Goal: Task Accomplishment & Management: Manage account settings

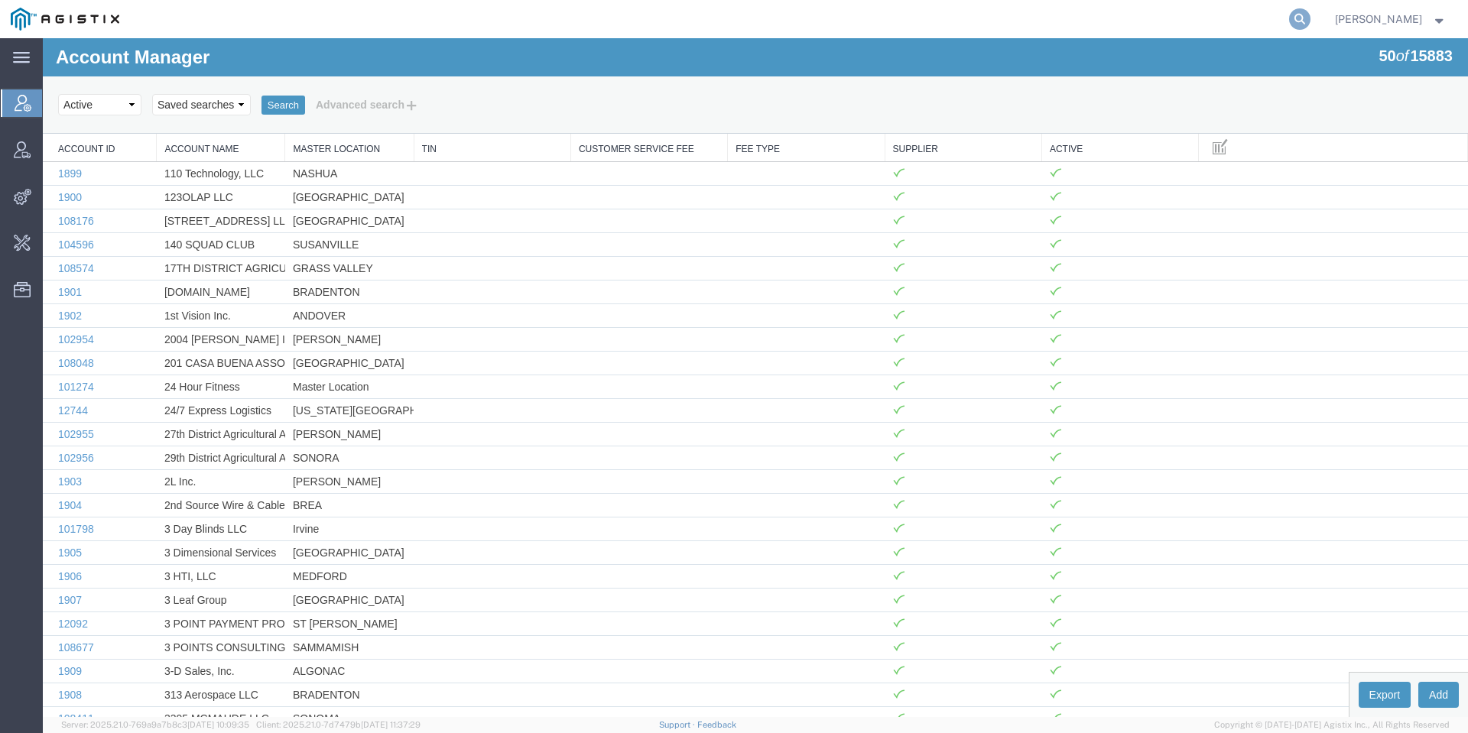
click at [1311, 13] on icon at bounding box center [1299, 18] width 21 height 21
type input "cindy.anton"
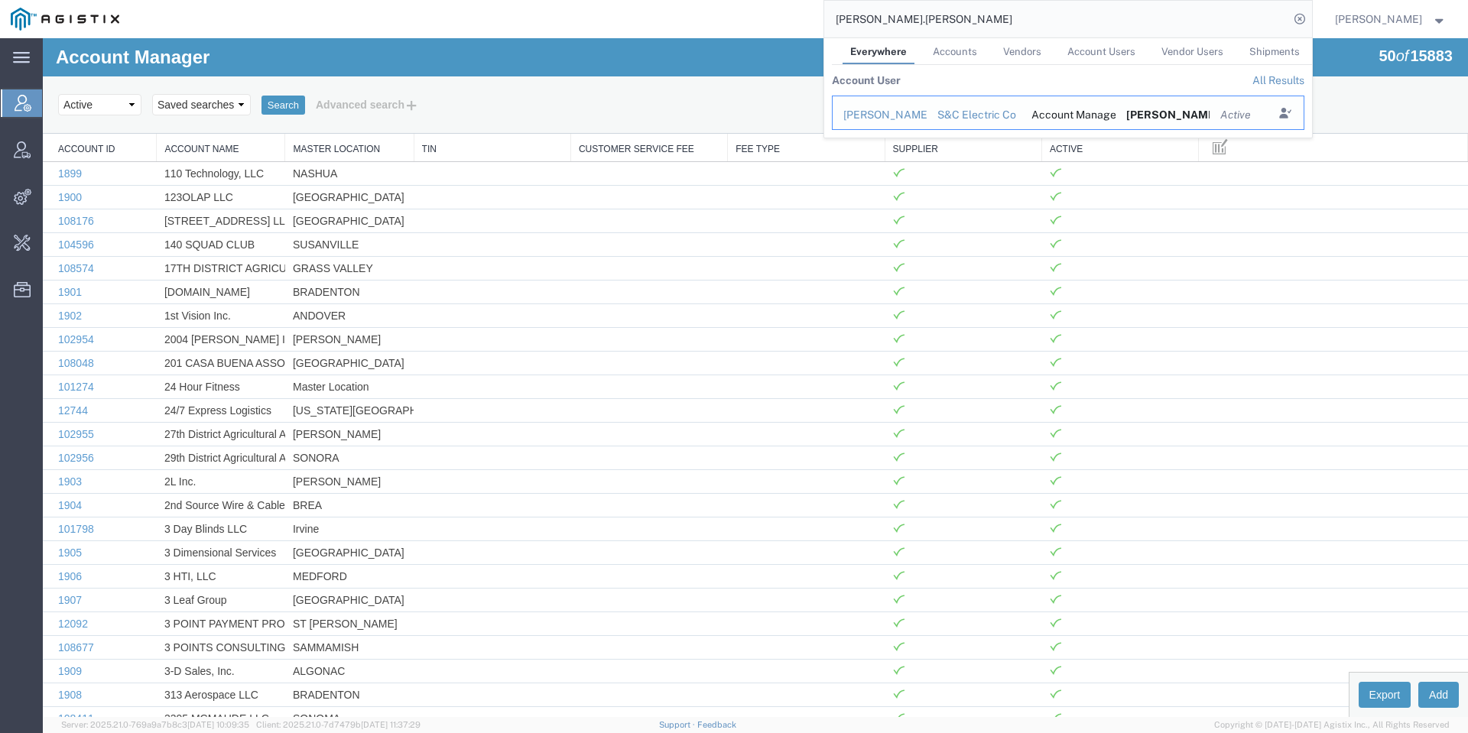
click at [912, 112] on div "Cindy Anton" at bounding box center [879, 115] width 73 height 16
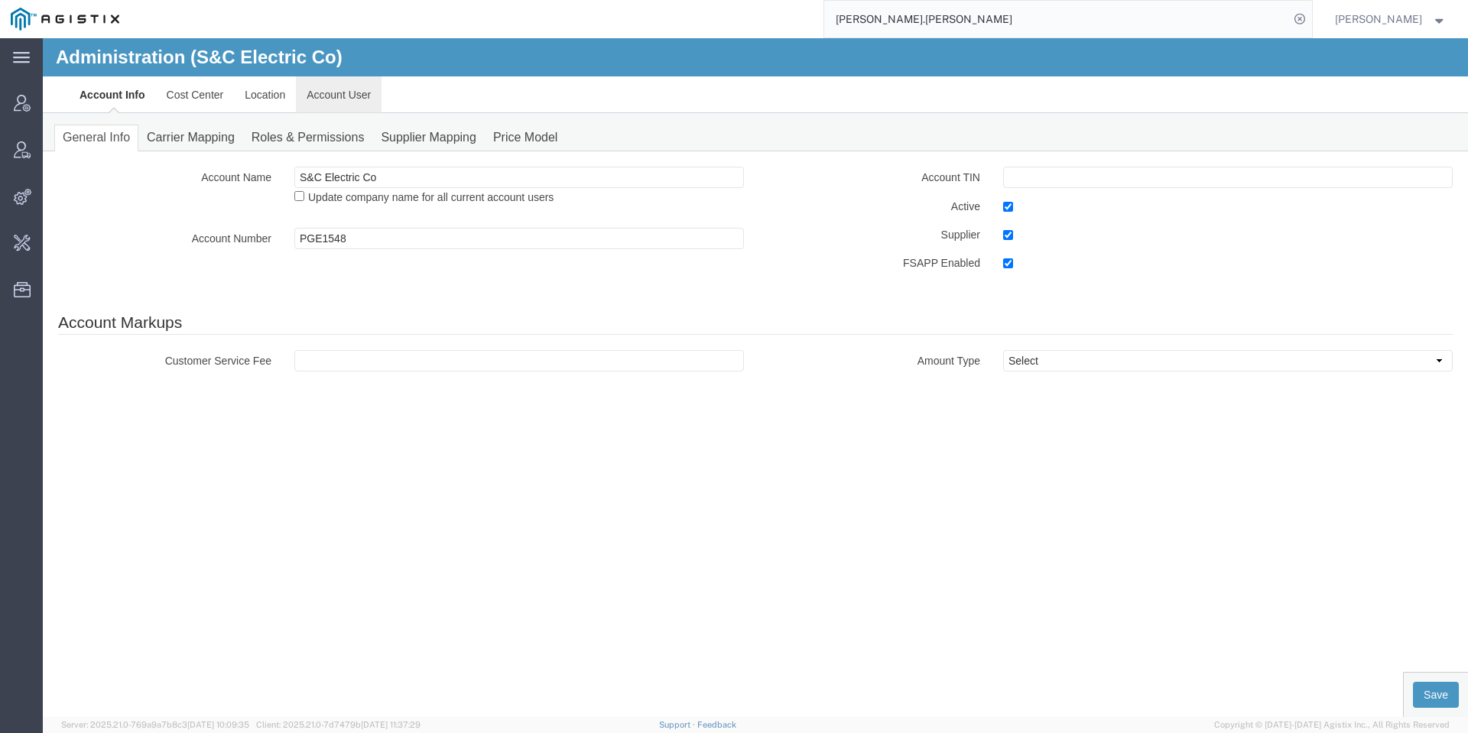
click at [327, 87] on link "Account User" at bounding box center [339, 94] width 86 height 37
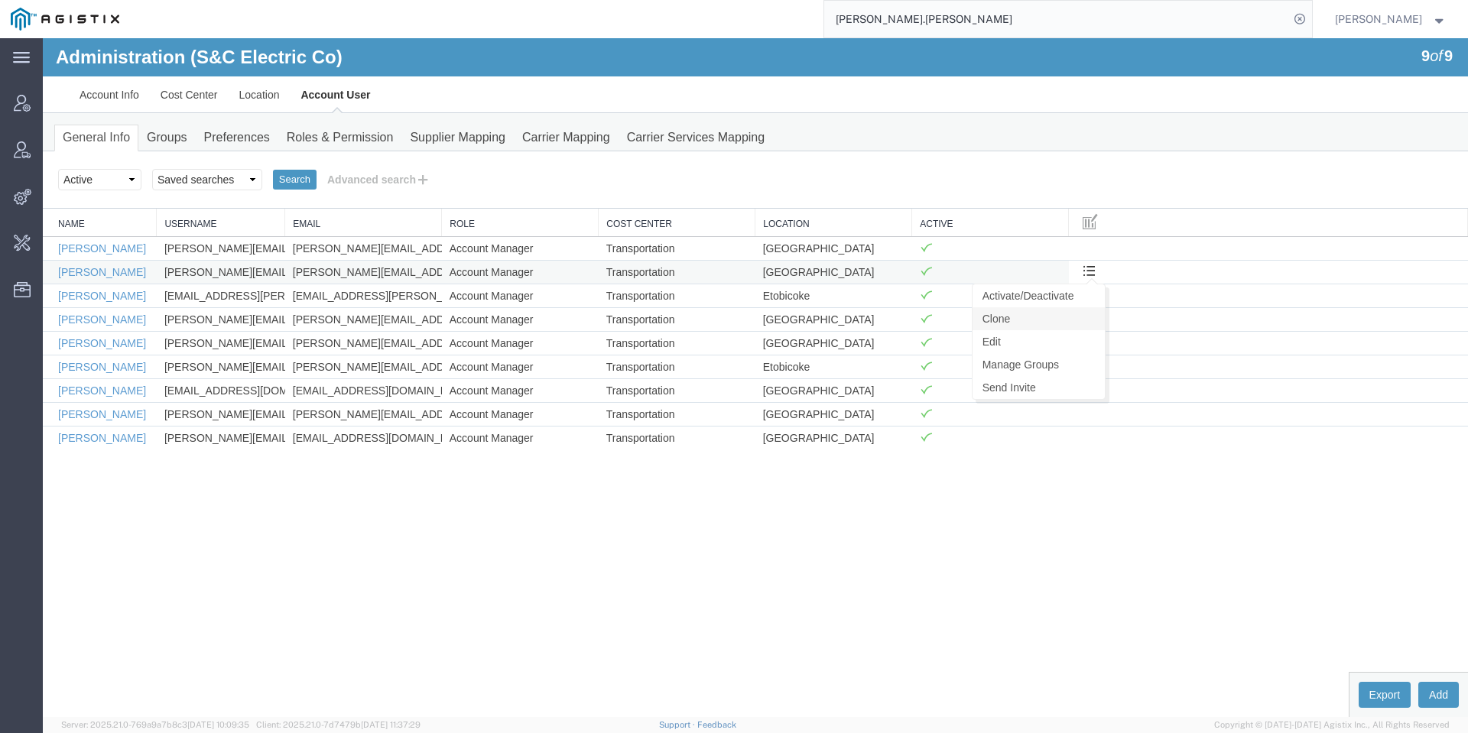
click at [1065, 311] on link "Clone" at bounding box center [1039, 318] width 132 height 23
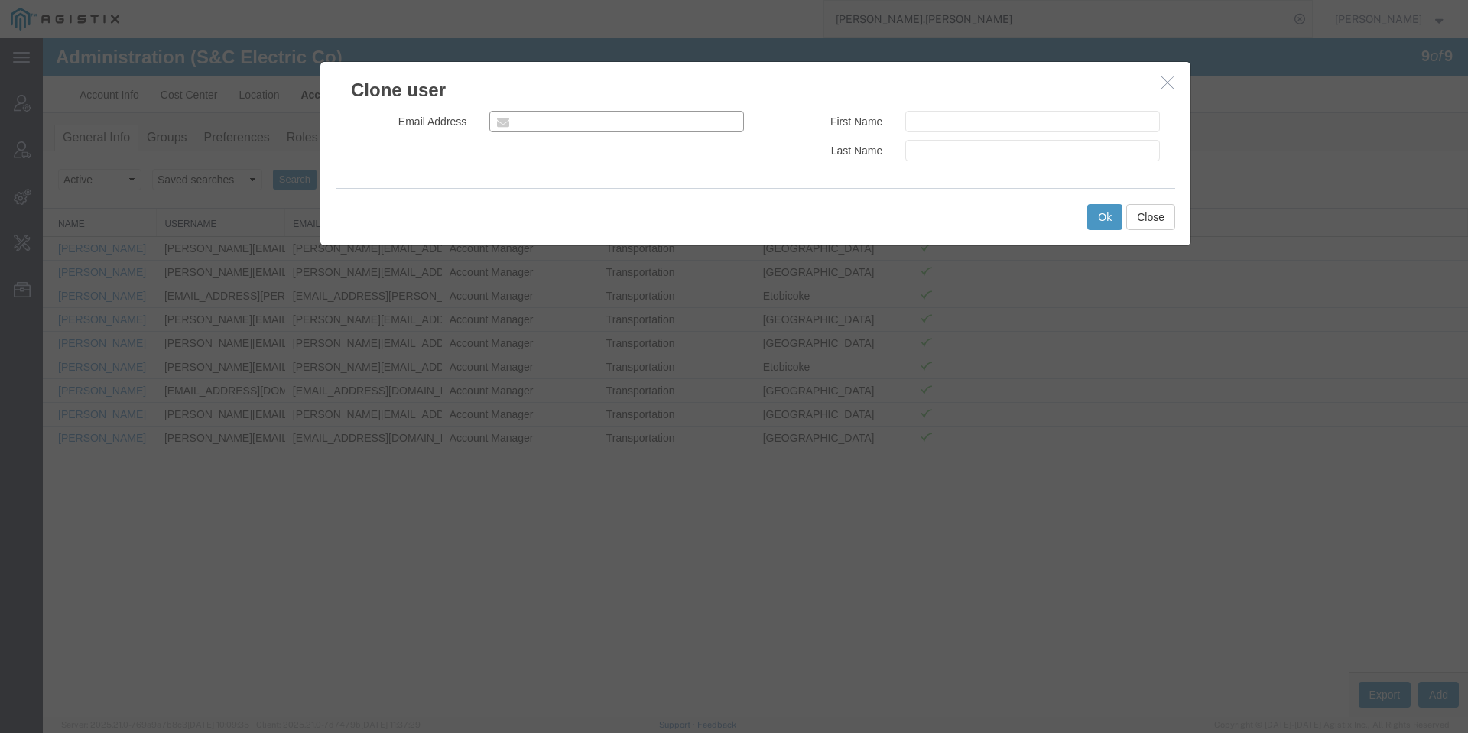
click at [629, 121] on input "email" at bounding box center [616, 121] width 255 height 21
paste input "cindy.anton@sandc.com"
click at [706, 123] on input "cindy.anton@sandc.com" at bounding box center [616, 121] width 255 height 21
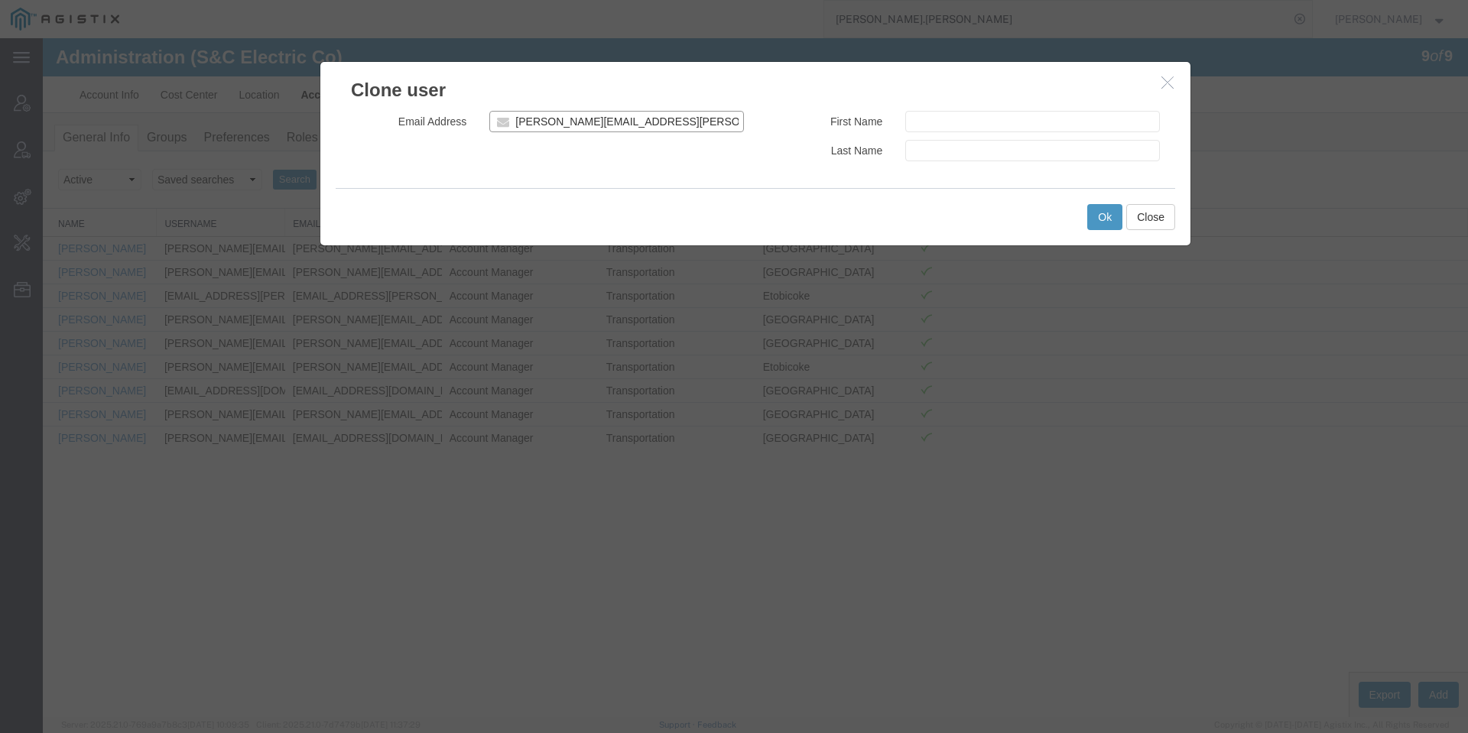
paste input "joel.gales"
type input "joel.gales@sandc.com"
click at [963, 128] on input "text" at bounding box center [1032, 121] width 255 height 21
paste input "Joel Gales"
type input "Joel Gales"
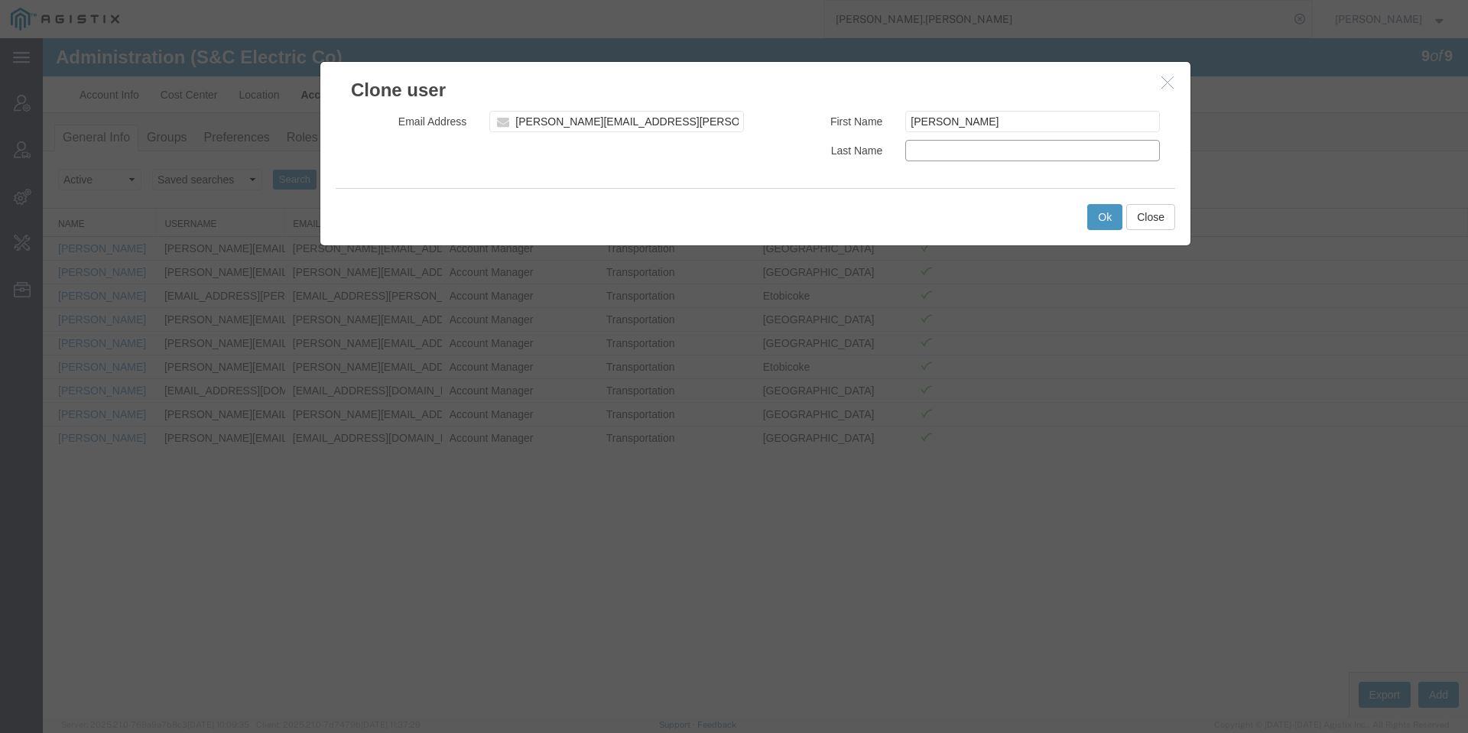
click at [945, 154] on input "text" at bounding box center [1032, 150] width 255 height 21
paste input "Joel Gales"
click at [931, 152] on input "Joel Gales" at bounding box center [1032, 150] width 255 height 21
click at [918, 153] on input "Joel Gales" at bounding box center [1032, 150] width 255 height 21
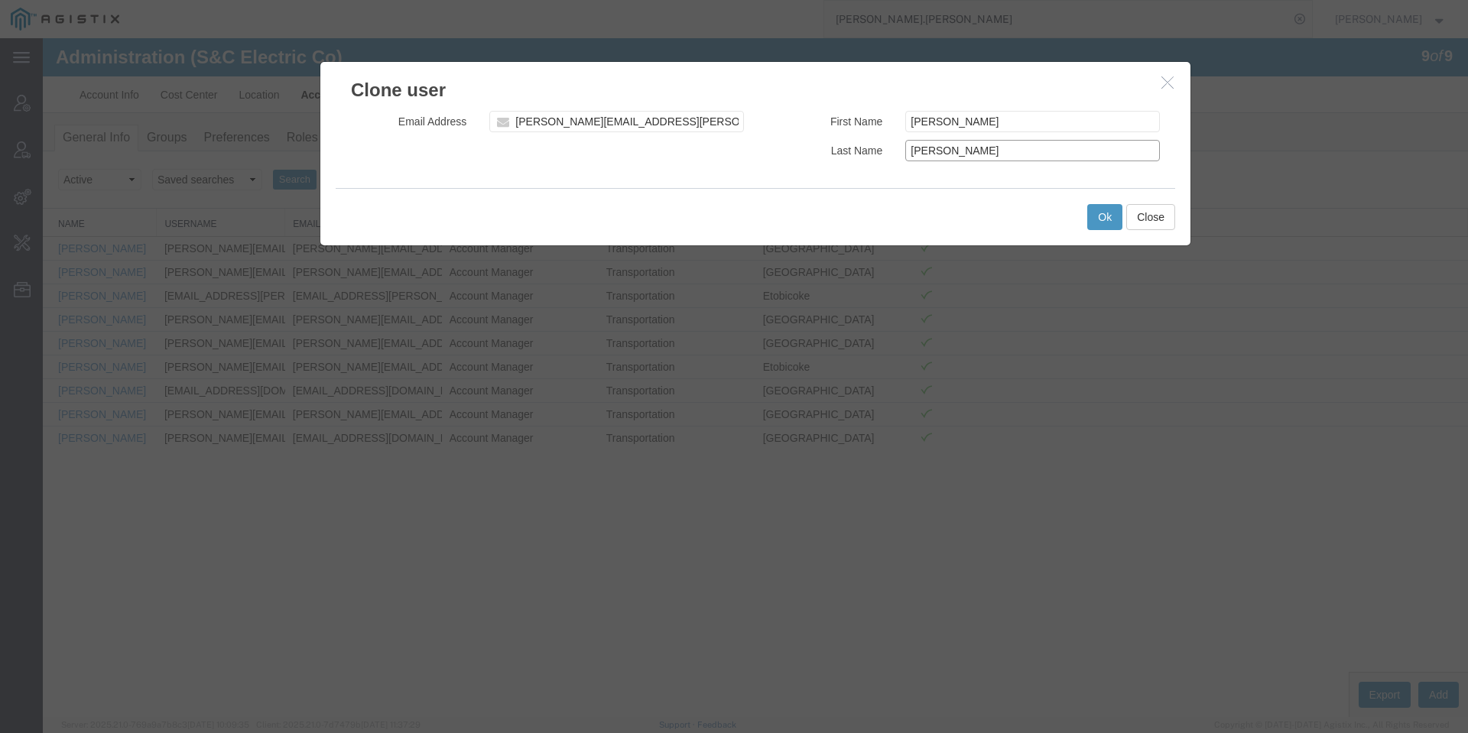
click at [918, 153] on input "Joel Gales" at bounding box center [1032, 150] width 255 height 21
type input "Gales"
click at [963, 119] on input "Joel Gales" at bounding box center [1032, 121] width 255 height 21
click at [910, 120] on input "Joel" at bounding box center [1032, 121] width 255 height 21
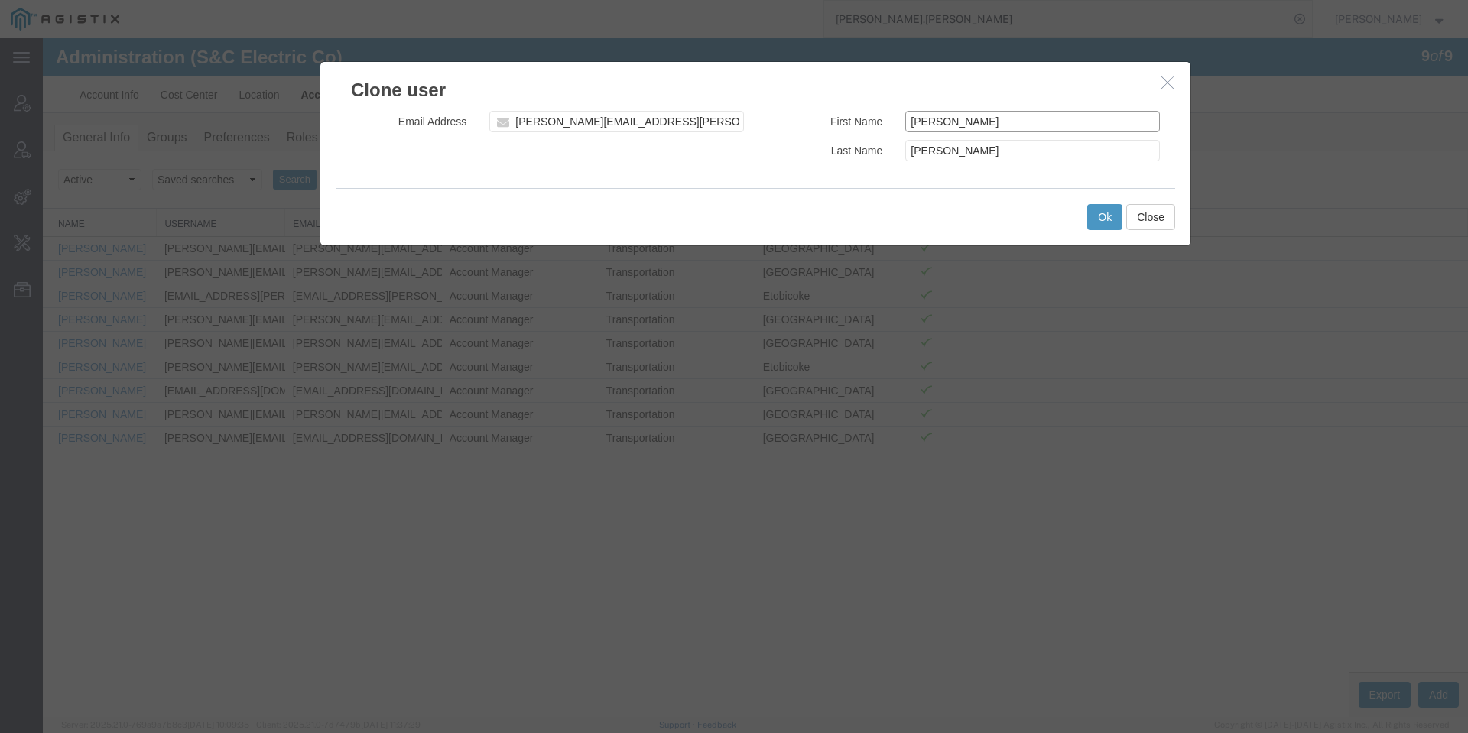
click at [951, 127] on input "Joel" at bounding box center [1032, 121] width 255 height 21
type input "Joel"
click at [966, 161] on input "Gales" at bounding box center [1032, 150] width 255 height 21
click at [905, 158] on input "Gales" at bounding box center [1032, 150] width 255 height 21
click at [648, 122] on input "joel.gales@sandc.com" at bounding box center [616, 121] width 255 height 21
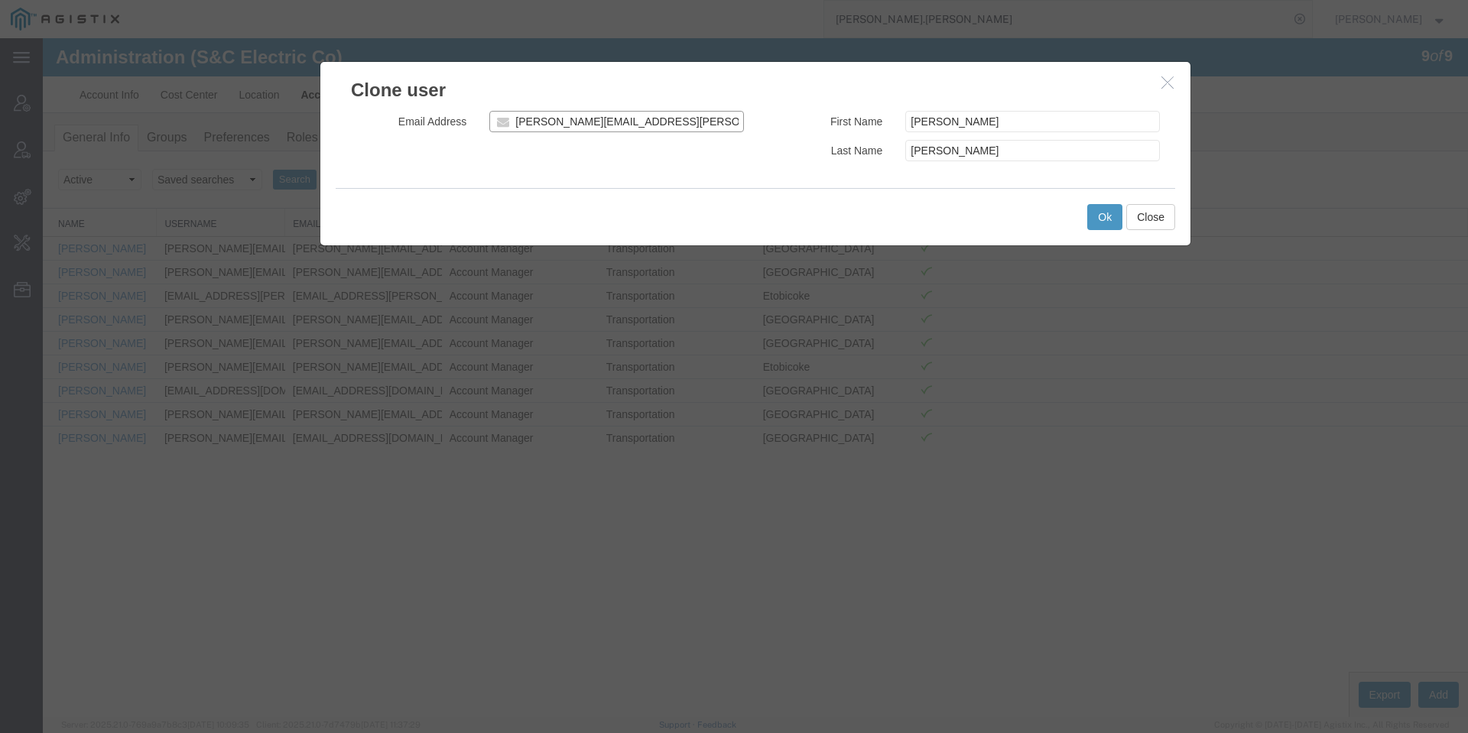
click at [510, 124] on input "joel.gales@sandc.com" at bounding box center [616, 121] width 255 height 21
click at [1121, 220] on button "Ok" at bounding box center [1104, 217] width 35 height 26
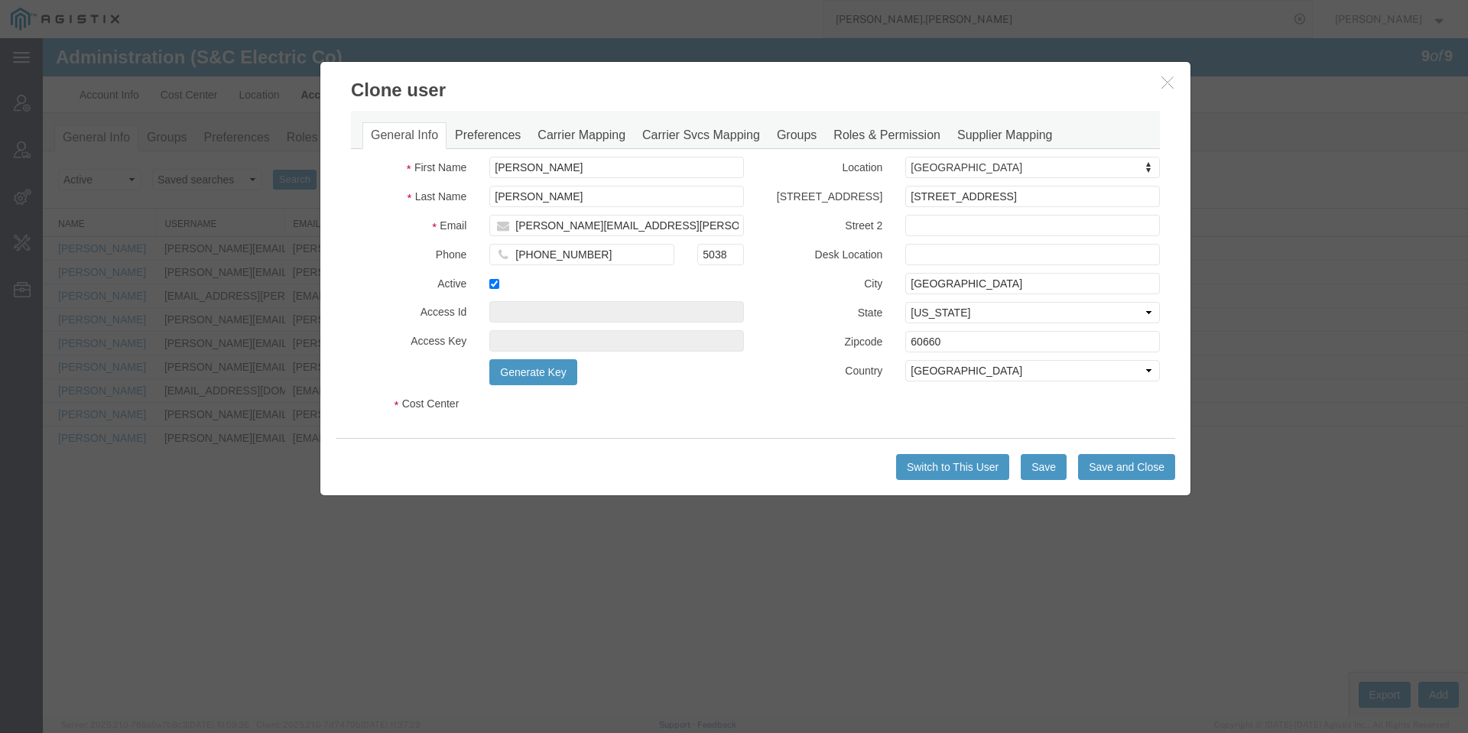
select select "COSTCENTER"
select select "13019"
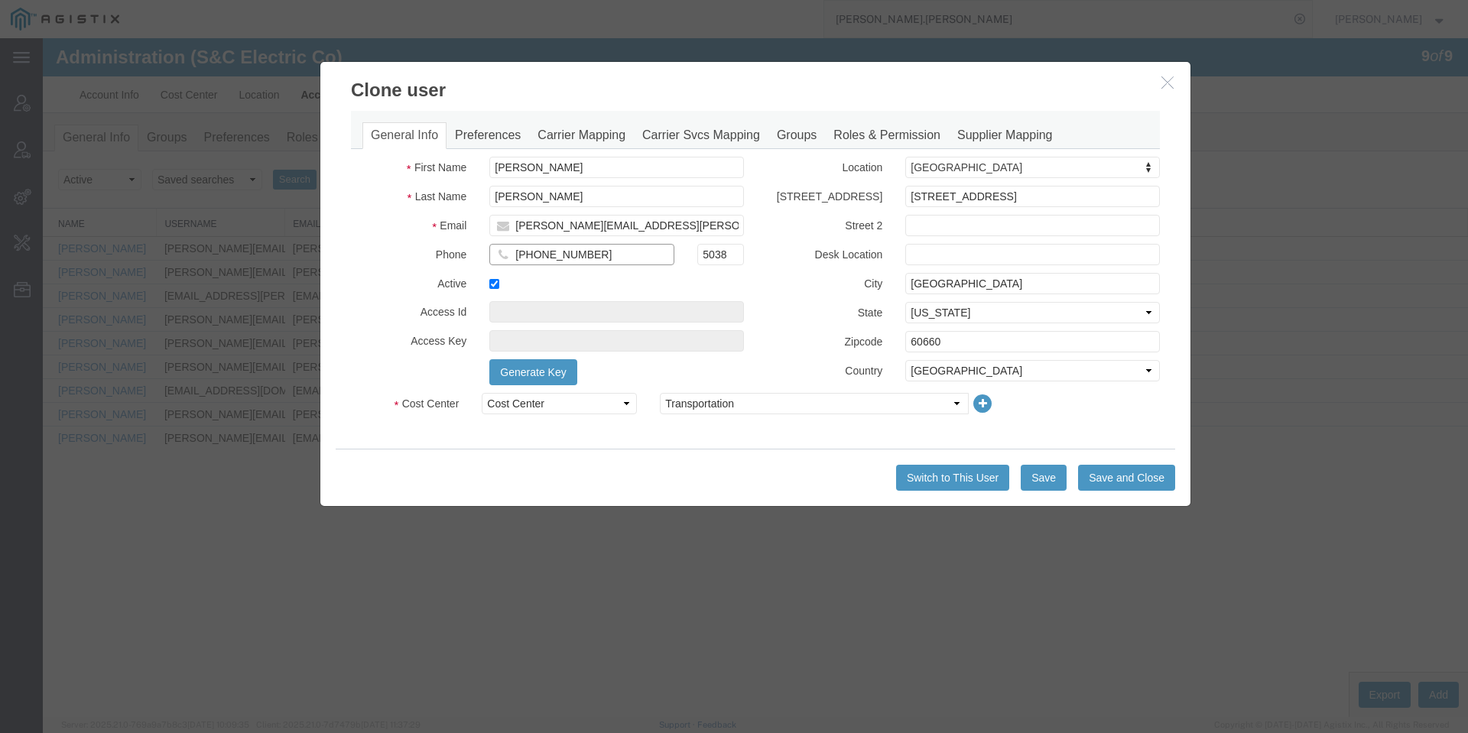
click at [640, 247] on input "414-423-8776" at bounding box center [581, 254] width 185 height 21
click at [1057, 490] on button "Save" at bounding box center [1044, 478] width 46 height 26
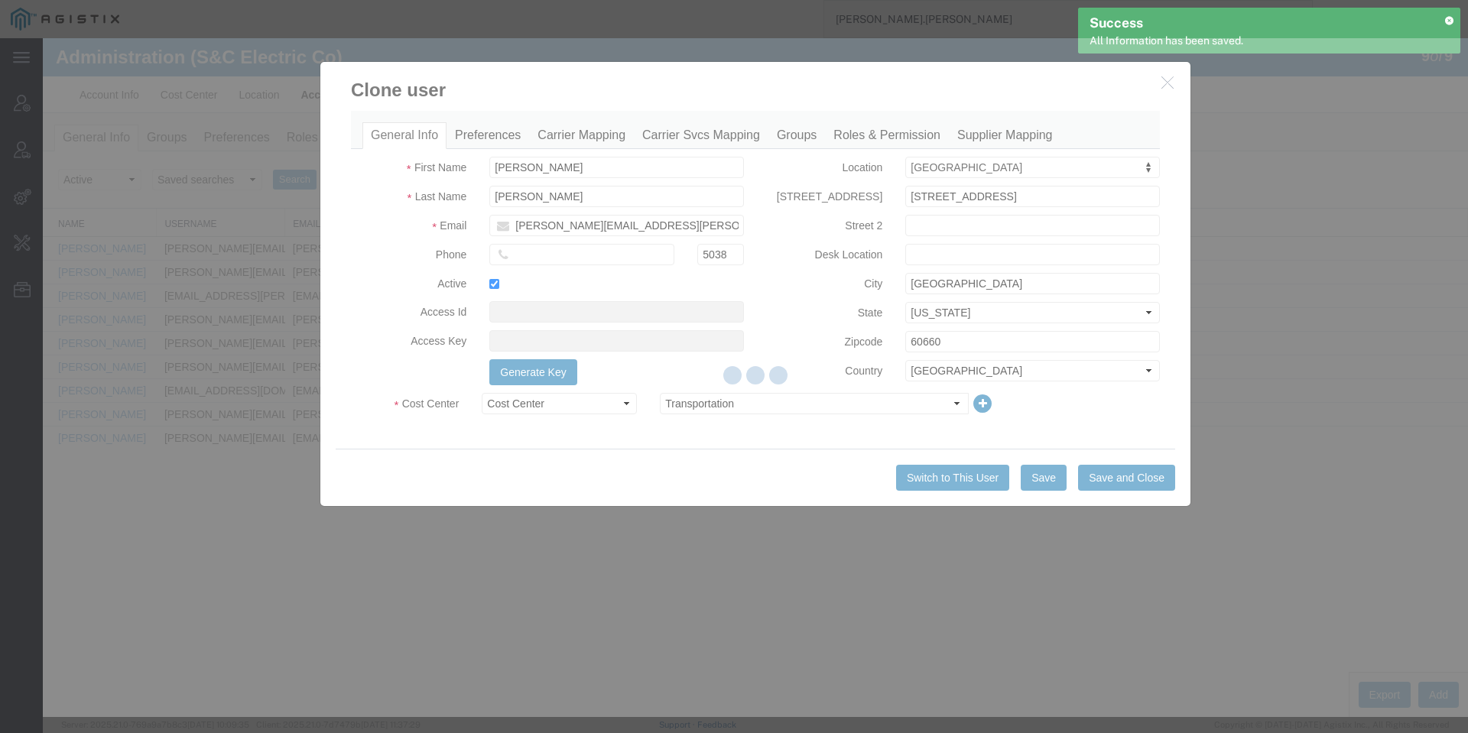
select select "COSTCENTER"
select select "13019"
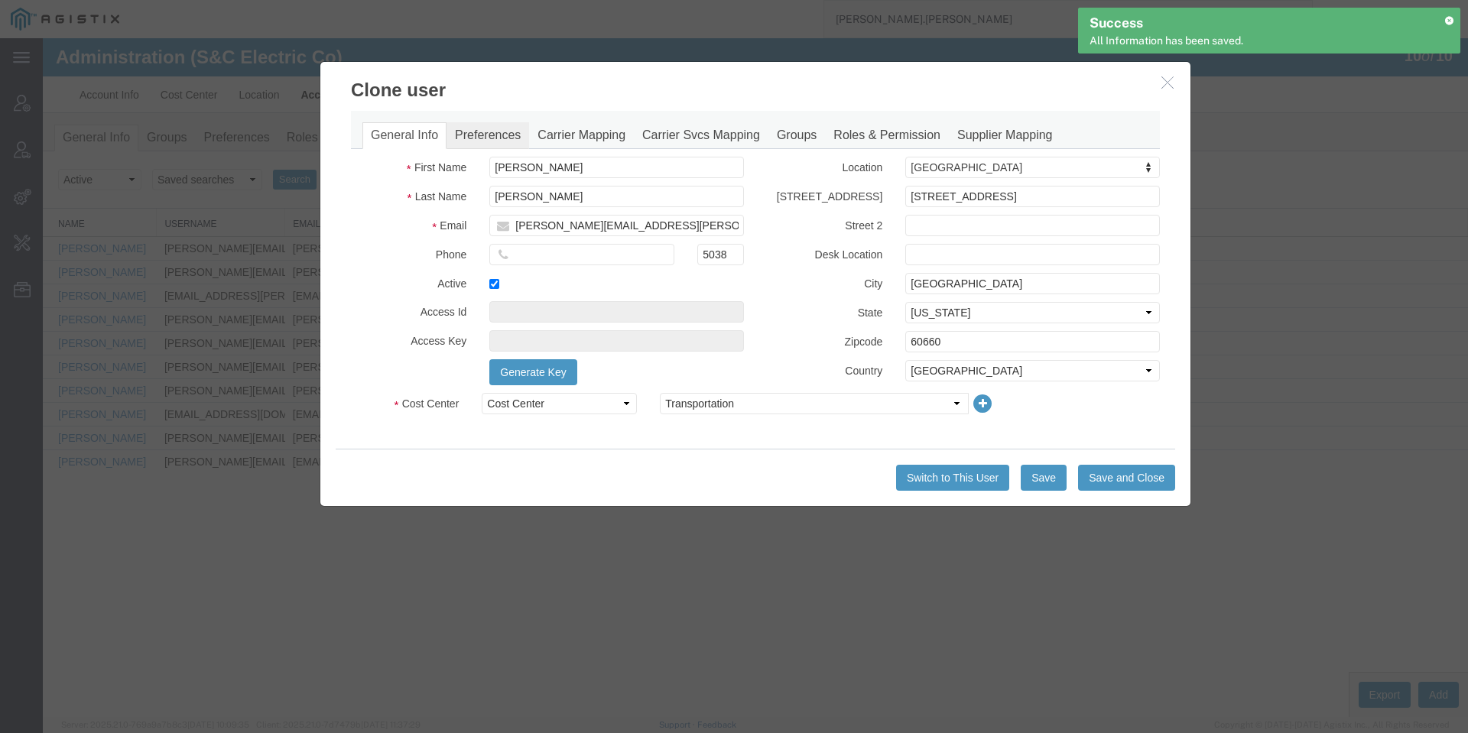
click at [508, 132] on link "Preferences" at bounding box center [488, 135] width 83 height 27
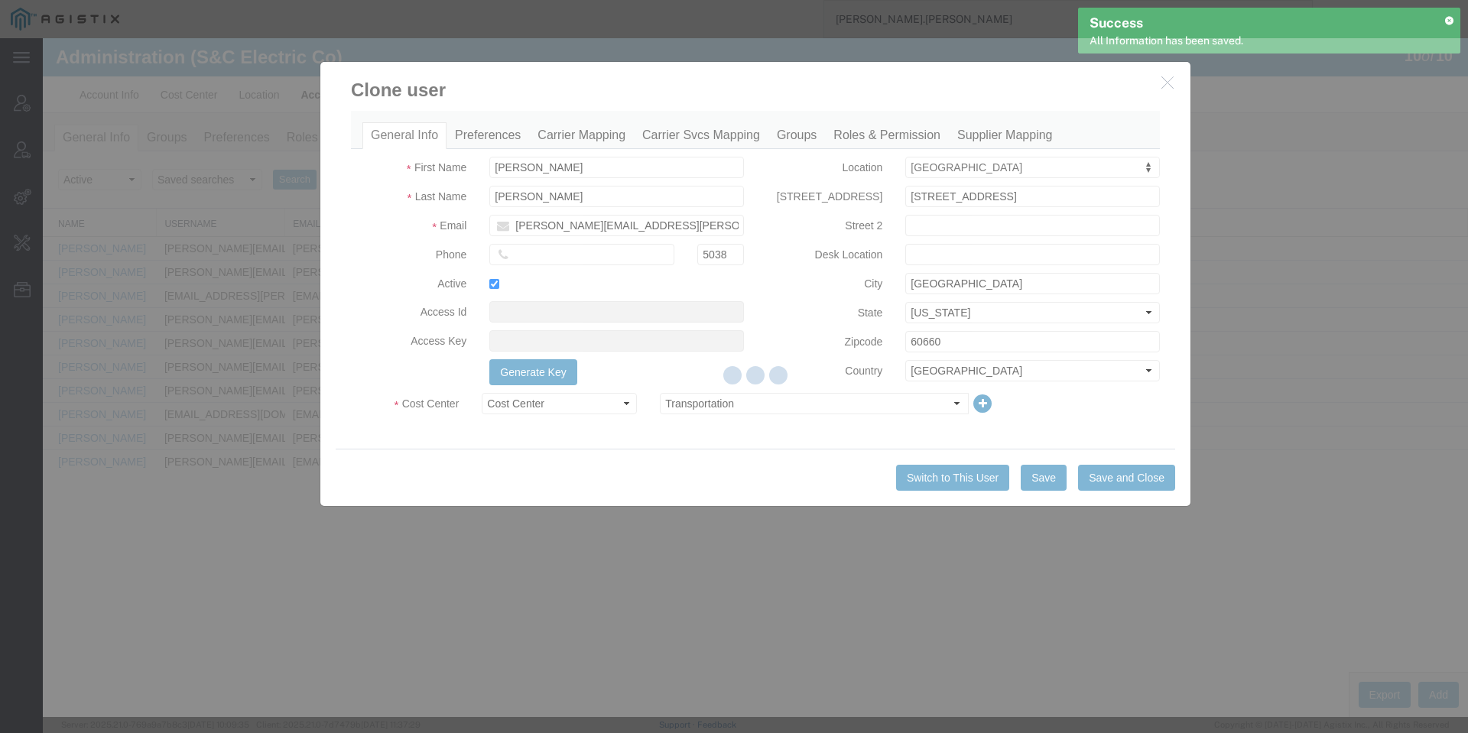
select select
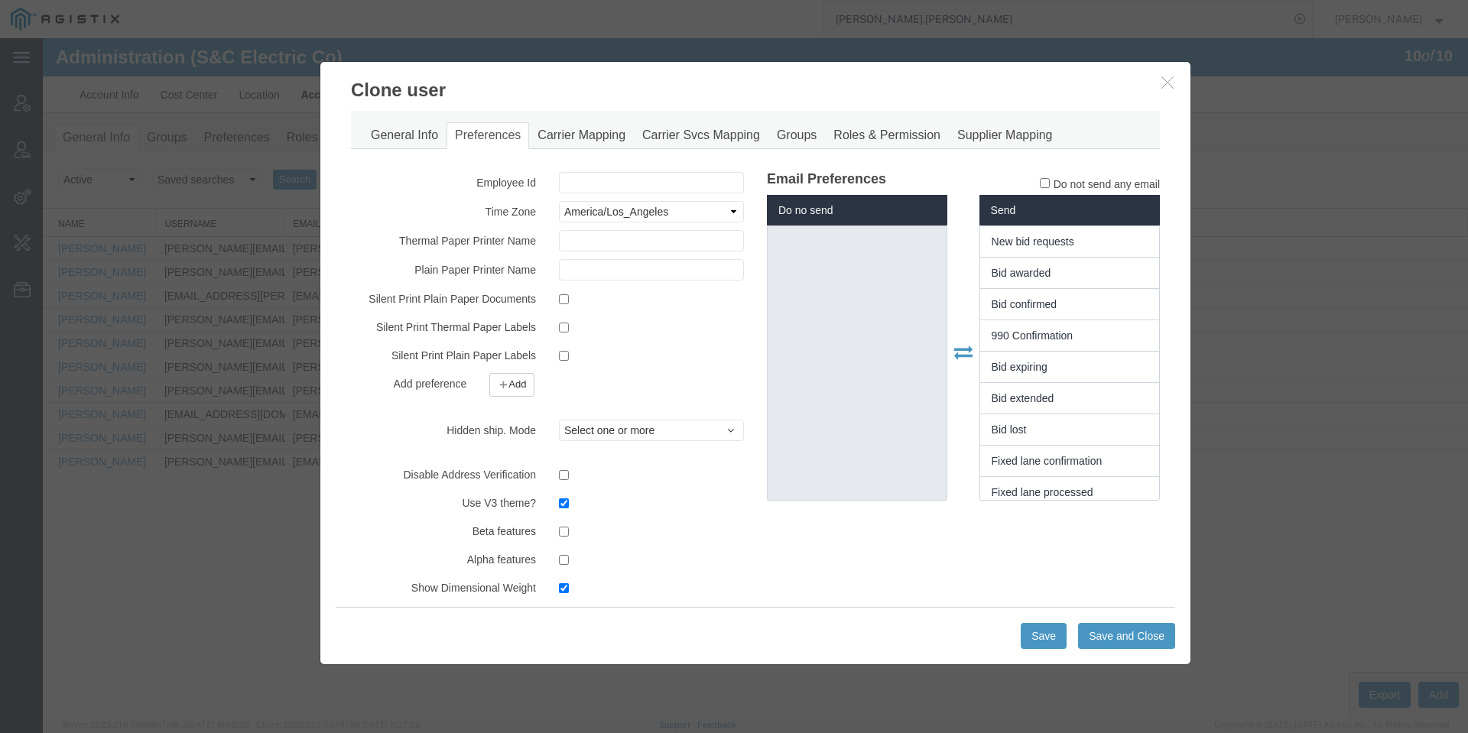
click at [1003, 121] on div "General Info Preferences Carrier Mapping Carrier Svcs Mapping Groups Roles & Pe…" at bounding box center [755, 130] width 809 height 38
click at [1003, 128] on link "Supplier Mapping" at bounding box center [1005, 135] width 112 height 27
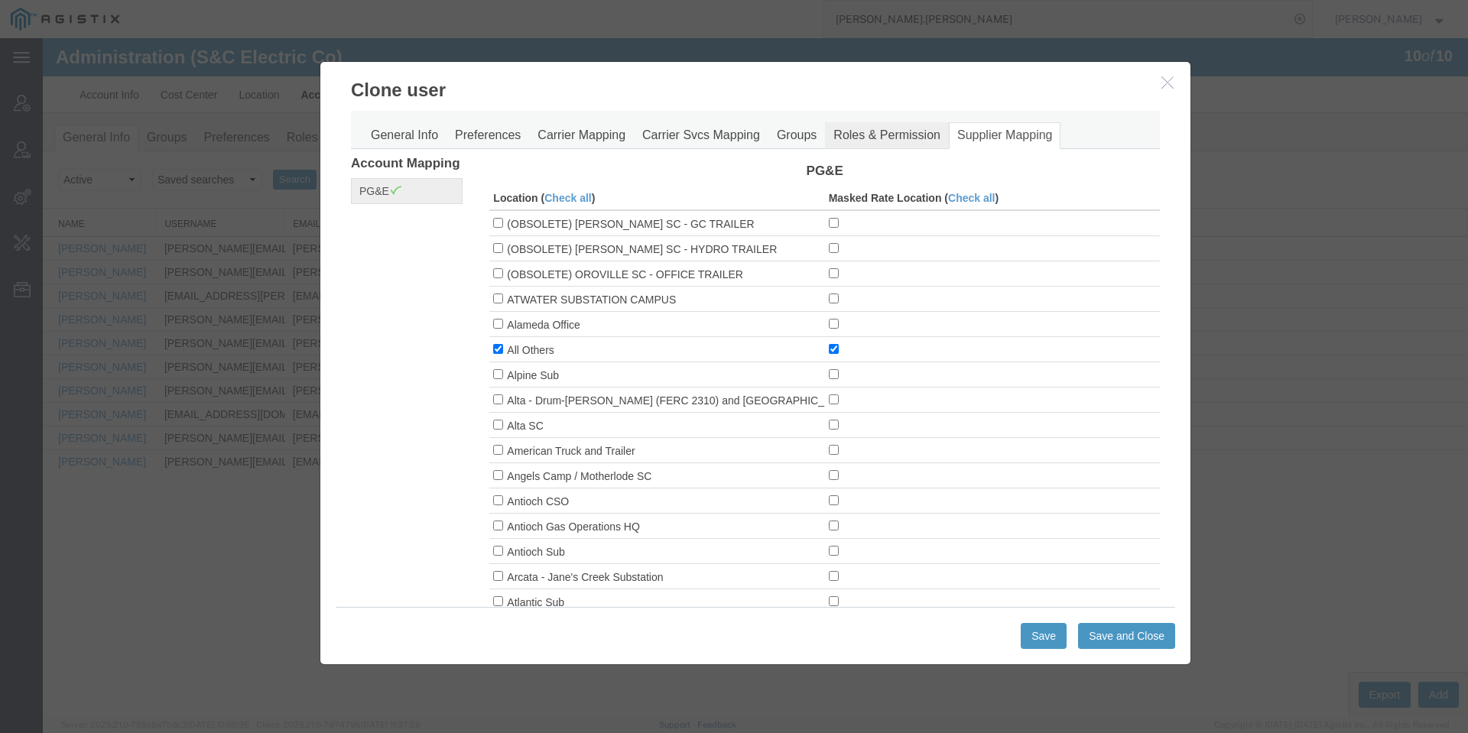
click at [896, 129] on link "Roles & Permission" at bounding box center [887, 135] width 124 height 27
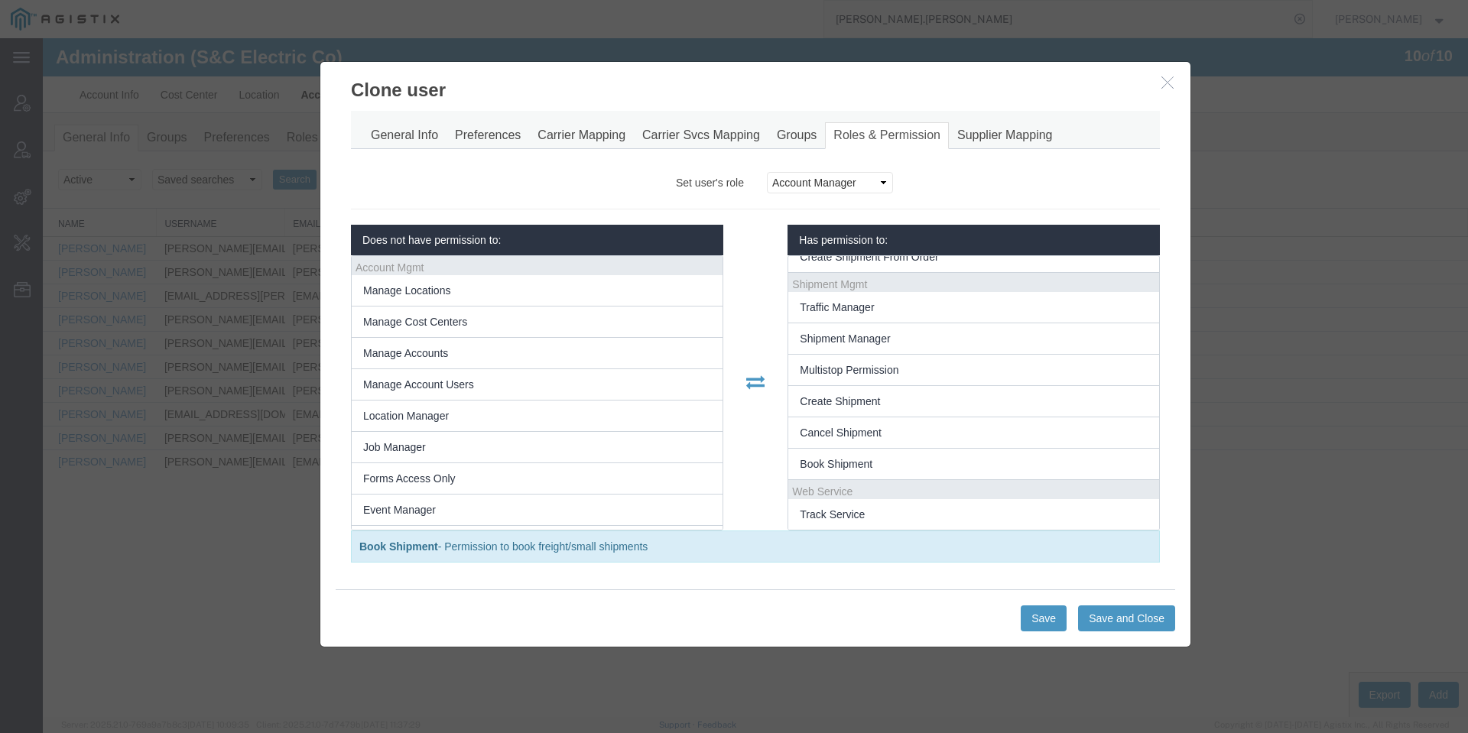
scroll to position [330, 0]
click at [1138, 625] on button "Save and Close" at bounding box center [1126, 619] width 97 height 26
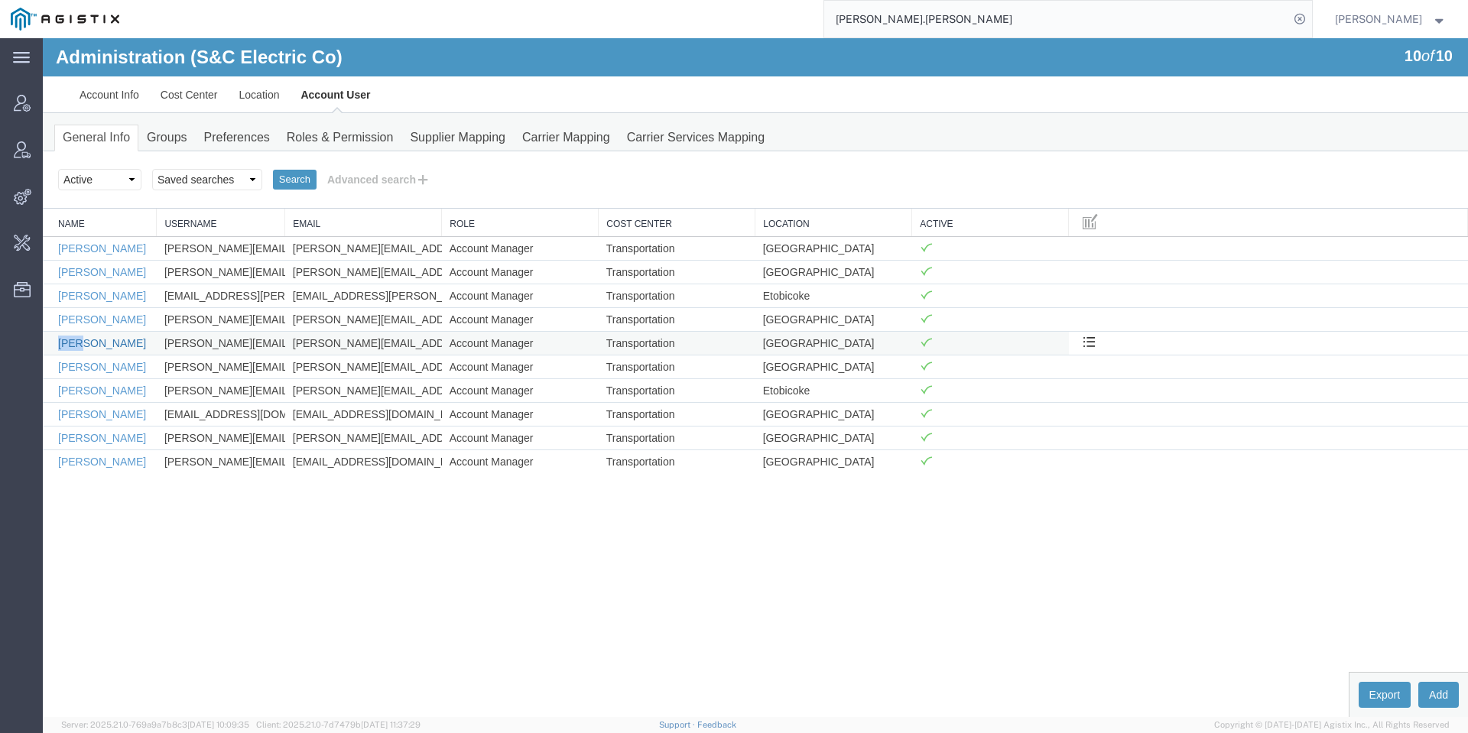
drag, startPoint x: 54, startPoint y: 348, endPoint x: 78, endPoint y: 346, distance: 23.8
click at [78, 346] on td "Joel Gales" at bounding box center [100, 343] width 114 height 24
copy link "Joel"
click at [120, 93] on link "Account Info" at bounding box center [109, 94] width 81 height 37
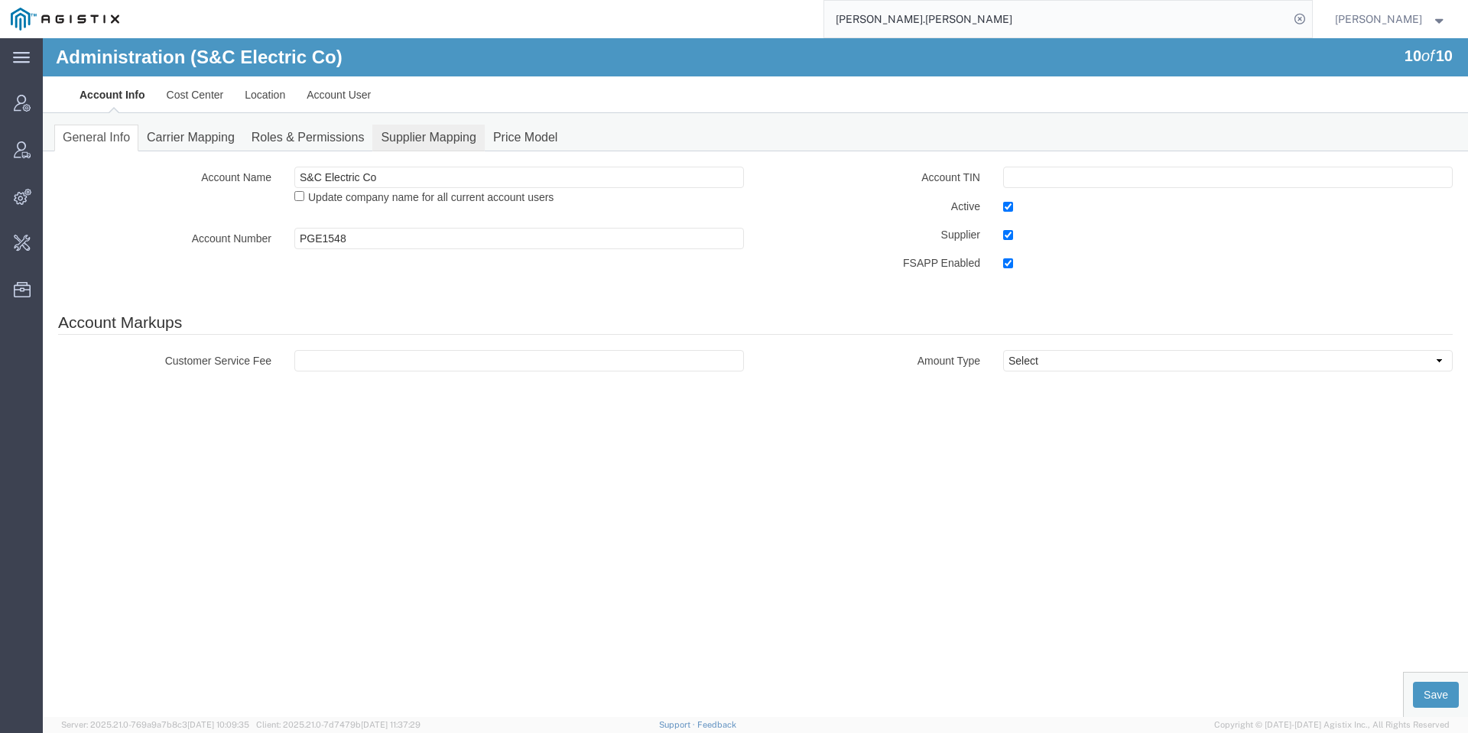
click at [406, 139] on link "Supplier Mapping" at bounding box center [428, 138] width 112 height 27
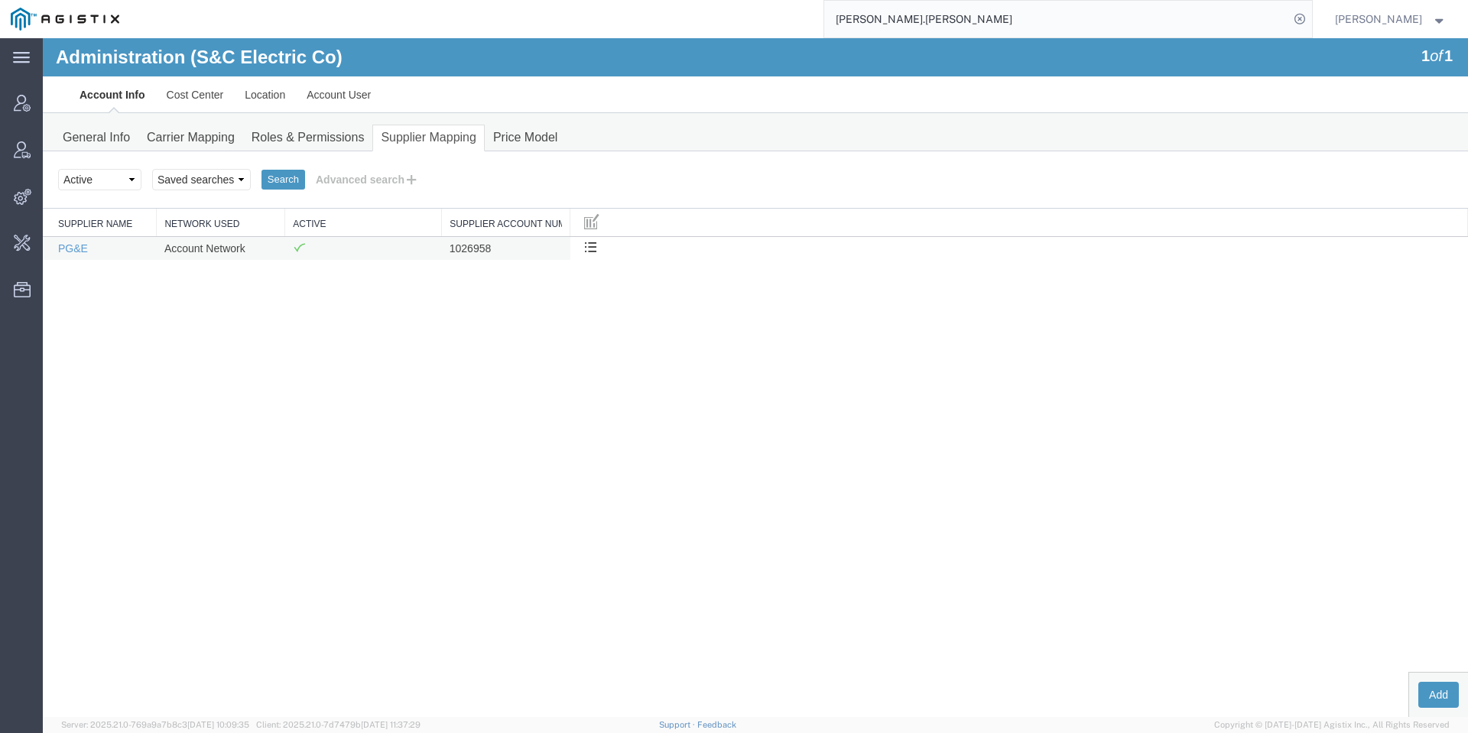
click at [470, 252] on td "1026958" at bounding box center [506, 248] width 128 height 24
copy td "1026958"
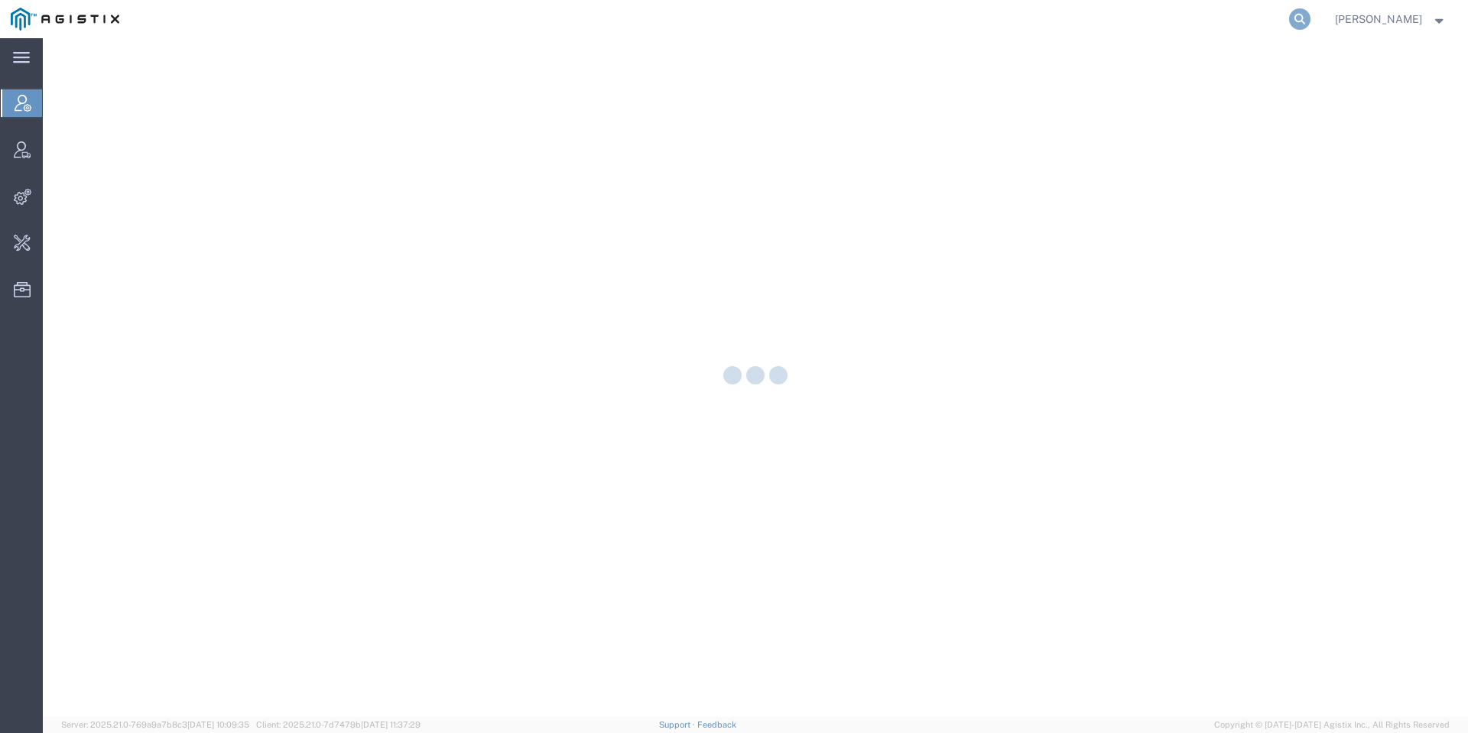
click at [1311, 17] on icon at bounding box center [1299, 18] width 21 height 21
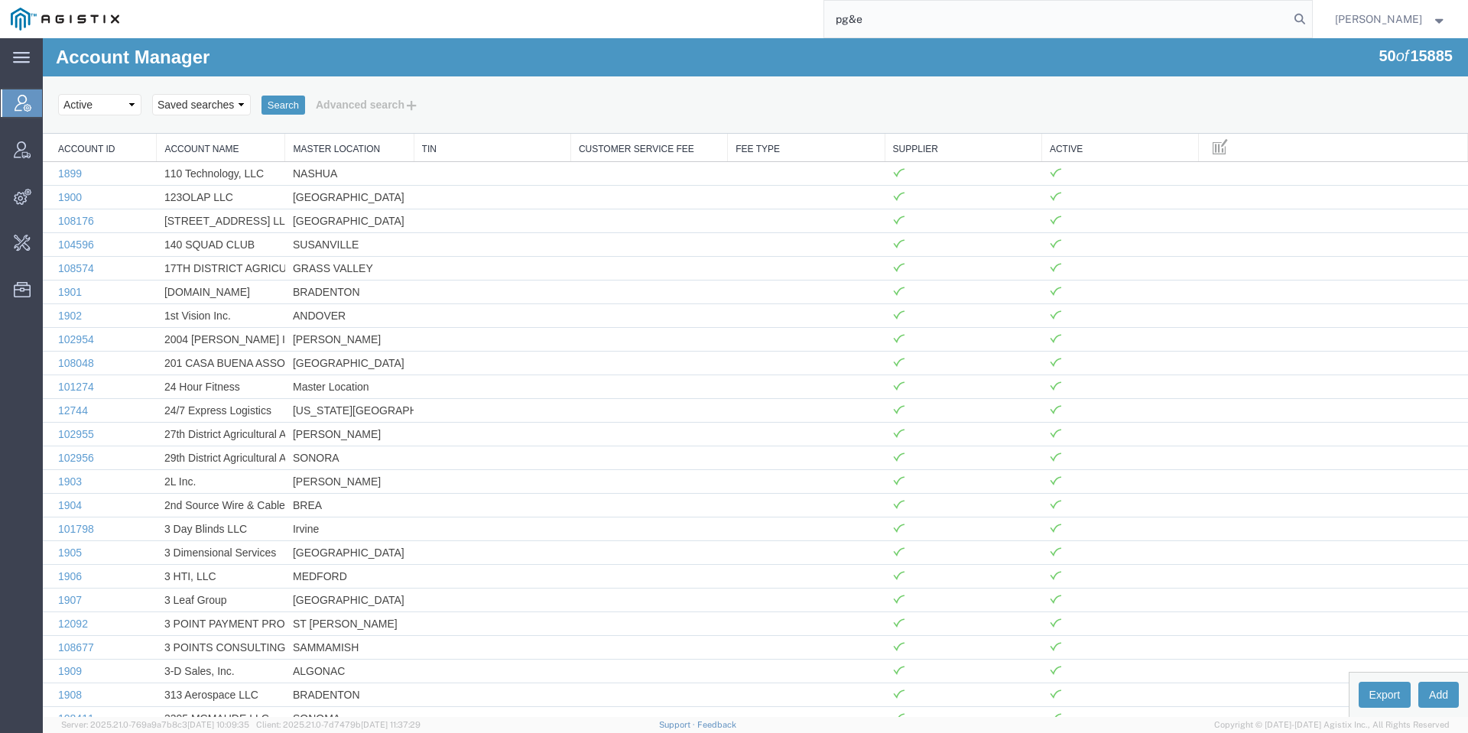
type input "pg&e"
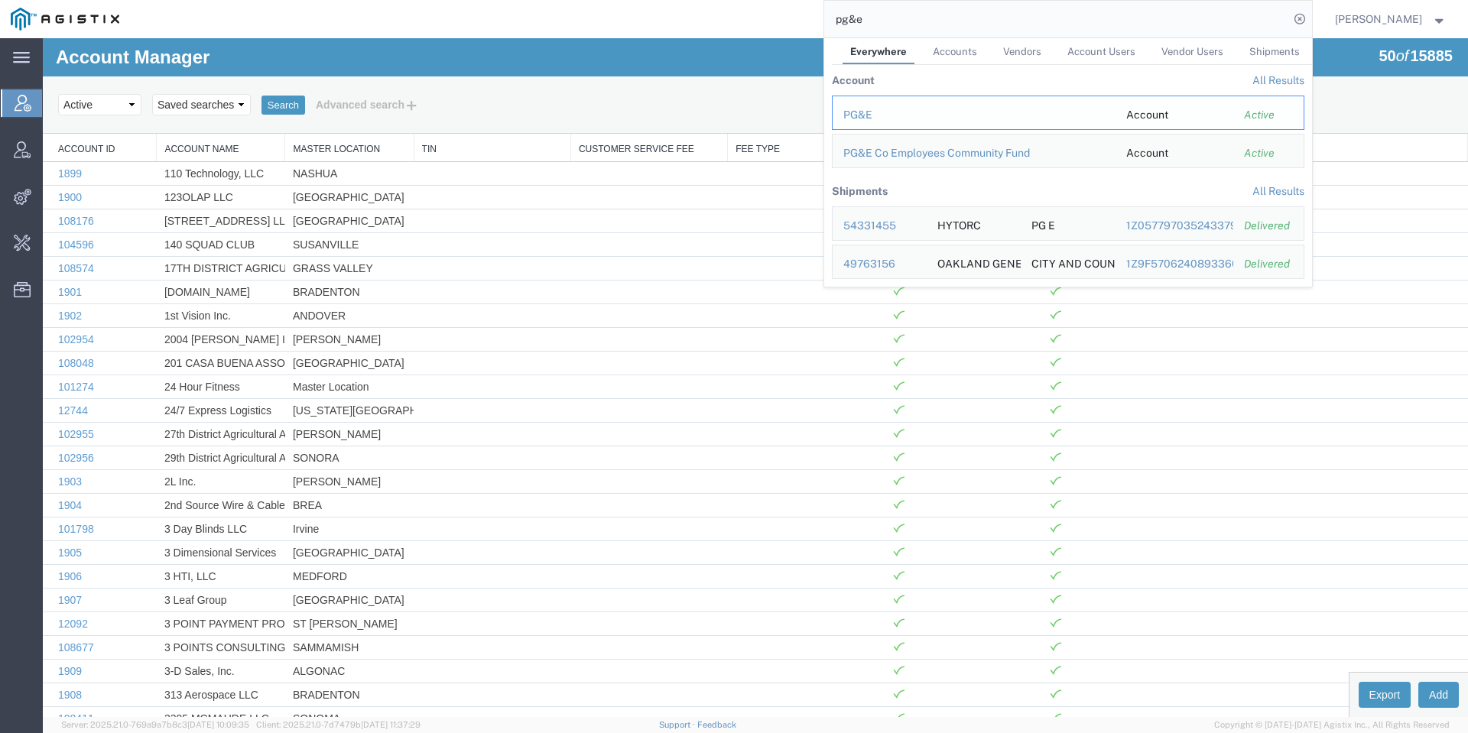
click at [940, 109] on div "PG&E" at bounding box center [974, 115] width 262 height 16
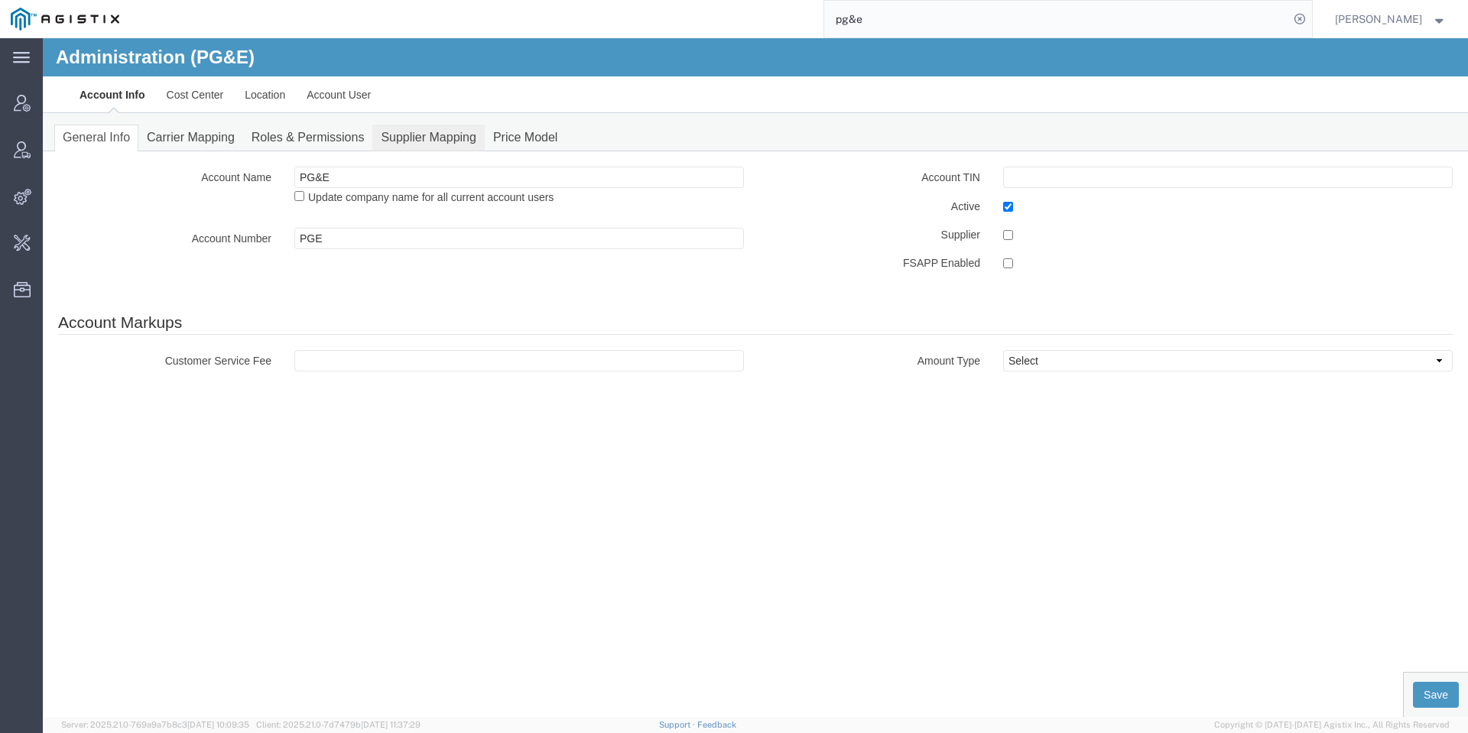
click at [415, 132] on link "Supplier Mapping" at bounding box center [428, 138] width 112 height 27
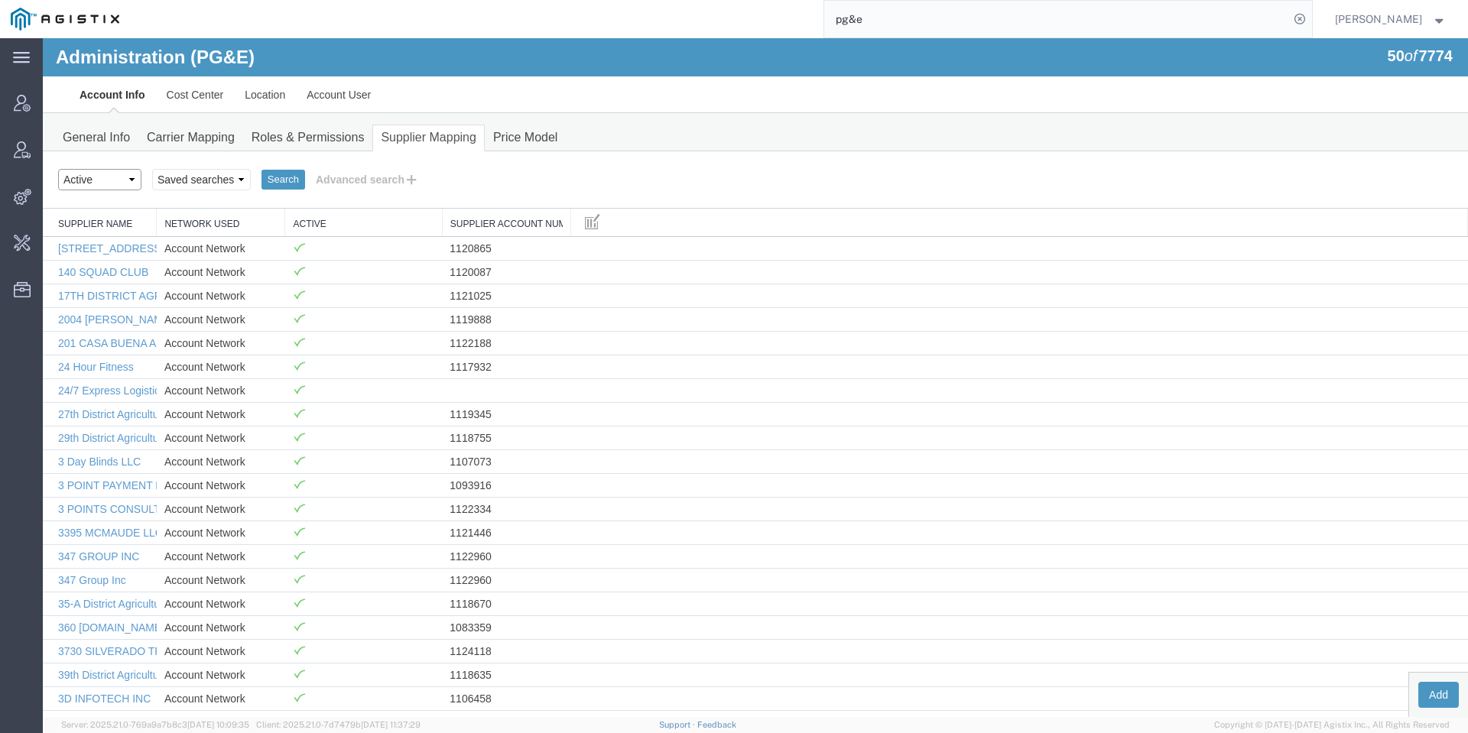
click at [110, 180] on select "Select status Active All Inactive" at bounding box center [99, 179] width 83 height 21
click at [58, 169] on select "Select status Active All Inactive" at bounding box center [99, 179] width 83 height 21
click at [285, 174] on button "Search" at bounding box center [284, 180] width 44 height 20
click at [118, 184] on select "Select status Active All Inactive" at bounding box center [99, 179] width 83 height 21
click at [58, 169] on select "Select status Active All Inactive" at bounding box center [99, 179] width 83 height 21
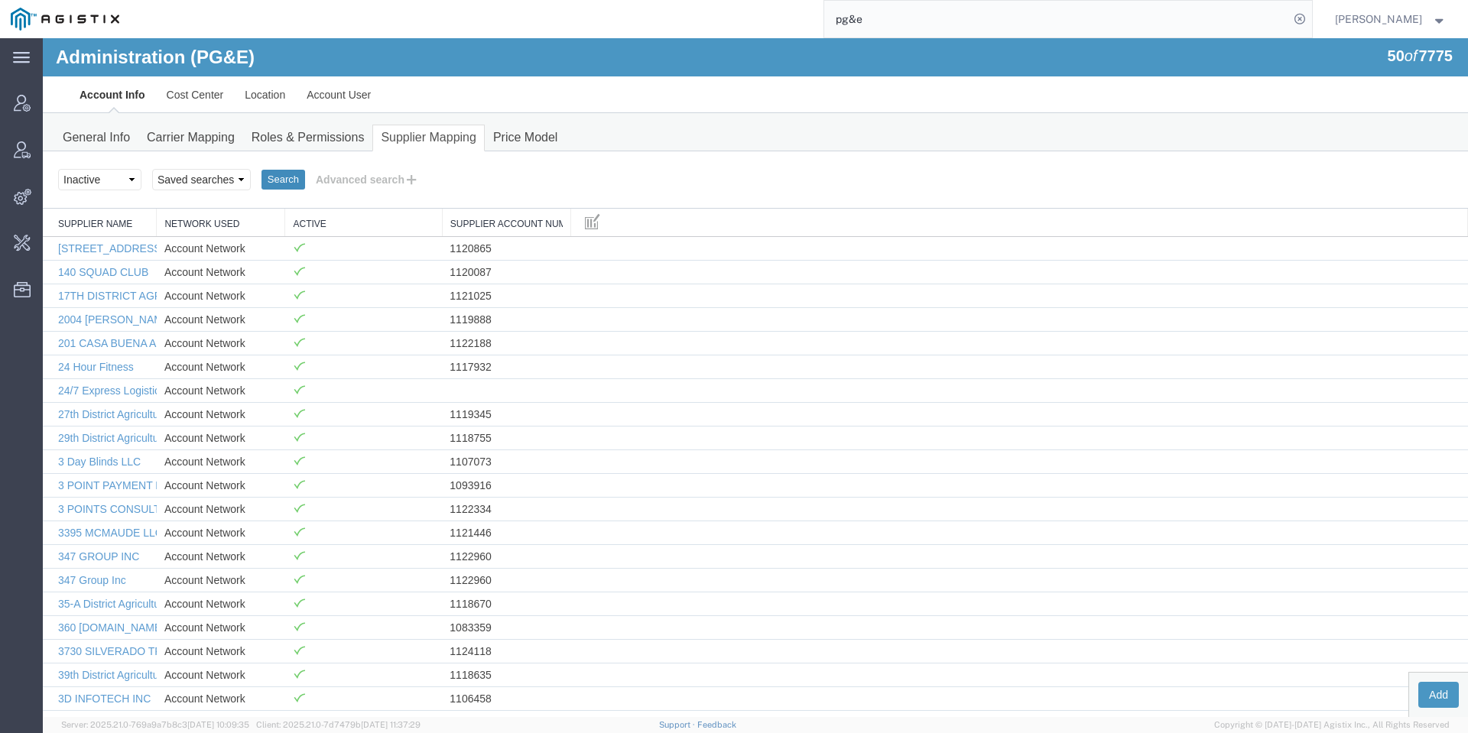
click at [263, 179] on button "Search" at bounding box center [284, 180] width 44 height 20
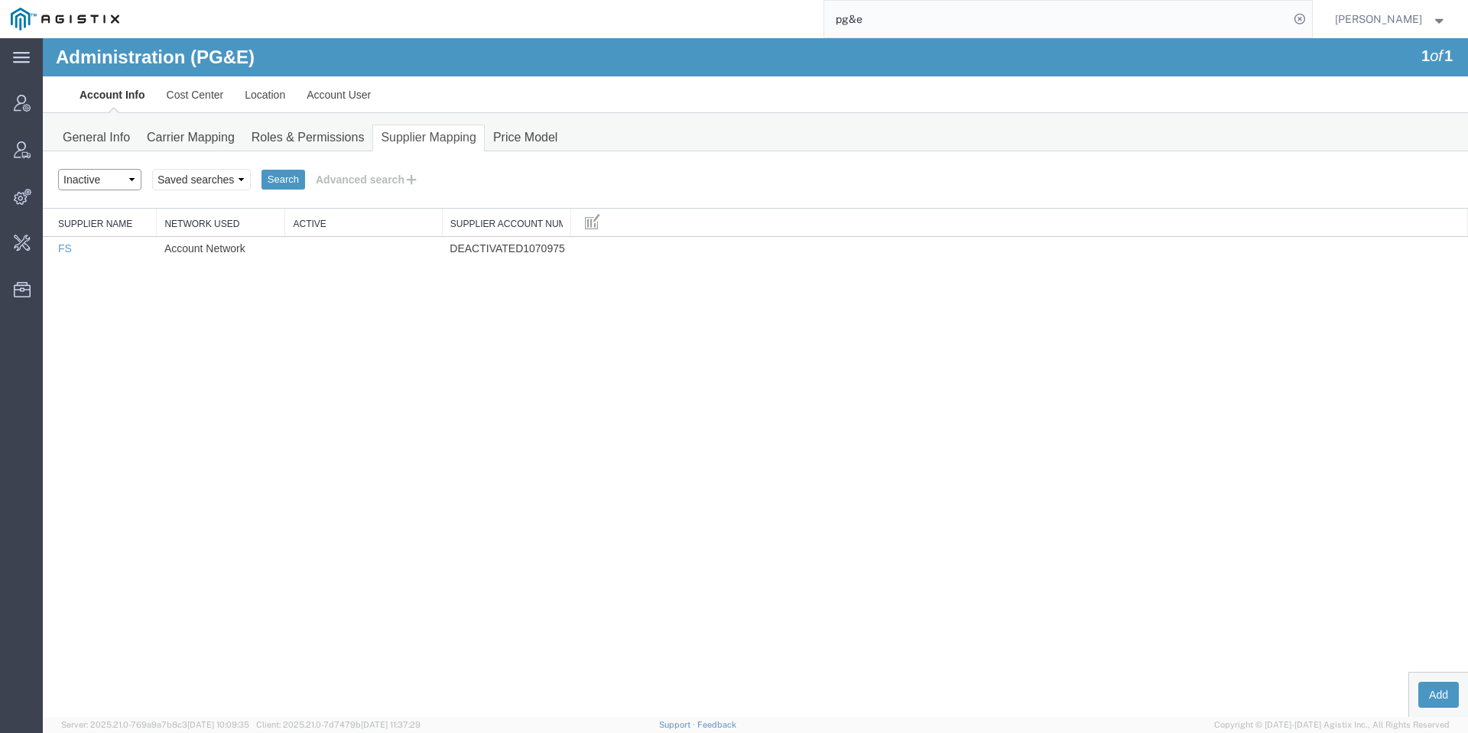
drag, startPoint x: 158, startPoint y: 222, endPoint x: 115, endPoint y: 184, distance: 57.4
click at [115, 184] on select "Select status Active All Inactive" at bounding box center [99, 179] width 83 height 21
select select "ALL"
click at [58, 169] on select "Select status Active All Inactive" at bounding box center [99, 179] width 83 height 21
click at [278, 172] on button "Search" at bounding box center [284, 180] width 44 height 20
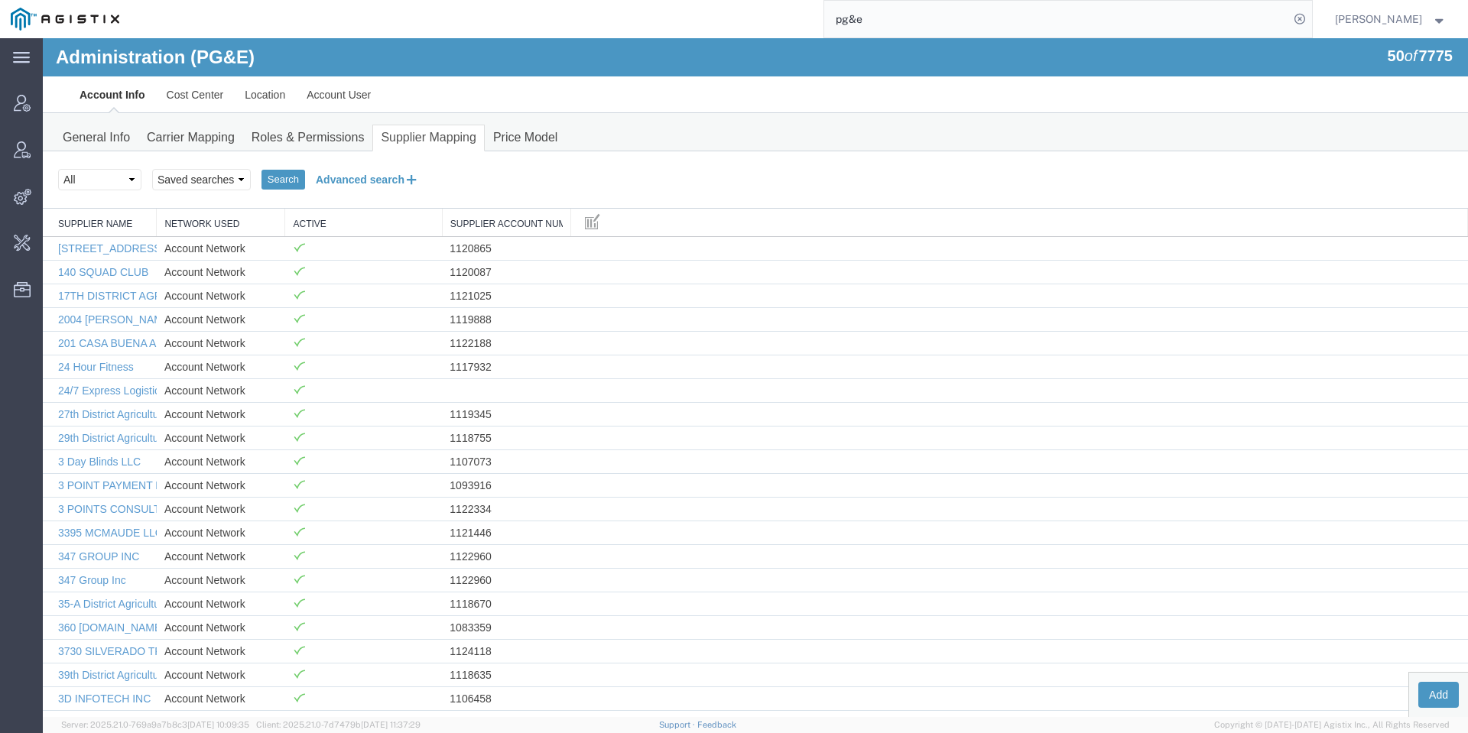
click at [372, 180] on button "Advanced search" at bounding box center [367, 180] width 125 height 26
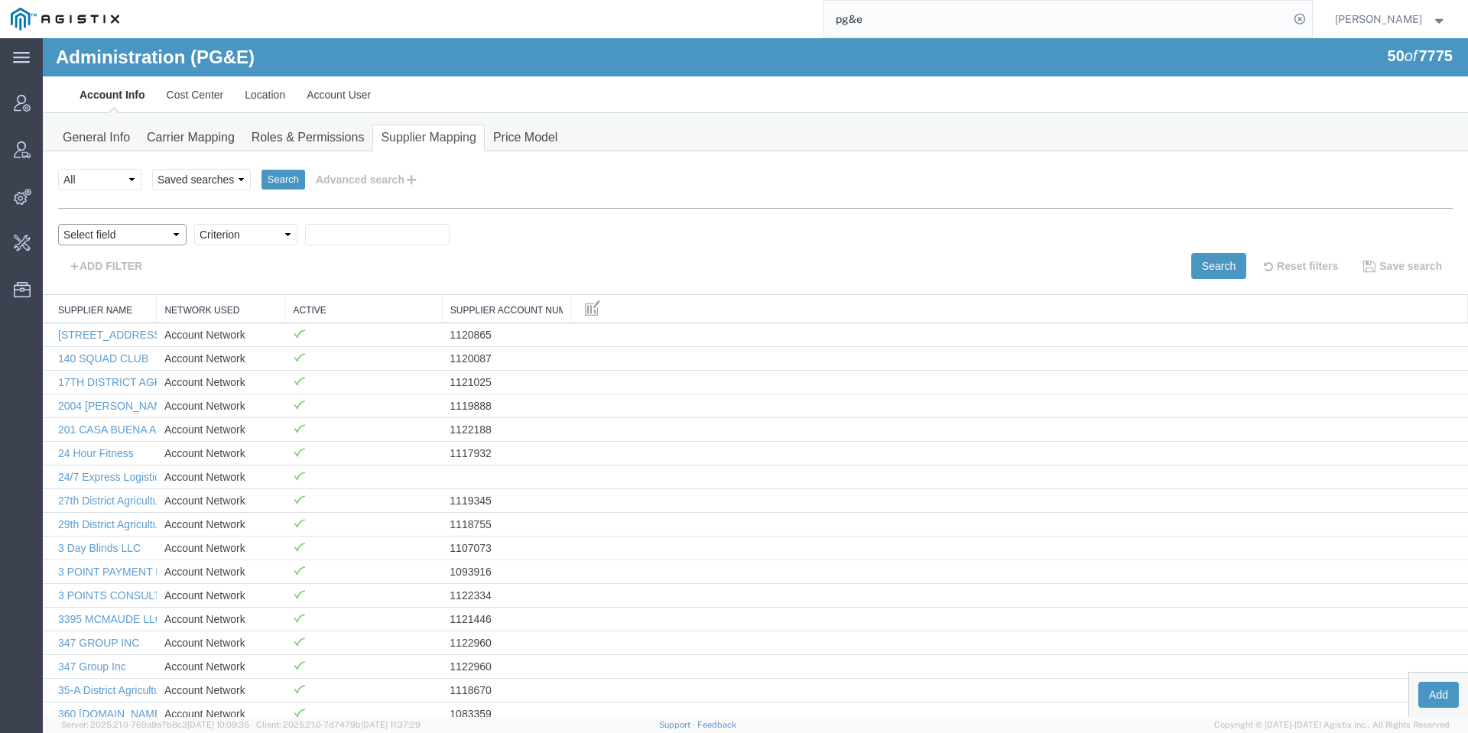
click at [152, 231] on select "Select field Network Used Supplier Account Num Supplier Name" at bounding box center [122, 234] width 128 height 21
select select "supplierAccountNum"
click at [58, 224] on select "Select field Network Used Supplier Account Num Supplier Name" at bounding box center [122, 234] width 128 height 21
click at [250, 245] on select "Criterion contains does not contain is is blank is not blank starts with" at bounding box center [245, 234] width 103 height 21
select select "isblank"
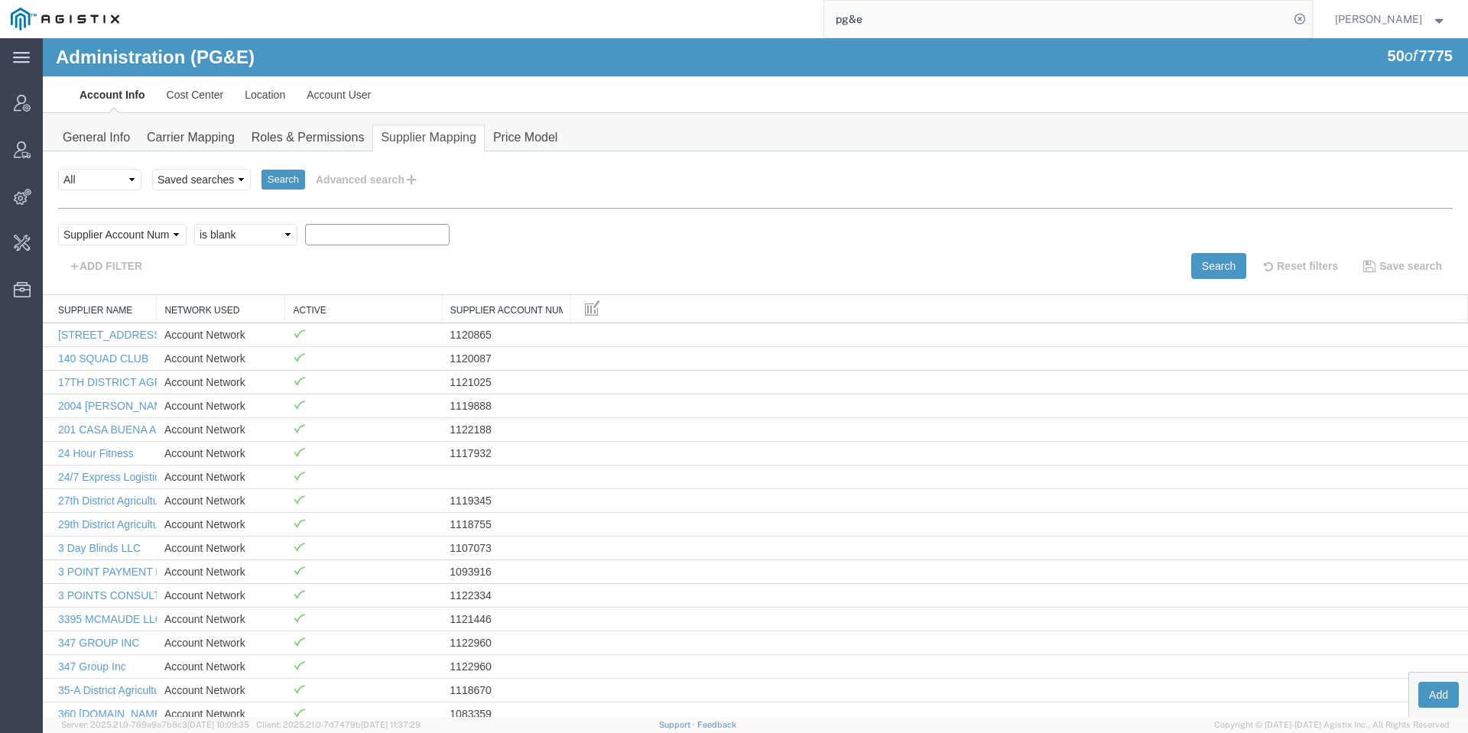
click at [194, 224] on select "Criterion contains does not contain is is blank is not blank starts with" at bounding box center [245, 234] width 103 height 21
click at [1191, 271] on button "Search" at bounding box center [1218, 266] width 55 height 26
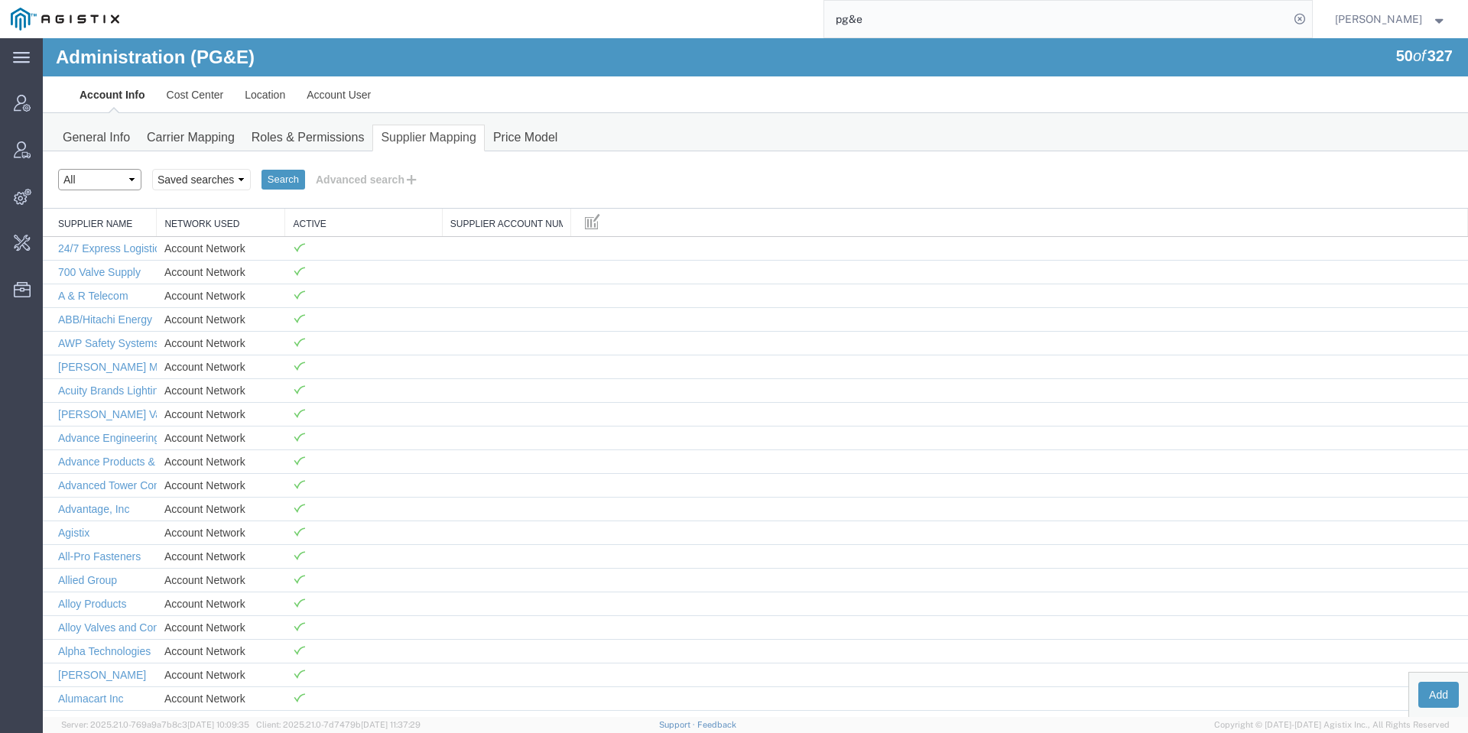
click at [134, 182] on select "Select status Active All Inactive" at bounding box center [99, 179] width 83 height 21
select select "ACTIVE"
click at [58, 169] on select "Select status Active All Inactive" at bounding box center [99, 179] width 83 height 21
click at [277, 182] on button "Search" at bounding box center [284, 180] width 44 height 20
click at [332, 188] on button "Advanced search" at bounding box center [367, 180] width 125 height 26
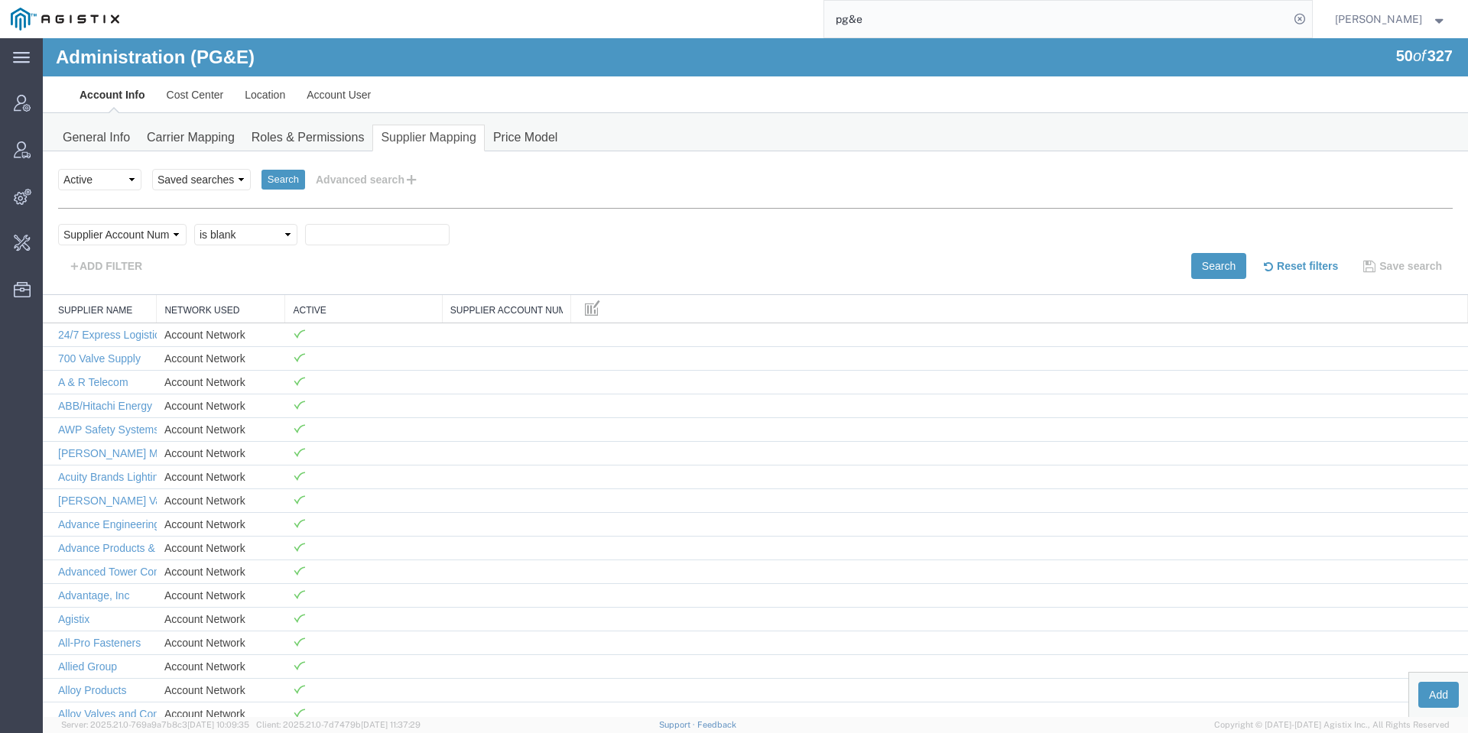
click at [1285, 266] on button "Reset filters" at bounding box center [1298, 266] width 99 height 26
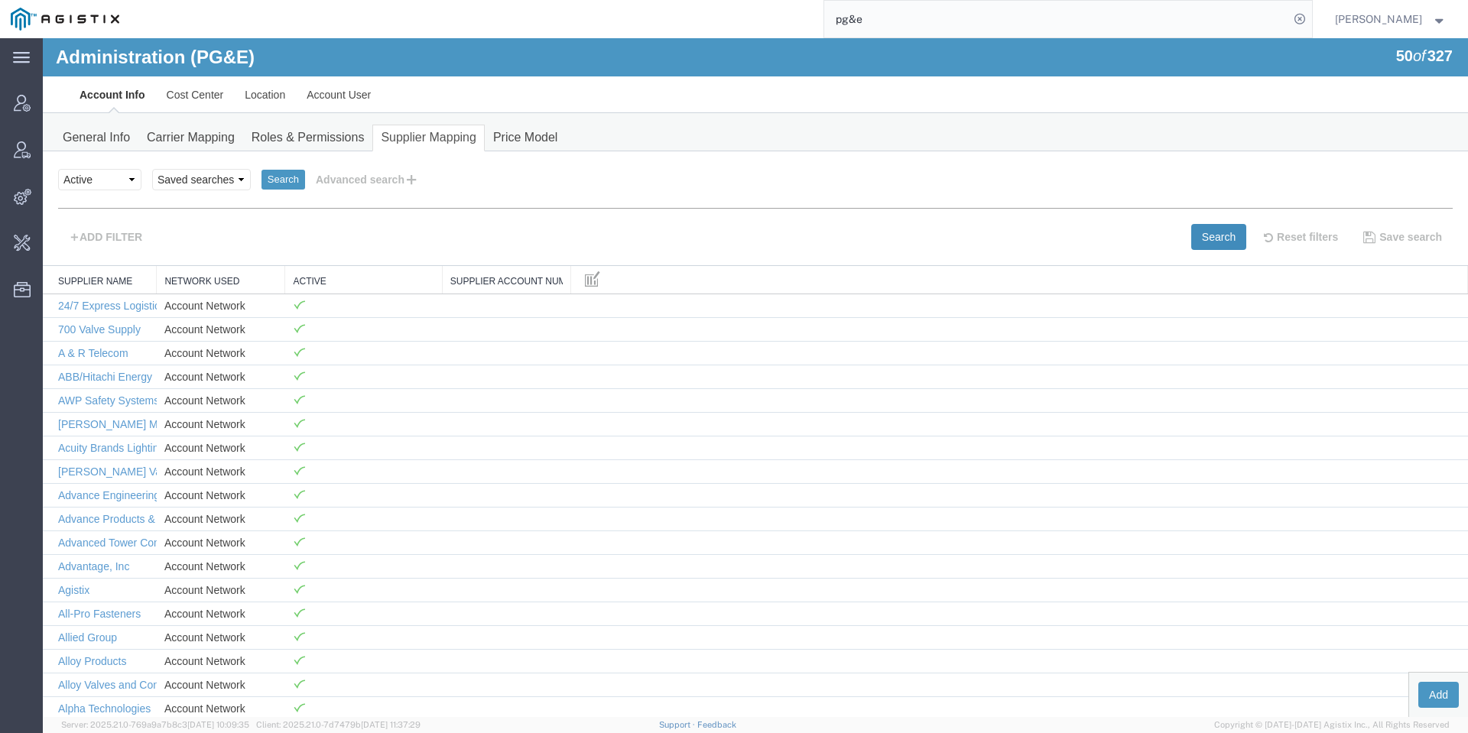
click at [1191, 229] on button "Search" at bounding box center [1218, 237] width 55 height 26
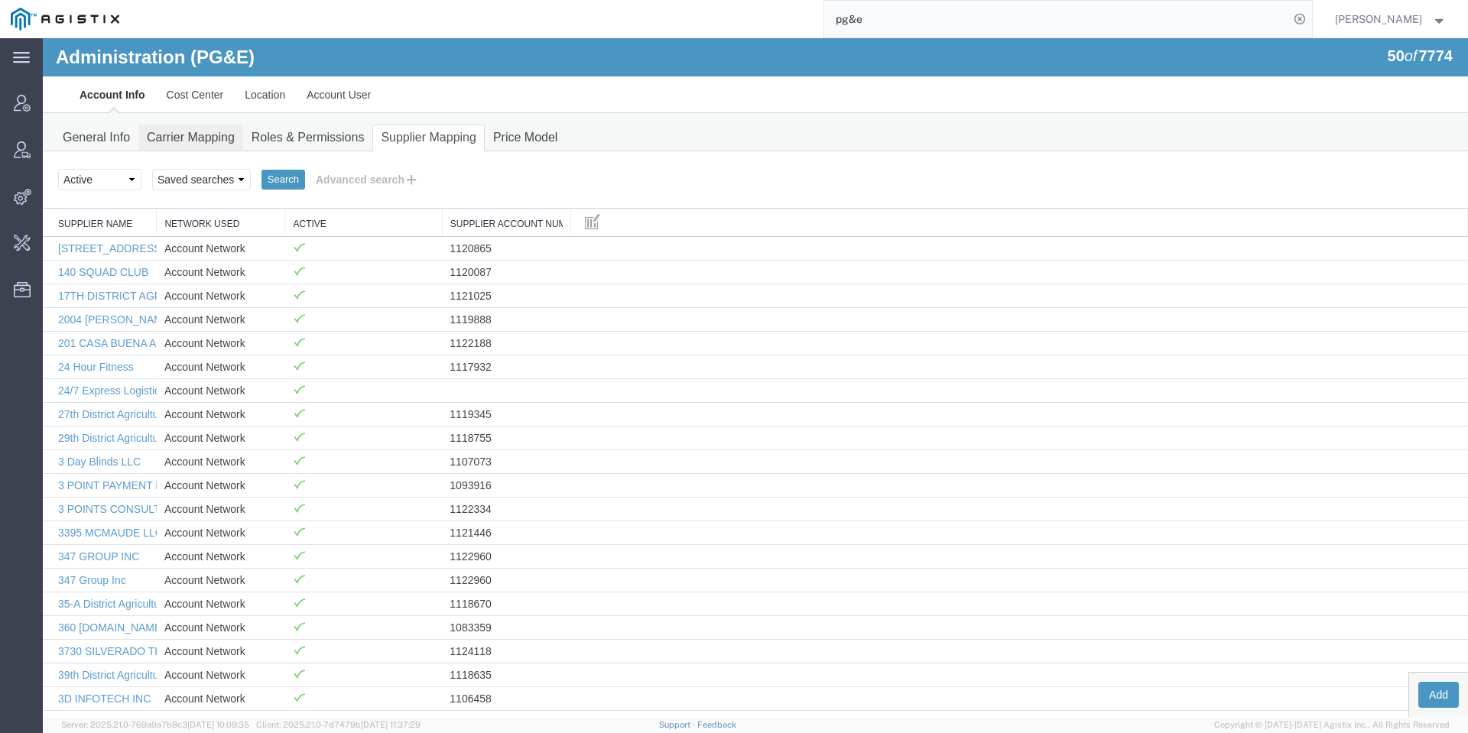
click at [210, 125] on link "Carrier Mapping" at bounding box center [190, 138] width 105 height 27
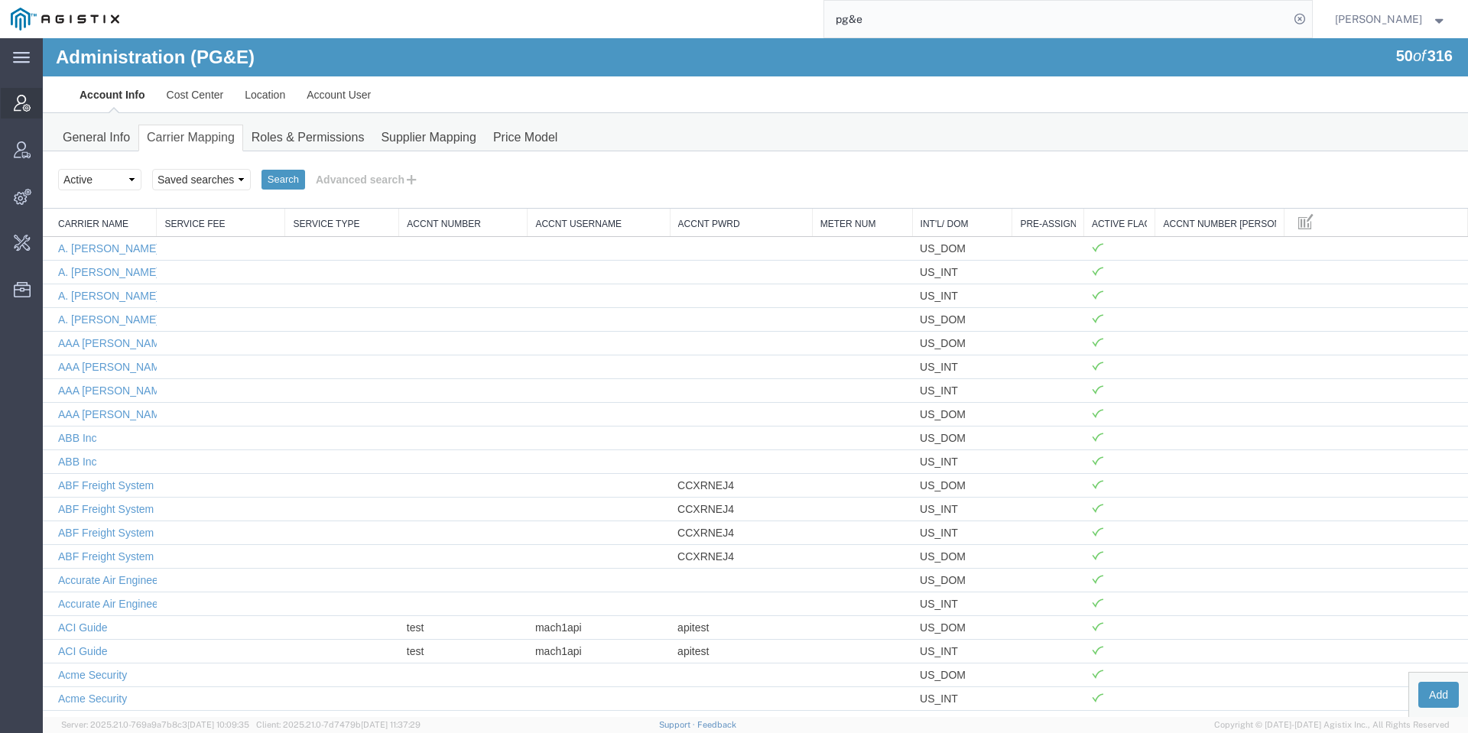
click at [21, 97] on icon at bounding box center [22, 103] width 17 height 17
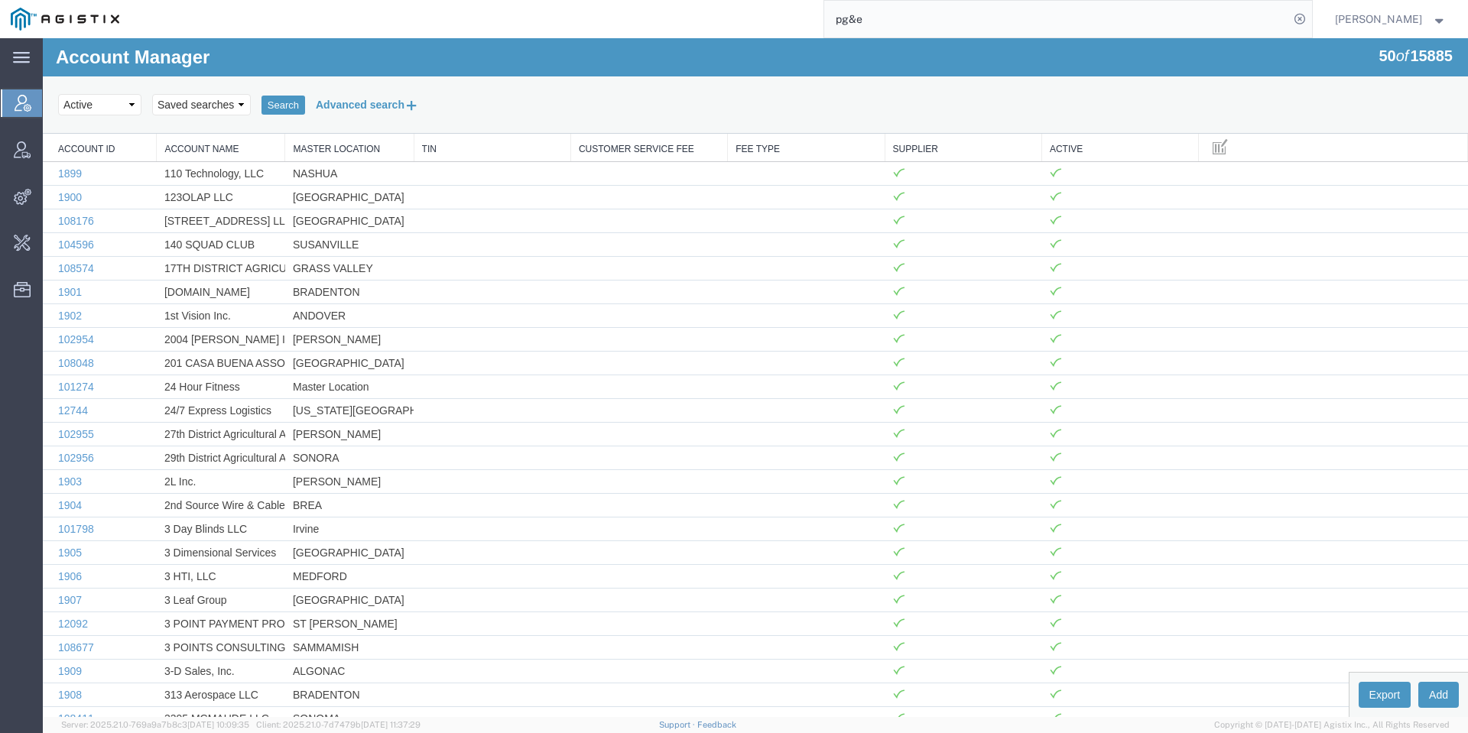
click at [355, 106] on button "Advanced search" at bounding box center [367, 105] width 125 height 26
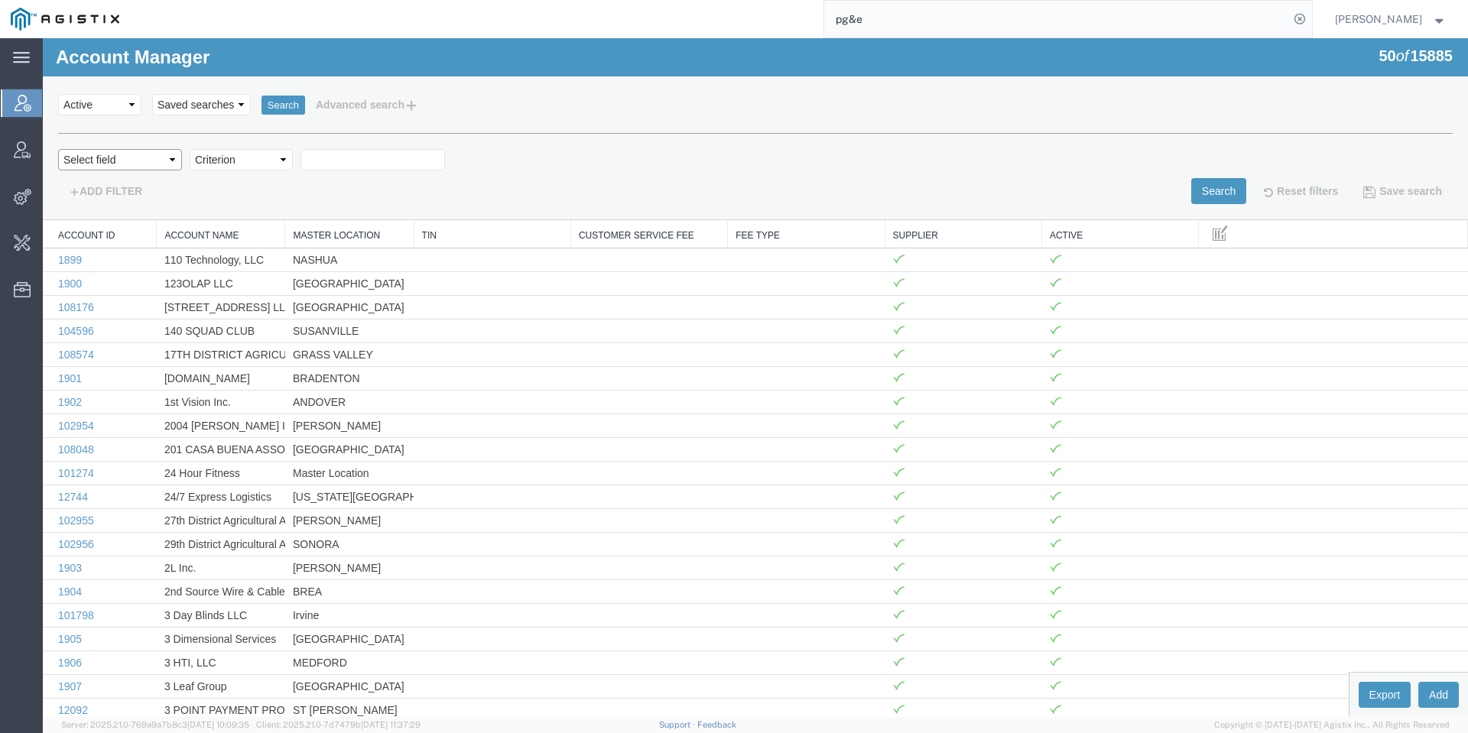
click at [104, 160] on select "Select field Account Name Active Supplier" at bounding box center [120, 159] width 124 height 21
select select "accountName"
click at [58, 149] on select "Select field Account Name Active Supplier" at bounding box center [120, 159] width 124 height 21
drag, startPoint x: 260, startPoint y: 206, endPoint x: 219, endPoint y: 168, distance: 55.2
click at [219, 167] on select "Criterion contains does not contain is is blank is not blank starts with" at bounding box center [241, 159] width 103 height 21
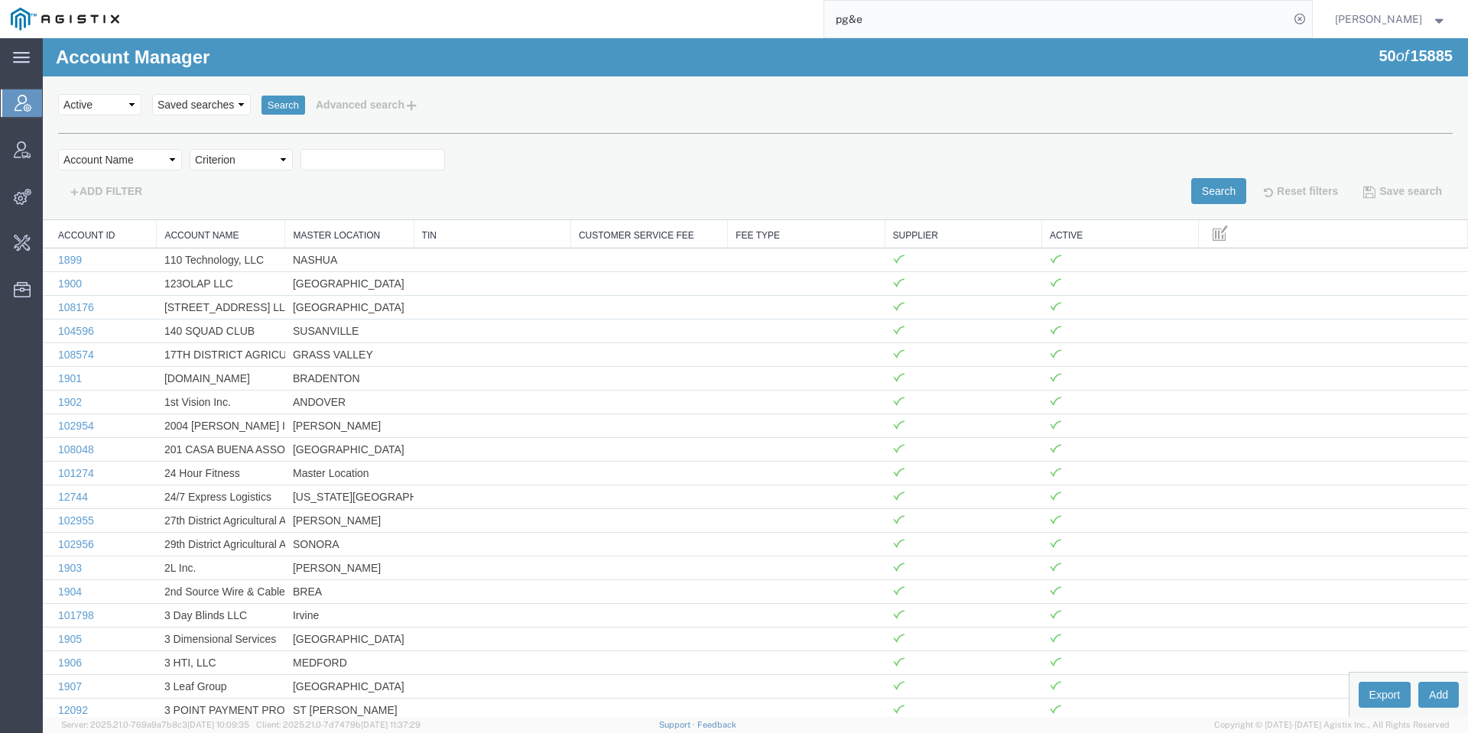
select select "contains"
click at [190, 149] on select "Criterion contains does not contain is is blank is not blank starts with" at bounding box center [241, 159] width 103 height 21
type input "PG&E"
click at [1193, 187] on button "Search" at bounding box center [1218, 191] width 55 height 26
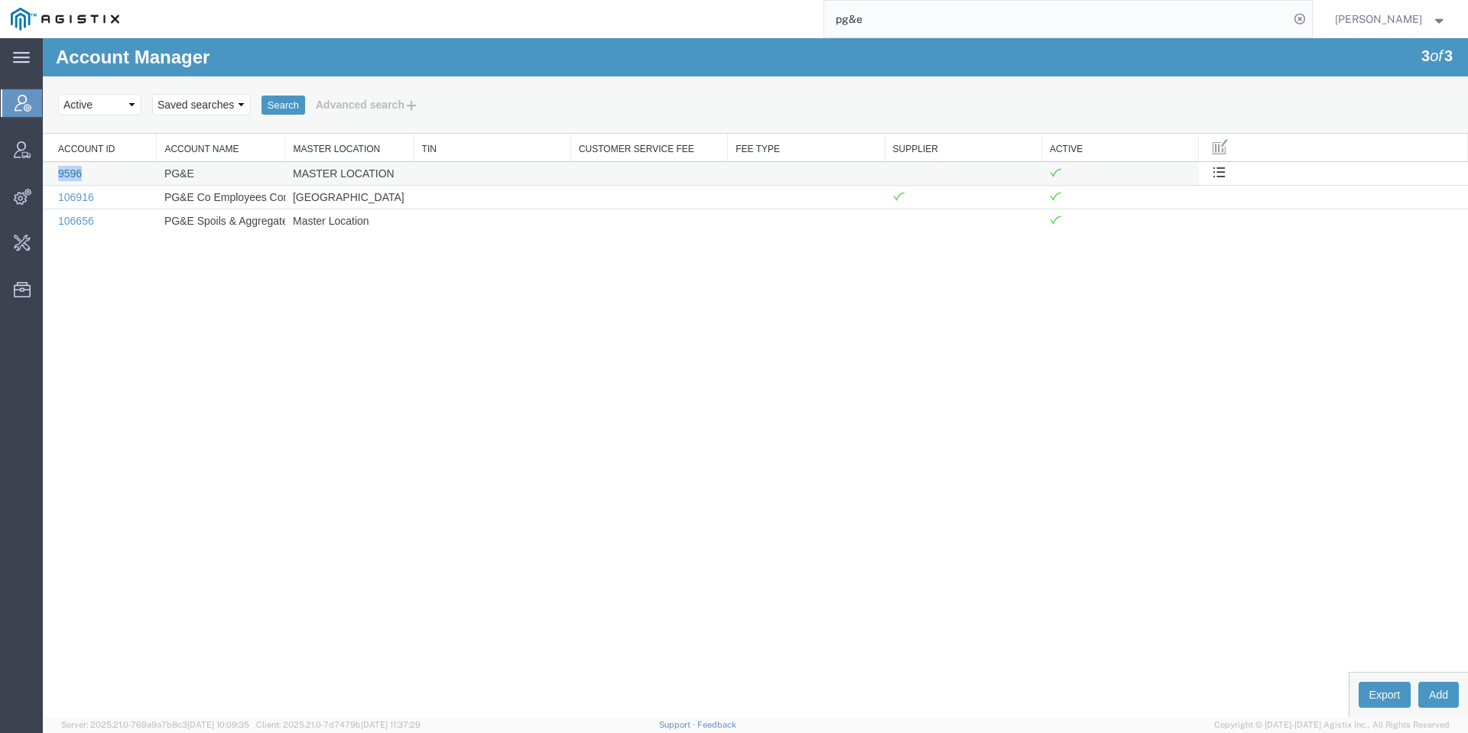
drag, startPoint x: 97, startPoint y: 171, endPoint x: 58, endPoint y: 173, distance: 39.0
click at [58, 173] on td "9596" at bounding box center [100, 174] width 114 height 24
copy link "9596"
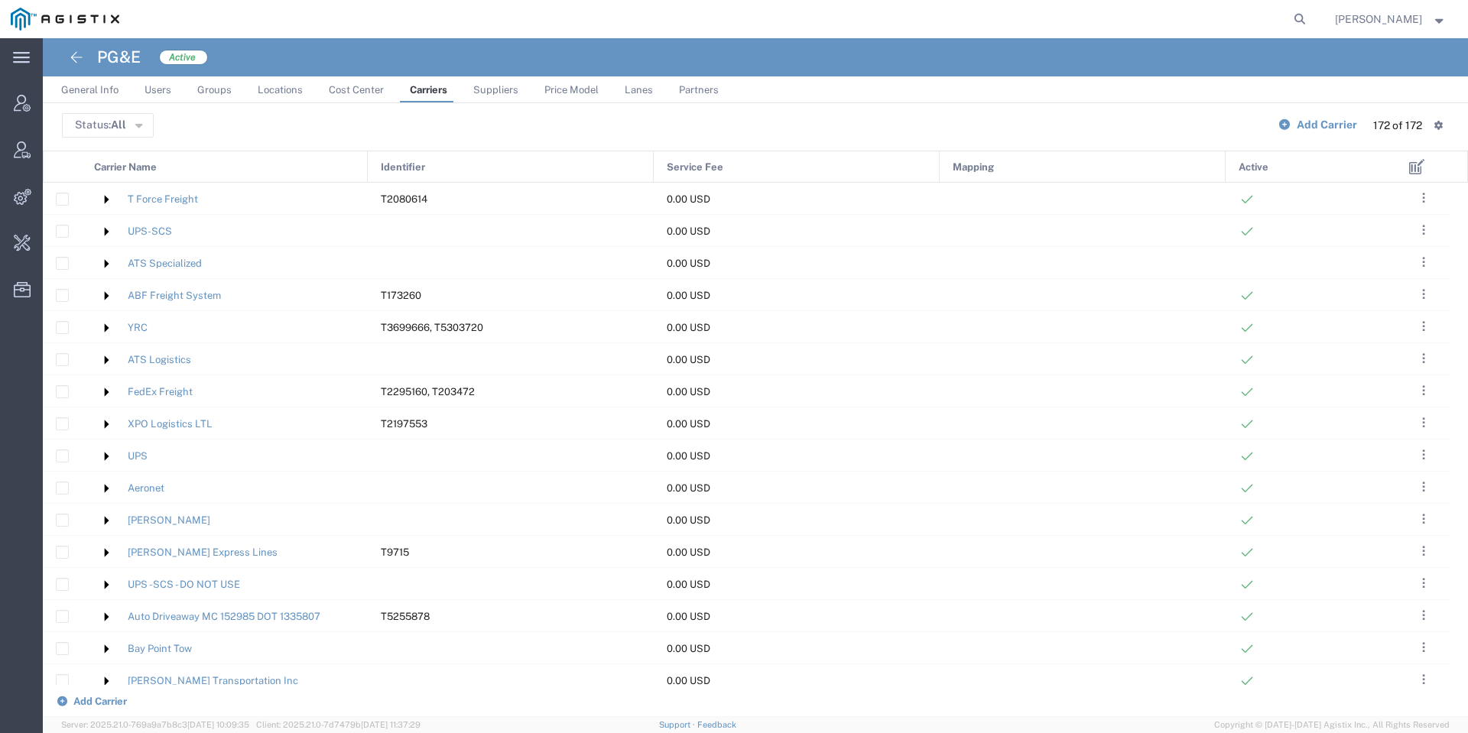
click at [261, 170] on div "Carrier Name" at bounding box center [225, 167] width 287 height 32
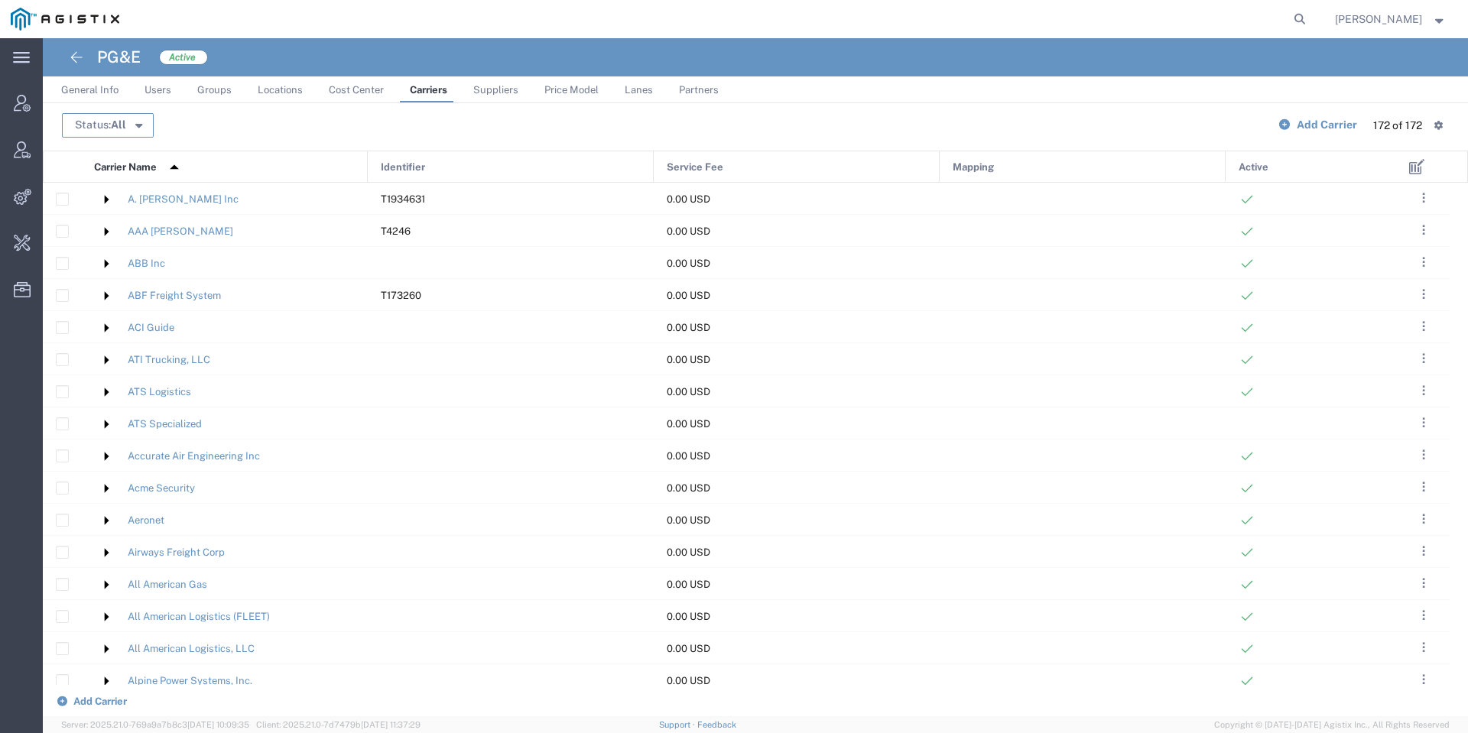
click at [120, 127] on span "All" at bounding box center [118, 125] width 15 height 12
click at [136, 158] on span "Active" at bounding box center [151, 154] width 177 height 24
click at [145, 118] on button "Status: Active" at bounding box center [116, 125] width 109 height 24
click at [143, 205] on span "Inactive" at bounding box center [151, 204] width 177 height 24
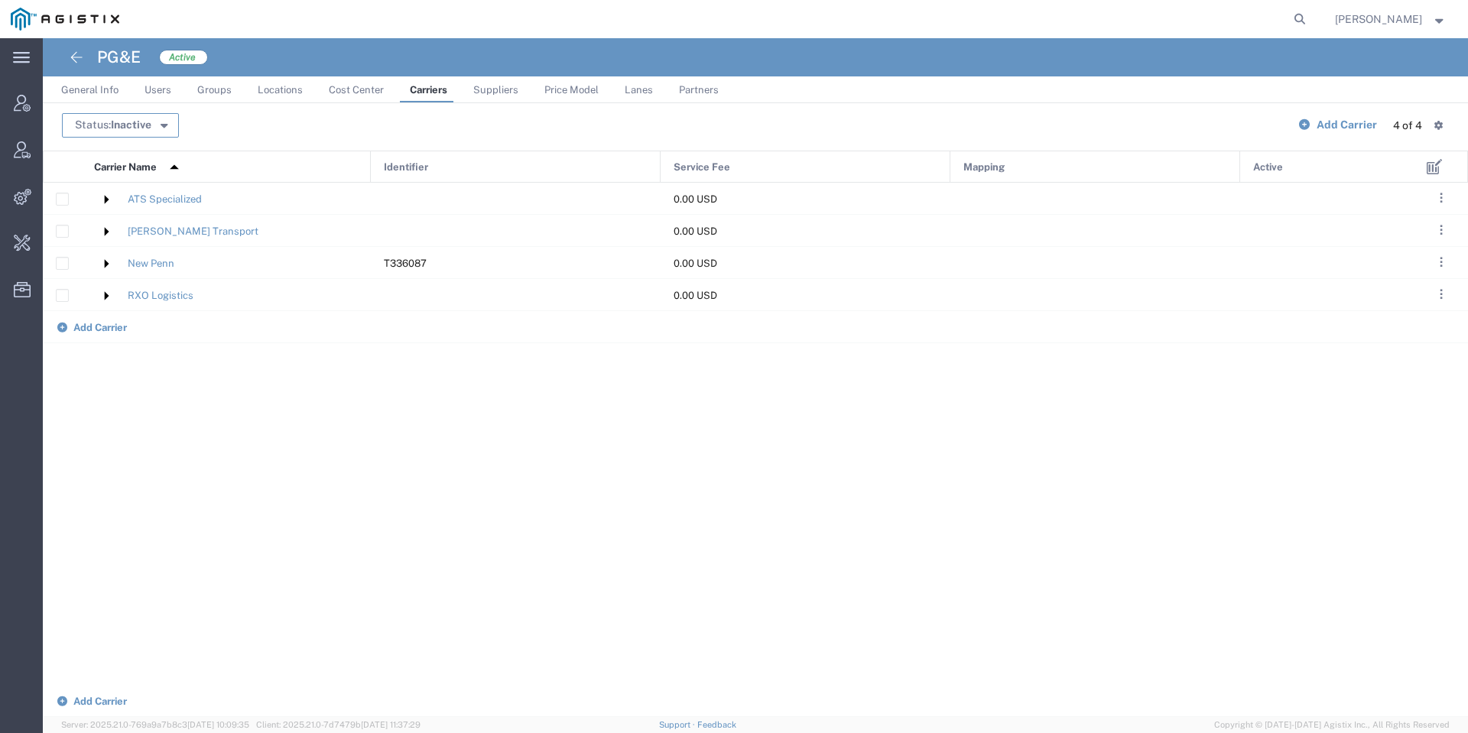
click at [135, 122] on span "Inactive" at bounding box center [131, 125] width 41 height 12
click at [141, 158] on span "Active" at bounding box center [151, 154] width 177 height 24
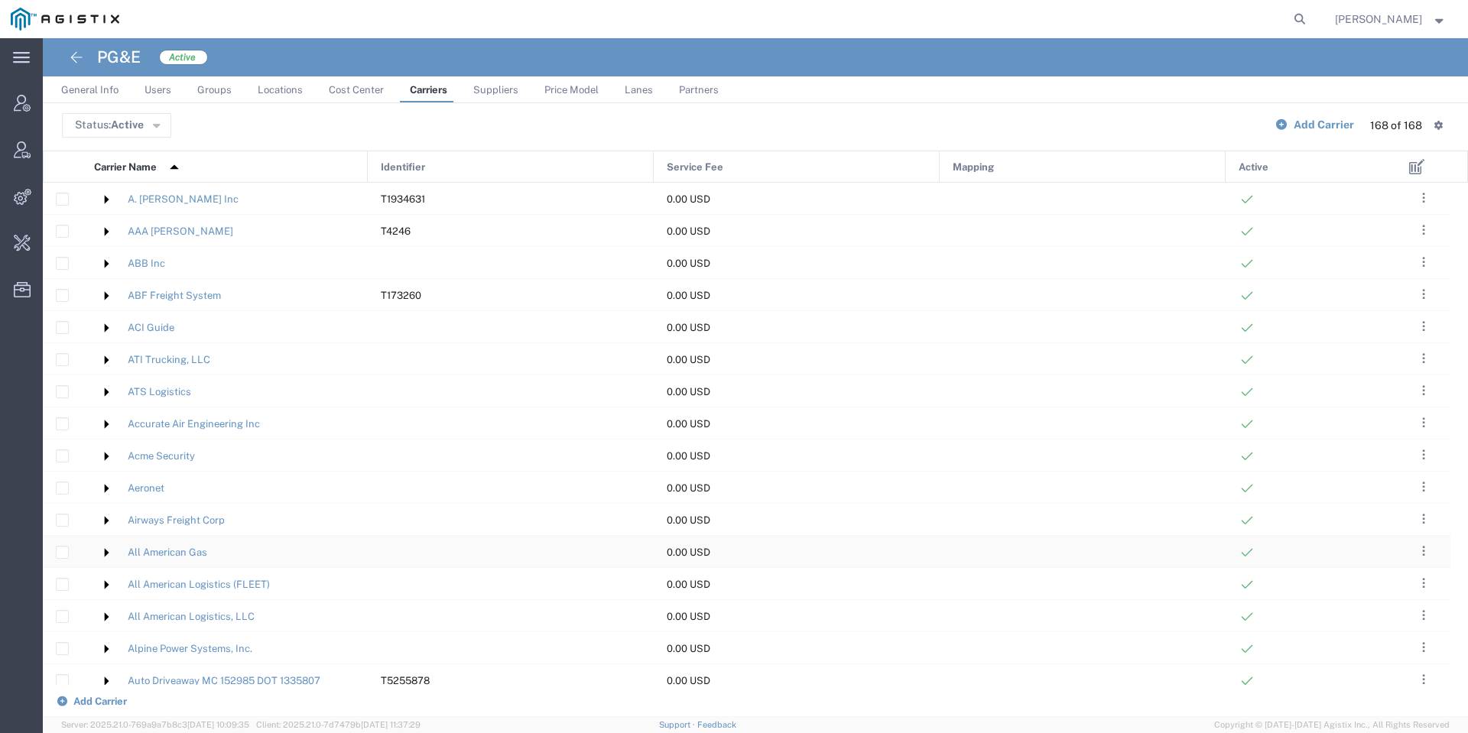
click at [258, 556] on span "All American Gas" at bounding box center [224, 553] width 261 height 32
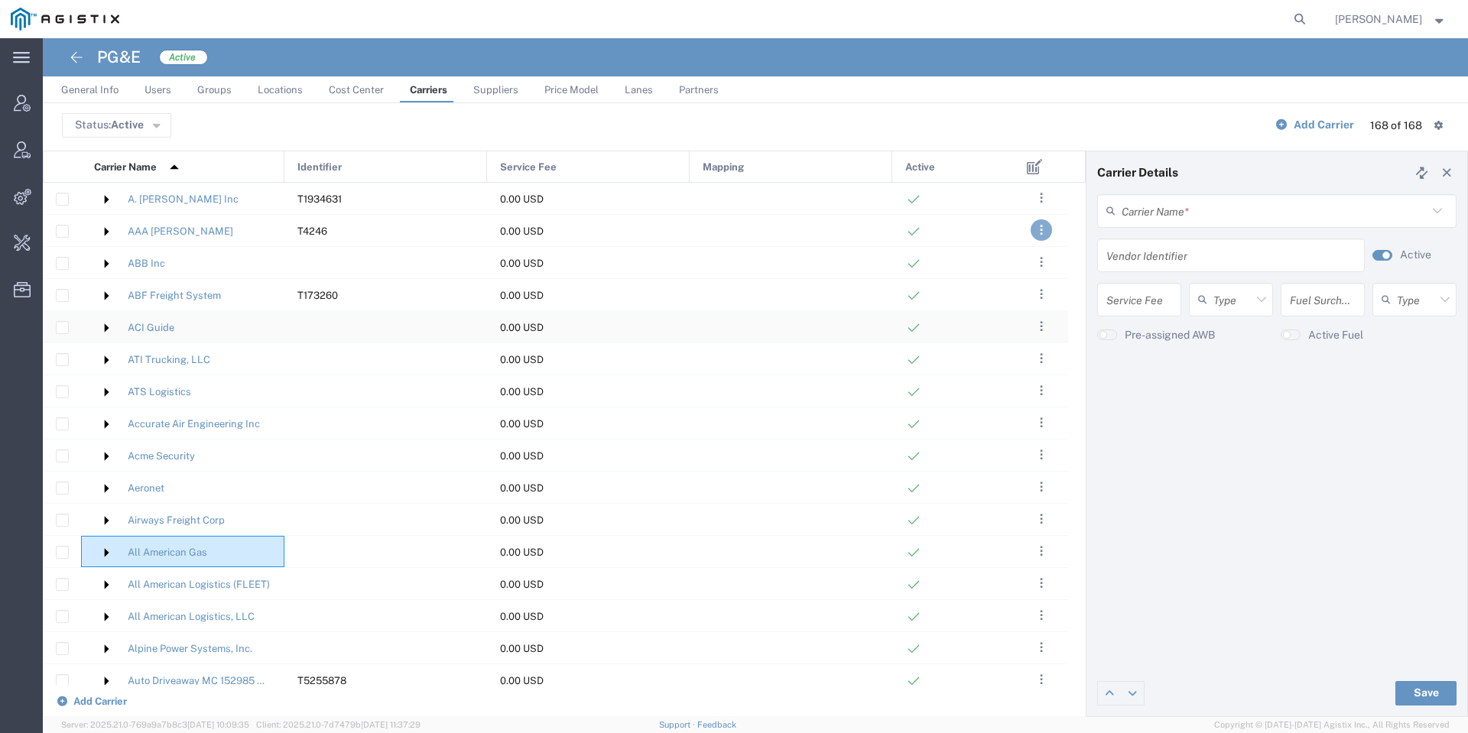
type input "All American Gas"
click at [1219, 221] on input "text" at bounding box center [1275, 210] width 306 height 27
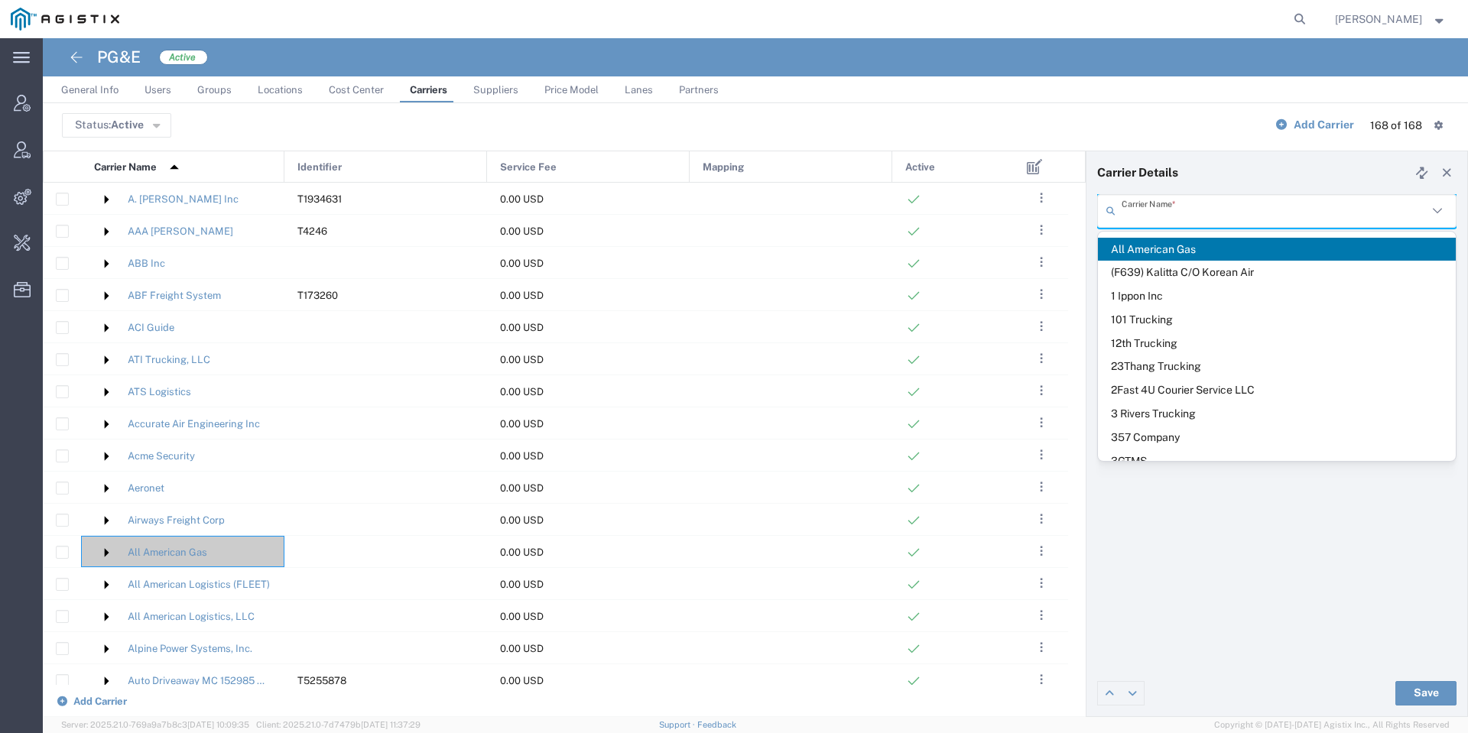
click at [1219, 221] on input "text" at bounding box center [1275, 210] width 306 height 27
click at [1158, 92] on ul "General Info Users Groups Locations Cost Center Carriers Suppliers Price Model …" at bounding box center [755, 89] width 1425 height 27
type input "All American Gas"
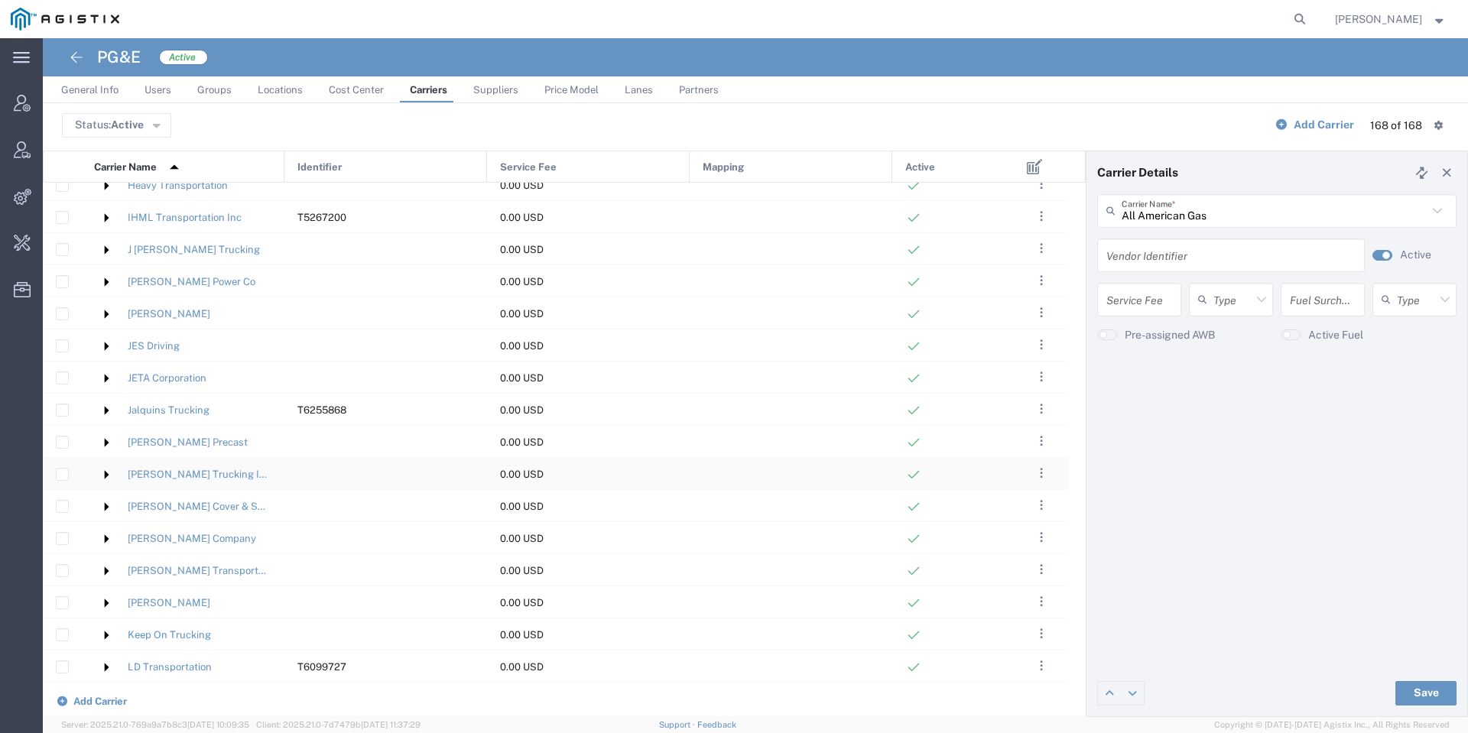
scroll to position [2638, 0]
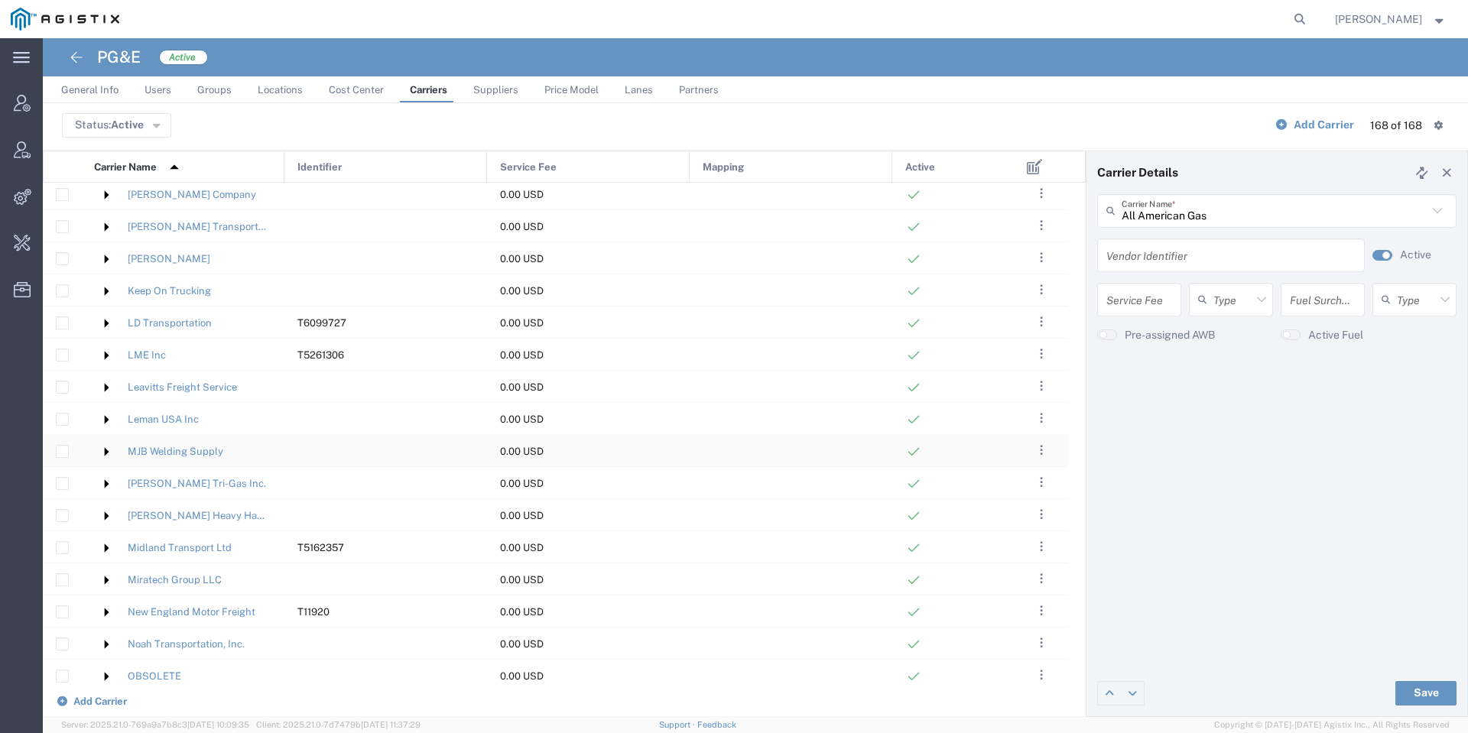
click at [107, 449] on img at bounding box center [106, 452] width 24 height 24
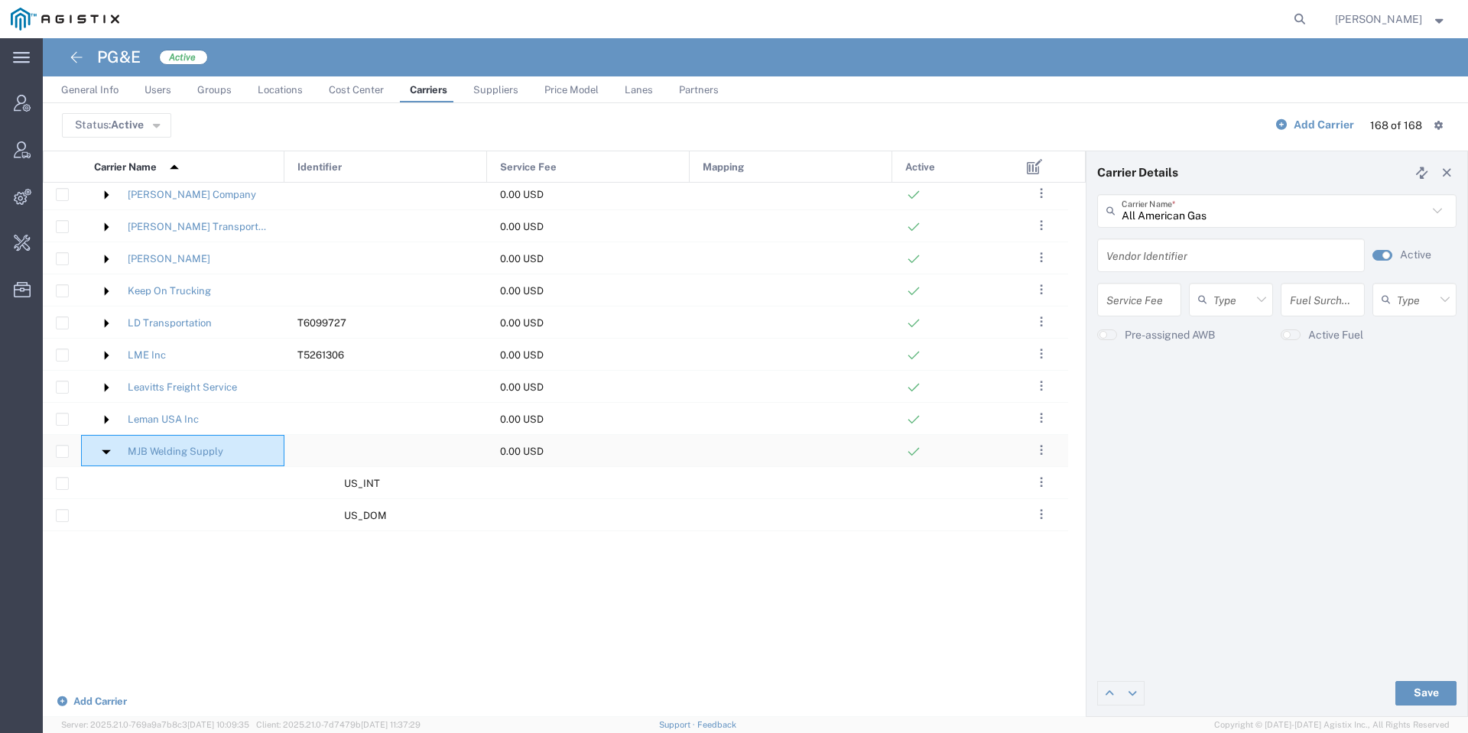
click at [107, 449] on img at bounding box center [106, 452] width 24 height 24
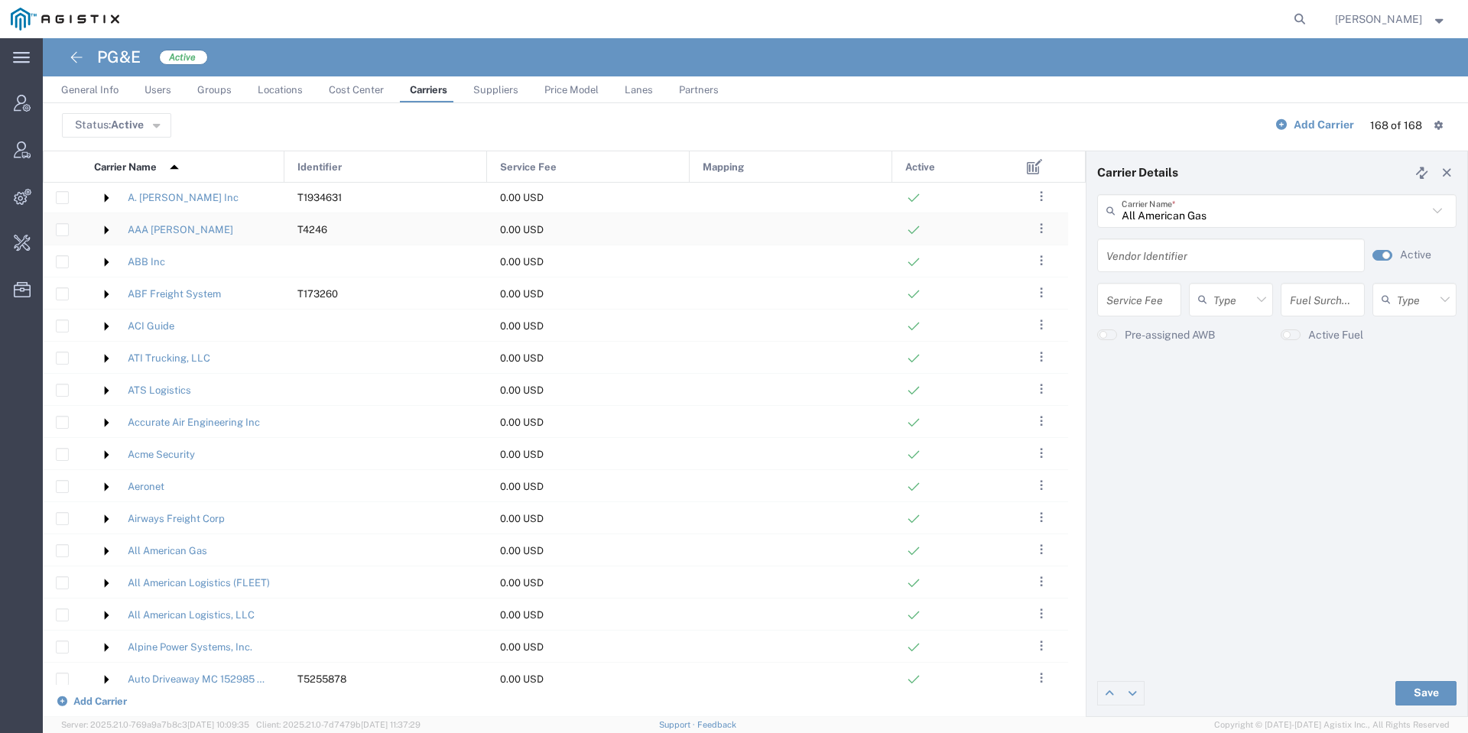
scroll to position [0, 0]
click at [376, 169] on div "Identifier" at bounding box center [386, 167] width 203 height 32
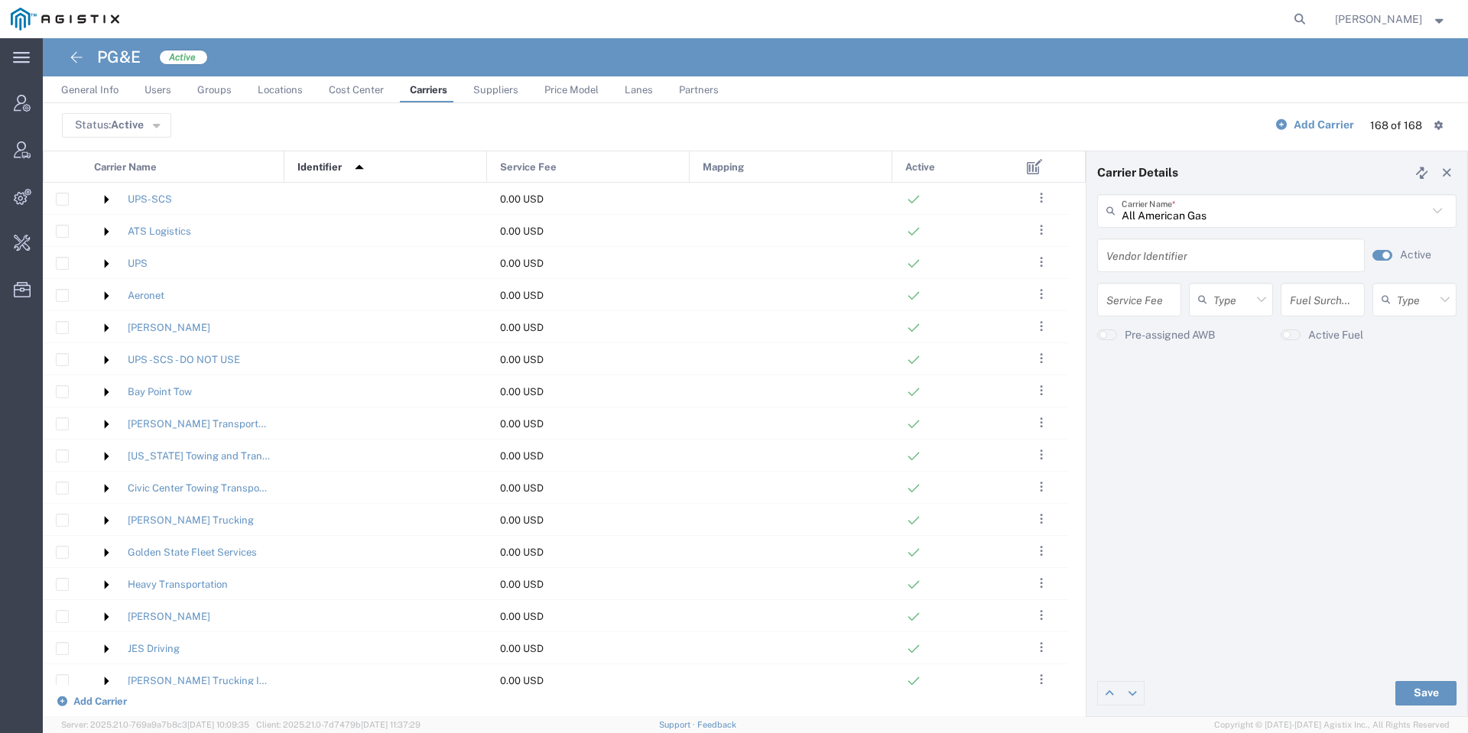
click at [376, 169] on div "Identifier 1" at bounding box center [386, 167] width 203 height 32
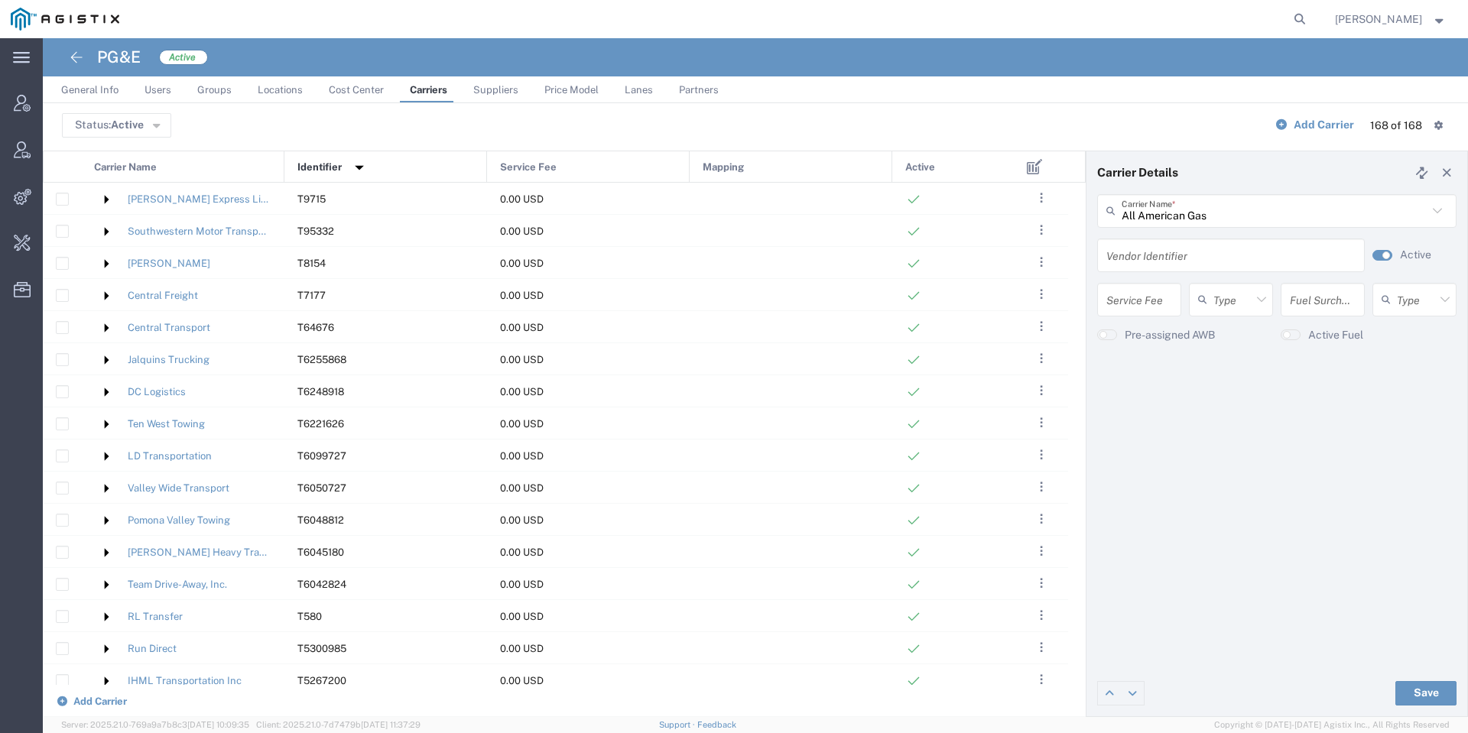
click at [182, 155] on div "Carrier Name" at bounding box center [183, 167] width 203 height 32
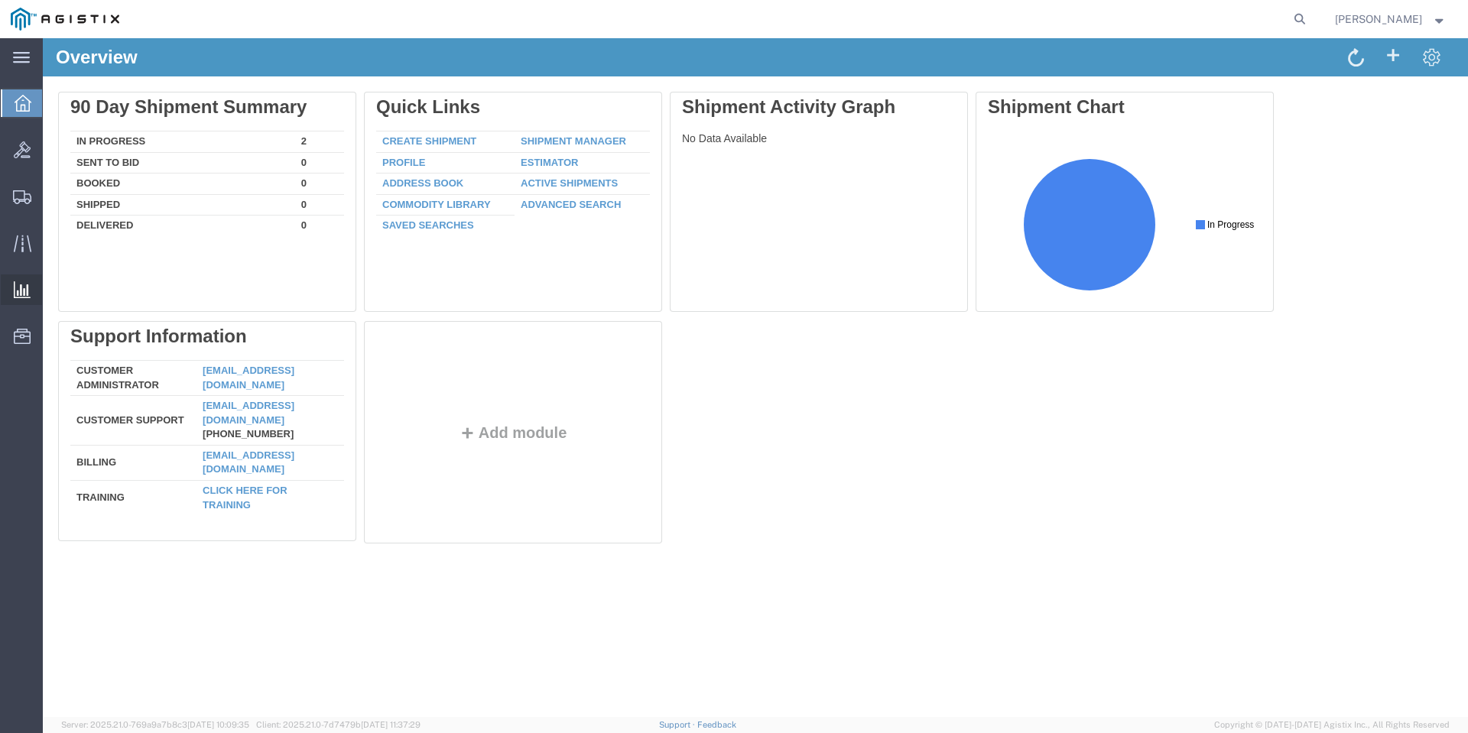
click at [15, 288] on icon at bounding box center [22, 289] width 17 height 17
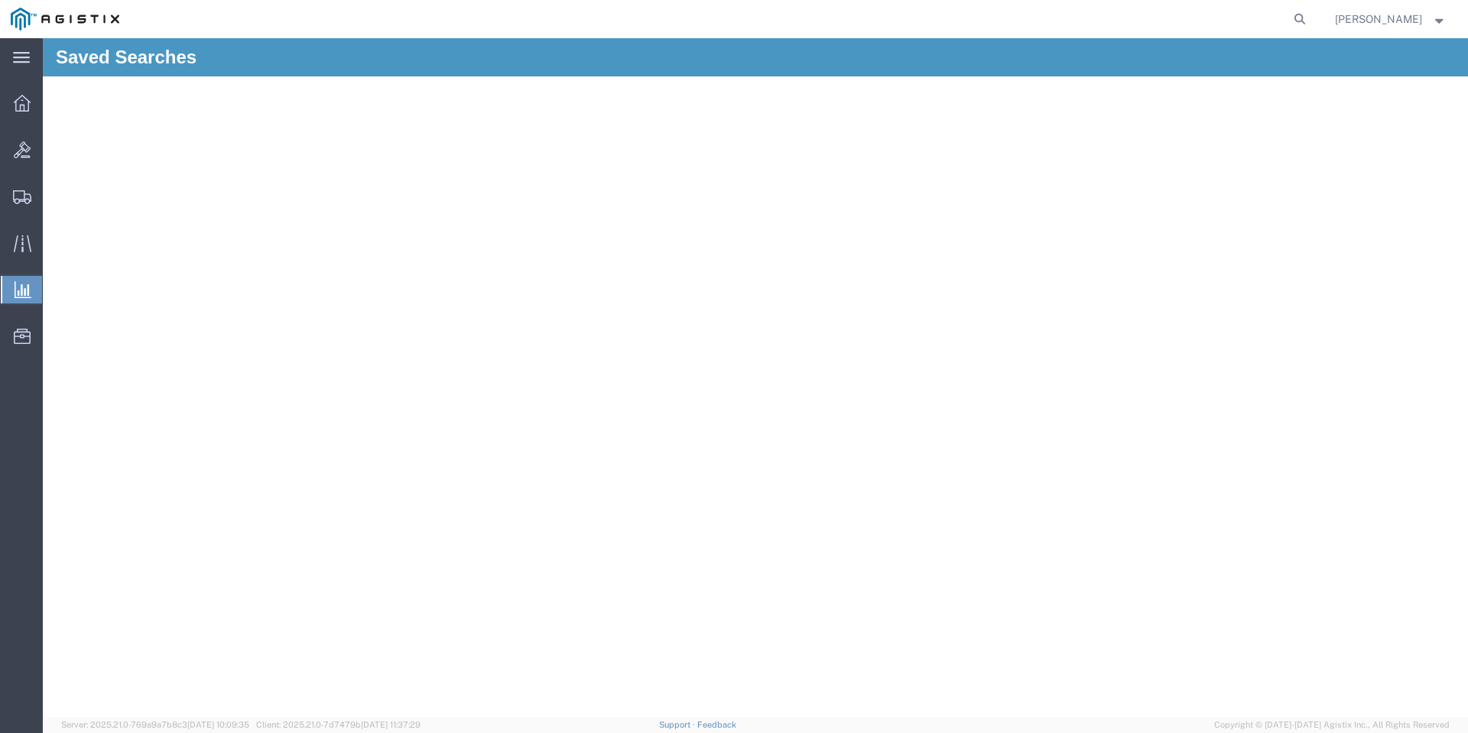
click at [1366, 21] on span "[PERSON_NAME]" at bounding box center [1378, 19] width 87 height 17
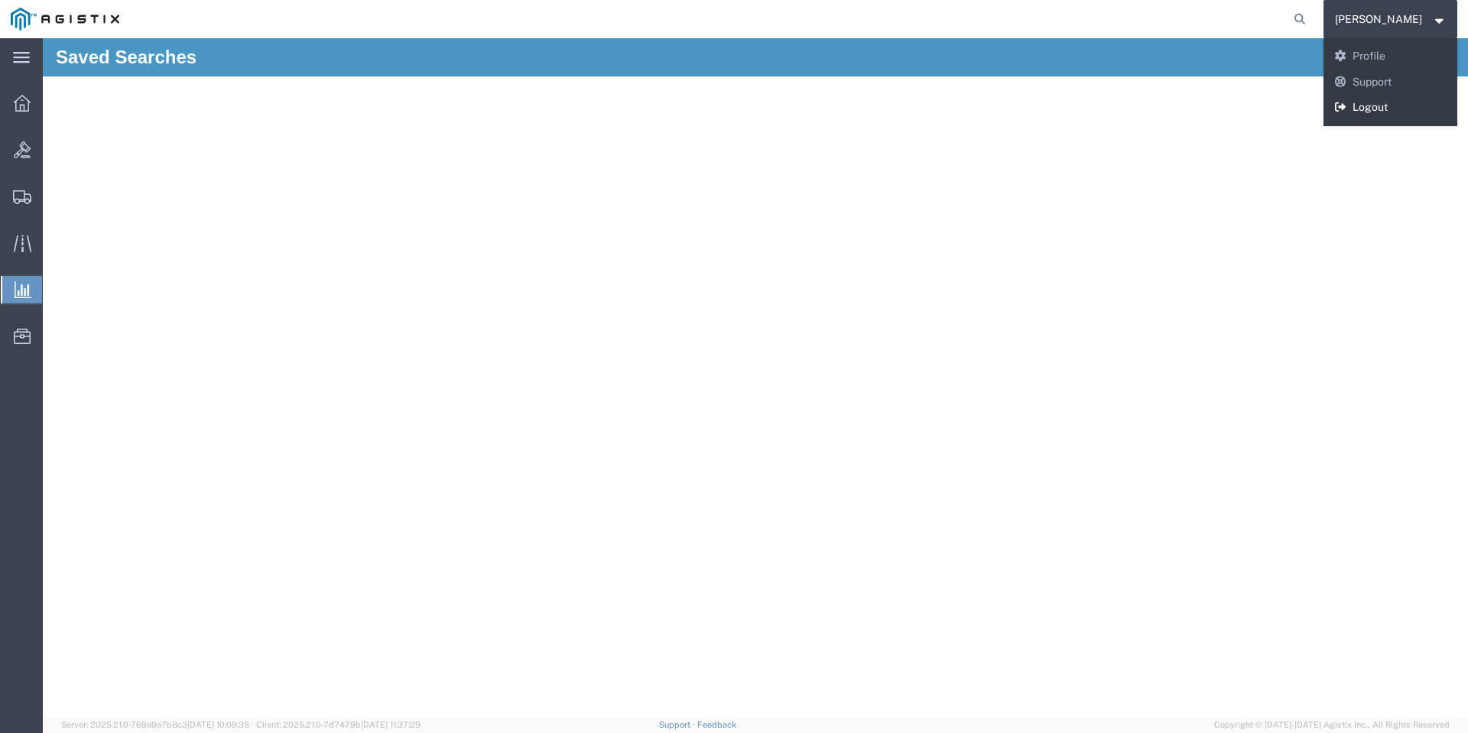
click at [1386, 112] on link "Logout" at bounding box center [1391, 108] width 135 height 26
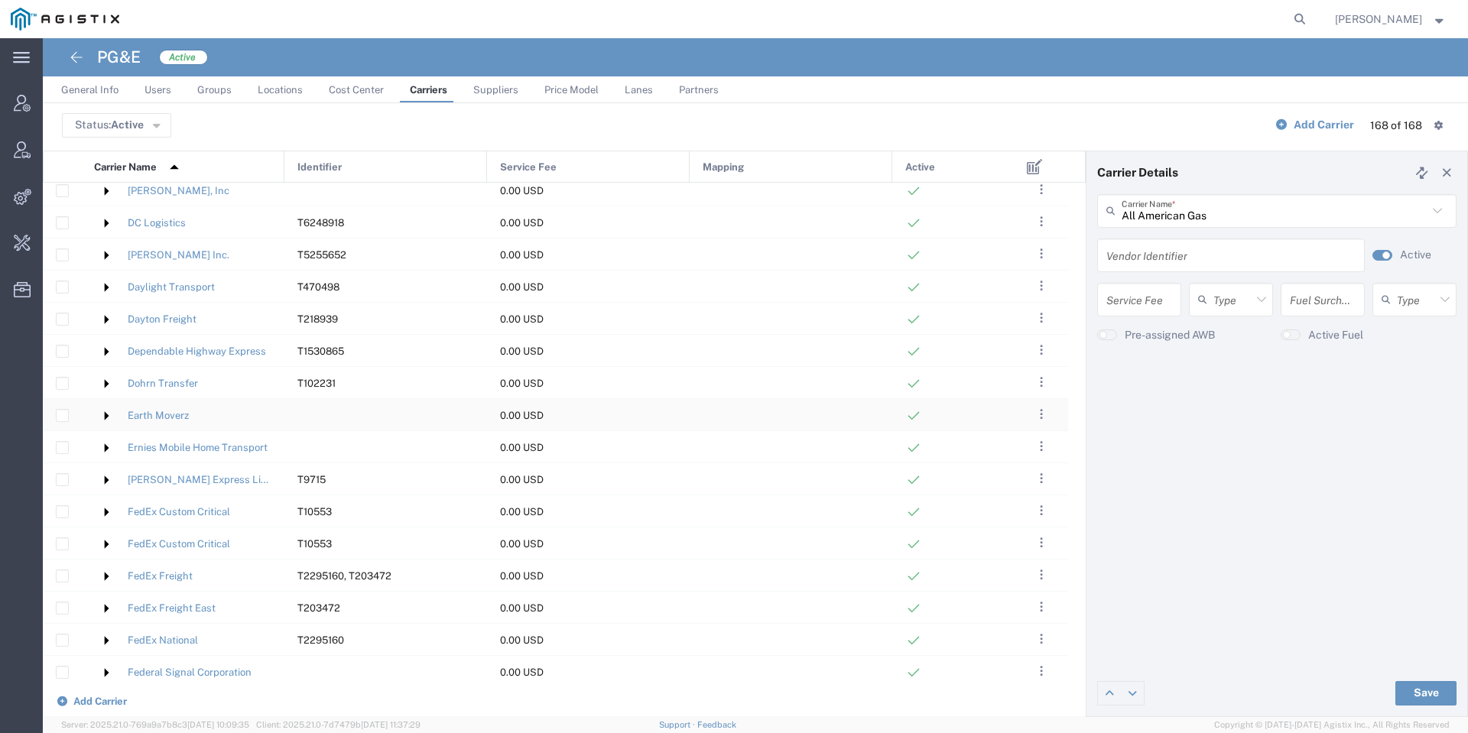
scroll to position [1262, 0]
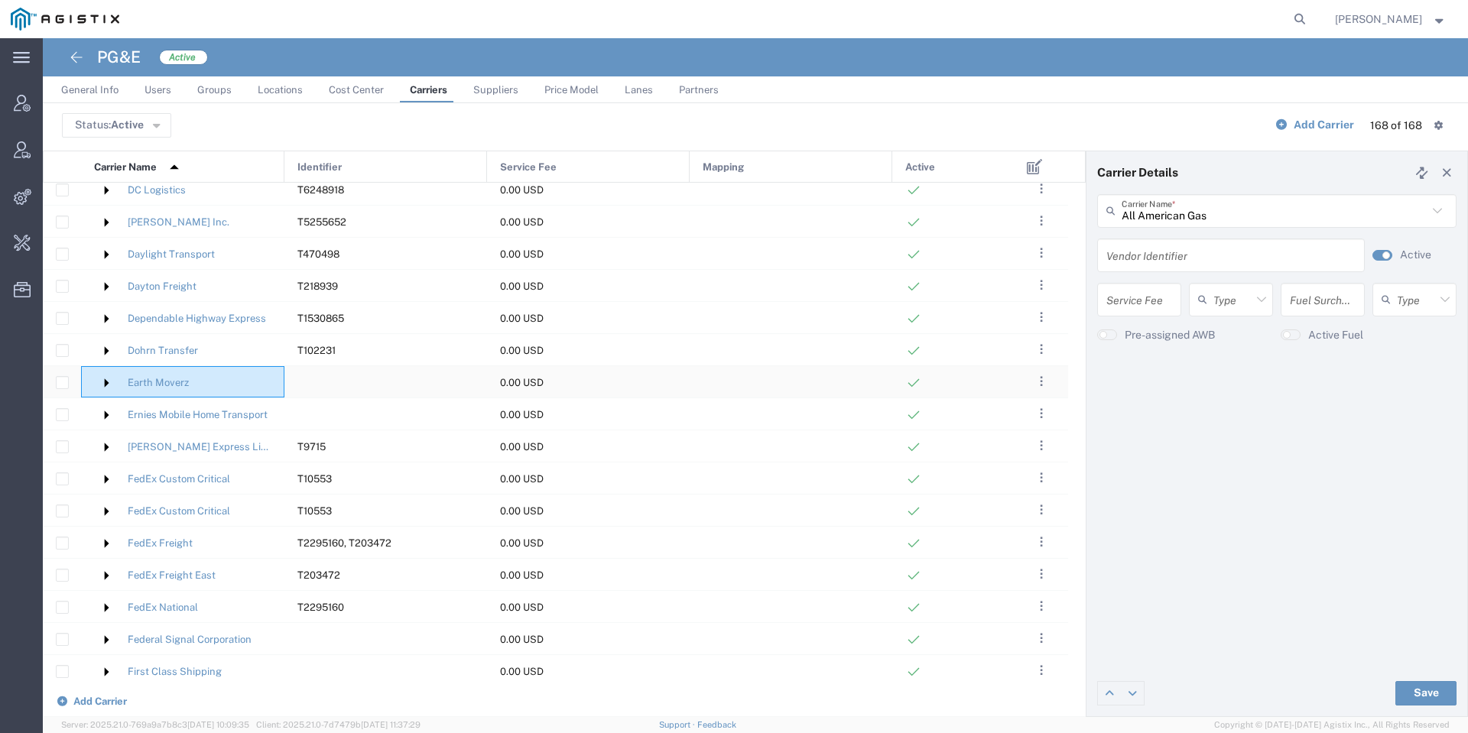
click at [105, 378] on img at bounding box center [106, 383] width 24 height 24
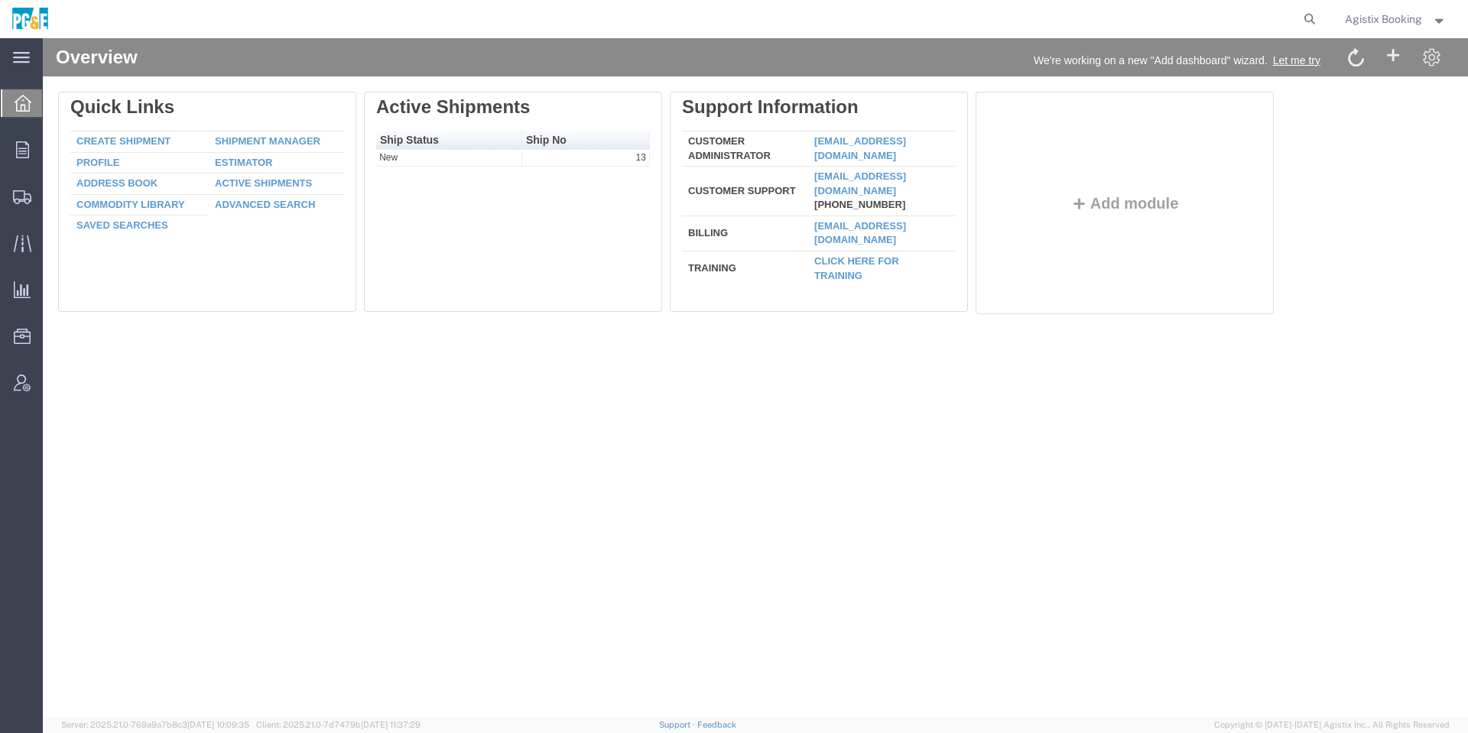
click at [21, 167] on ul "Overview Orders Order Manager Create New Order Shipments Shipment Manager Creat…" at bounding box center [21, 251] width 43 height 327
click at [18, 157] on icon at bounding box center [22, 149] width 13 height 17
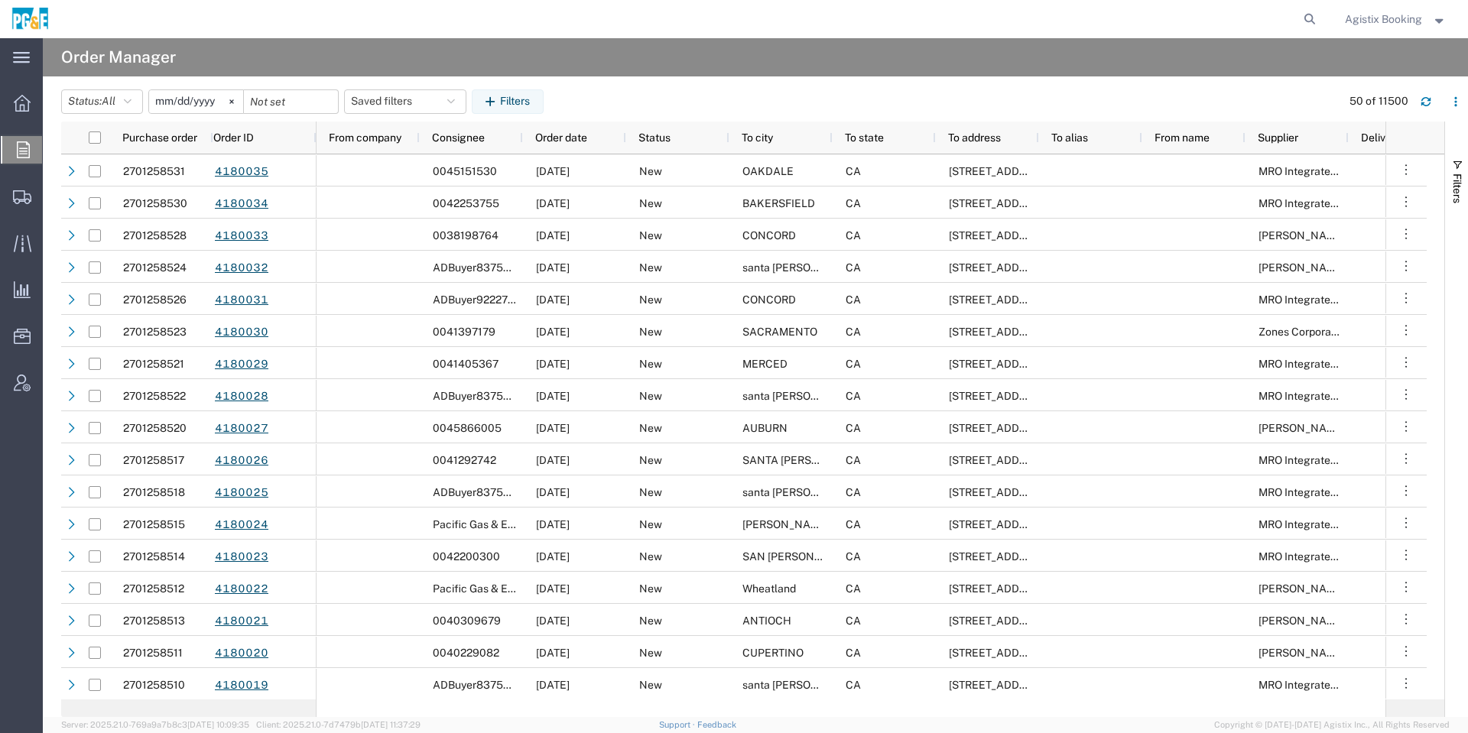
click at [1291, 14] on agx-global-search at bounding box center [1077, 19] width 489 height 38
click at [1304, 12] on icon at bounding box center [1309, 18] width 21 height 21
paste input "57127926"
type input "57127926"
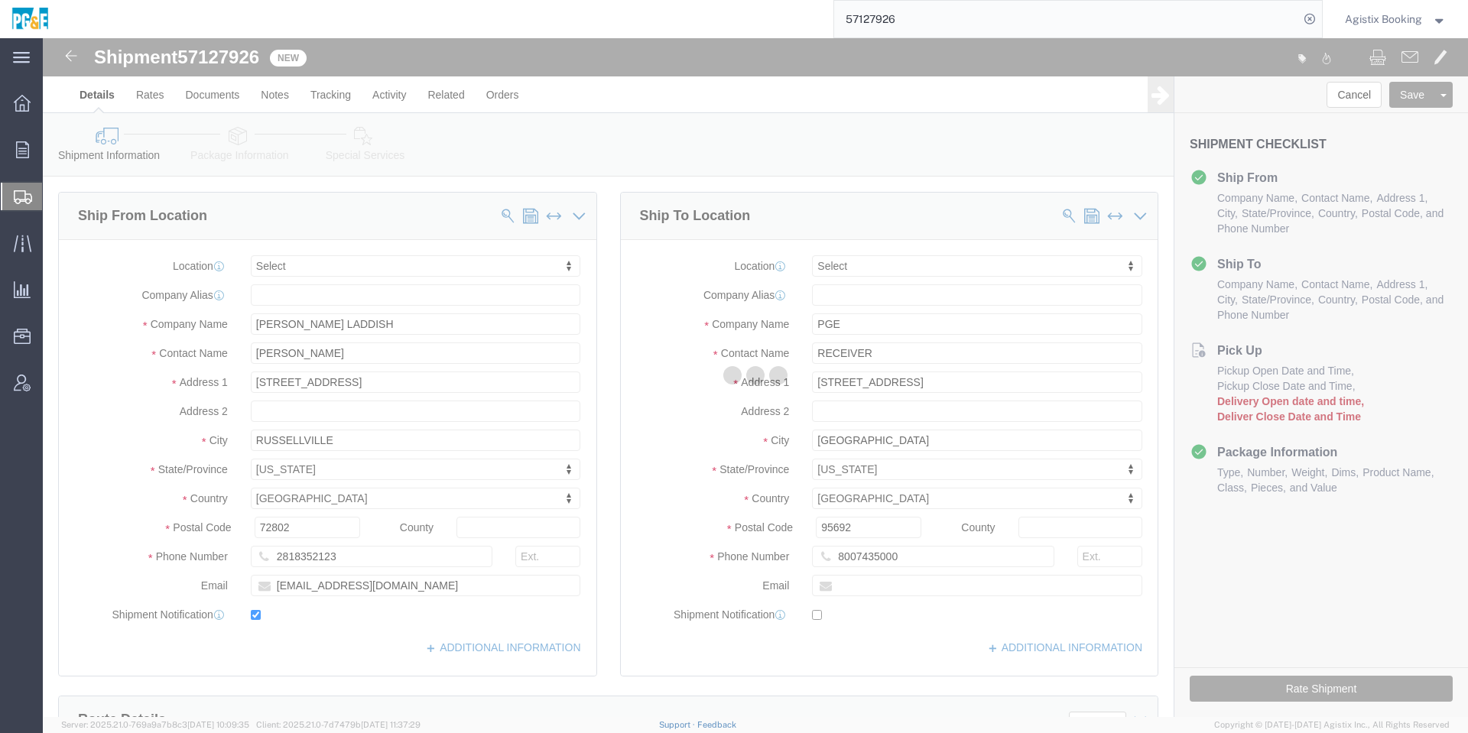
select select
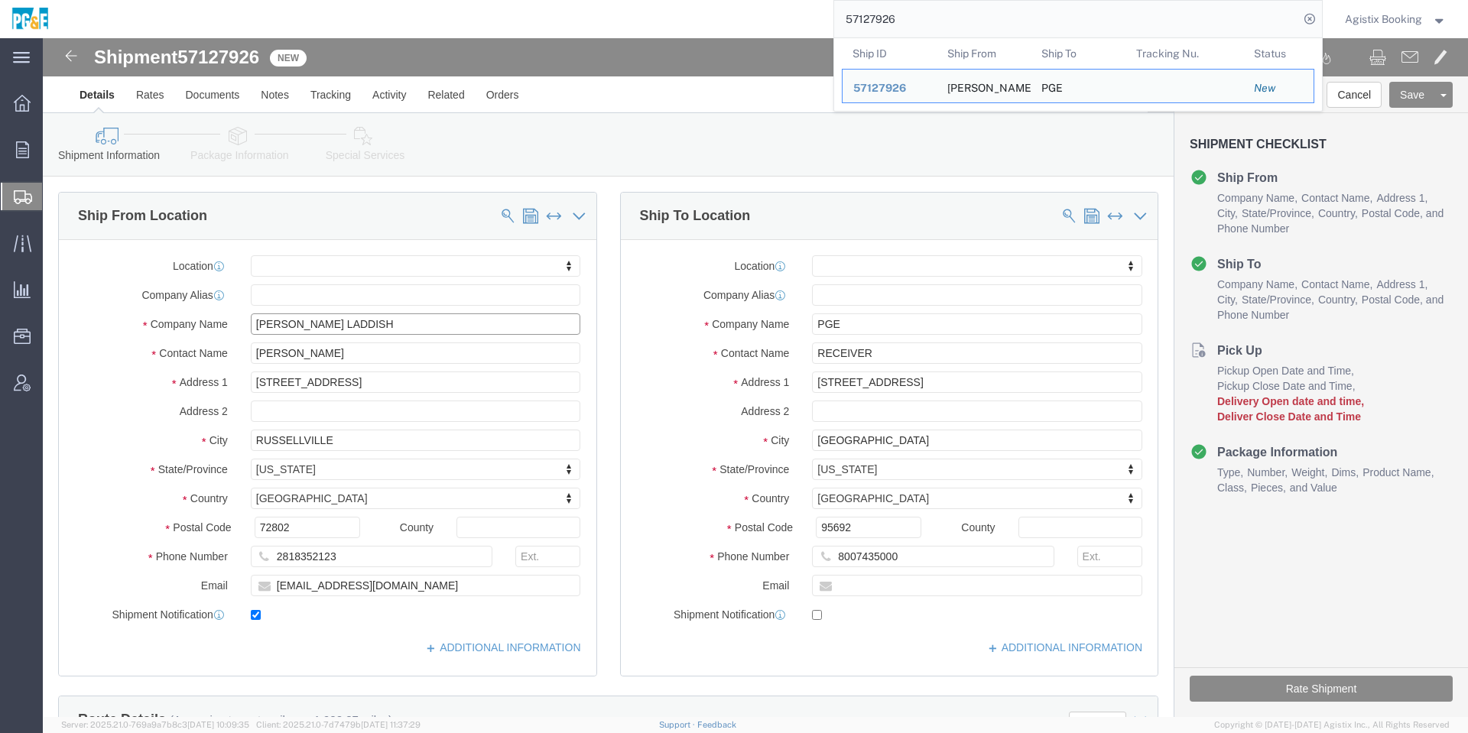
click input "HACKNEY LADDISH"
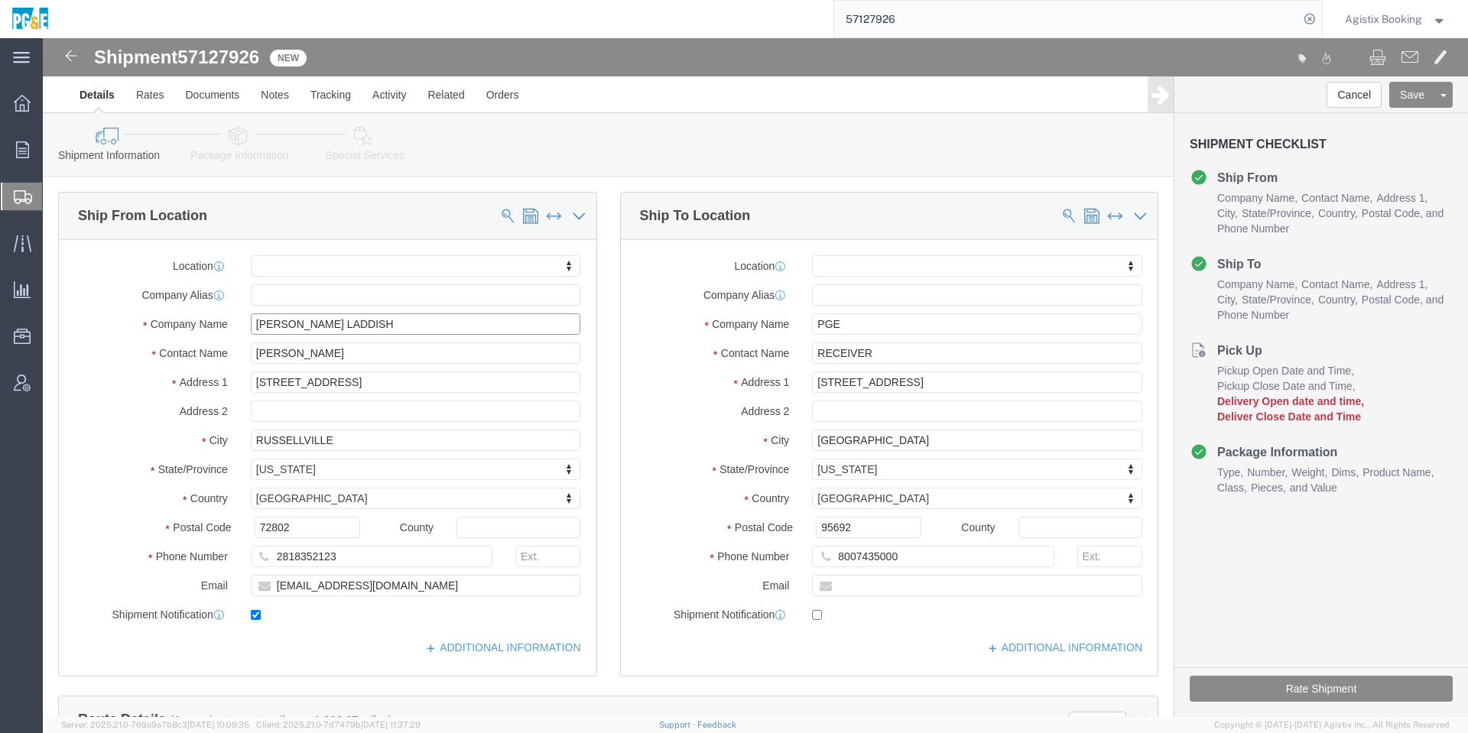
click input "HACKNEY LADDISH"
paste input "ackney Ladish Inc."
type input "Hackney Ladish Inc"
click label "Address 1"
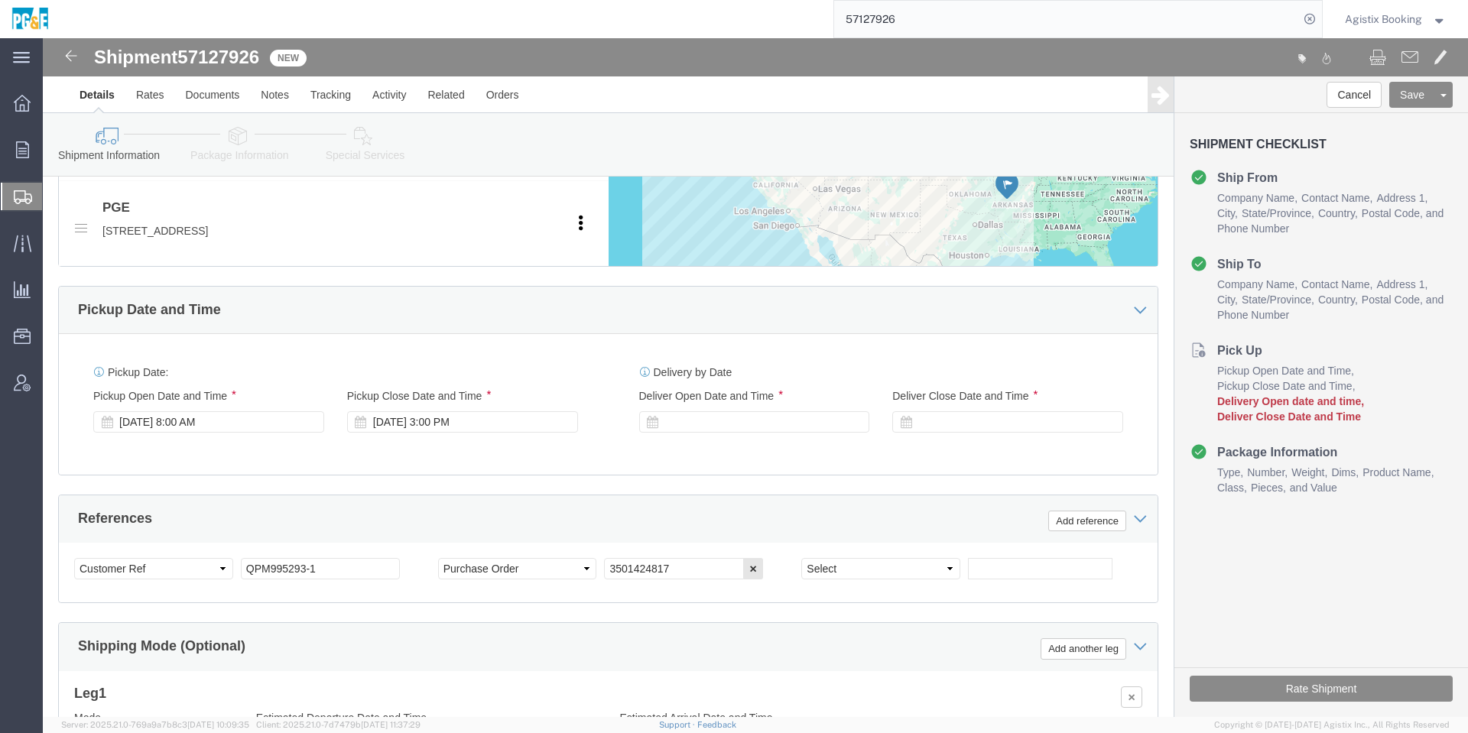
scroll to position [688, 0]
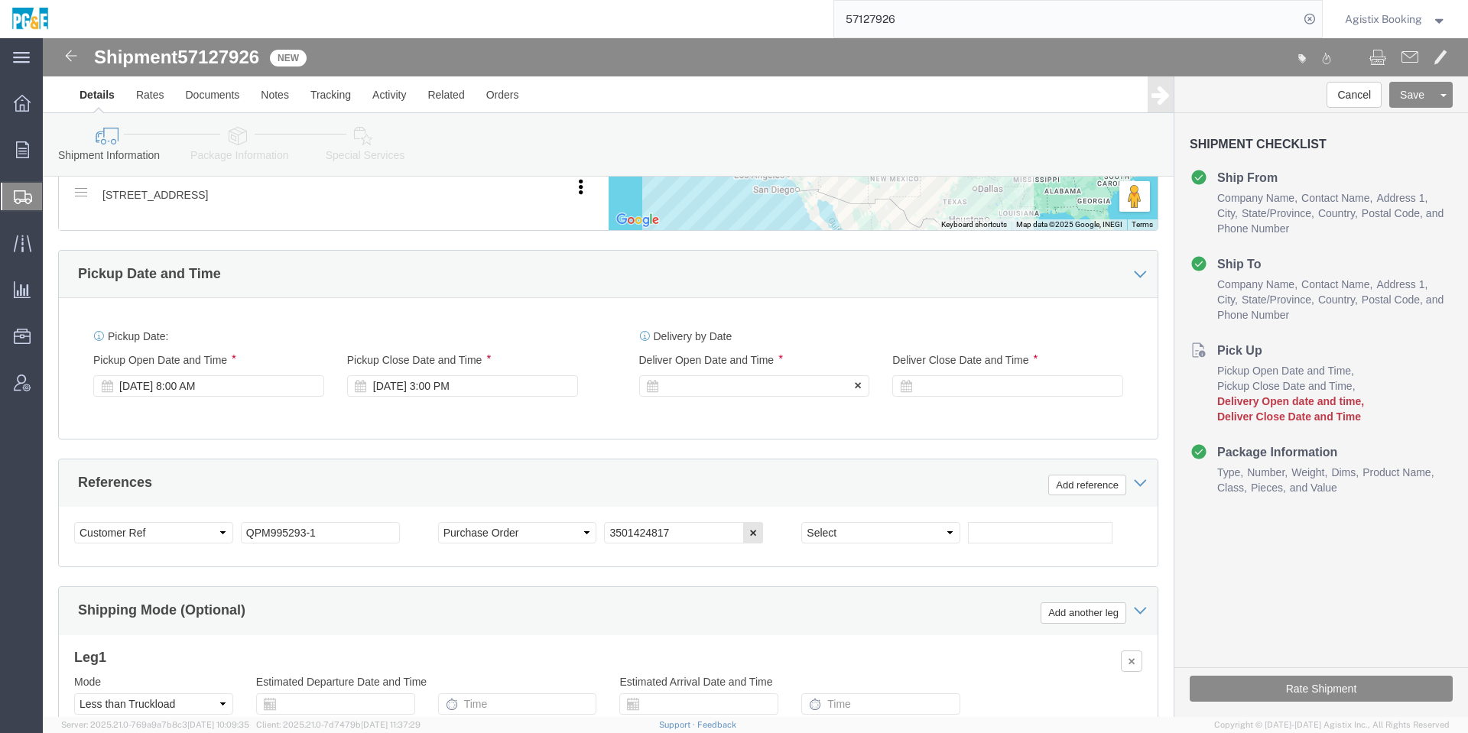
click div
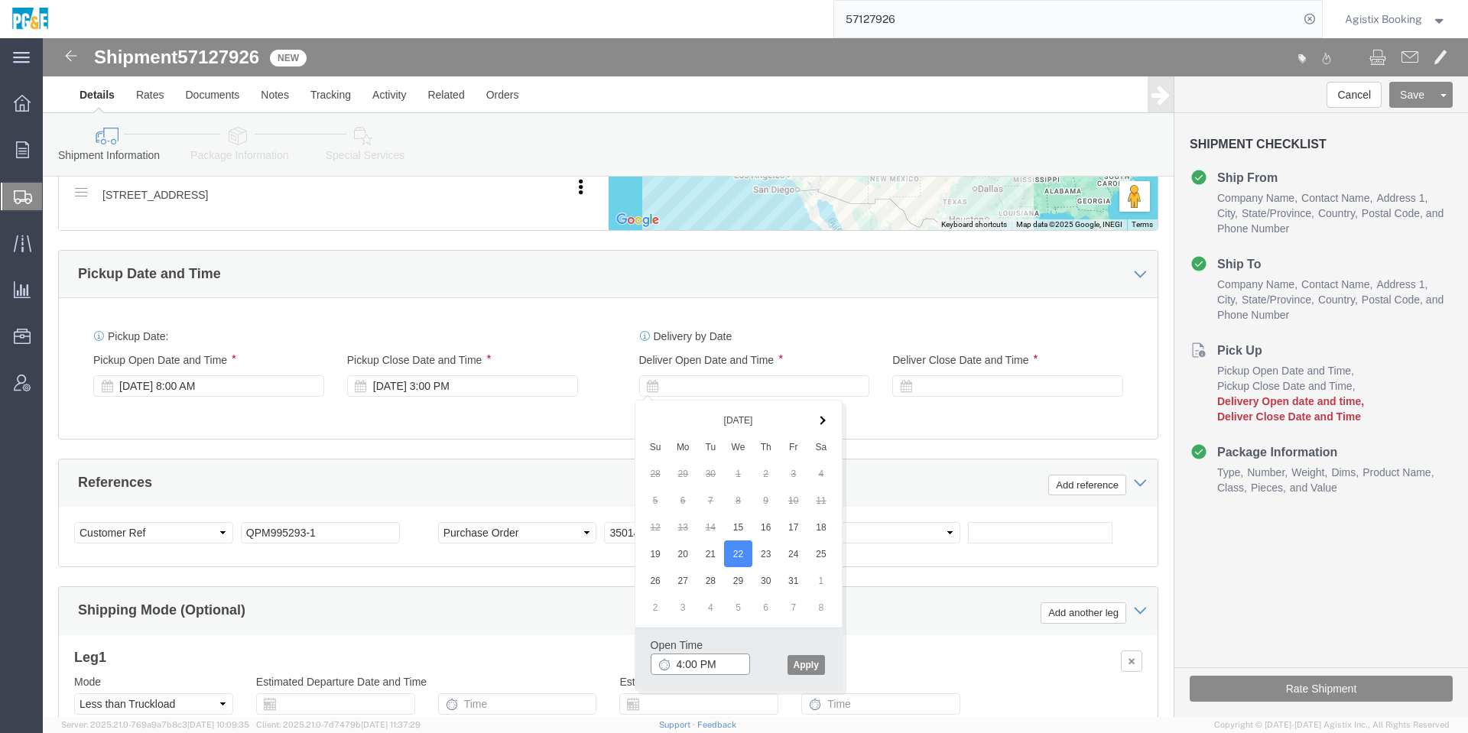
click input "4:00 PM"
type input "12:00 PM"
click button "Apply"
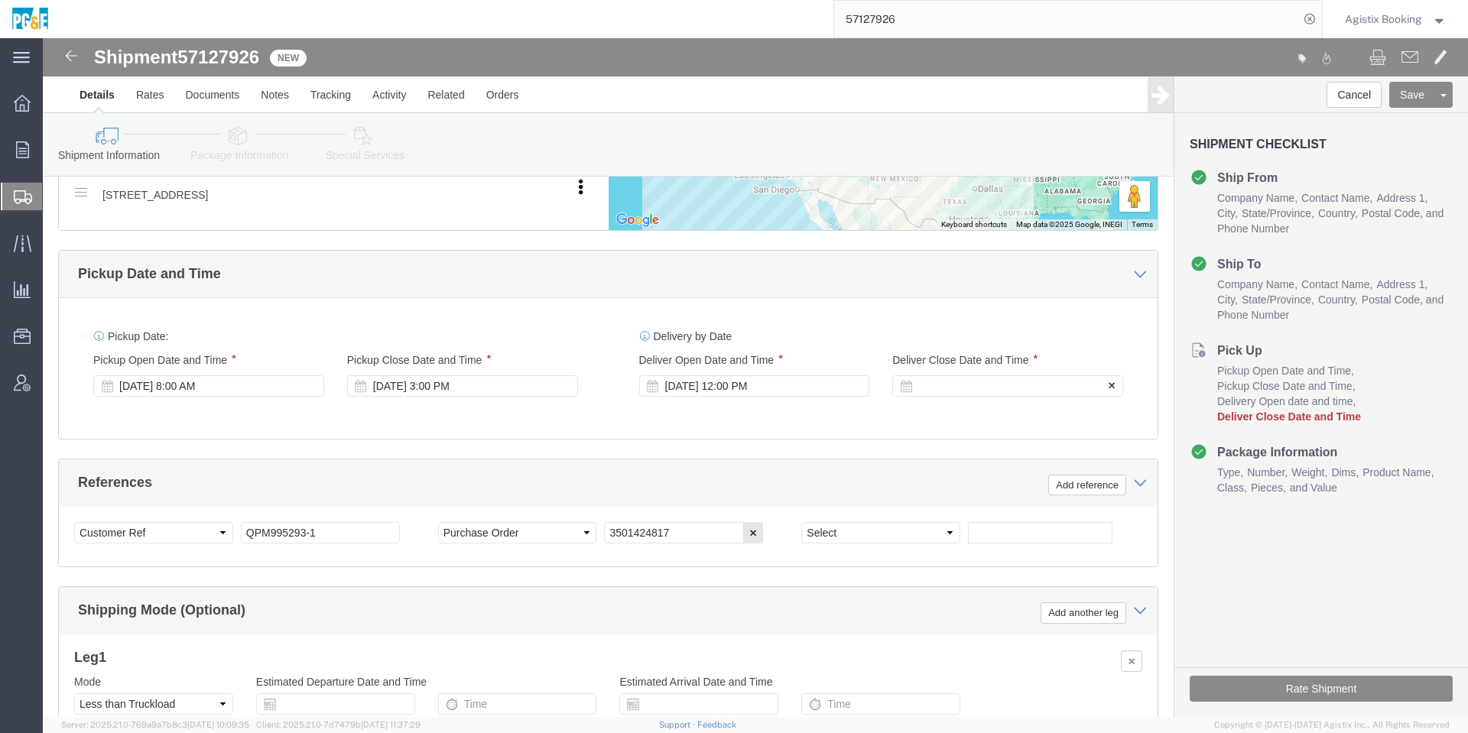
click div
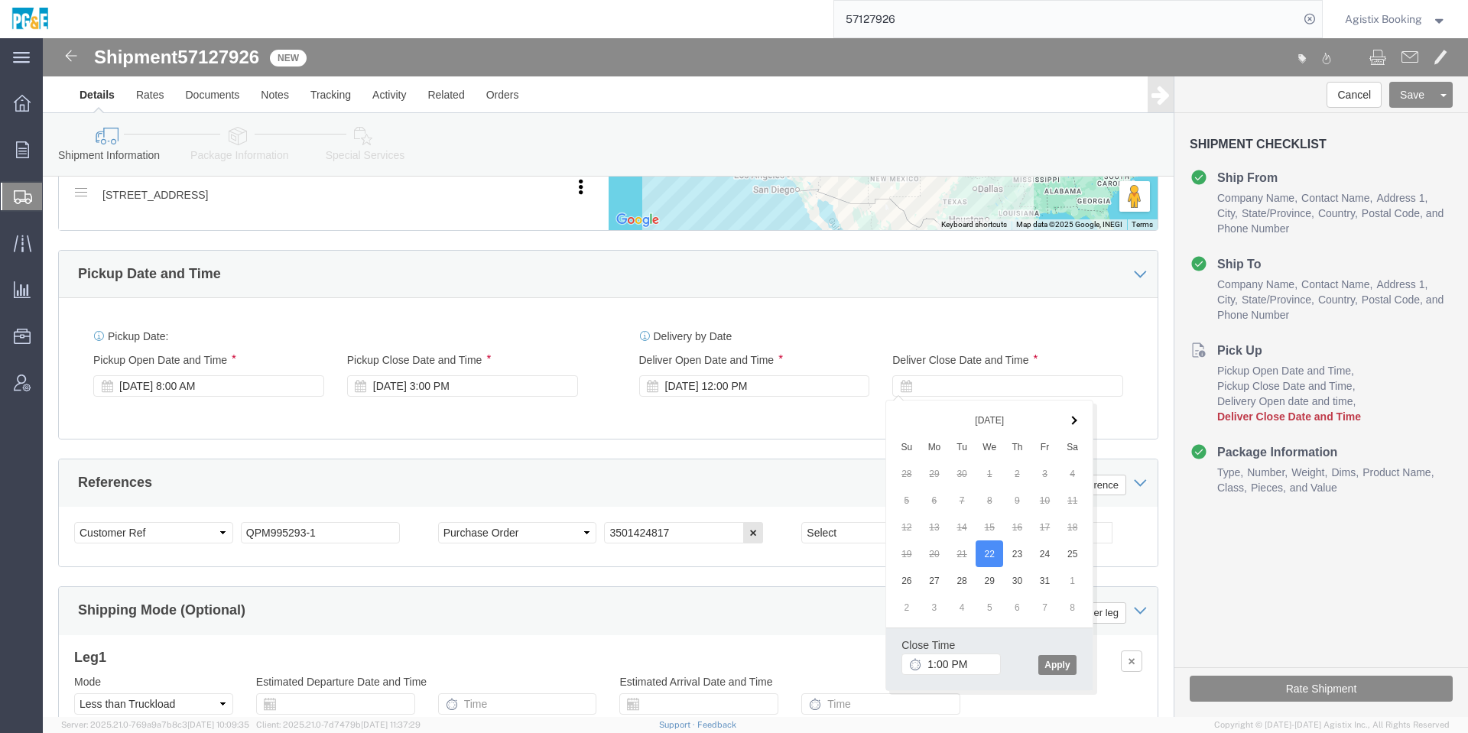
click button "Apply"
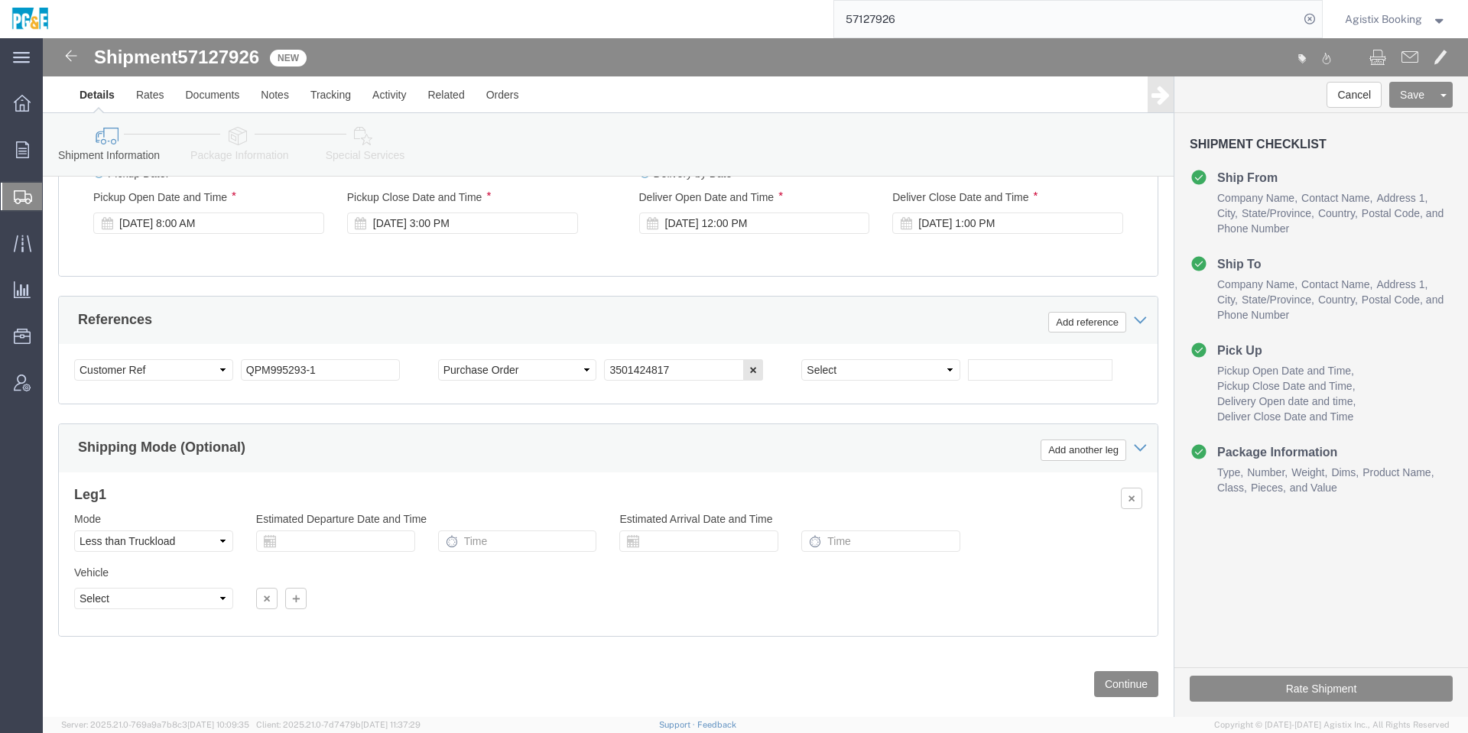
scroll to position [878, 0]
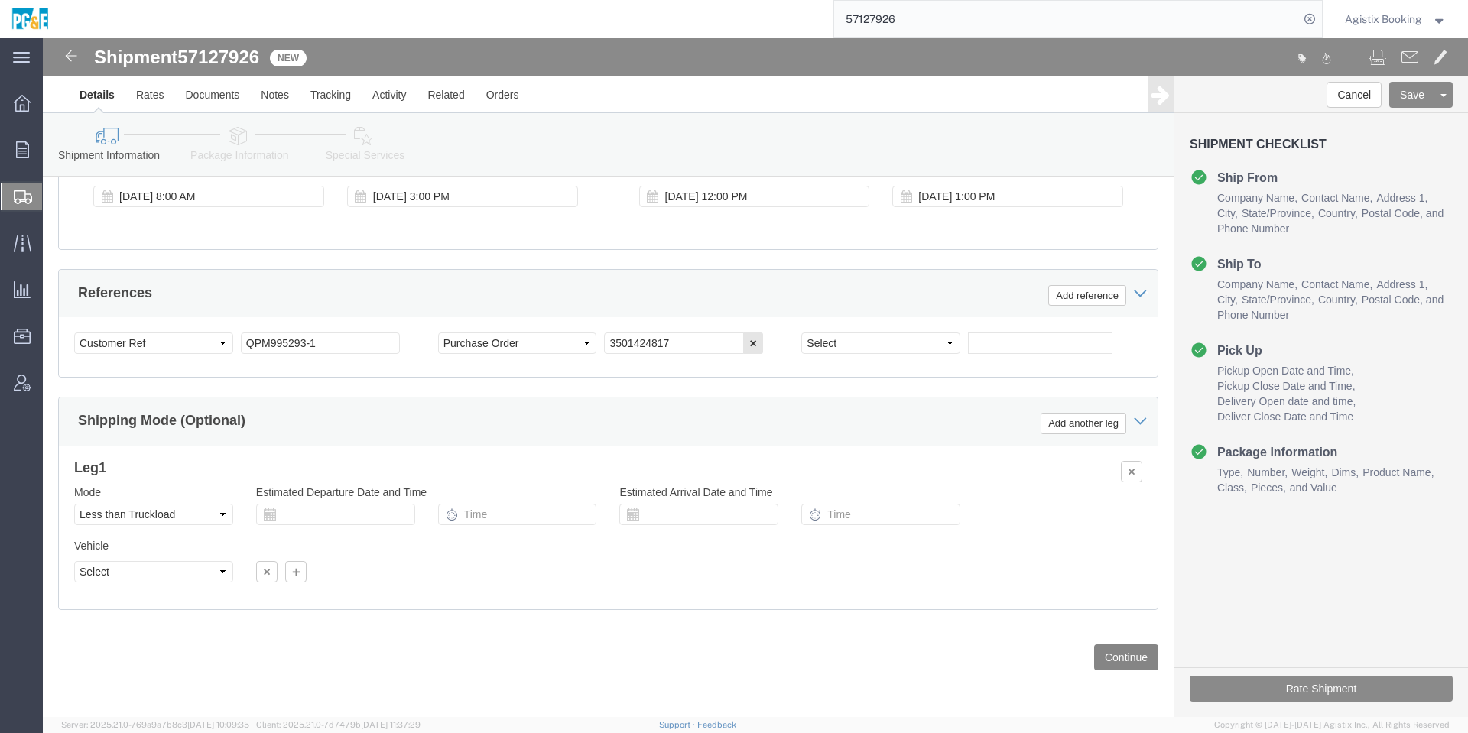
click button "Continue"
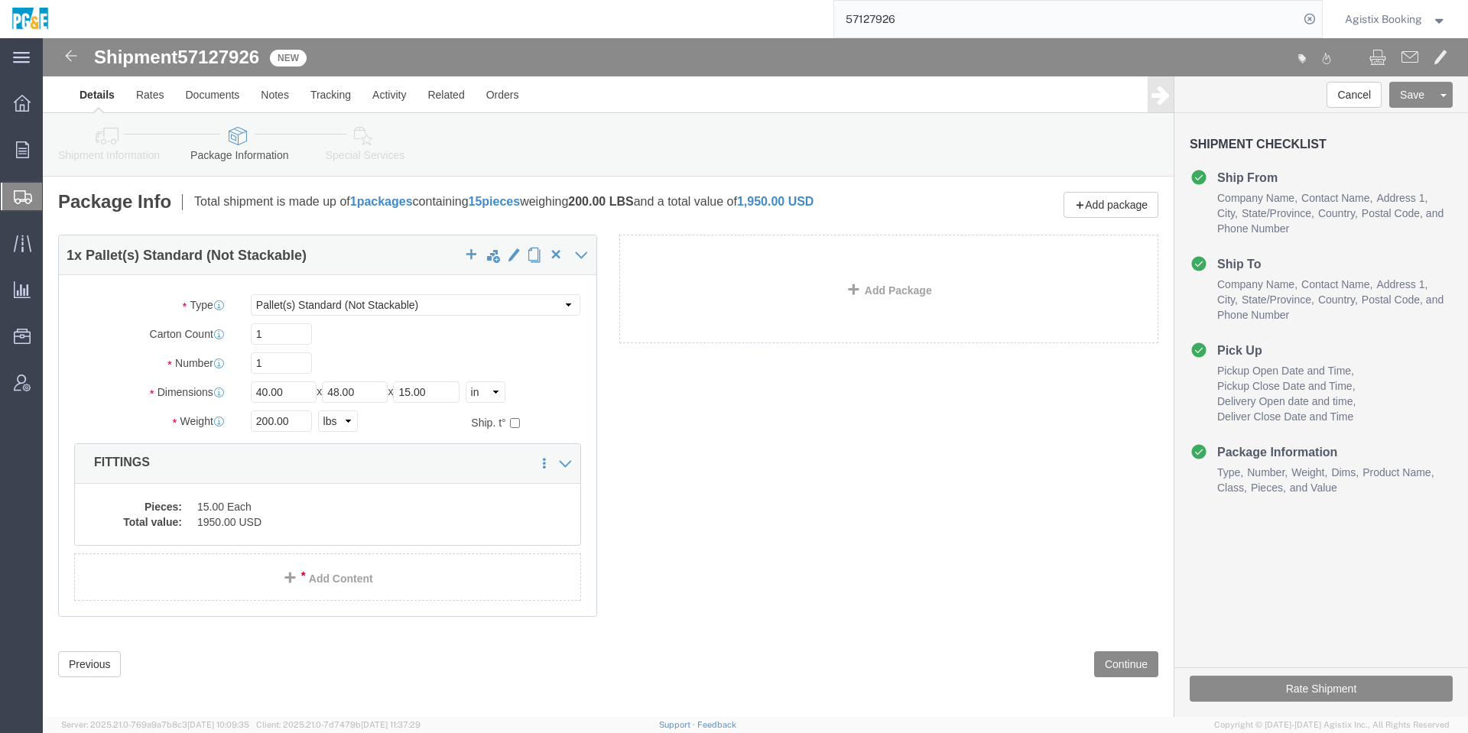
click div "1 x Pallet(s) Standard (Not Stackable) Package Type Select Bulk Bundle(s) Cardb…"
click div
click input "1"
click div "1 x Pallet(s) Standard (Not Stackable) Package Type Select Bulk Bundle(s) Cardb…"
click dd "15.00 Each"
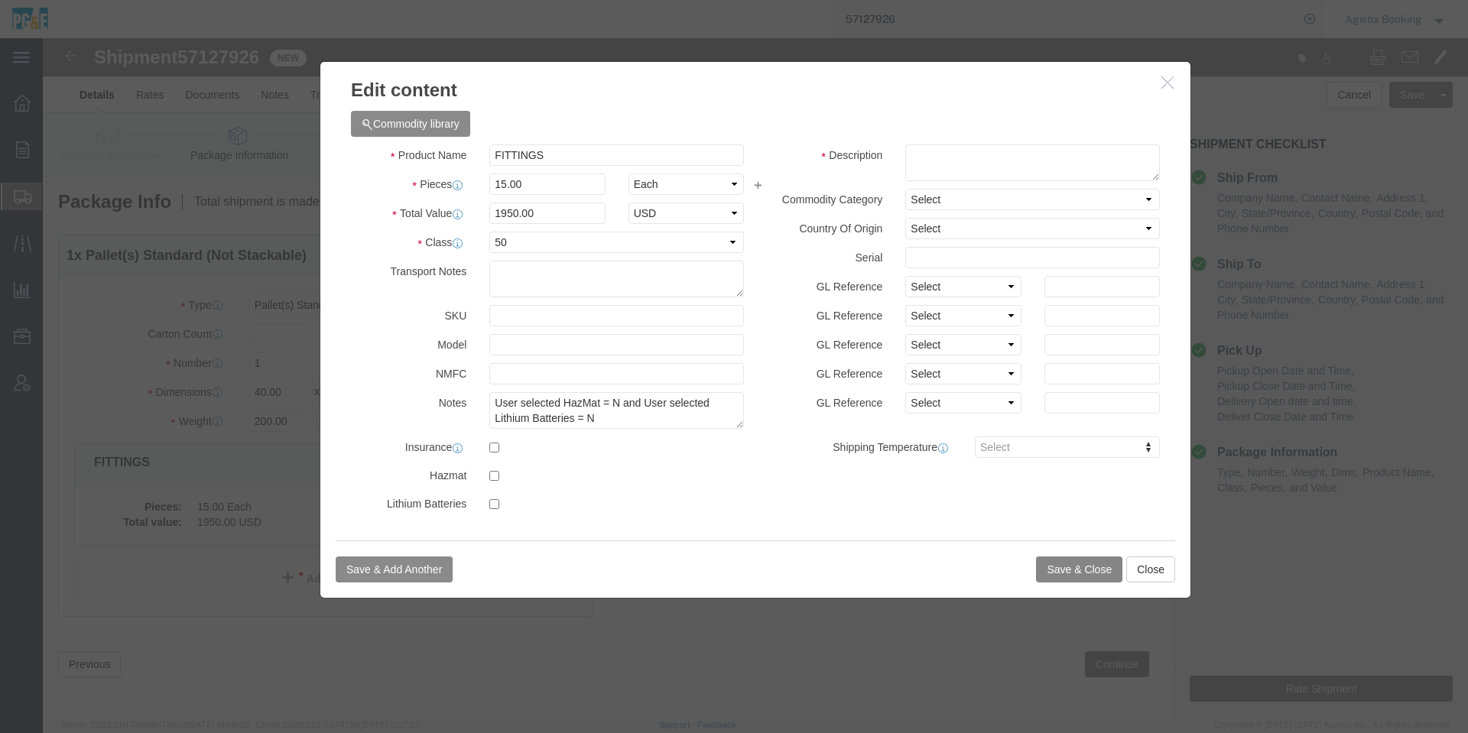
click button "Save & Close"
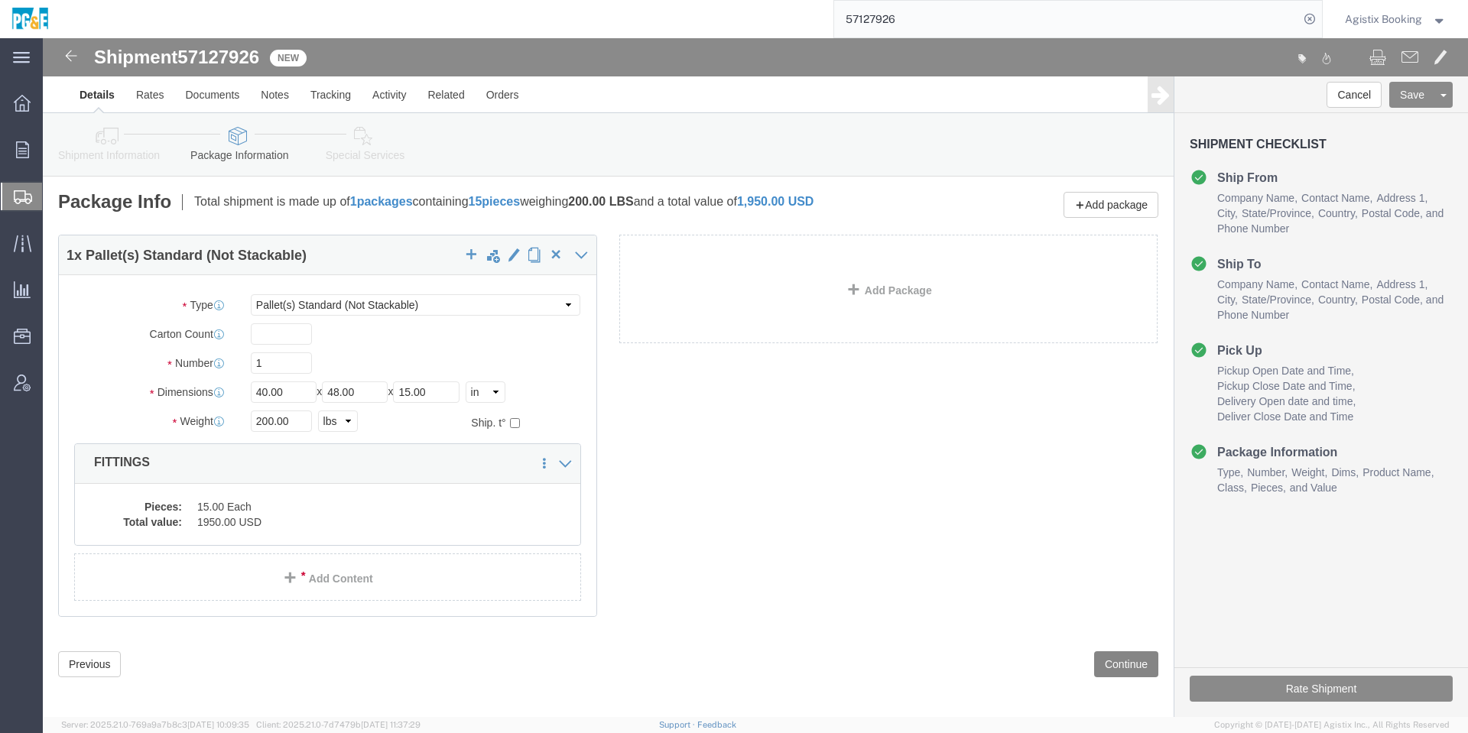
click button "Continue"
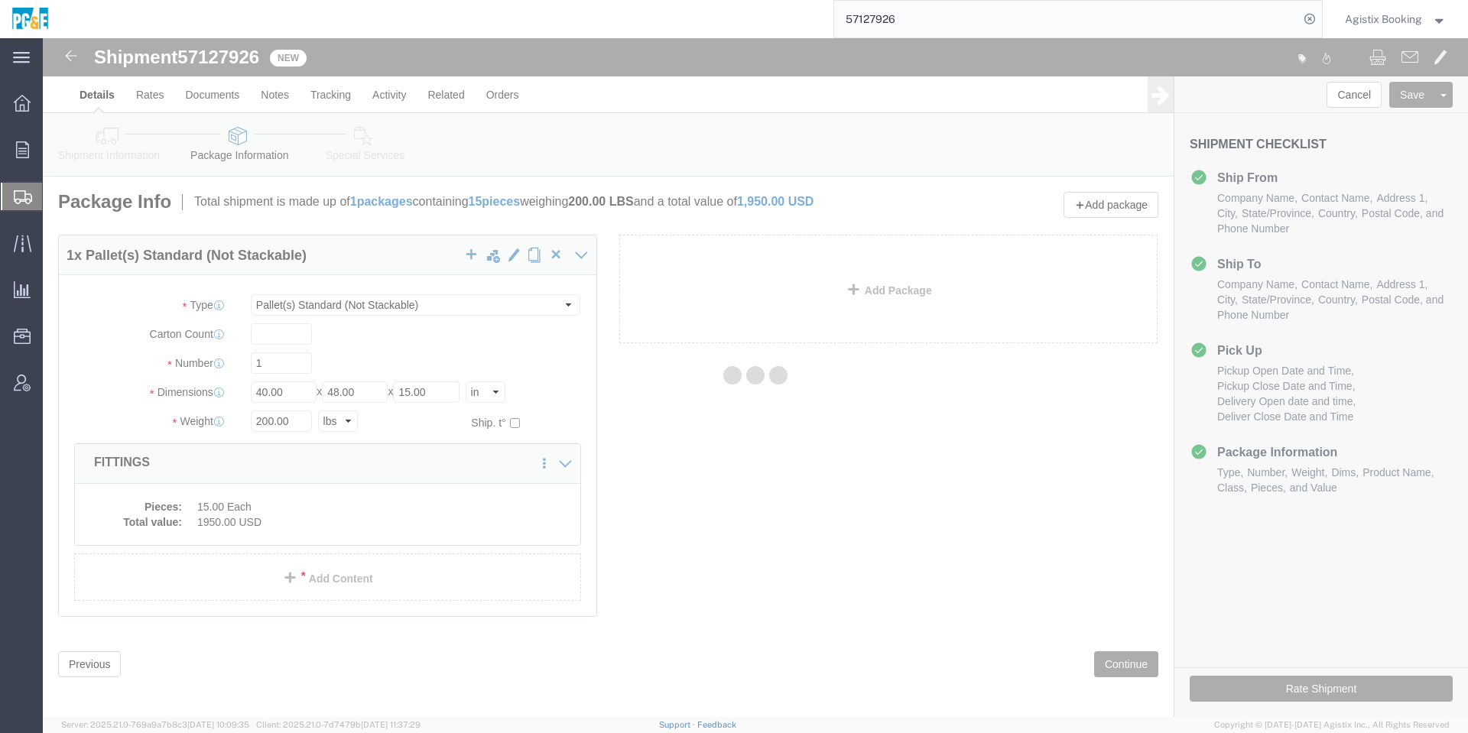
select select
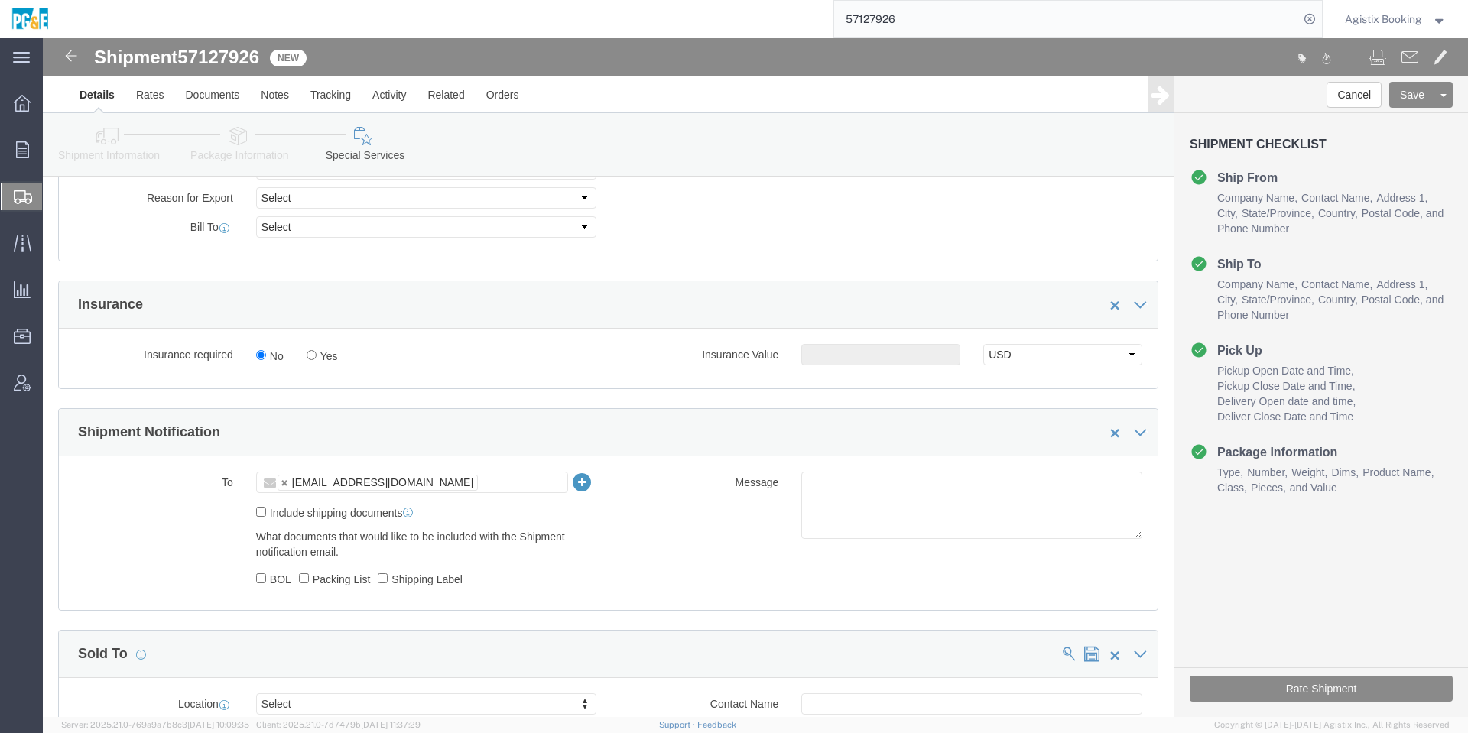
scroll to position [918, 0]
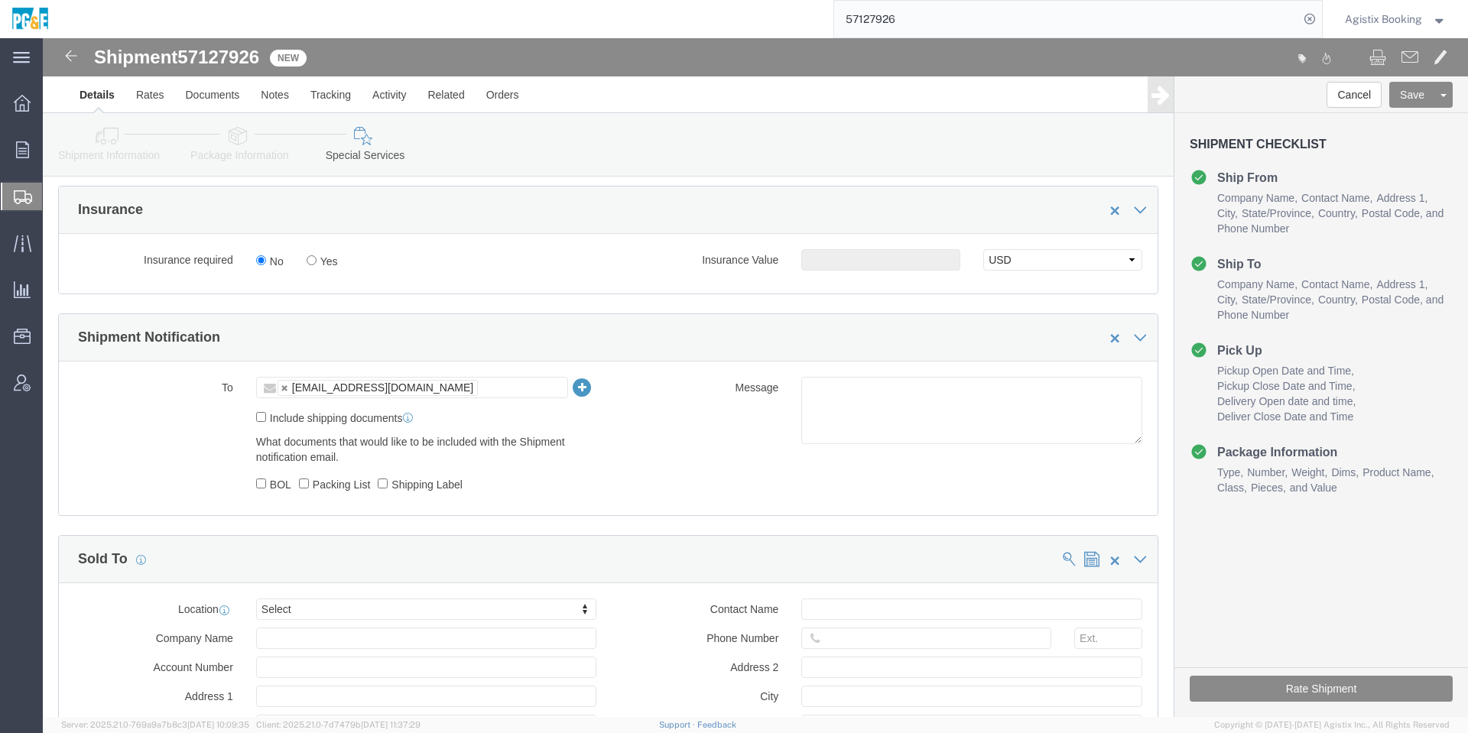
click div "To AHAYWOOD@ALLIEDFIT.COM AHAYWOOD@ALLIEDFIT.COM Include shipping documents Wha…"
click textarea
paste textarea "Shipment #47913616 has been booked. Once confirmed by the carrier, the BOL will…"
click span "57127926"
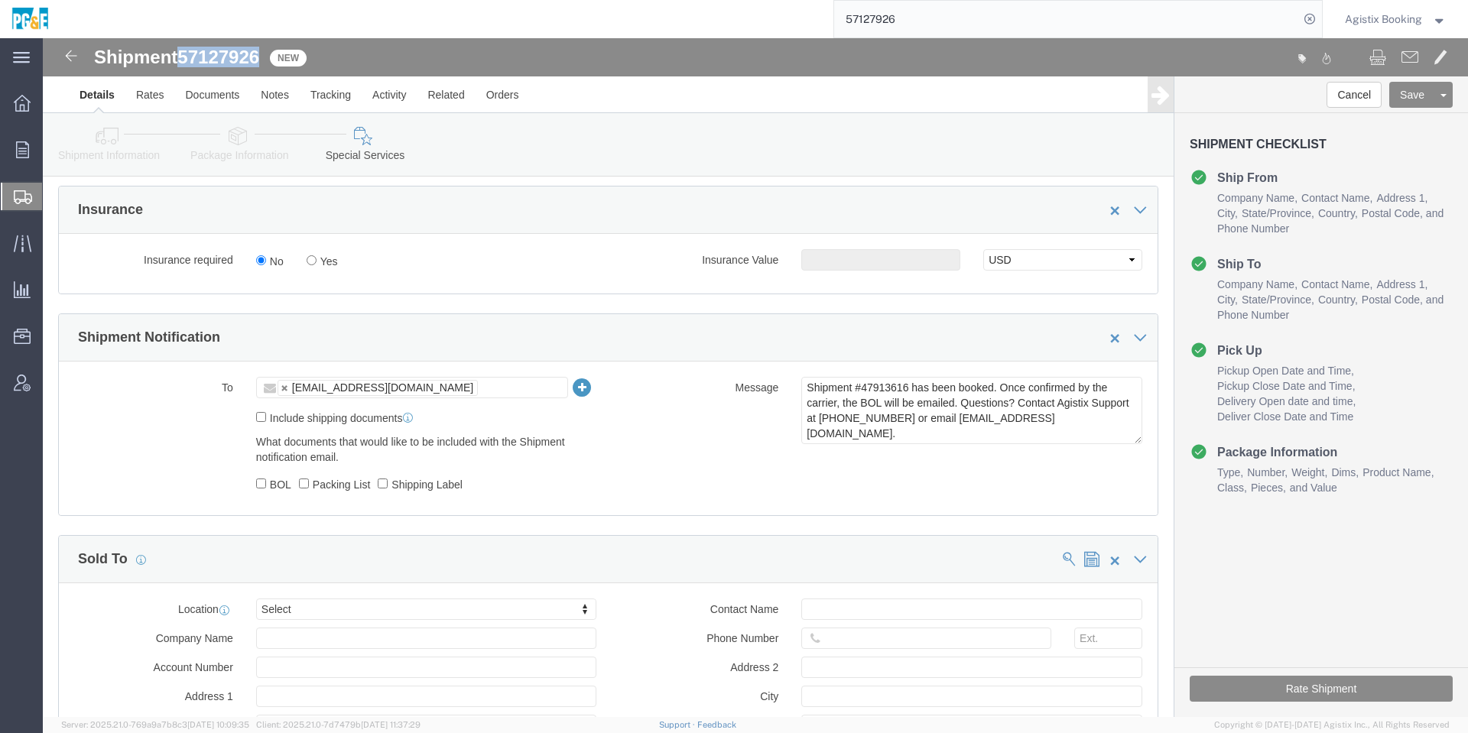
click span "57127926"
copy span "57127926"
click textarea "Shipment #47913616 has been booked. Once confirmed by the carrier, the BOL will…"
paste textarea "57127926"
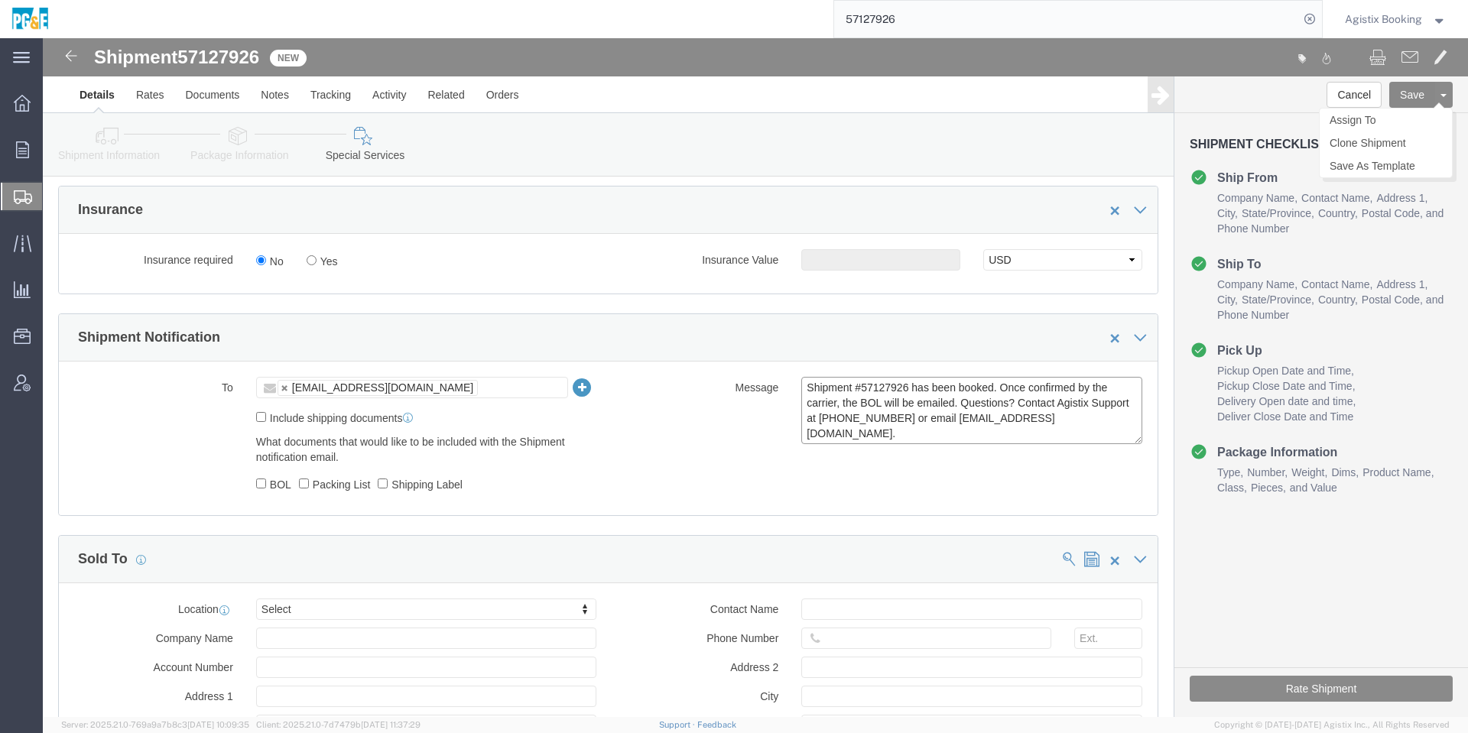
type textarea "Shipment #57127926 has been booked. Once confirmed by the carrier, the BOL will…"
click button "Save"
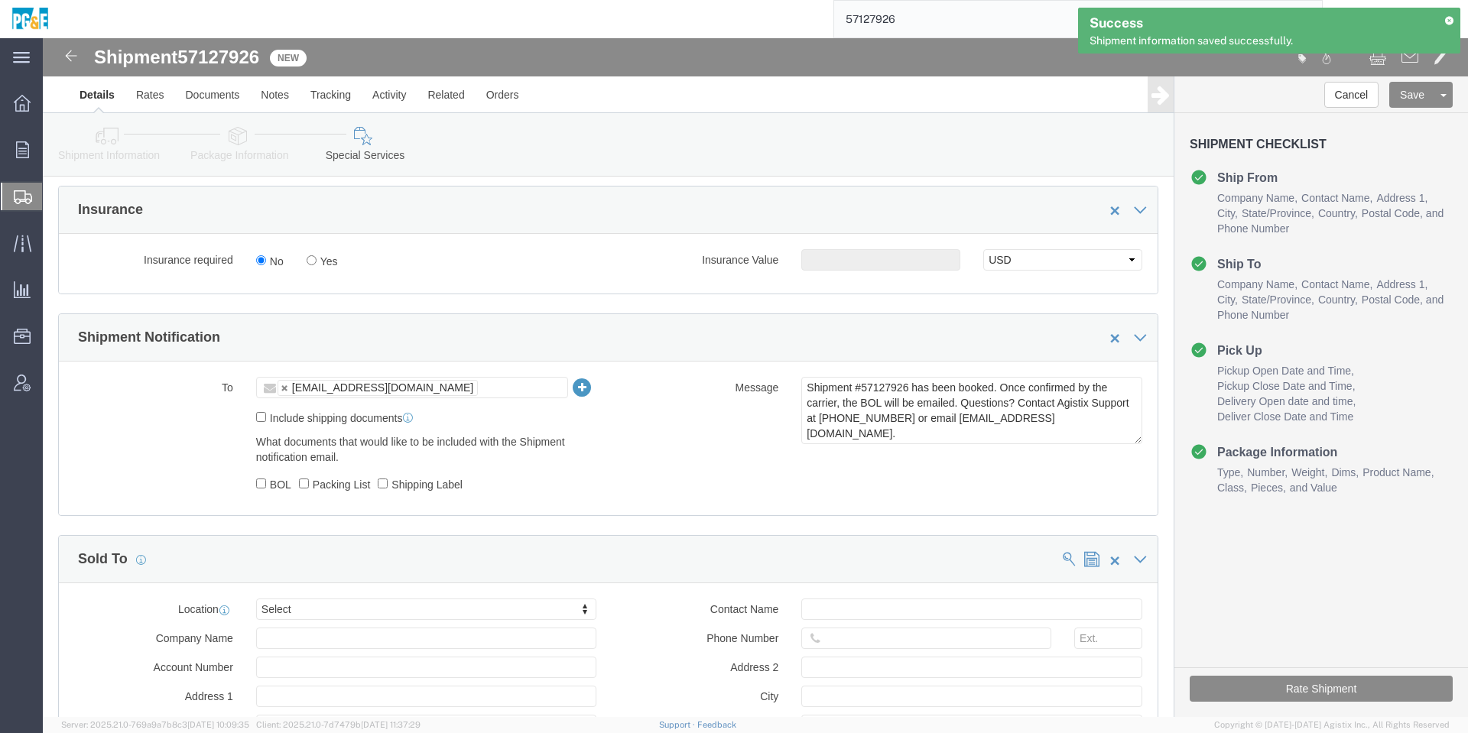
click div "Shipment Notification"
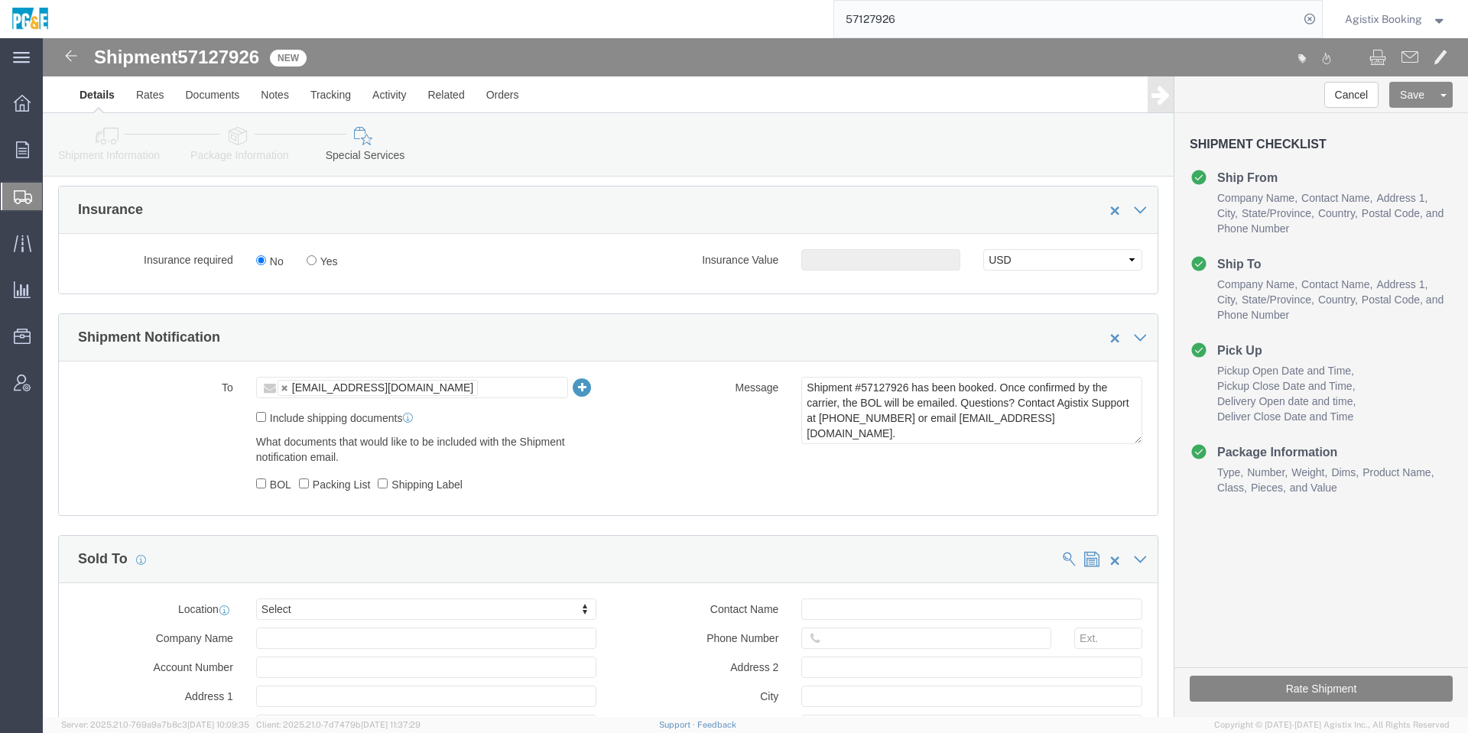
click button "Rate Shipment"
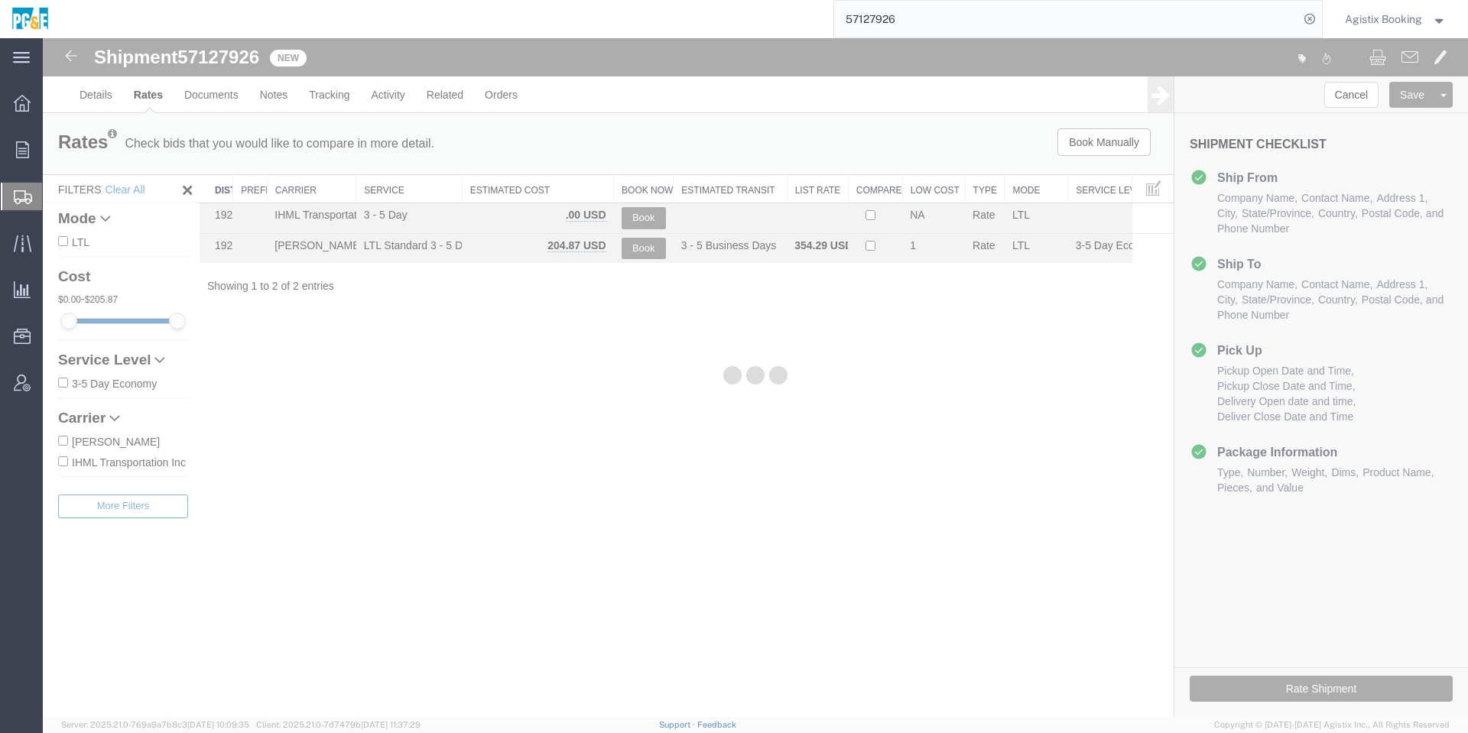
scroll to position [0, 0]
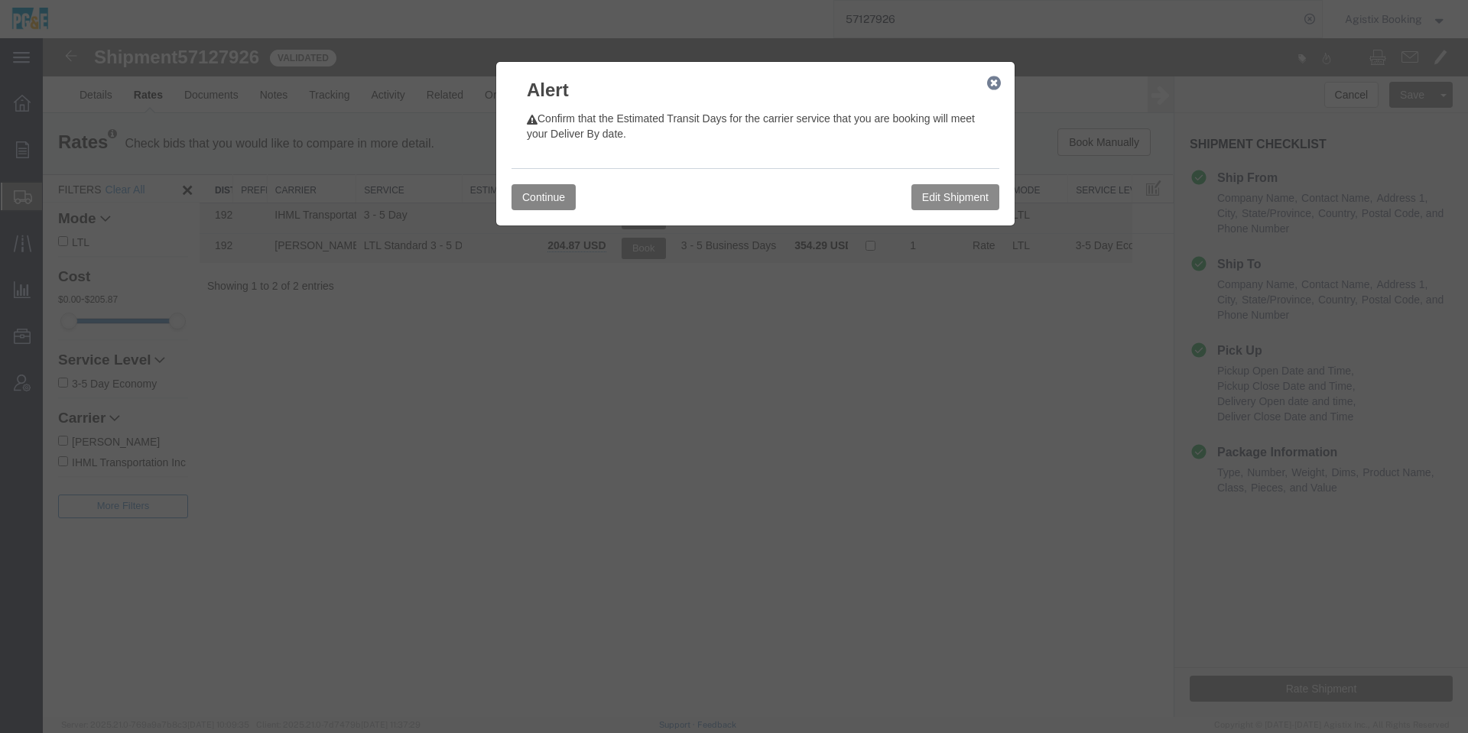
drag, startPoint x: 538, startPoint y: 188, endPoint x: 553, endPoint y: 203, distance: 21.1
click at [538, 188] on button "Continue" at bounding box center [544, 197] width 64 height 26
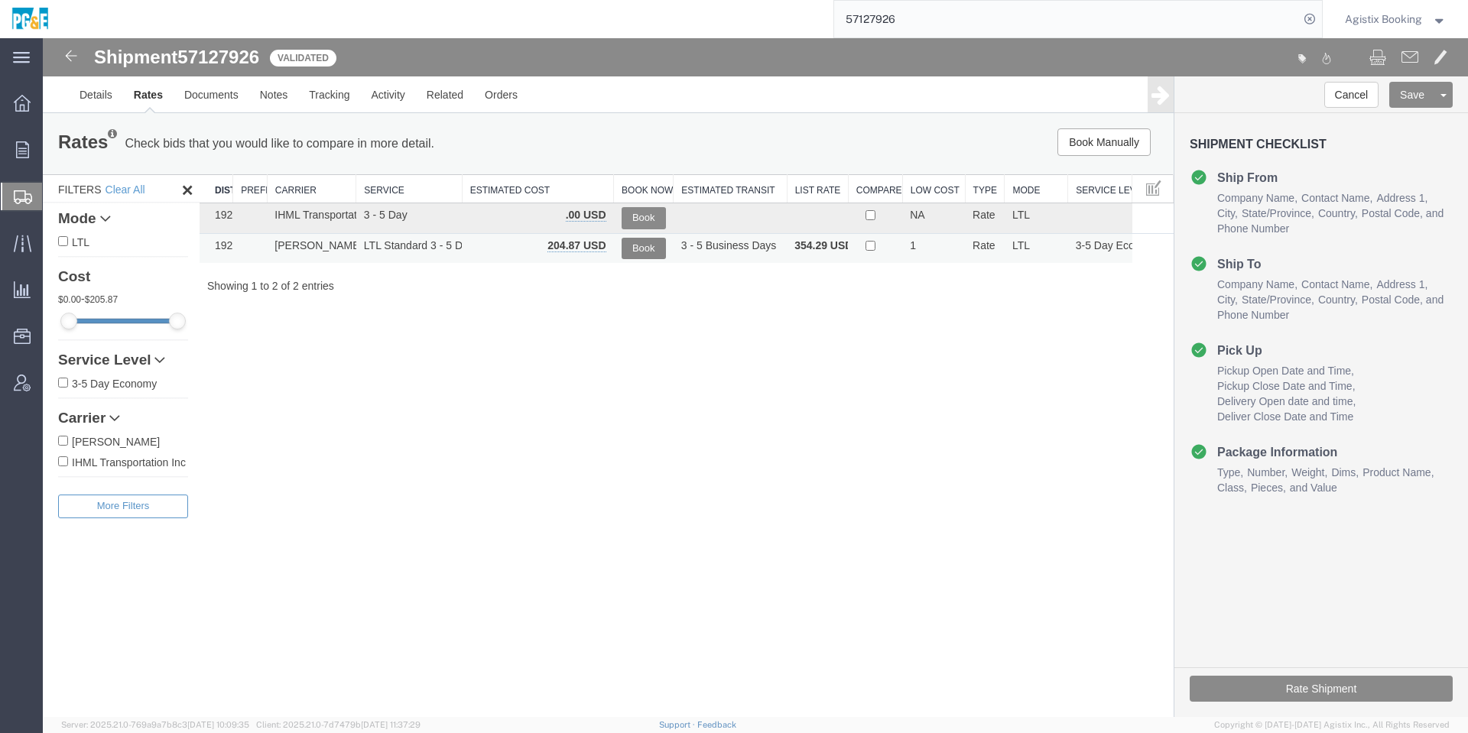
click at [642, 252] on button "Book" at bounding box center [644, 249] width 44 height 22
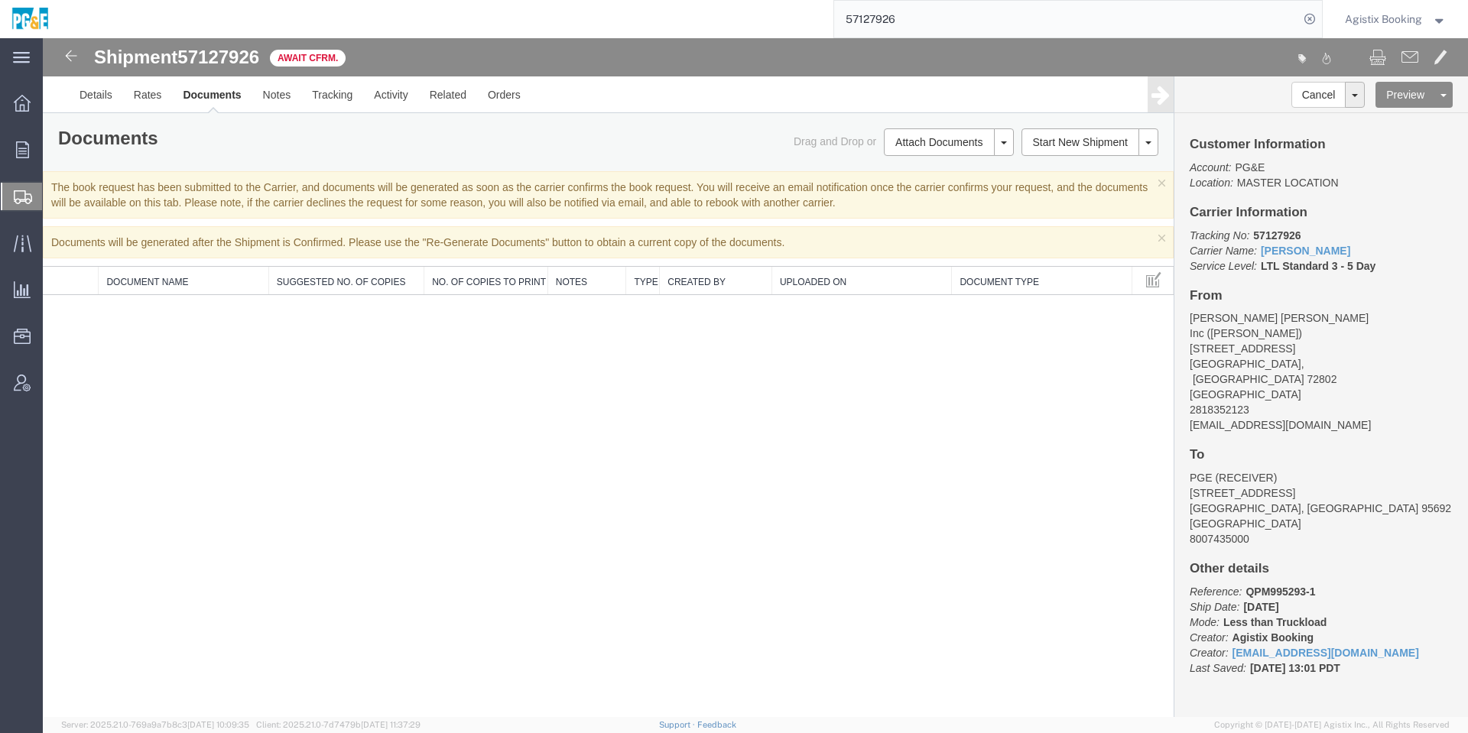
click at [737, 499] on div "Shipment 57127926 0 of 0 Await Cfrm. Details Rates Documents Notes Tracking Act…" at bounding box center [755, 377] width 1425 height 679
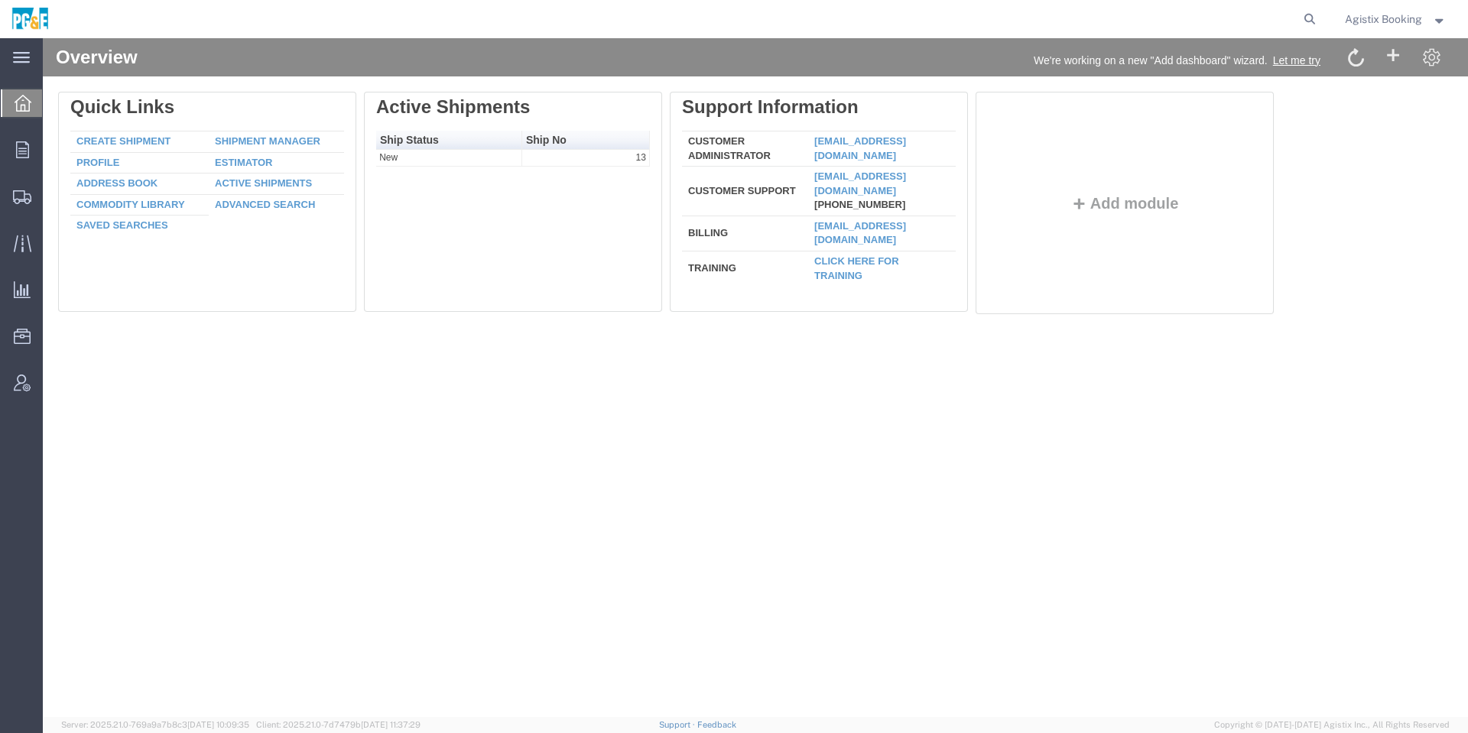
click at [1341, 21] on div "Agistix Booking" at bounding box center [1396, 19] width 125 height 38
click at [1353, 24] on span "Agistix Booking" at bounding box center [1383, 19] width 77 height 17
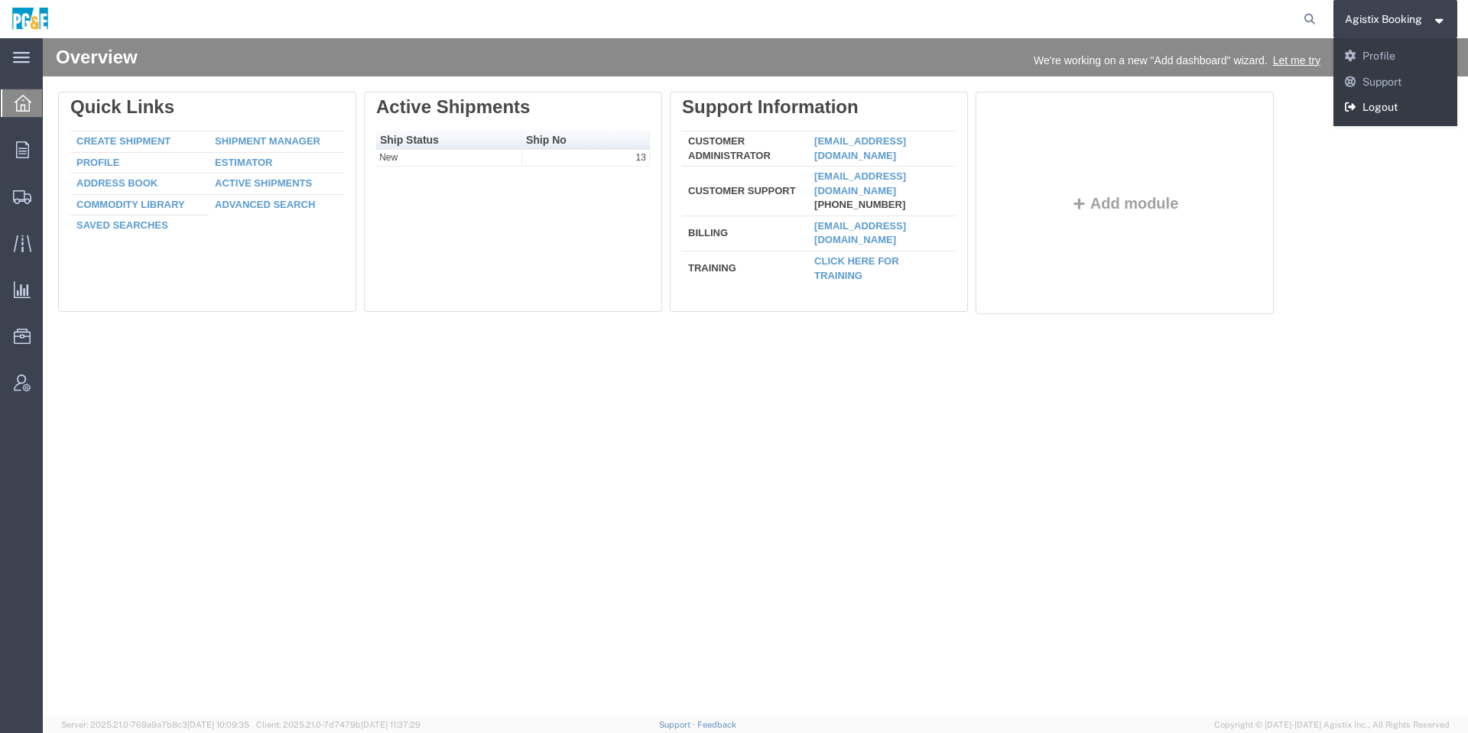
click at [1362, 99] on link "Logout" at bounding box center [1396, 108] width 125 height 26
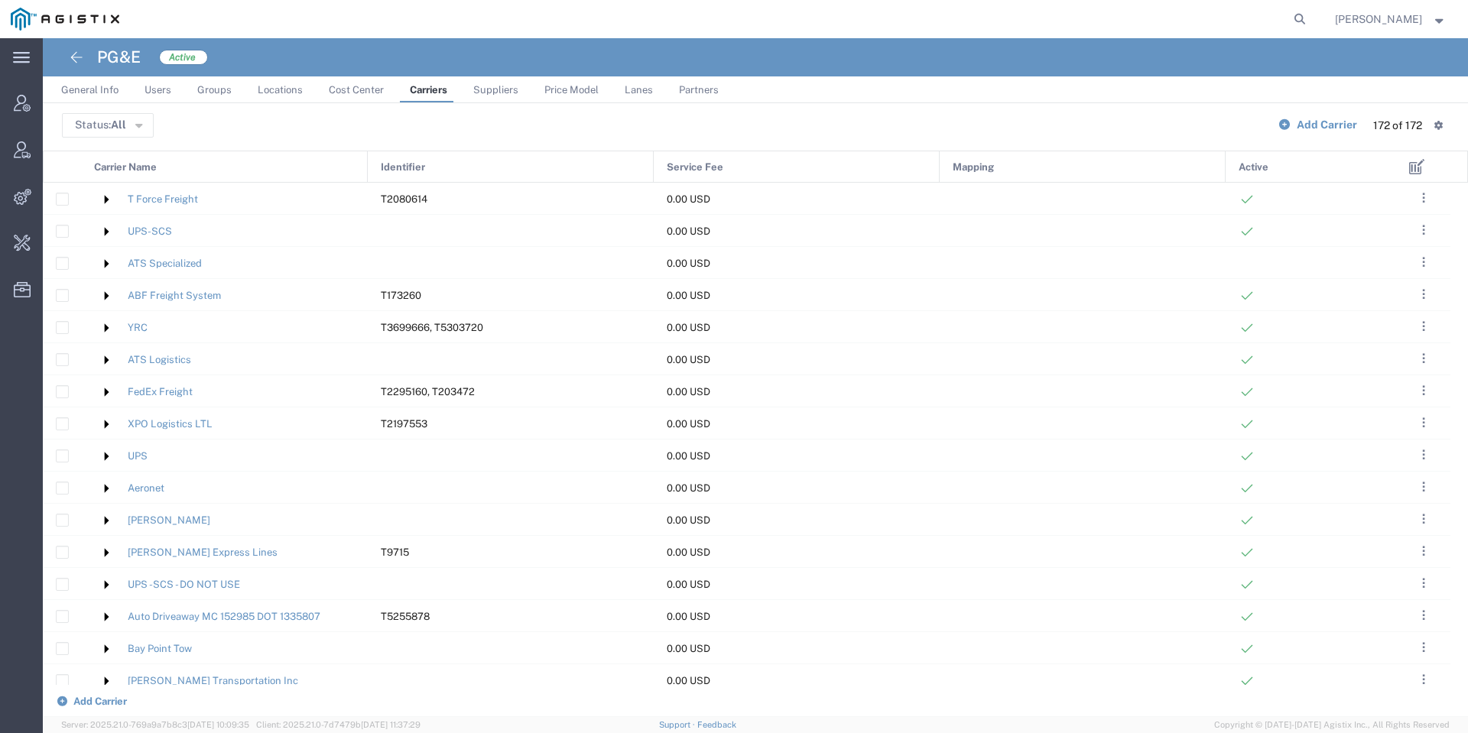
click at [301, 168] on div "Carrier Name" at bounding box center [225, 167] width 287 height 32
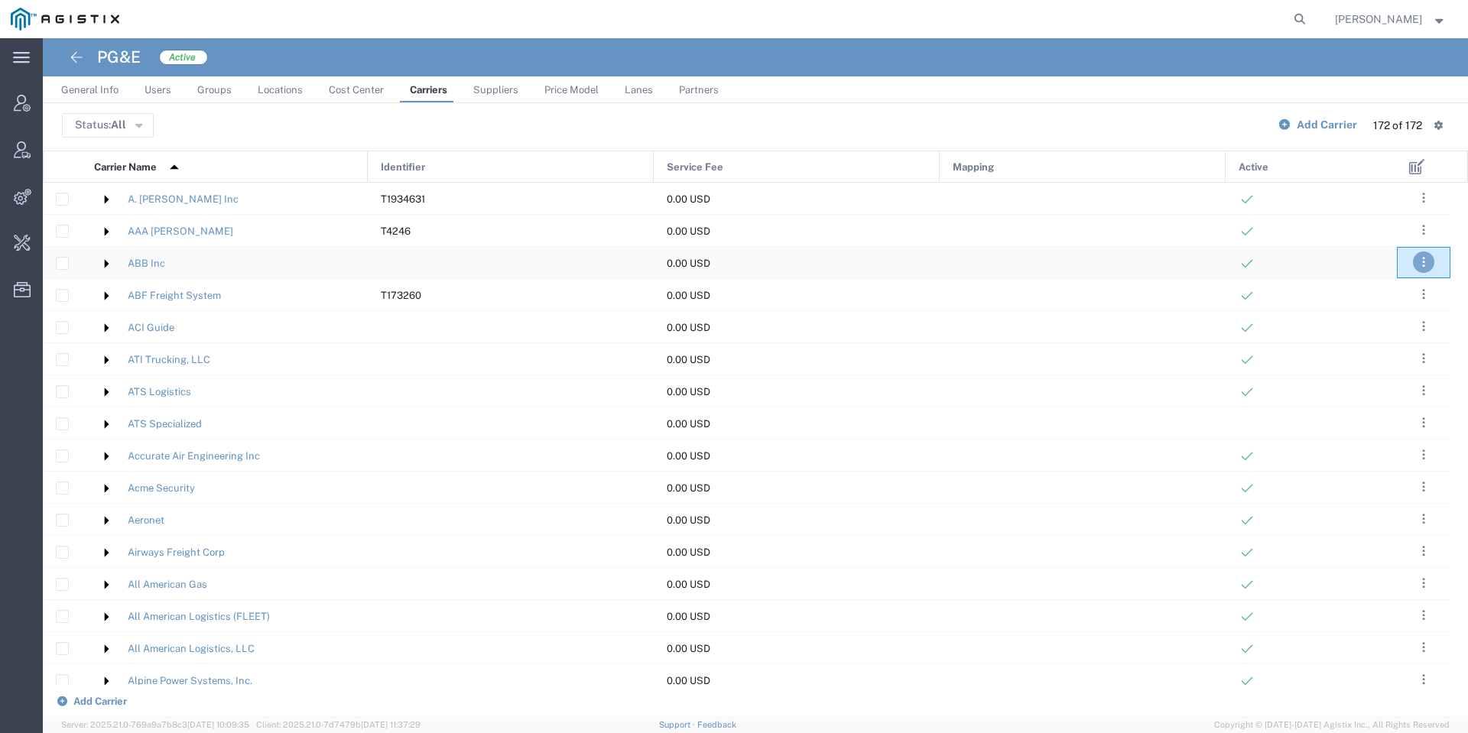
click at [1422, 256] on span ". . ." at bounding box center [1423, 262] width 3 height 18
click at [1397, 307] on link "Edit" at bounding box center [1389, 307] width 33 height 12
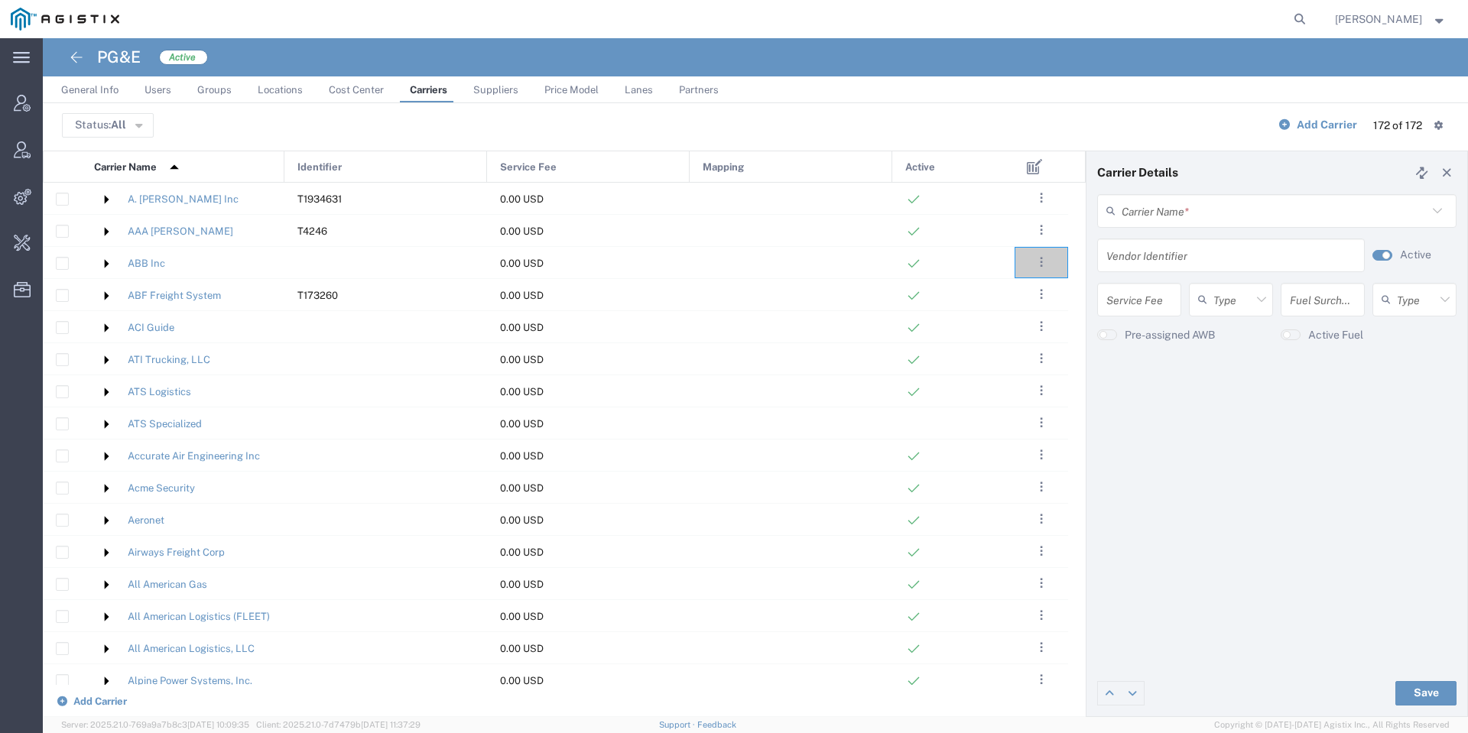
type input "ABB Inc"
click at [1379, 256] on button "button" at bounding box center [1383, 255] width 20 height 11
click at [1406, 694] on button "Save" at bounding box center [1425, 693] width 61 height 24
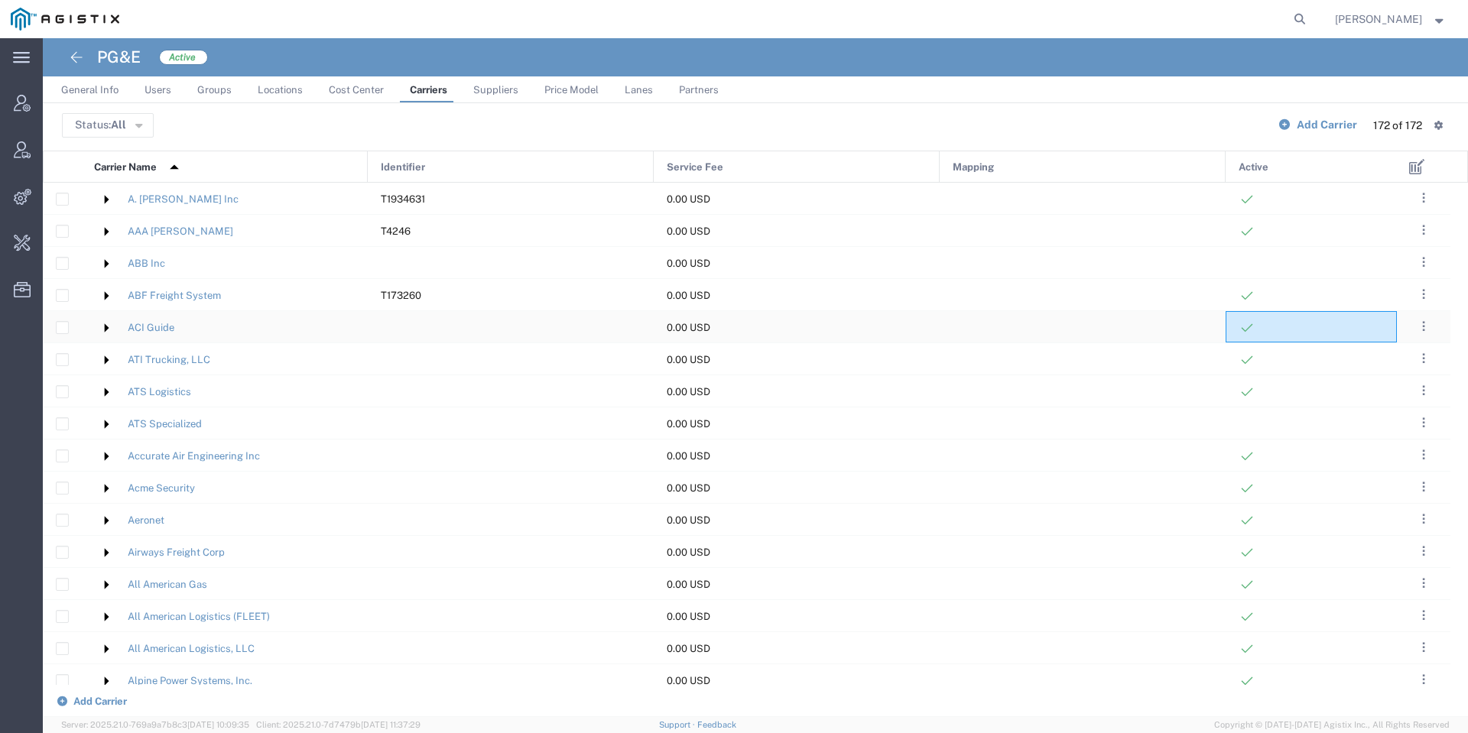
click at [1376, 332] on div at bounding box center [1311, 326] width 171 height 31
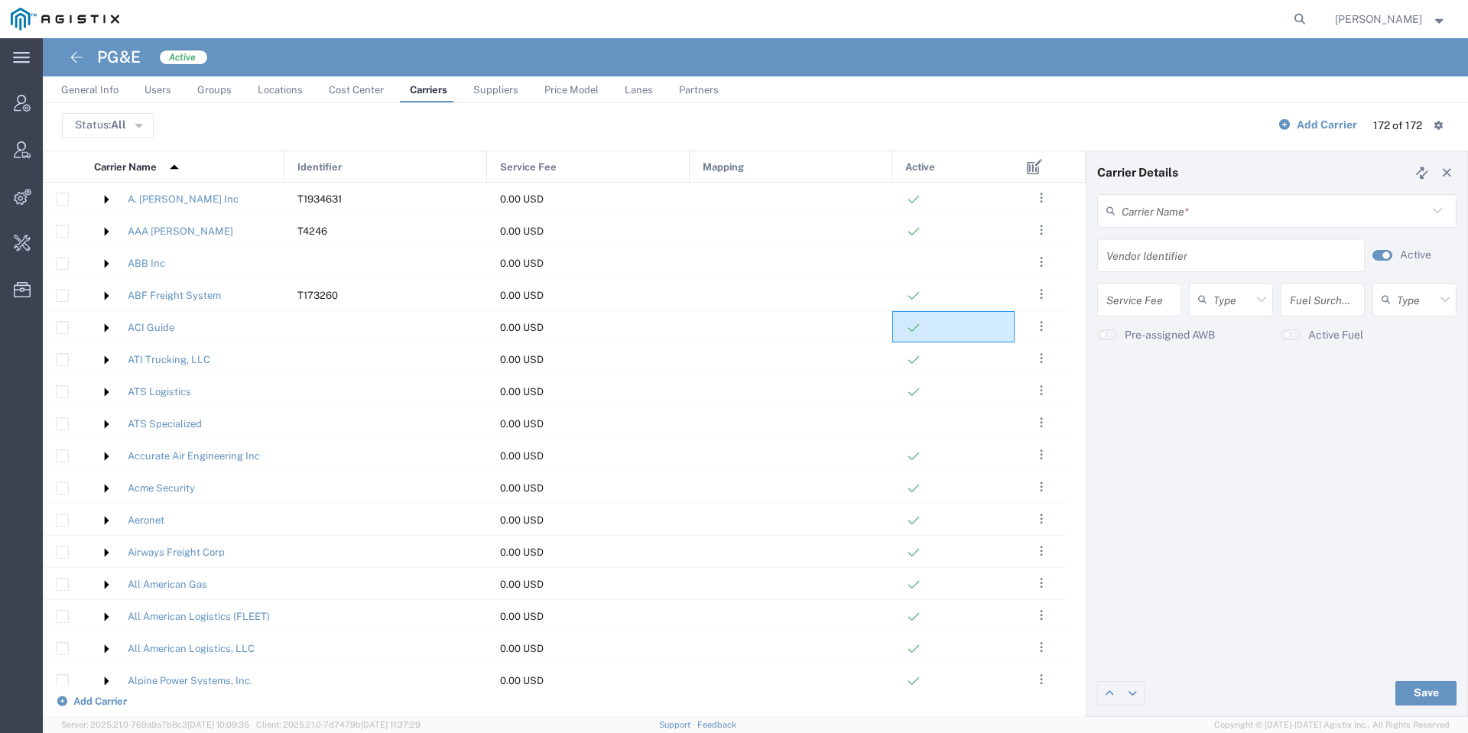
type input "ACI Guide"
click at [1406, 255] on label "Active" at bounding box center [1415, 255] width 31 height 16
click at [1436, 687] on button "Save" at bounding box center [1425, 693] width 61 height 24
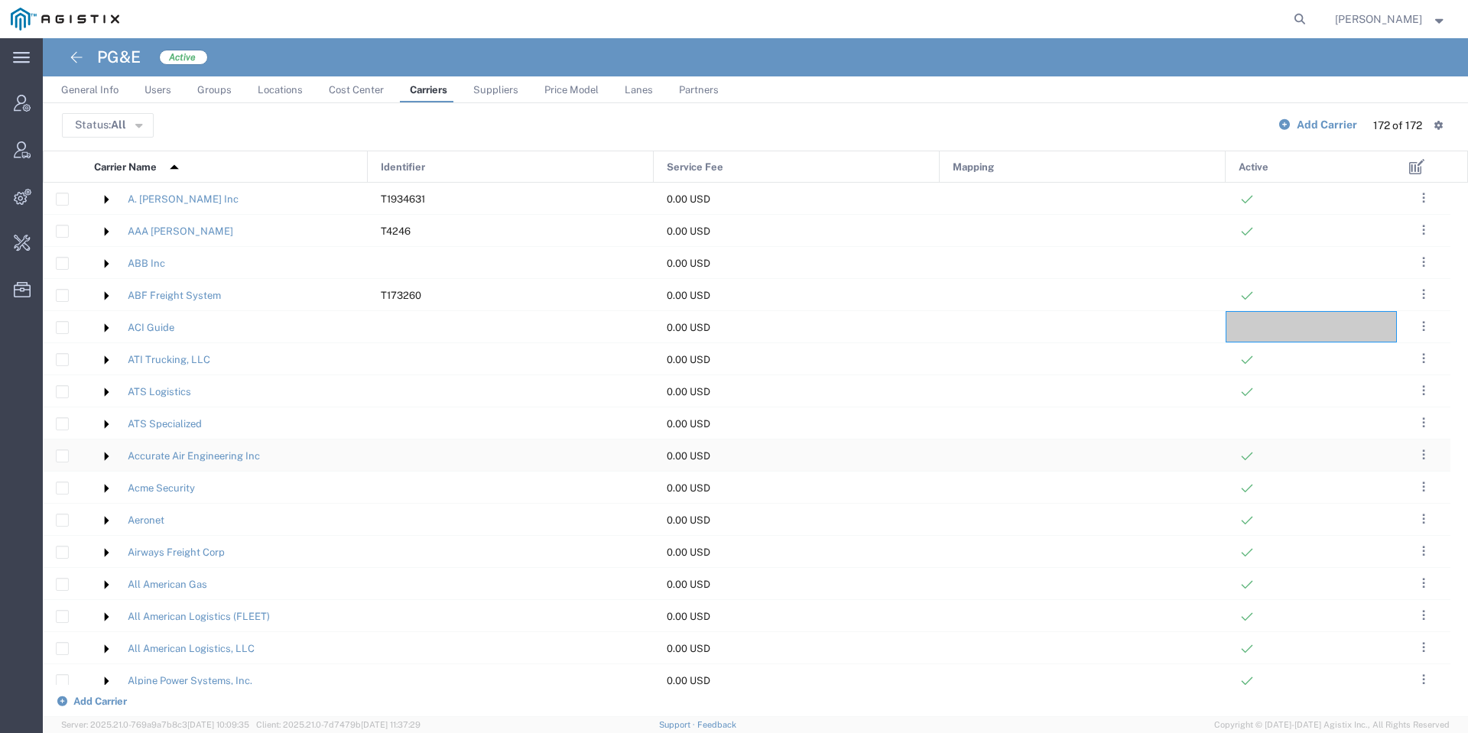
click at [1375, 460] on div at bounding box center [1311, 455] width 171 height 31
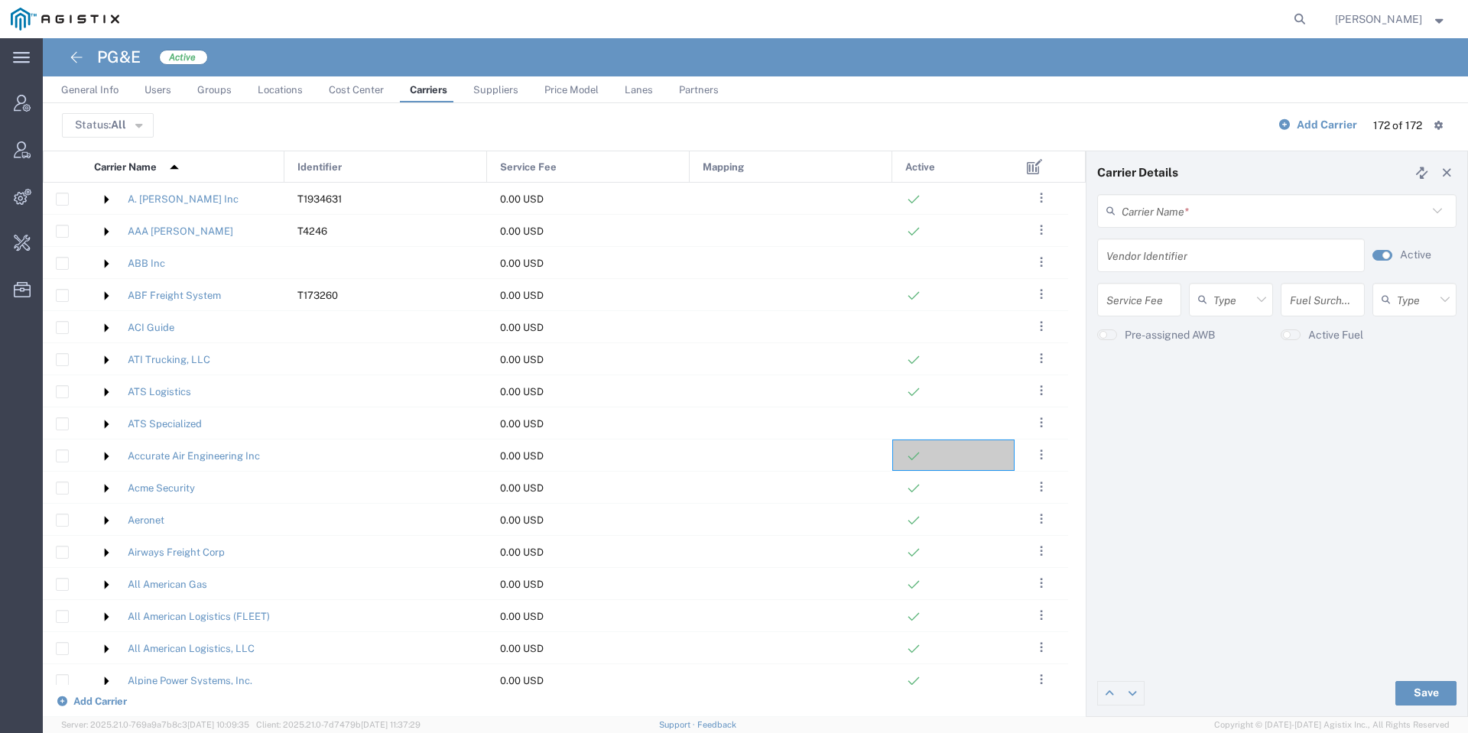
click at [1410, 253] on label "Active" at bounding box center [1415, 255] width 31 height 16
type input "Accurate Air Engineering Inc"
click at [1427, 704] on button "Save" at bounding box center [1425, 693] width 61 height 24
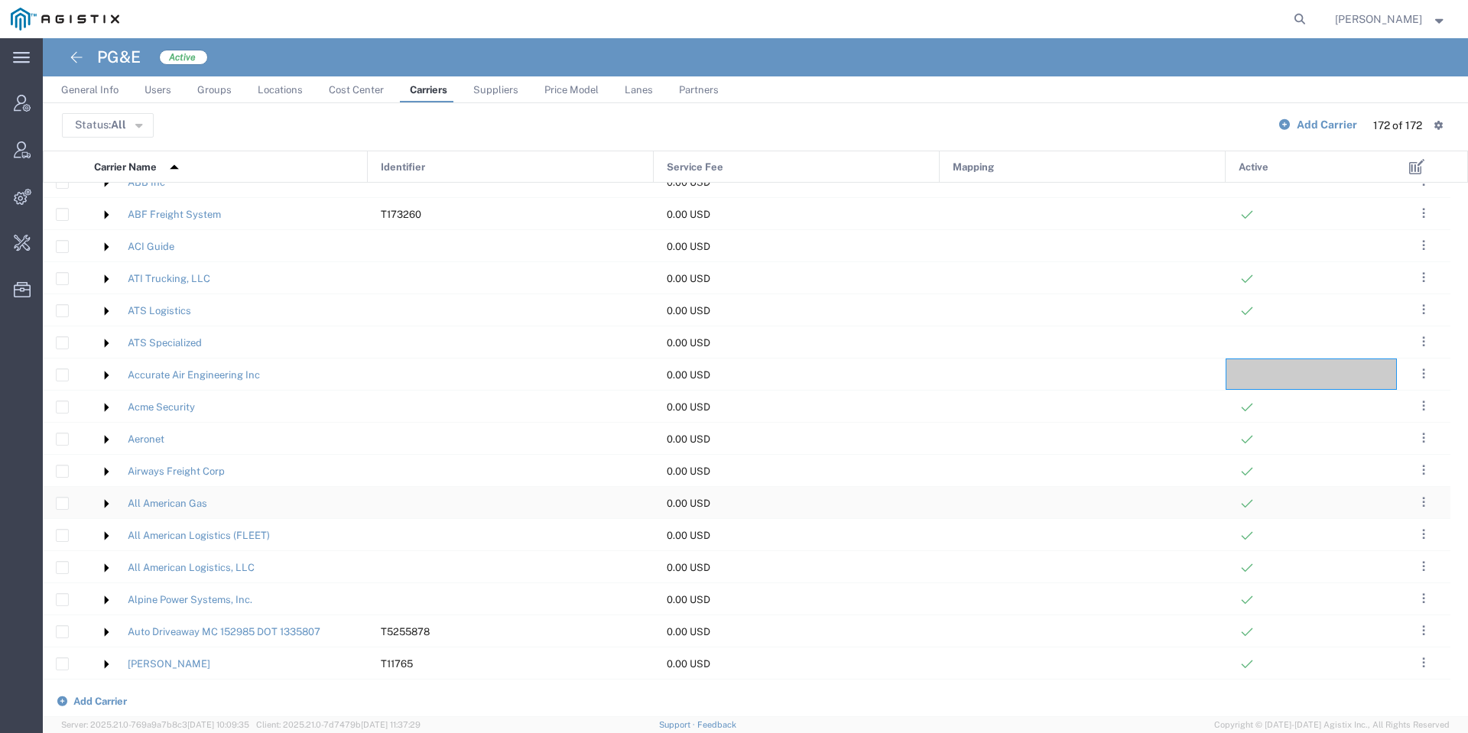
scroll to position [115, 0]
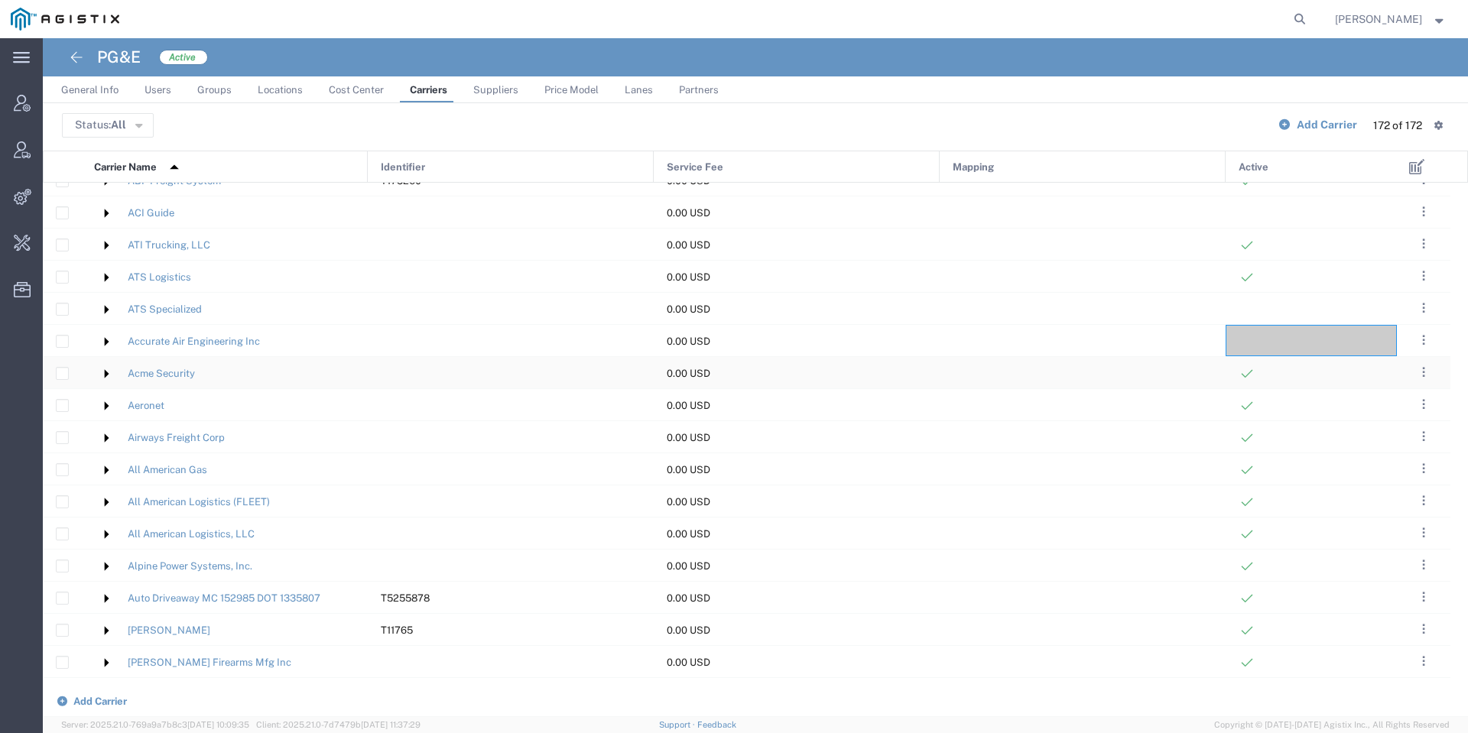
click at [1352, 371] on div at bounding box center [1311, 372] width 171 height 31
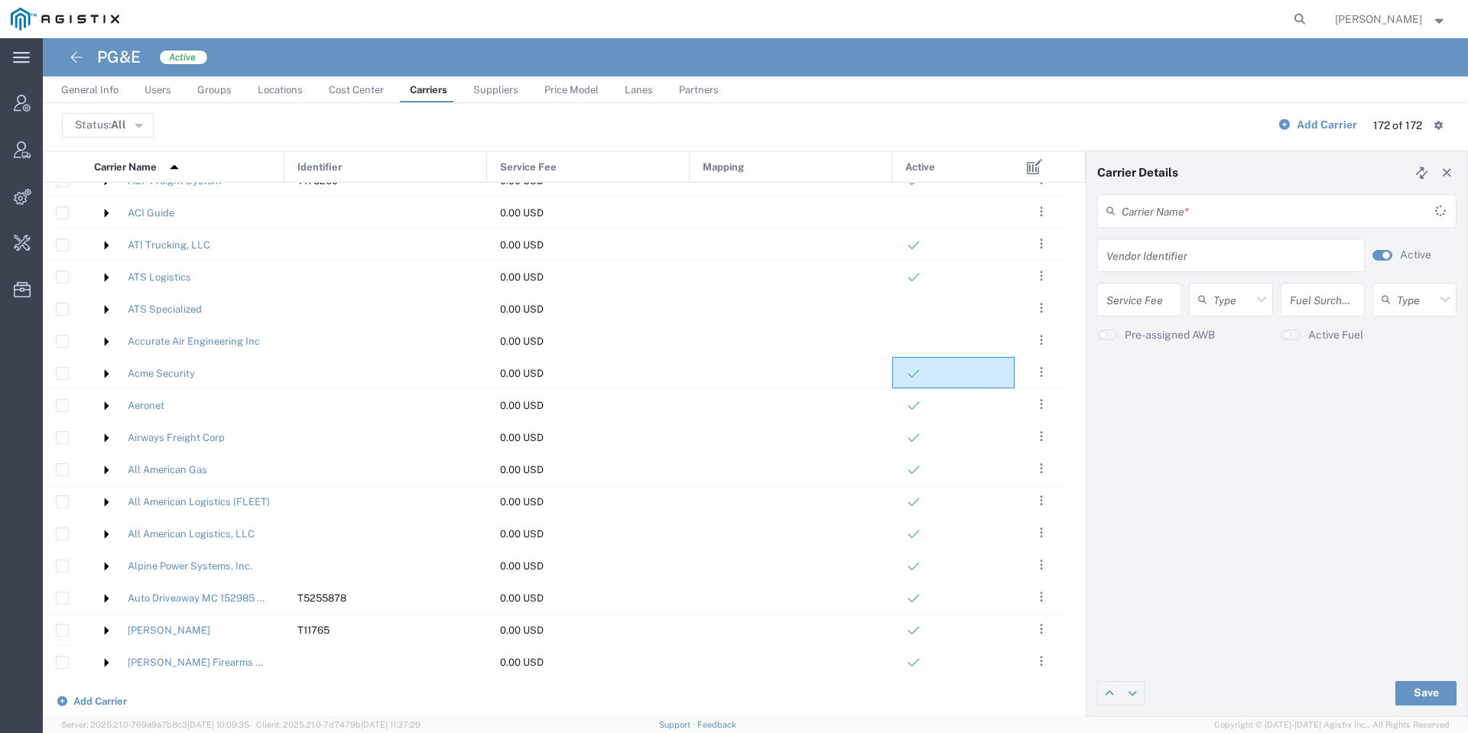
type input "Acme Security"
click at [1389, 256] on small "button" at bounding box center [1386, 256] width 8 height 8
click at [1425, 697] on button "Save" at bounding box center [1425, 693] width 61 height 24
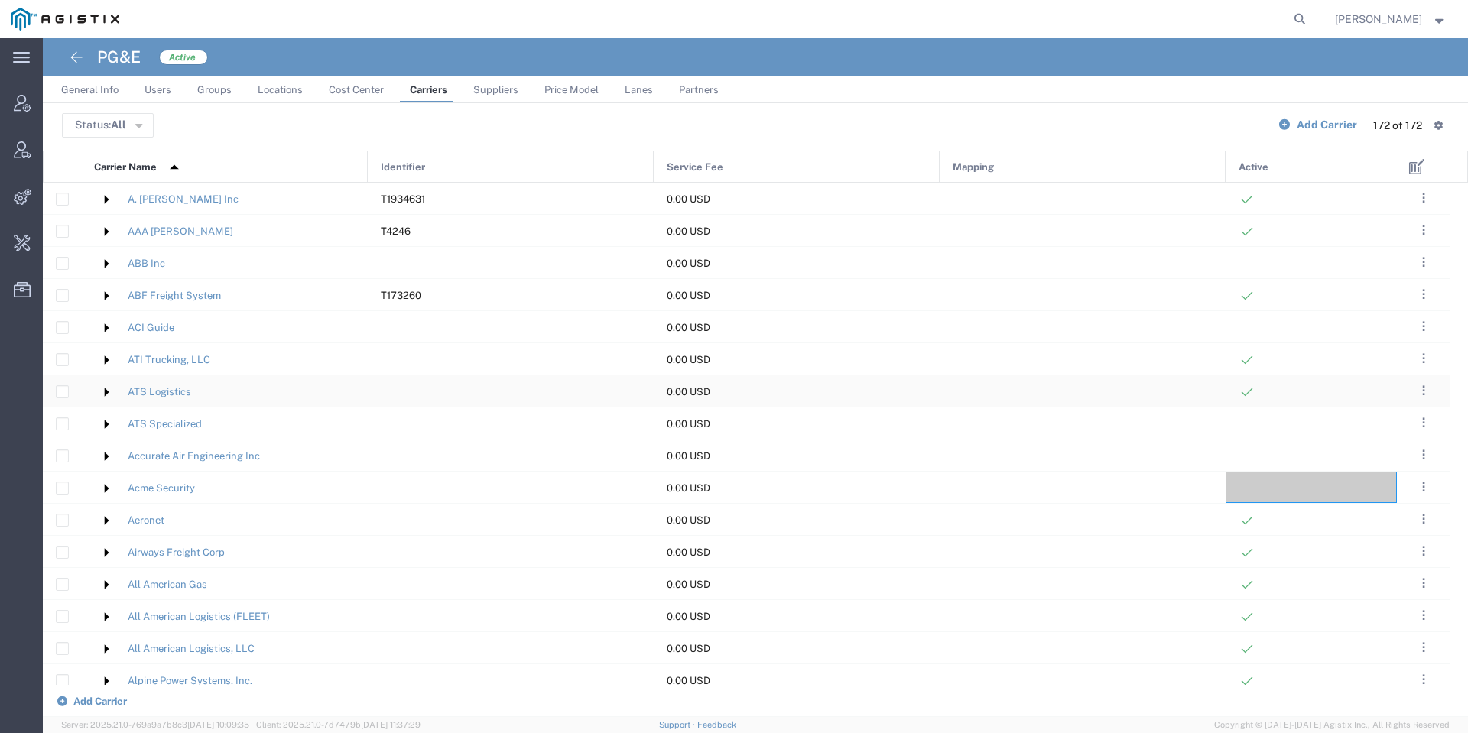
scroll to position [115, 0]
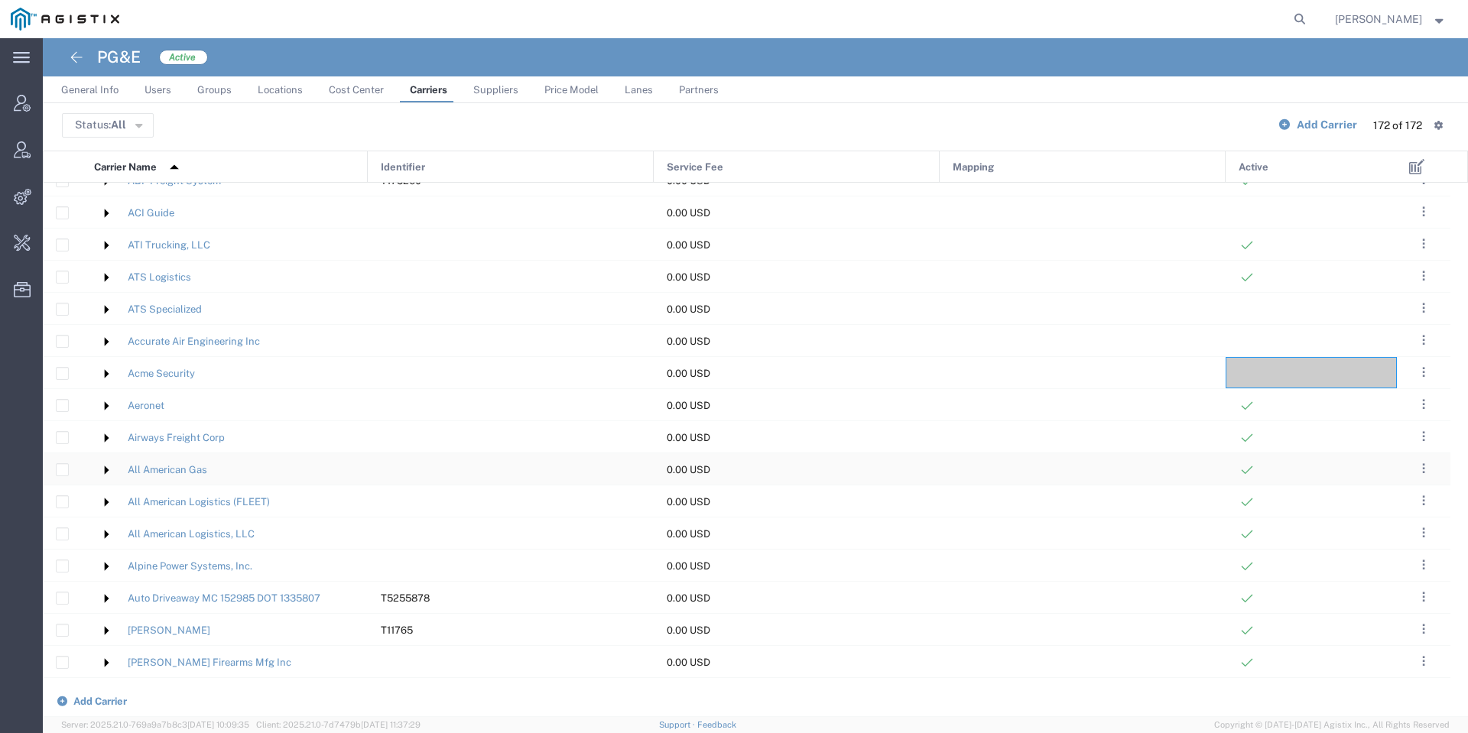
click at [1329, 463] on div at bounding box center [1311, 468] width 171 height 31
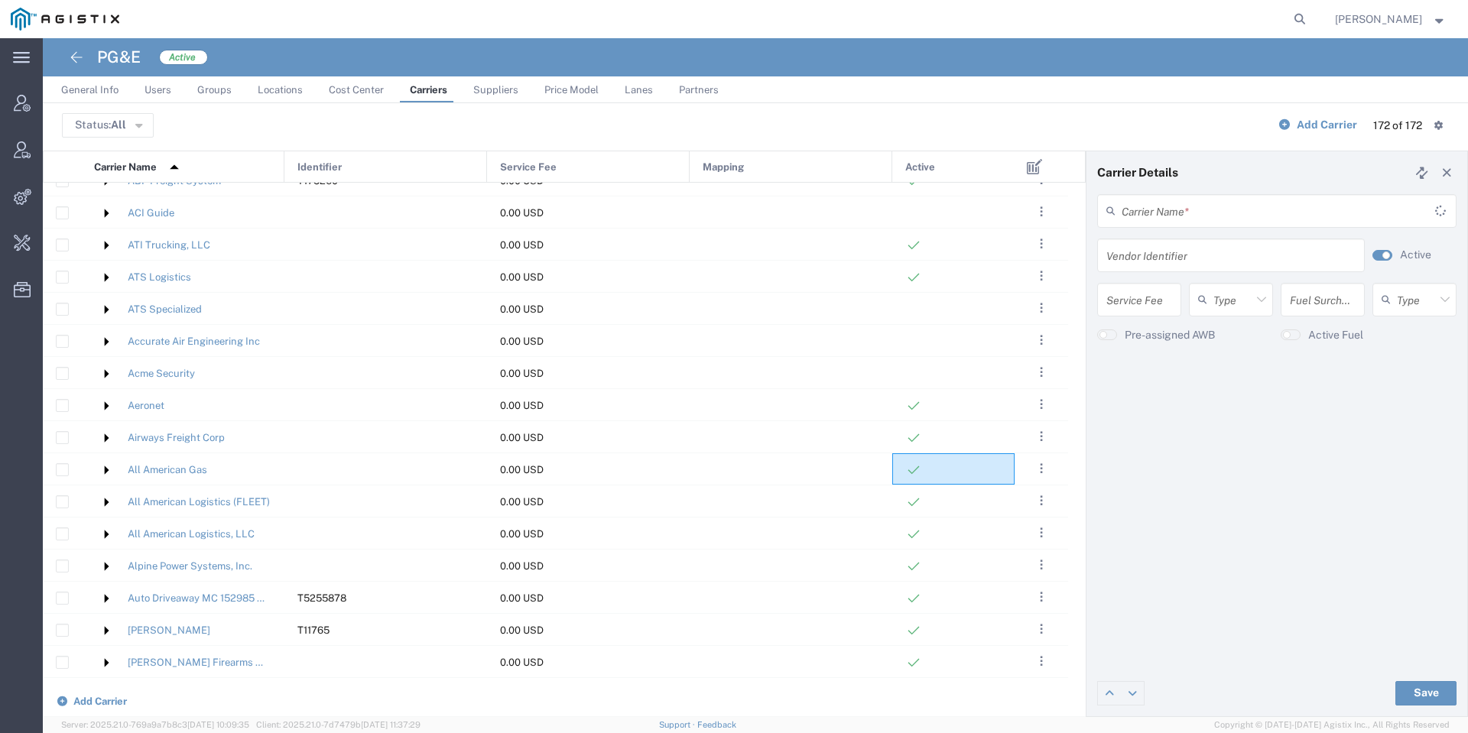
type input "All American Gas"
click at [1396, 257] on agx-switch-control "Active" at bounding box center [1411, 256] width 92 height 34
click at [1387, 257] on small "button" at bounding box center [1386, 256] width 8 height 8
click at [1437, 697] on button "Save" at bounding box center [1425, 693] width 61 height 24
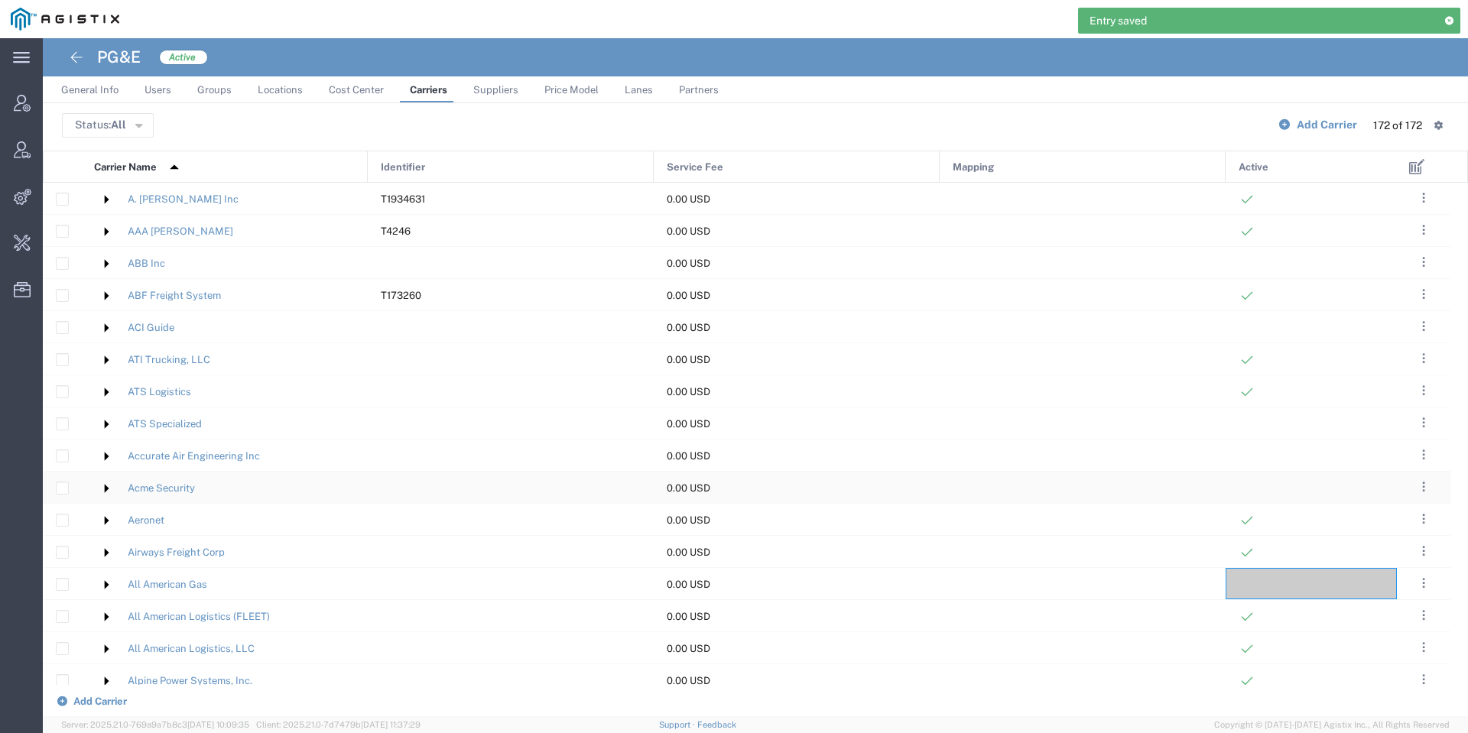
scroll to position [229, 0]
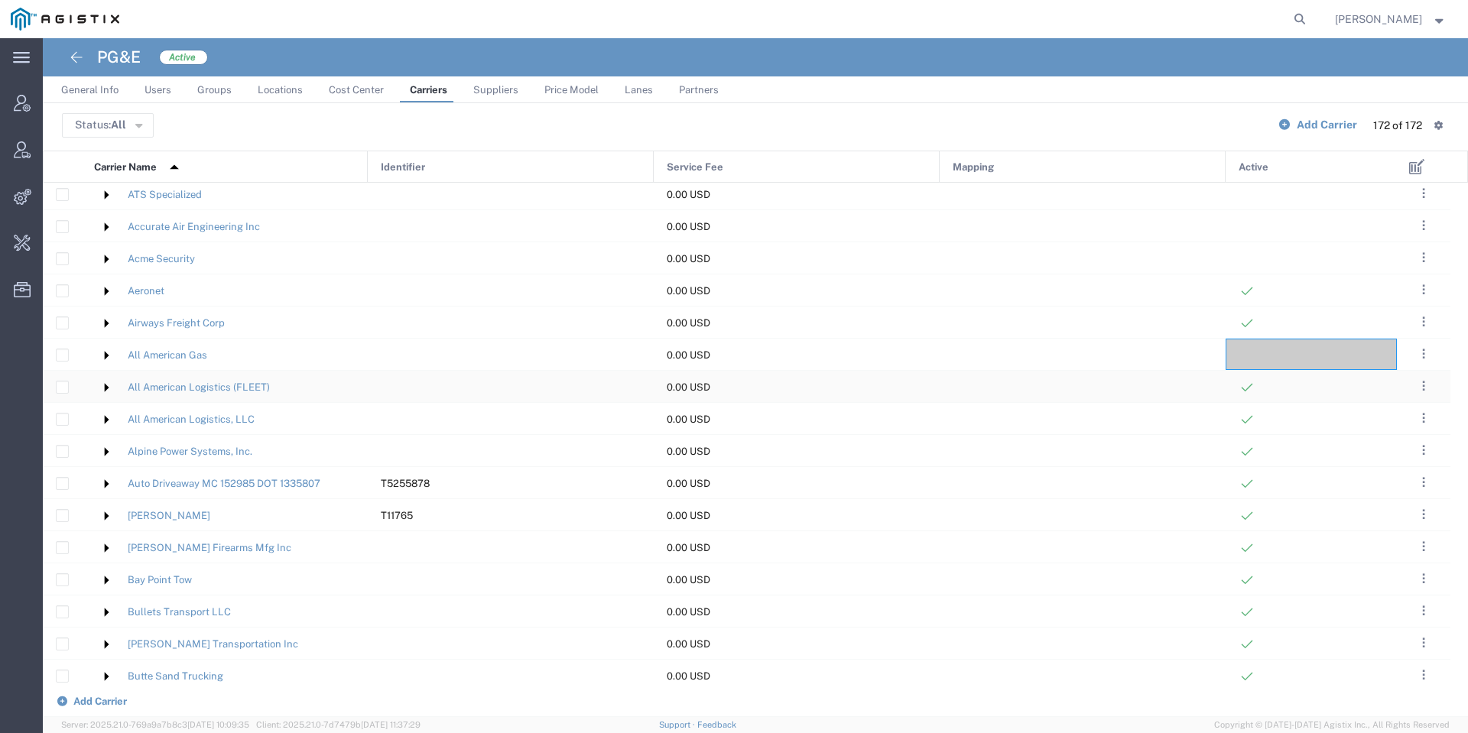
click at [1316, 391] on div at bounding box center [1311, 386] width 171 height 31
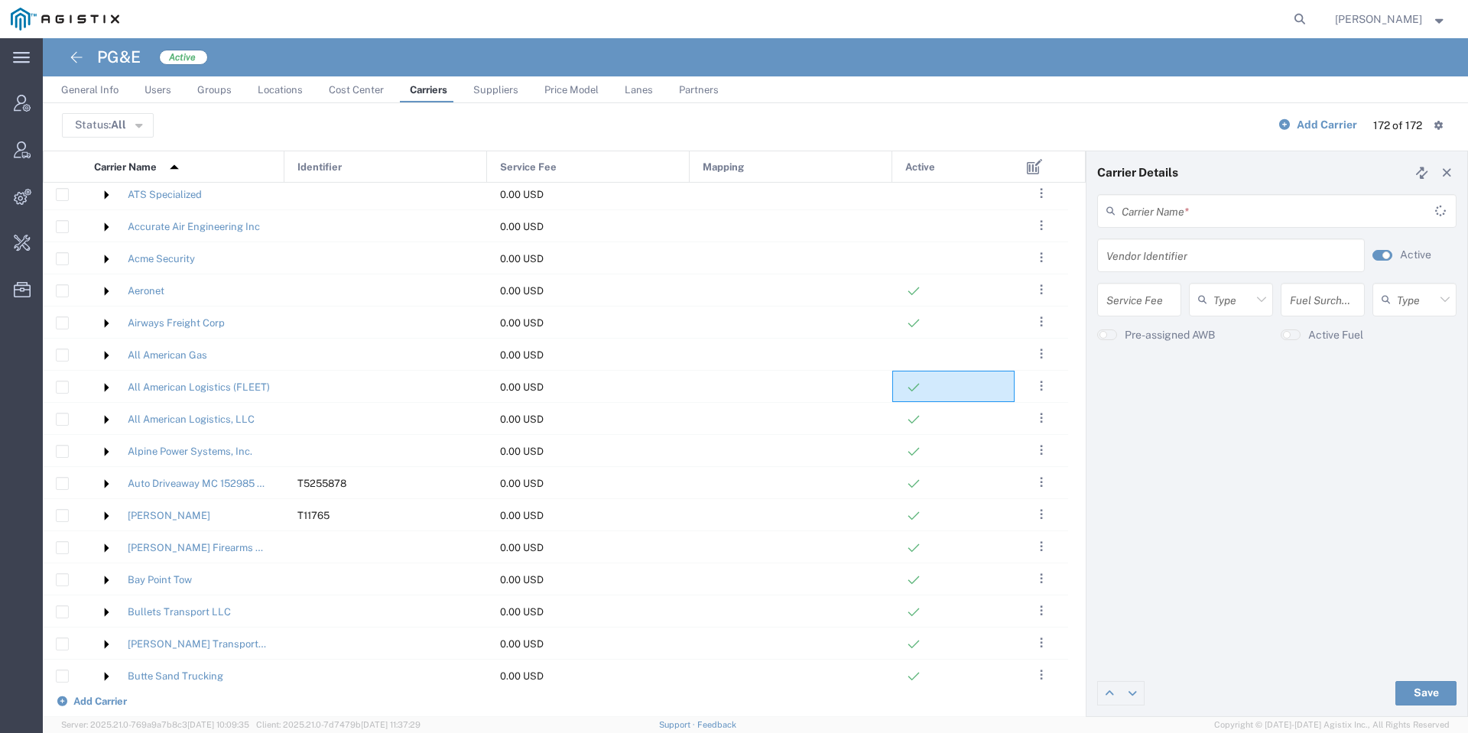
type input "All American Logistics (FLEET)"
click at [1373, 258] on button "button" at bounding box center [1383, 255] width 20 height 11
click at [1431, 707] on div "Save" at bounding box center [1277, 694] width 381 height 46
click at [1427, 693] on button "Save" at bounding box center [1425, 693] width 61 height 24
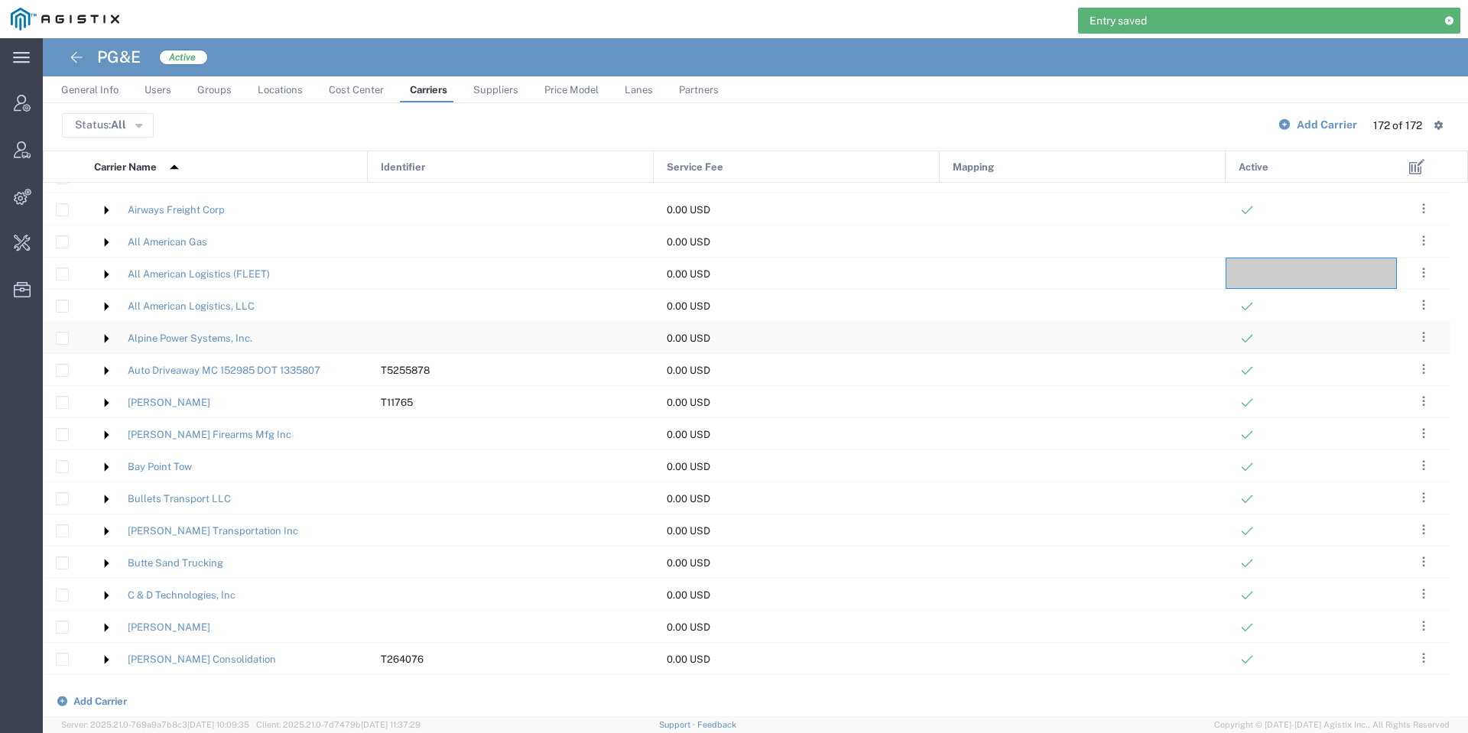
scroll to position [344, 0]
click at [1291, 301] on div at bounding box center [1311, 303] width 171 height 31
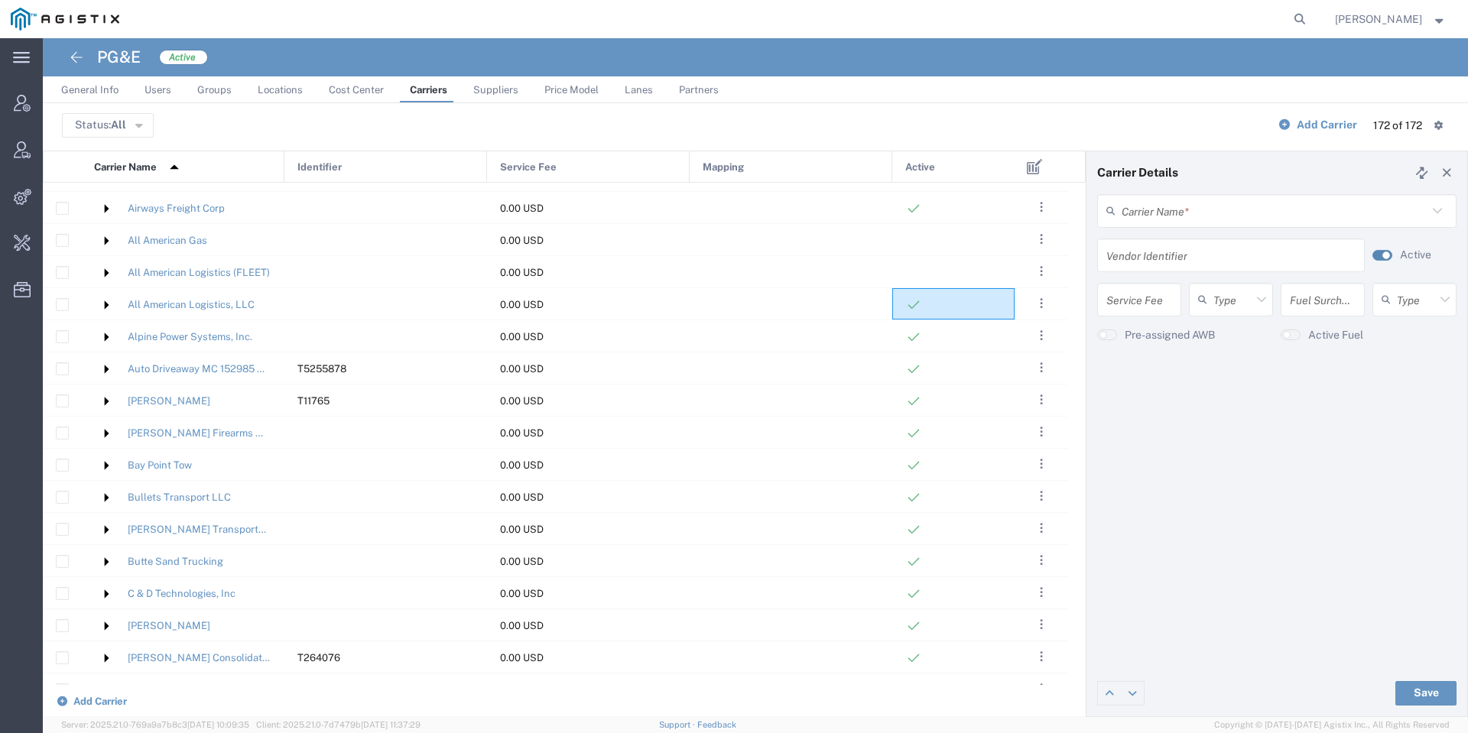
click at [1384, 252] on small "button" at bounding box center [1386, 256] width 8 height 8
type input "All American Logistics, LLC"
click at [1431, 689] on button "Save" at bounding box center [1425, 693] width 61 height 24
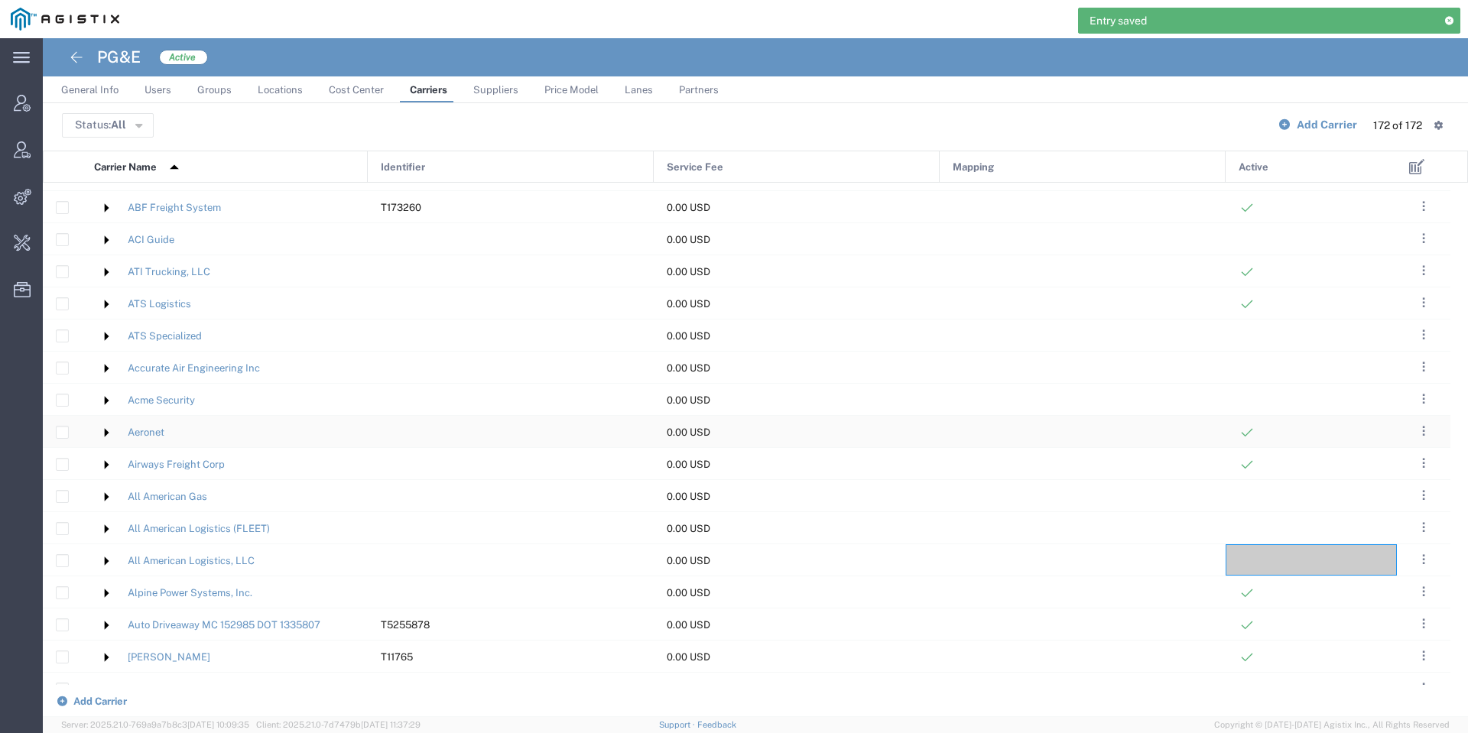
scroll to position [229, 0]
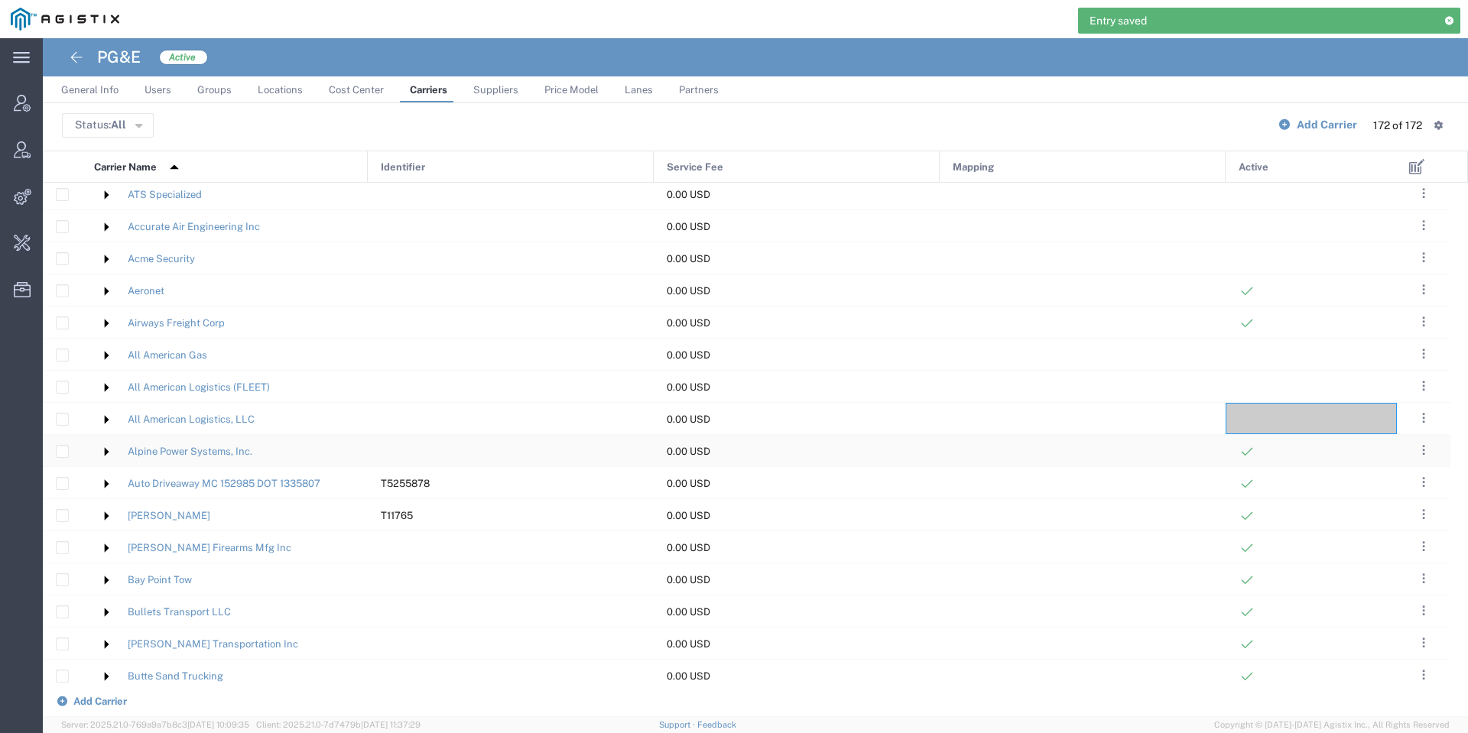
click at [1294, 443] on div at bounding box center [1311, 450] width 171 height 31
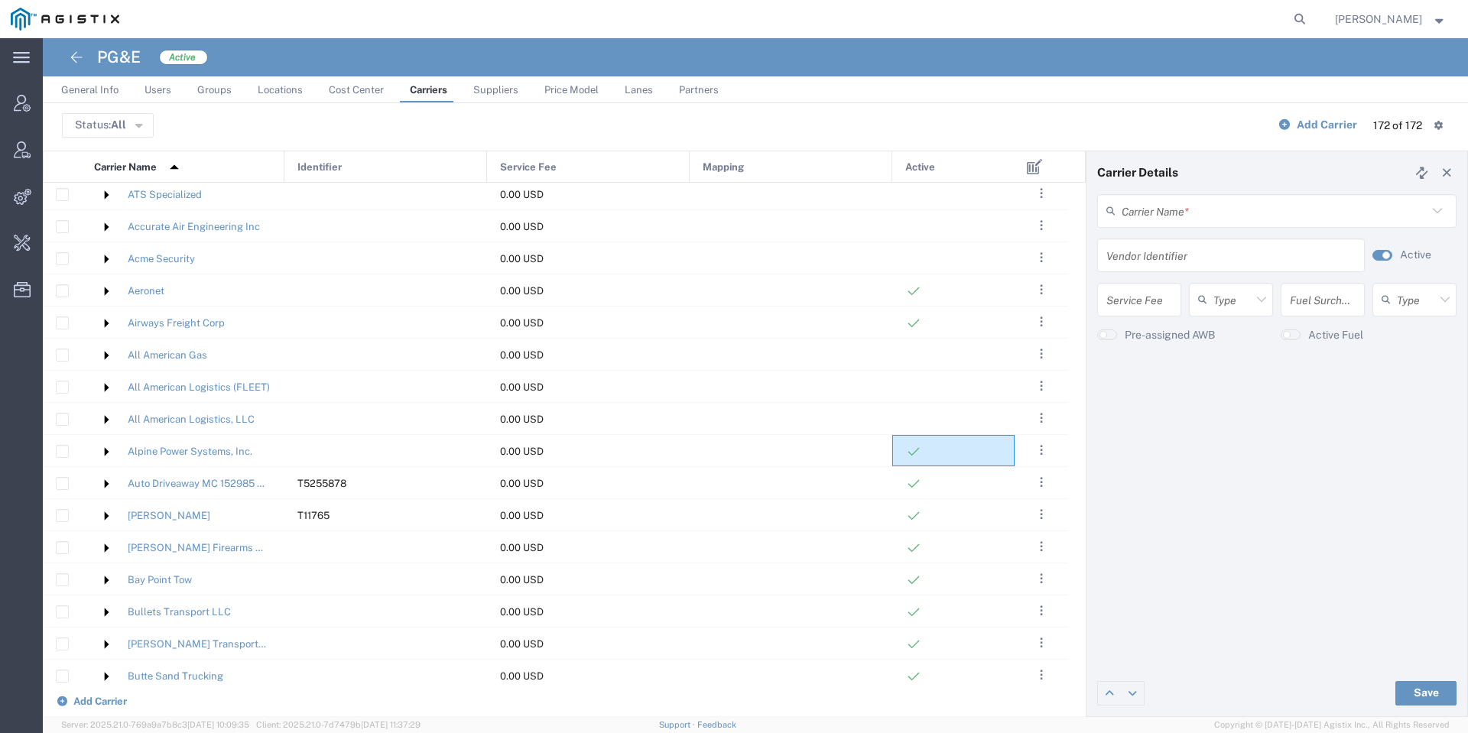
type input "Alpine Power Systems, Inc."
click at [1382, 263] on agx-switch-control "Active" at bounding box center [1411, 256] width 92 height 34
click at [1382, 260] on agx-switch-control "Active" at bounding box center [1411, 256] width 92 height 34
click at [1382, 258] on button "button" at bounding box center [1383, 255] width 20 height 11
click at [1412, 690] on button "Save" at bounding box center [1425, 693] width 61 height 24
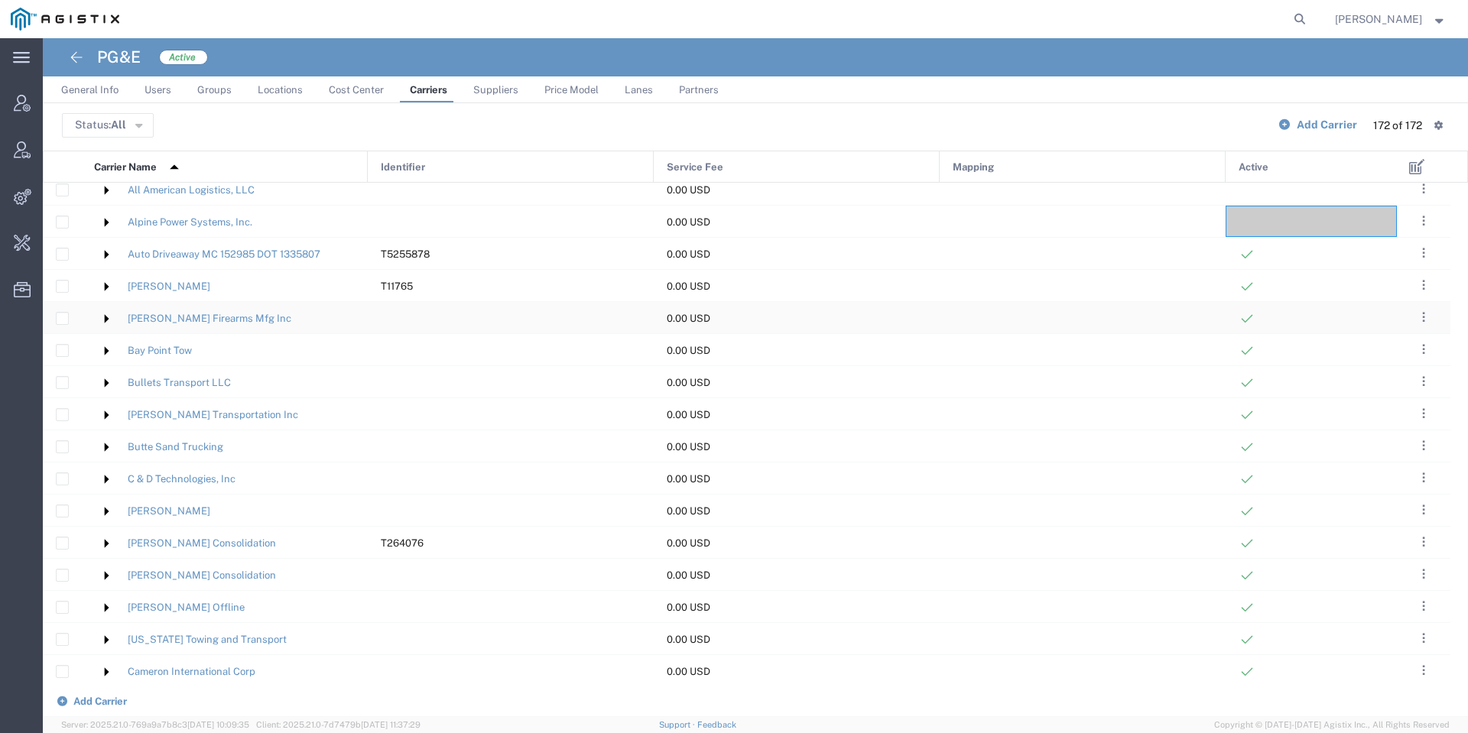
click at [99, 314] on img at bounding box center [106, 319] width 24 height 24
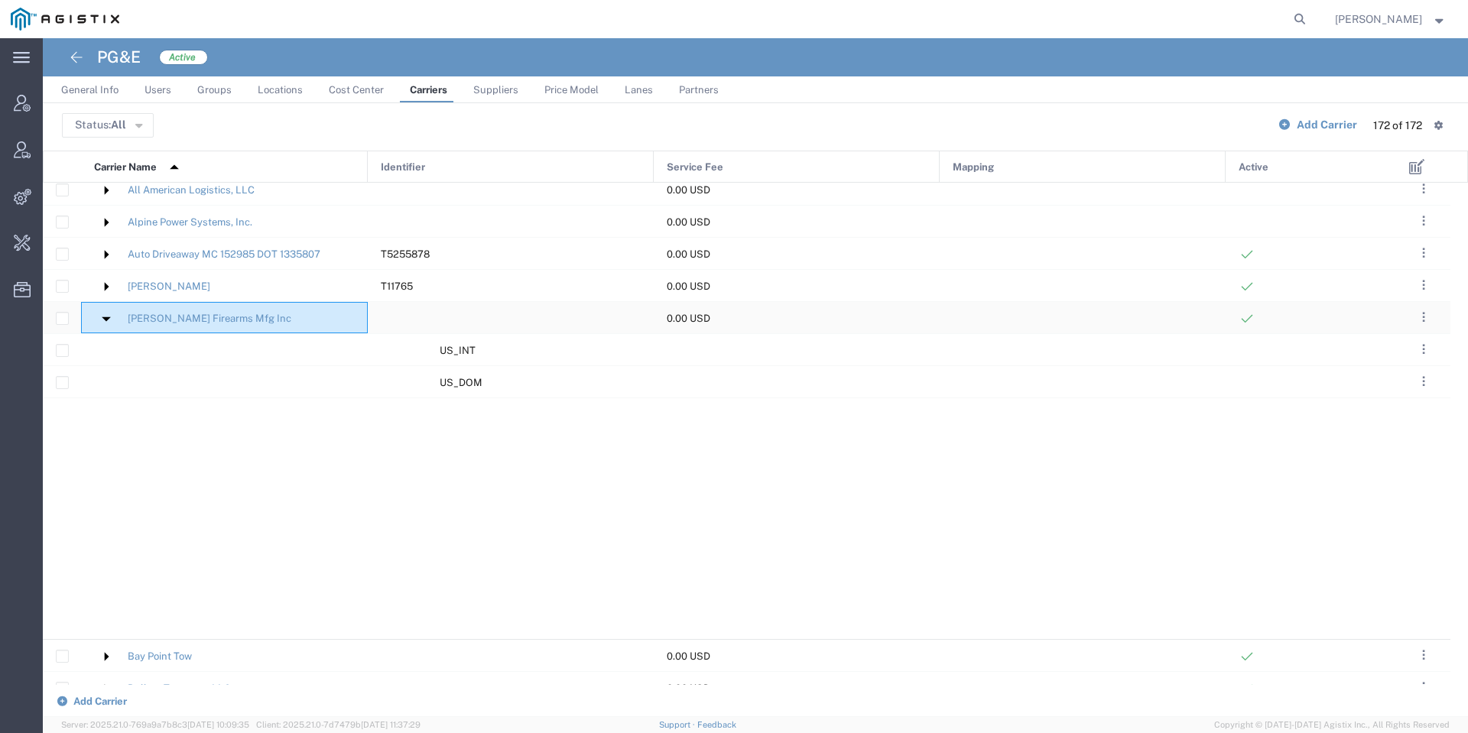
click at [93, 316] on div "Barrett Firearms Mfg Inc" at bounding box center [224, 317] width 287 height 31
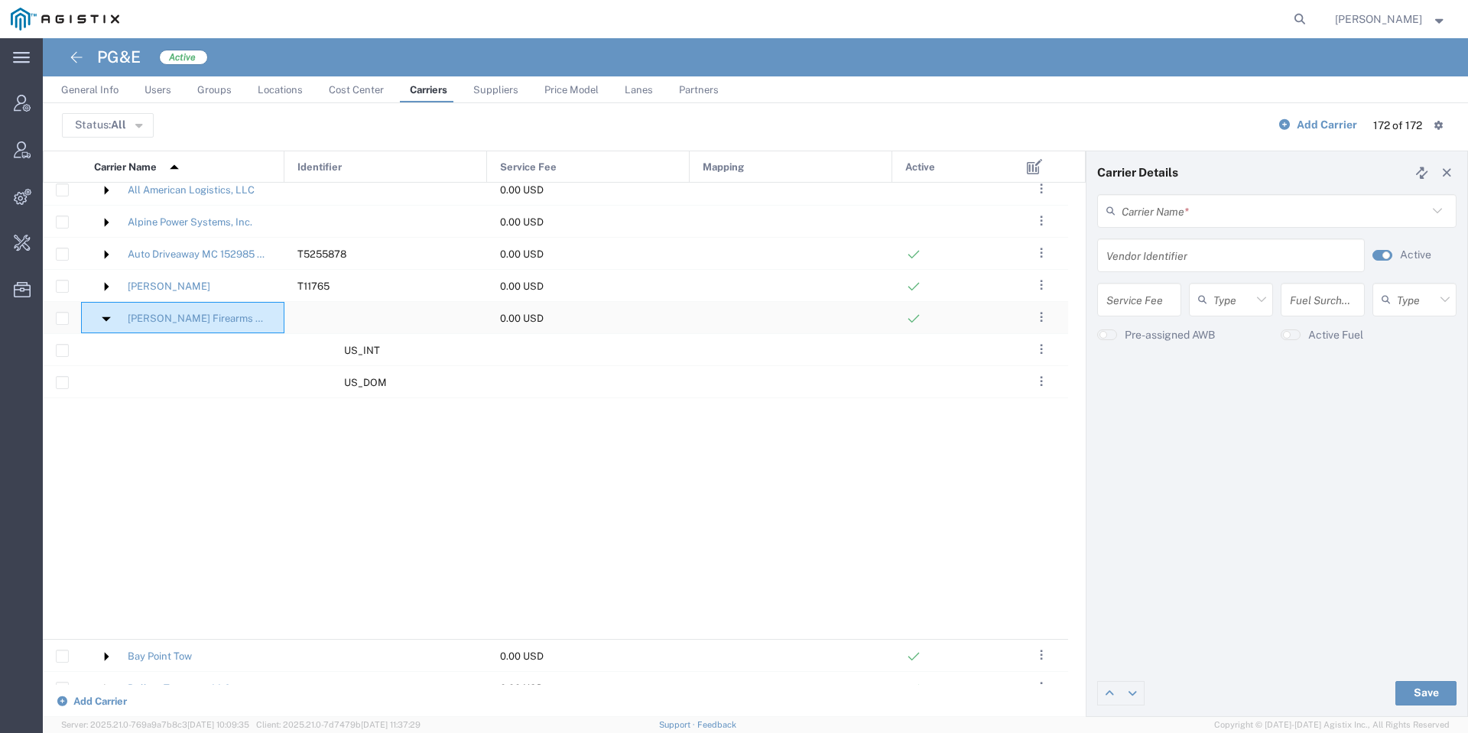
type input "Barrett Firearms Mfg Inc"
click at [1168, 226] on div "Barrett Firearms Mfg Inc Carrier Name *" at bounding box center [1276, 211] width 359 height 34
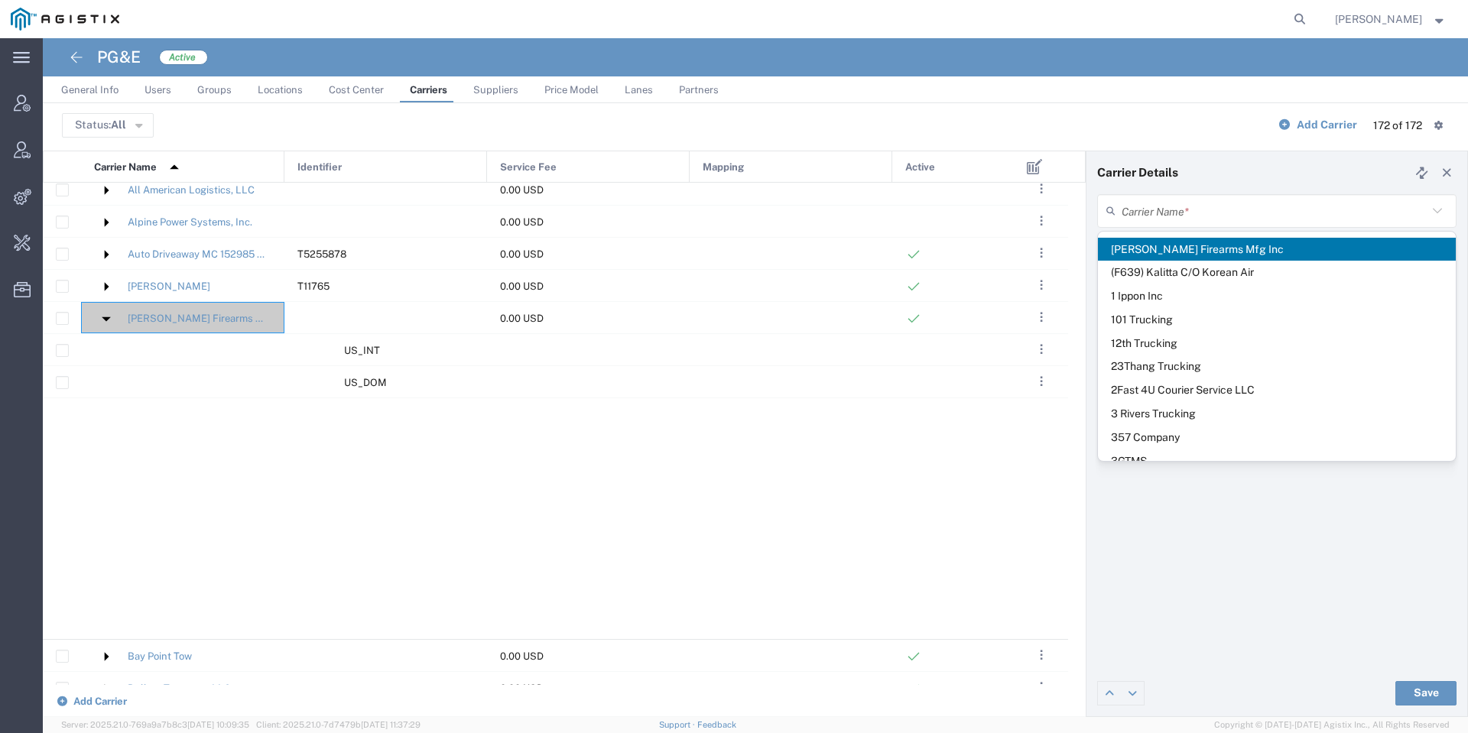
click at [1272, 532] on div "Carrier Name * Barrett Firearms Mfg Inc (F639) Kalitta C/O Korean Air 1 Ippon I…" at bounding box center [1277, 432] width 381 height 476
type input "Barrett Firearms Mfg Inc"
click at [1240, 209] on input "text" at bounding box center [1275, 210] width 306 height 27
click at [1236, 174] on header "Carrier Details" at bounding box center [1277, 172] width 381 height 43
type input "Barrett Firearms Mfg Inc"
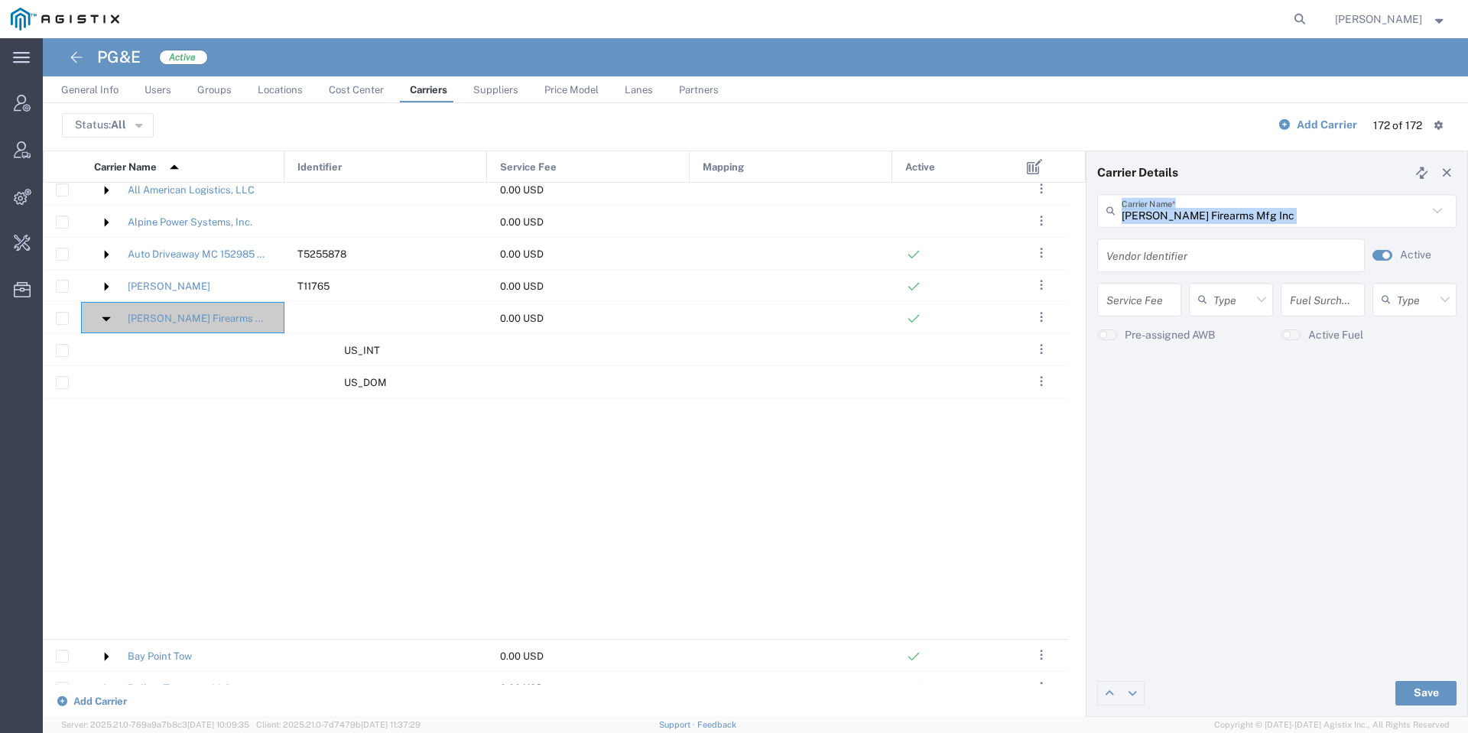
drag, startPoint x: 1125, startPoint y: 196, endPoint x: 1294, endPoint y: 258, distance: 180.0
click at [1294, 258] on form "Barrett Firearms Mfg Inc Carrier Name * Barrett Firearms Mfg Inc (F639) Kalitta…" at bounding box center [1276, 274] width 359 height 160
copy form "Carrier Name * Barrett Firearms Mfg Inc (F639) Kalitta C/O Korean Air 1 Ippon I…"
click at [1396, 255] on agx-switch-control "Active" at bounding box center [1411, 256] width 92 height 34
click at [1387, 258] on small "button" at bounding box center [1386, 256] width 8 height 8
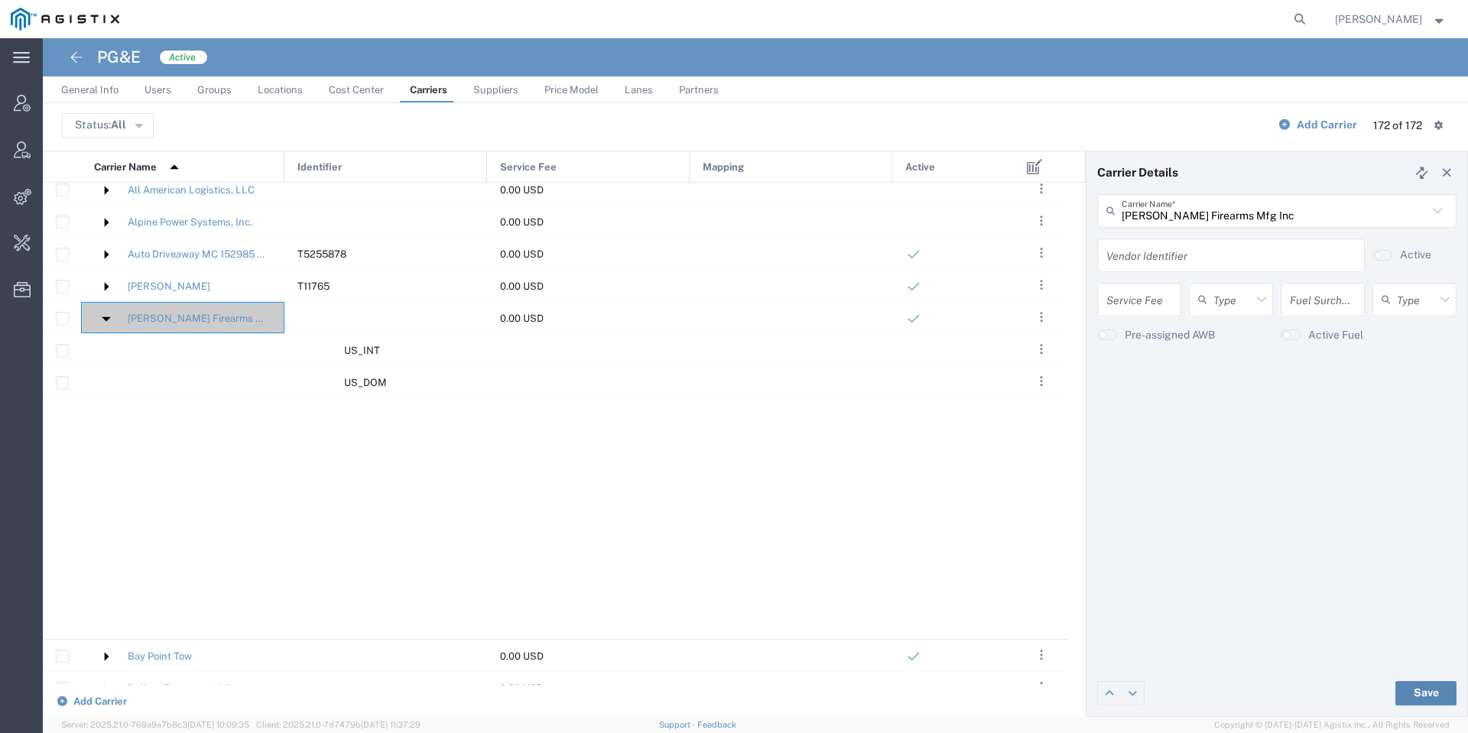
click at [1408, 690] on button "Save" at bounding box center [1425, 693] width 61 height 24
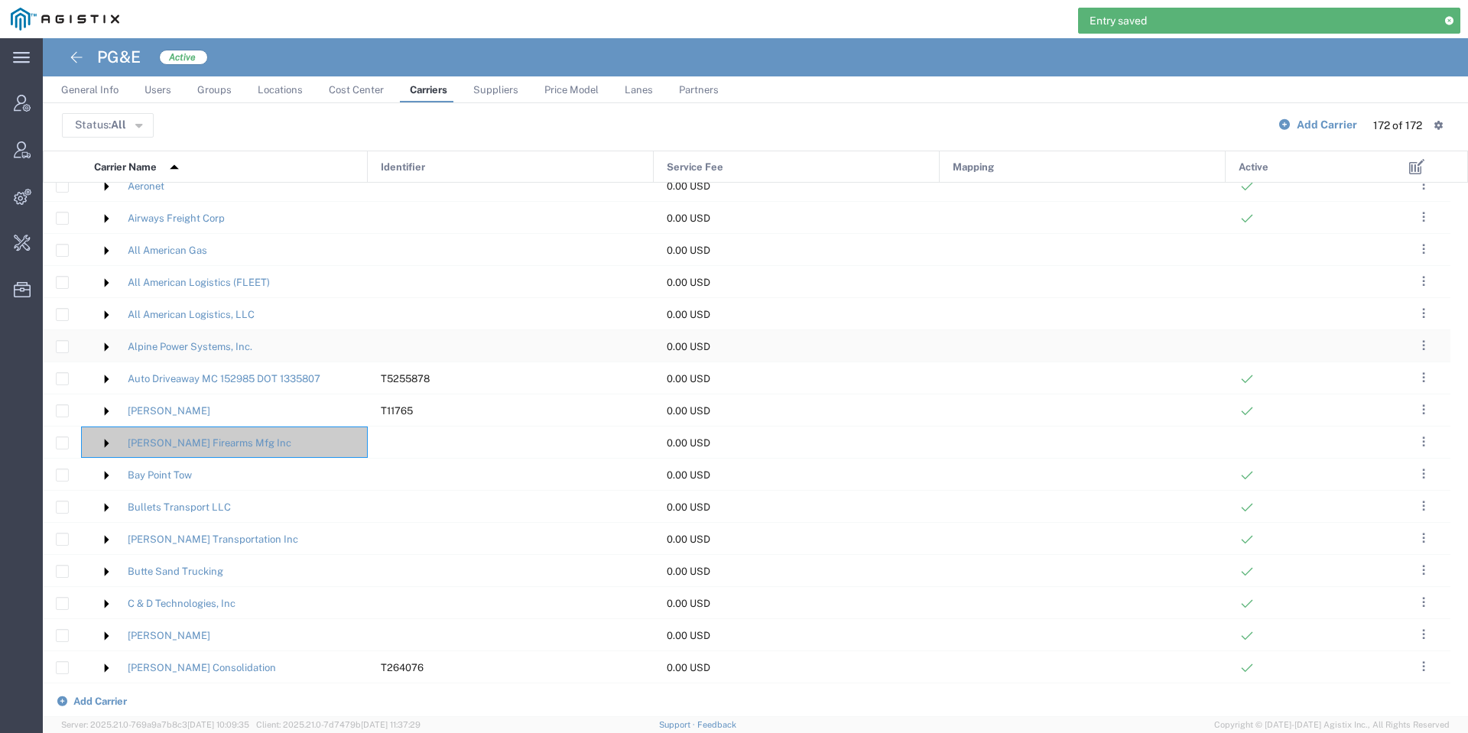
scroll to position [416, 0]
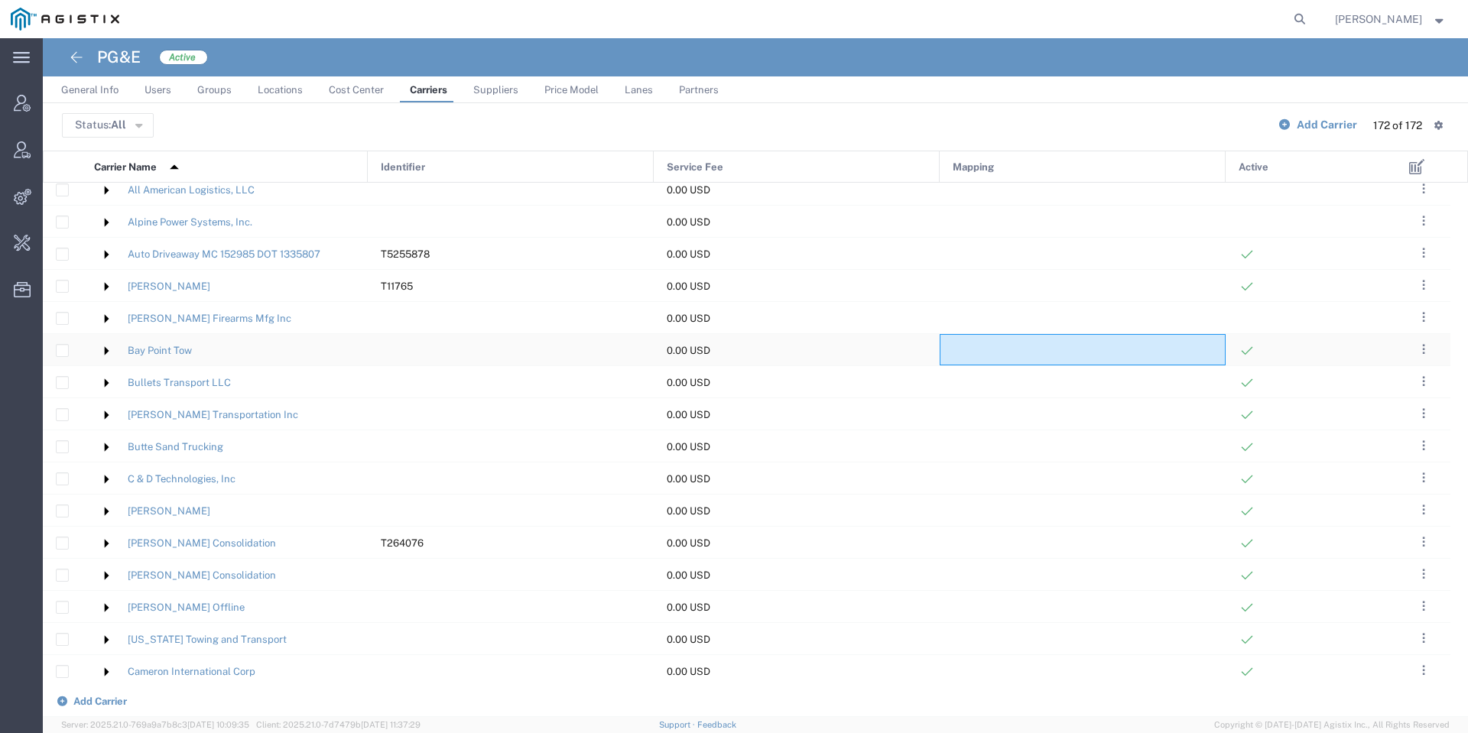
click at [1025, 348] on div at bounding box center [1083, 349] width 286 height 31
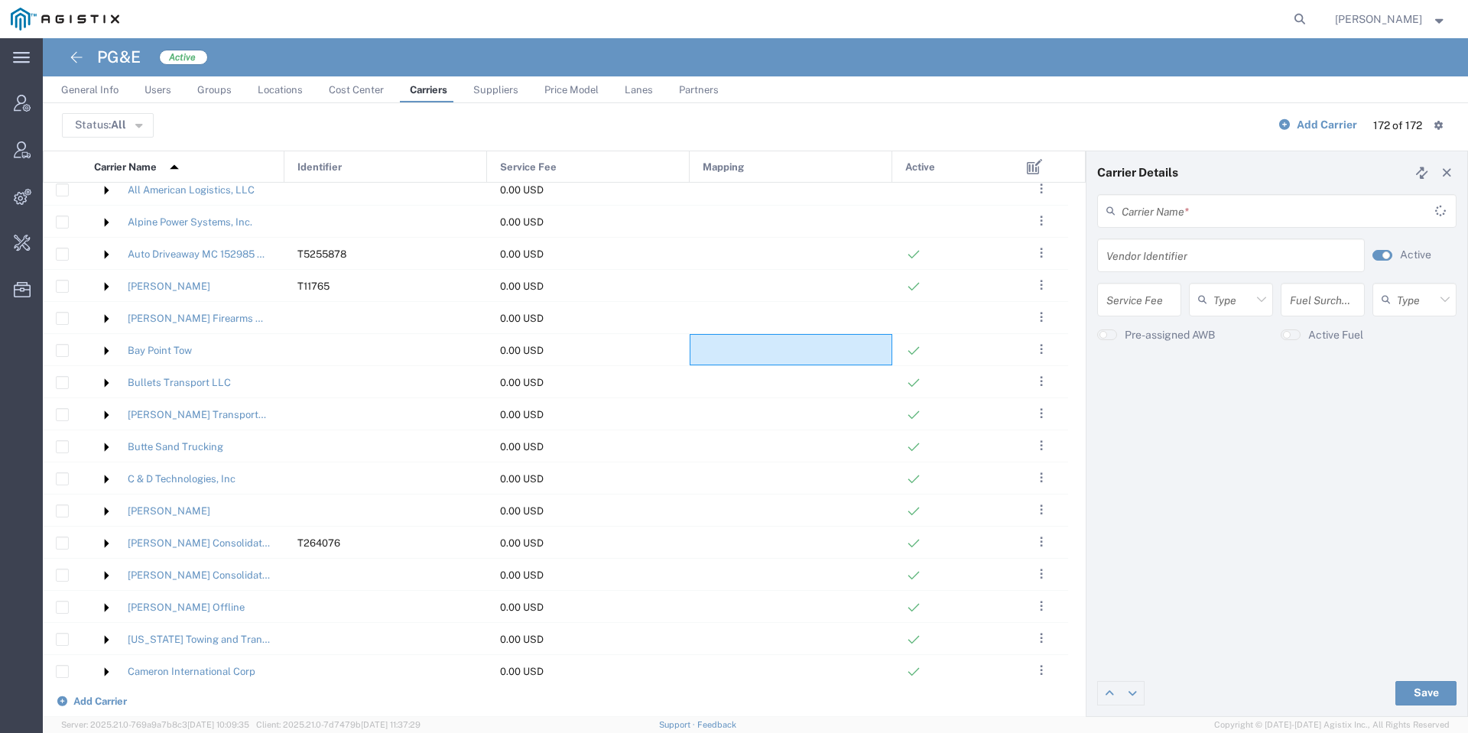
type input "Bay Point Tow"
click at [1397, 255] on agx-switch-control "Active" at bounding box center [1411, 256] width 92 height 34
click at [1385, 257] on small "button" at bounding box center [1386, 256] width 8 height 8
click at [1421, 695] on button "Save" at bounding box center [1425, 693] width 61 height 24
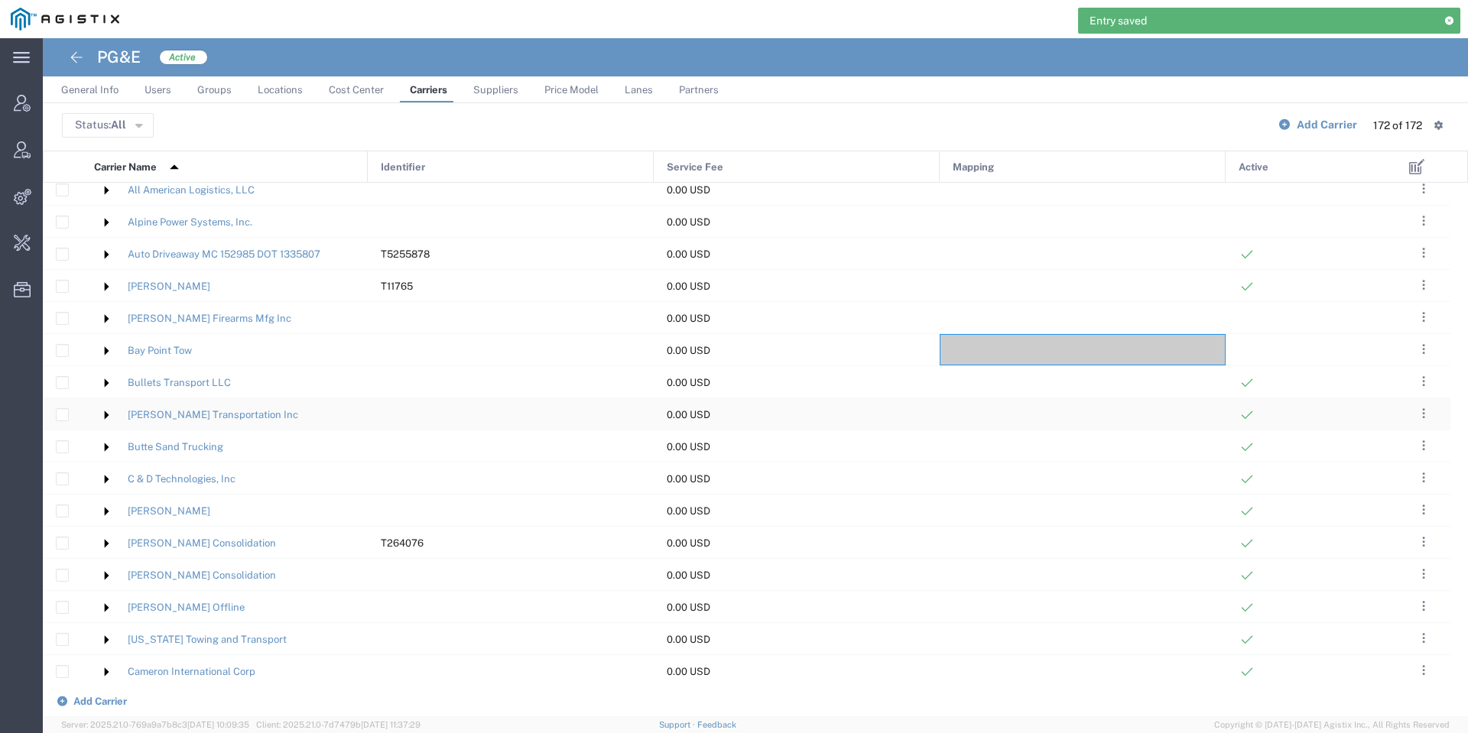
scroll to position [573, 0]
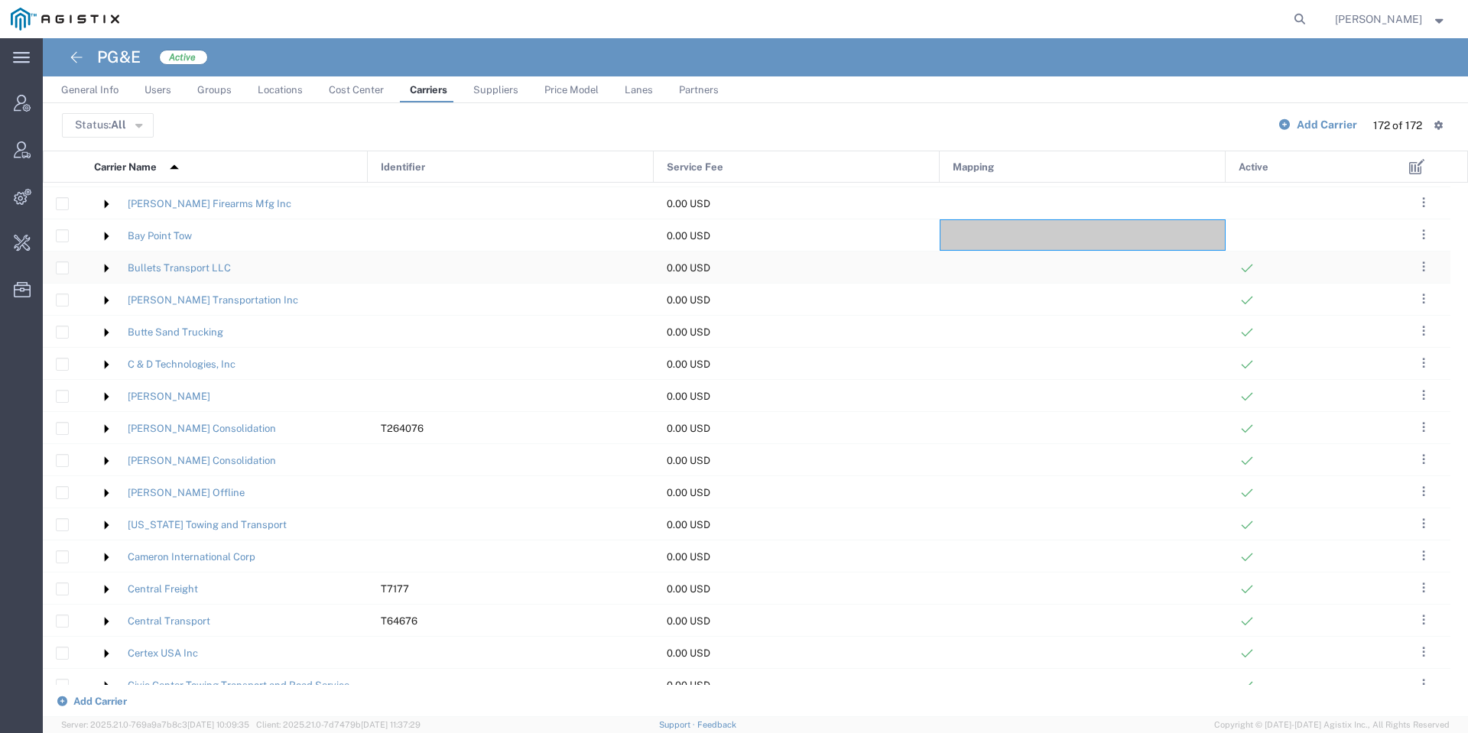
click at [1011, 268] on div at bounding box center [1083, 267] width 286 height 31
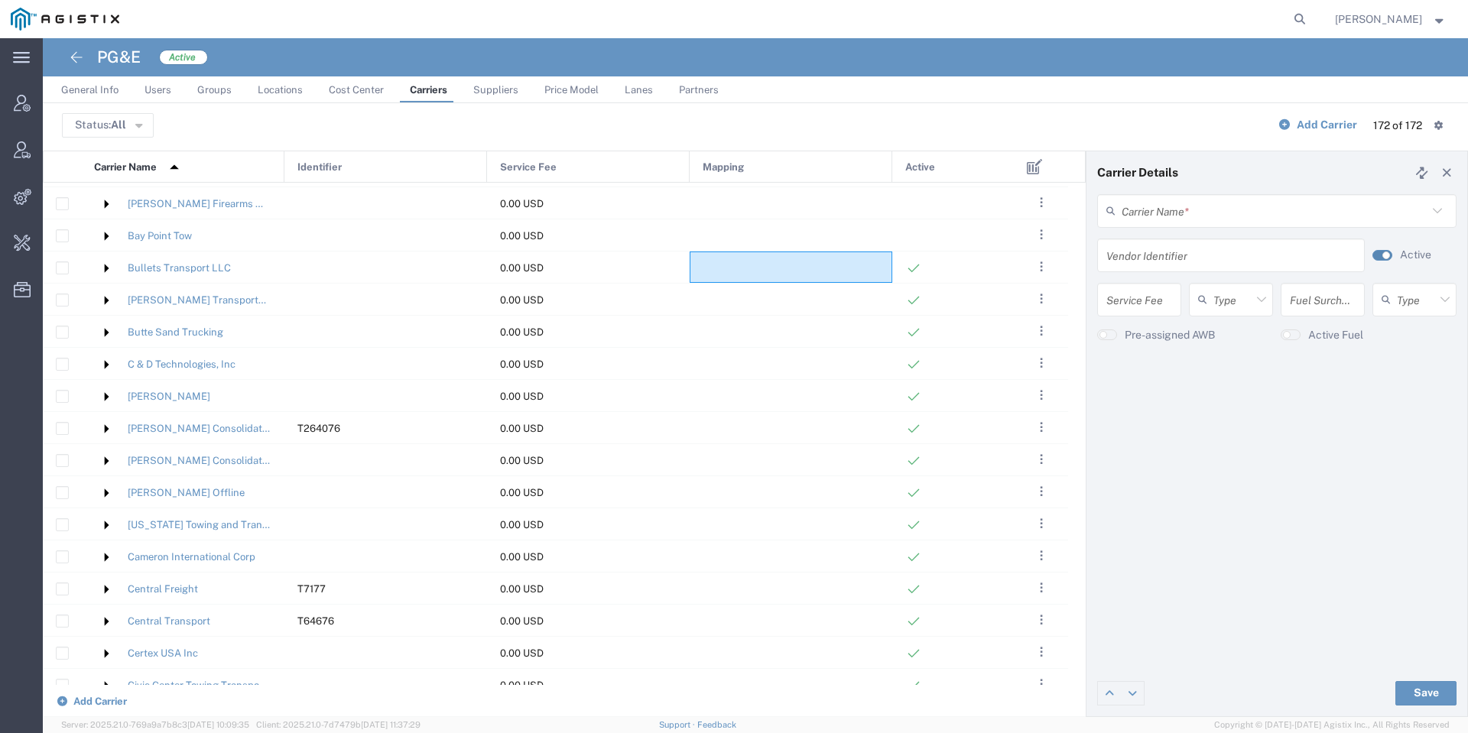
type input "Bullets Transport LLC"
click at [1389, 258] on small "button" at bounding box center [1386, 256] width 8 height 8
click at [1423, 694] on button "Save" at bounding box center [1425, 693] width 61 height 24
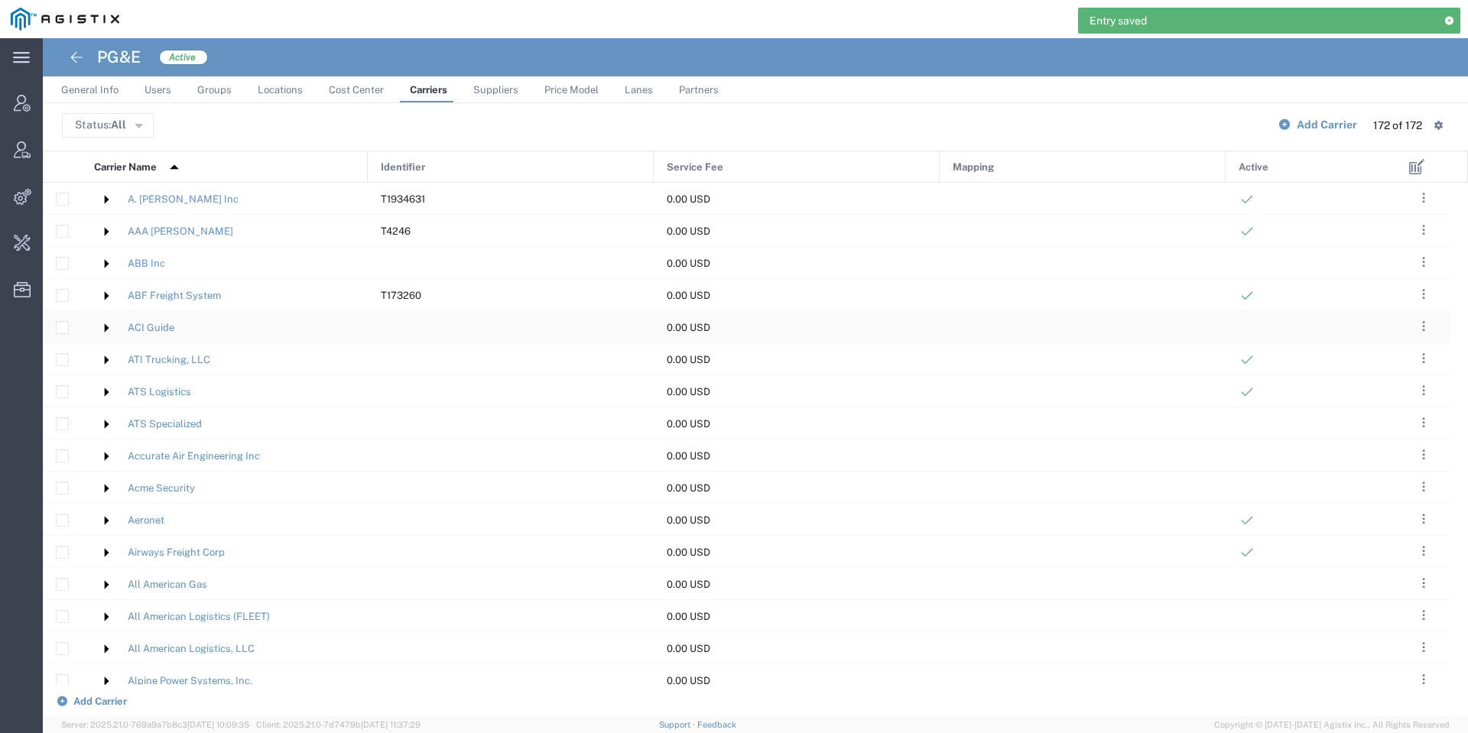
scroll to position [459, 0]
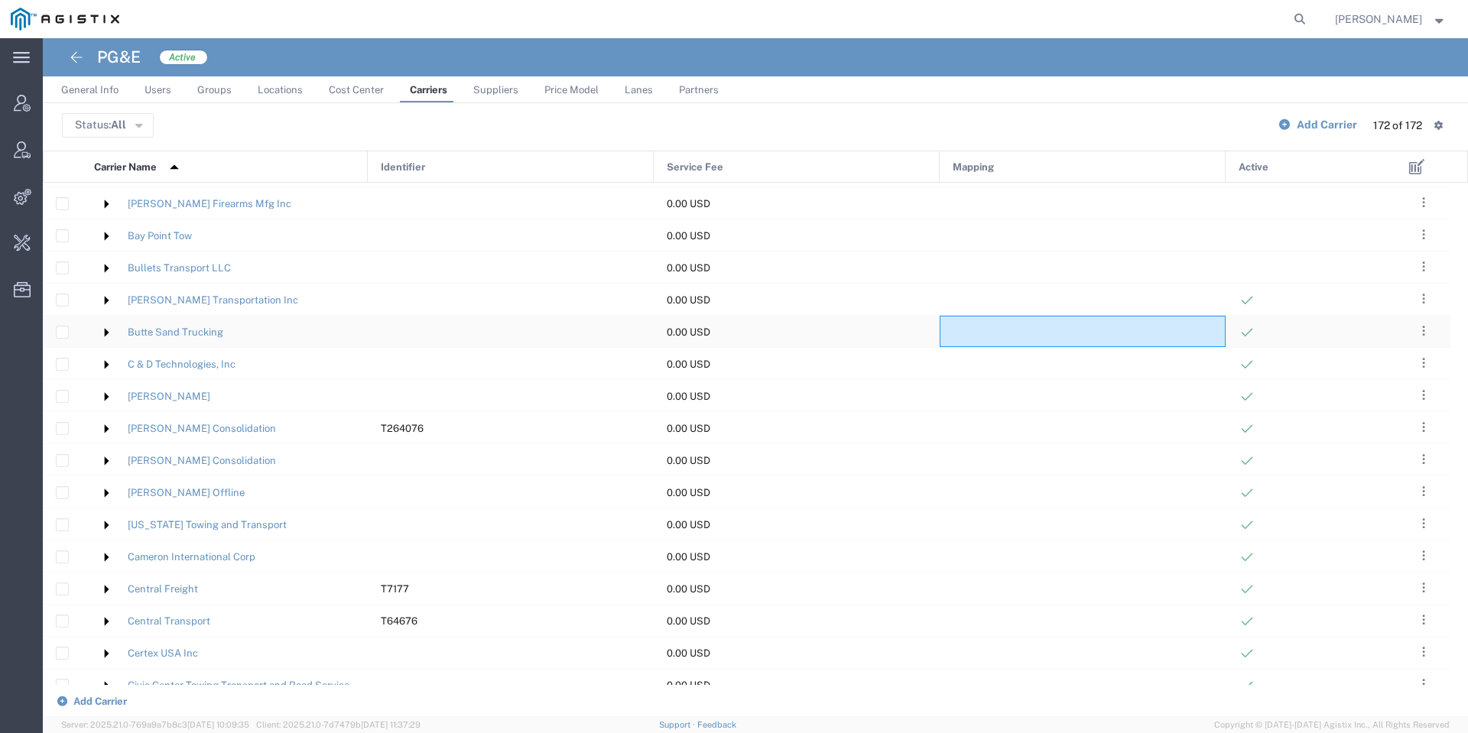
click at [958, 340] on div at bounding box center [1083, 331] width 286 height 31
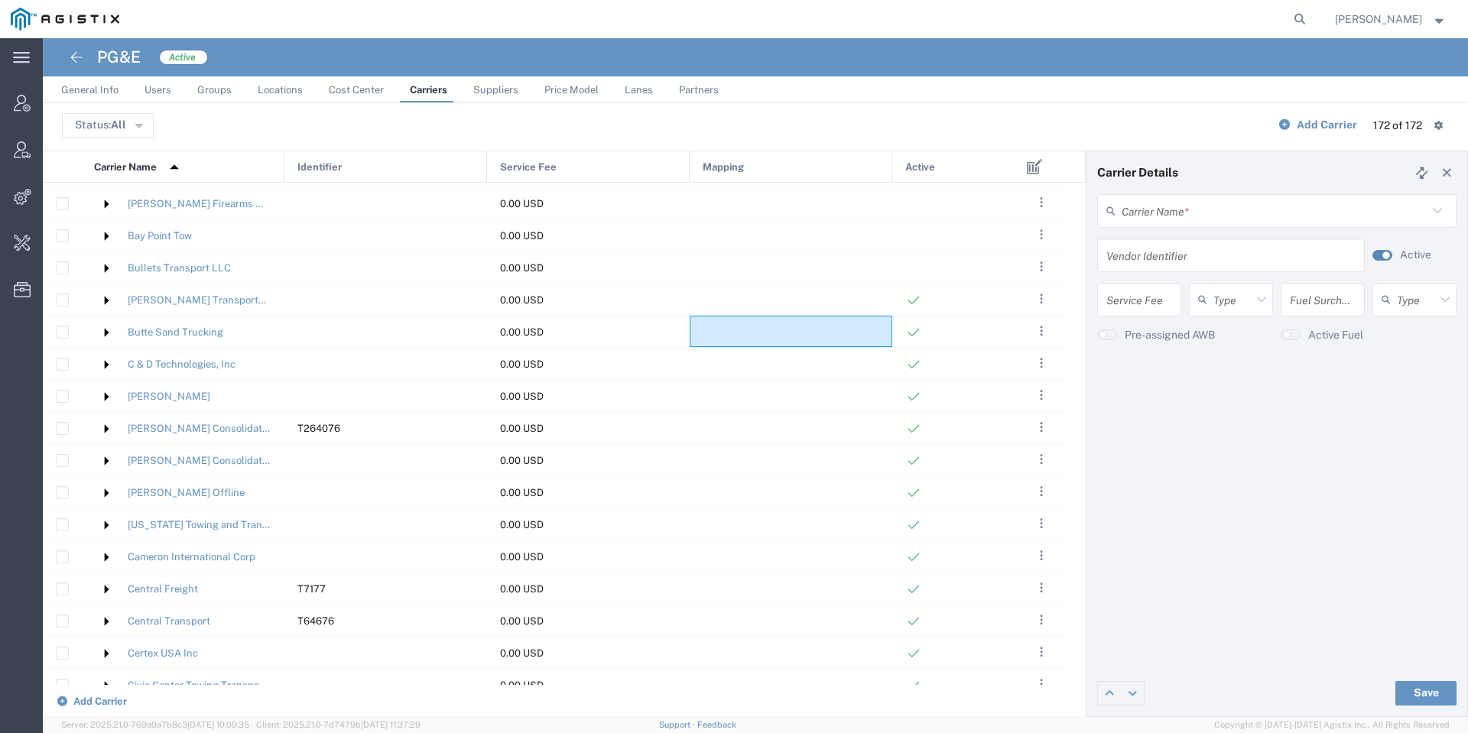
click at [1386, 257] on small "button" at bounding box center [1386, 256] width 8 height 8
type input "Butte Sand Trucking"
click at [1434, 688] on button "Save" at bounding box center [1425, 693] width 61 height 24
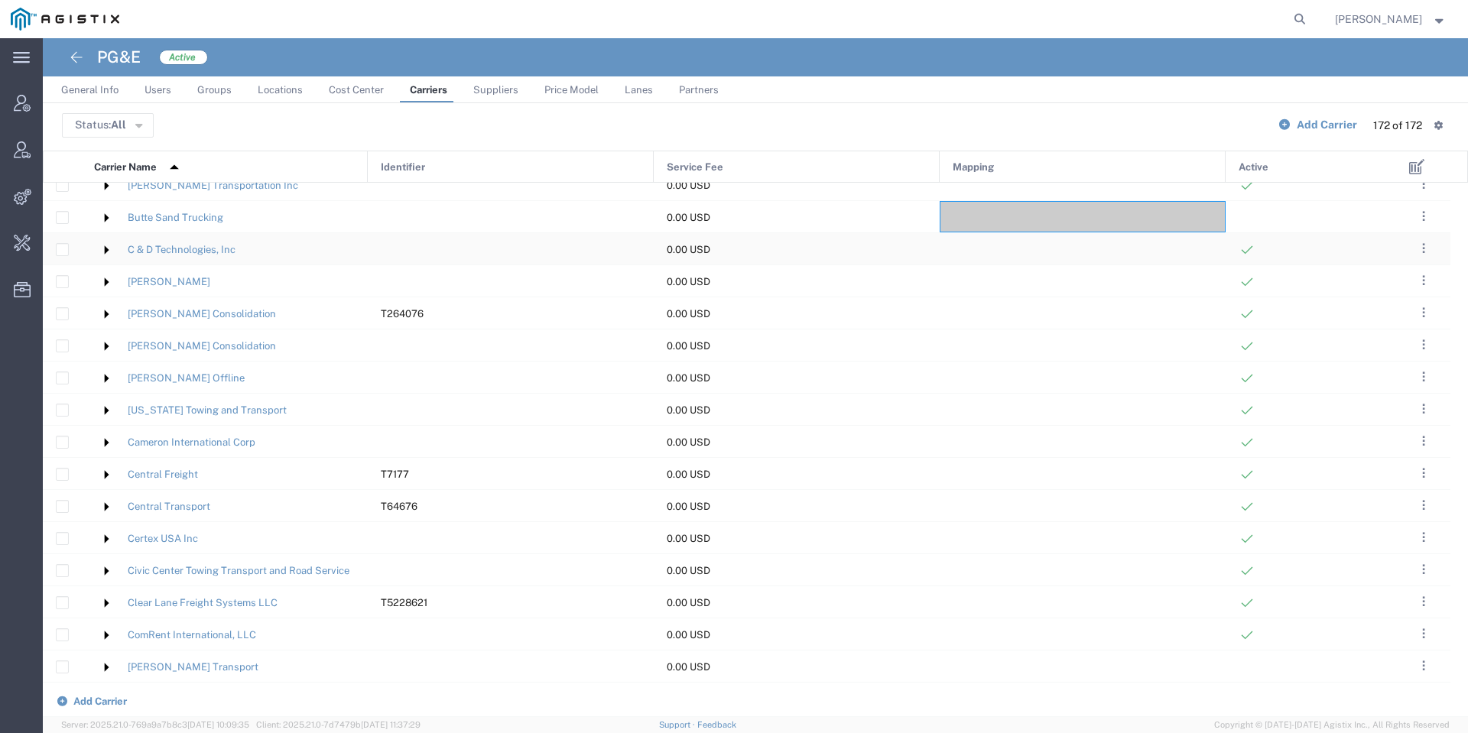
click at [1029, 252] on div at bounding box center [1083, 248] width 286 height 31
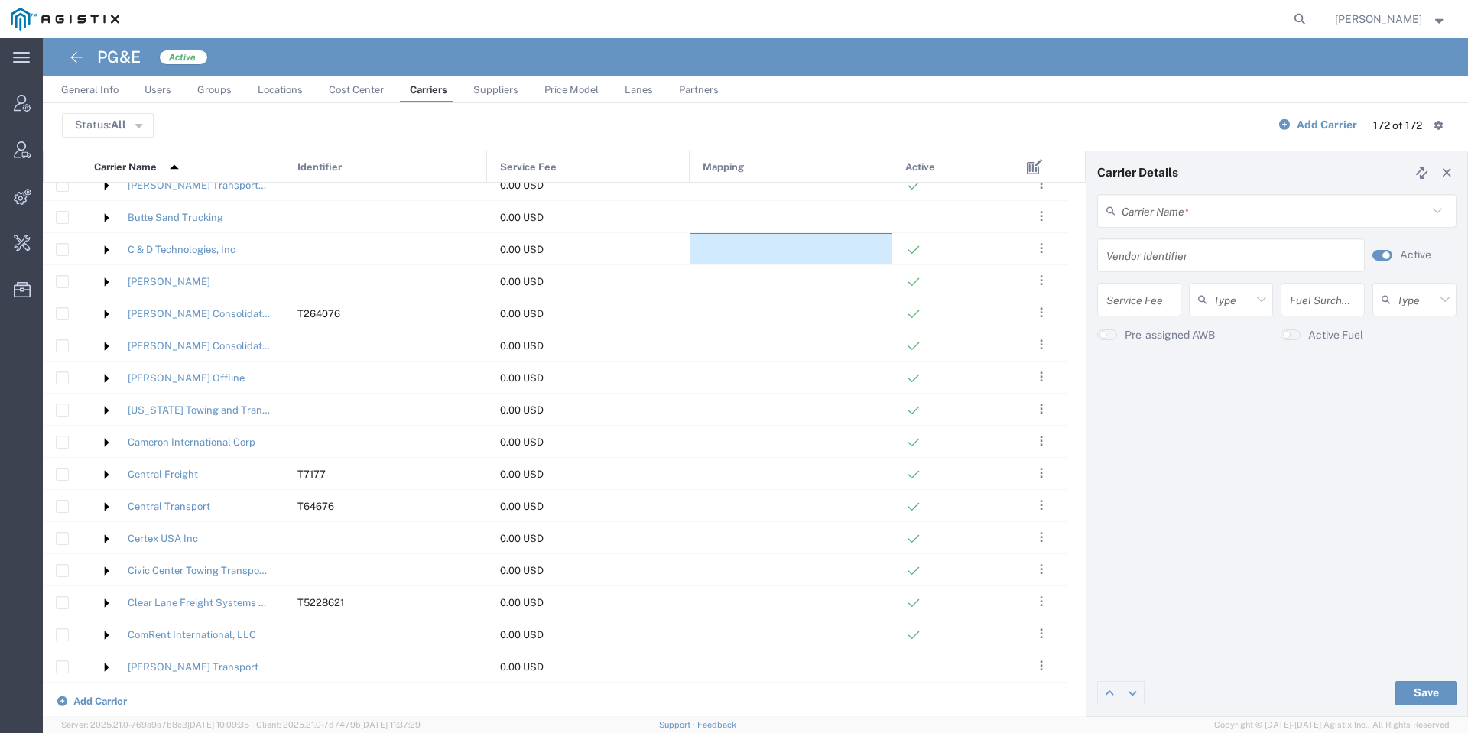
type input "C & D Technologies, Inc"
click at [1393, 258] on agx-switch-control "Active" at bounding box center [1411, 256] width 92 height 34
click at [1379, 264] on agx-switch-control "Active" at bounding box center [1411, 256] width 92 height 34
click at [1380, 255] on button "button" at bounding box center [1383, 255] width 20 height 11
click at [1415, 684] on button "Save" at bounding box center [1425, 693] width 61 height 24
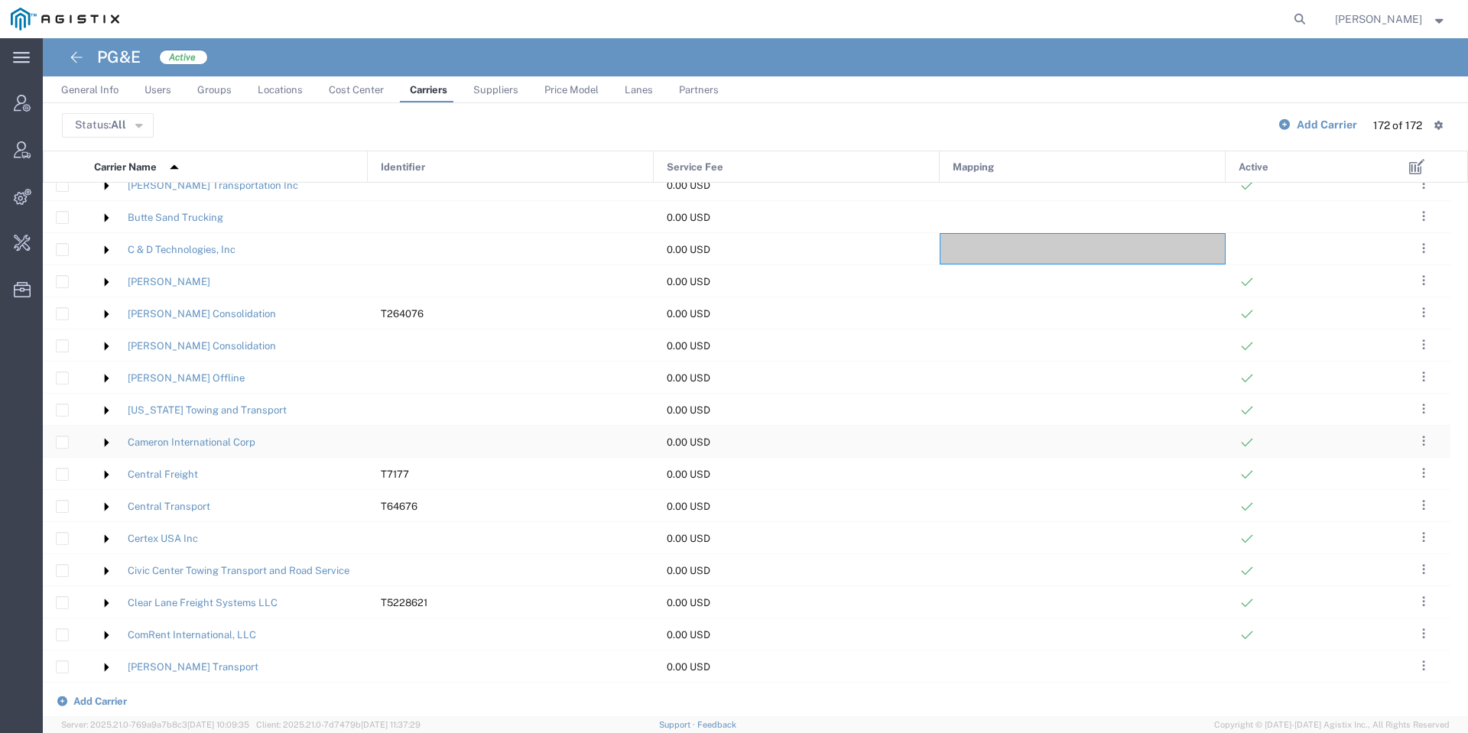
click at [769, 443] on div "0.00 USD" at bounding box center [797, 441] width 286 height 31
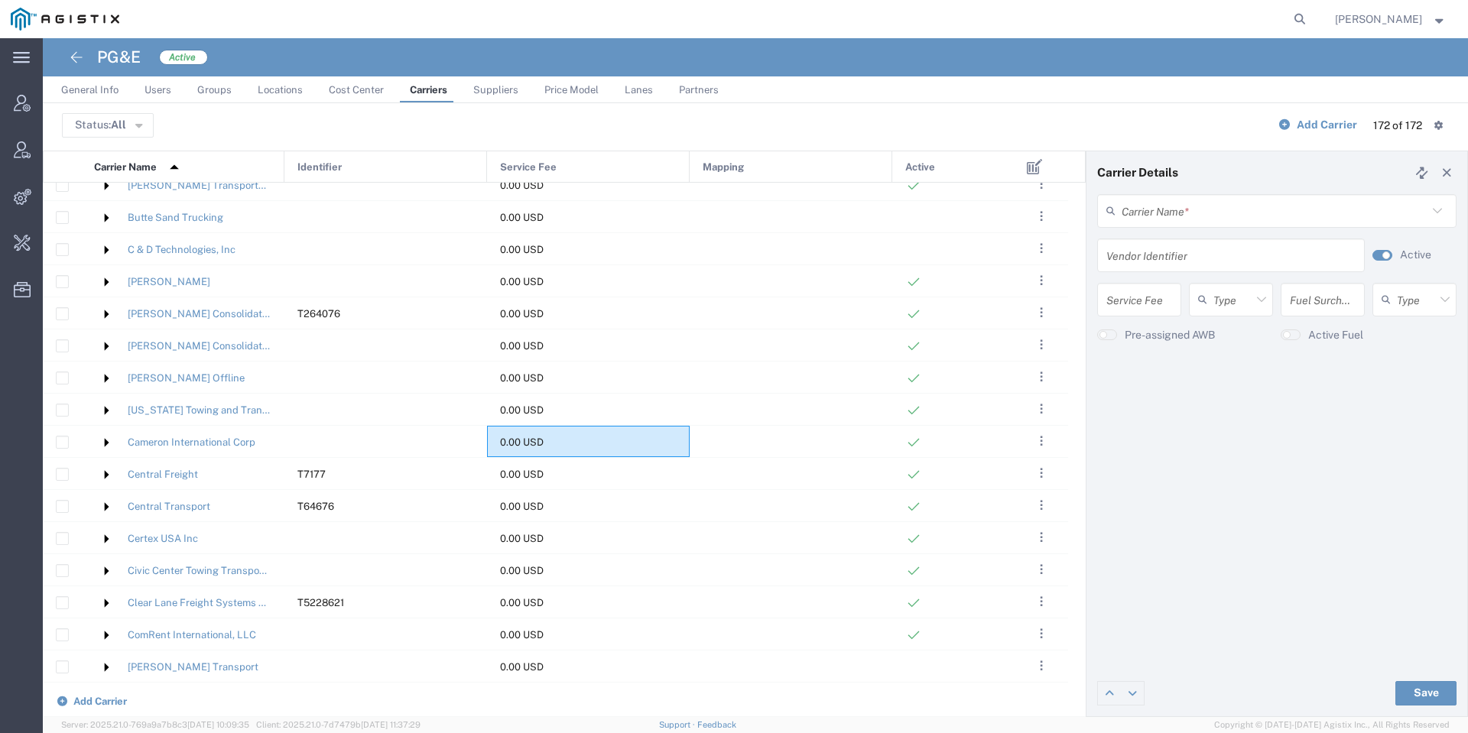
type input "Cameron International Corp"
click at [109, 445] on img at bounding box center [106, 442] width 24 height 24
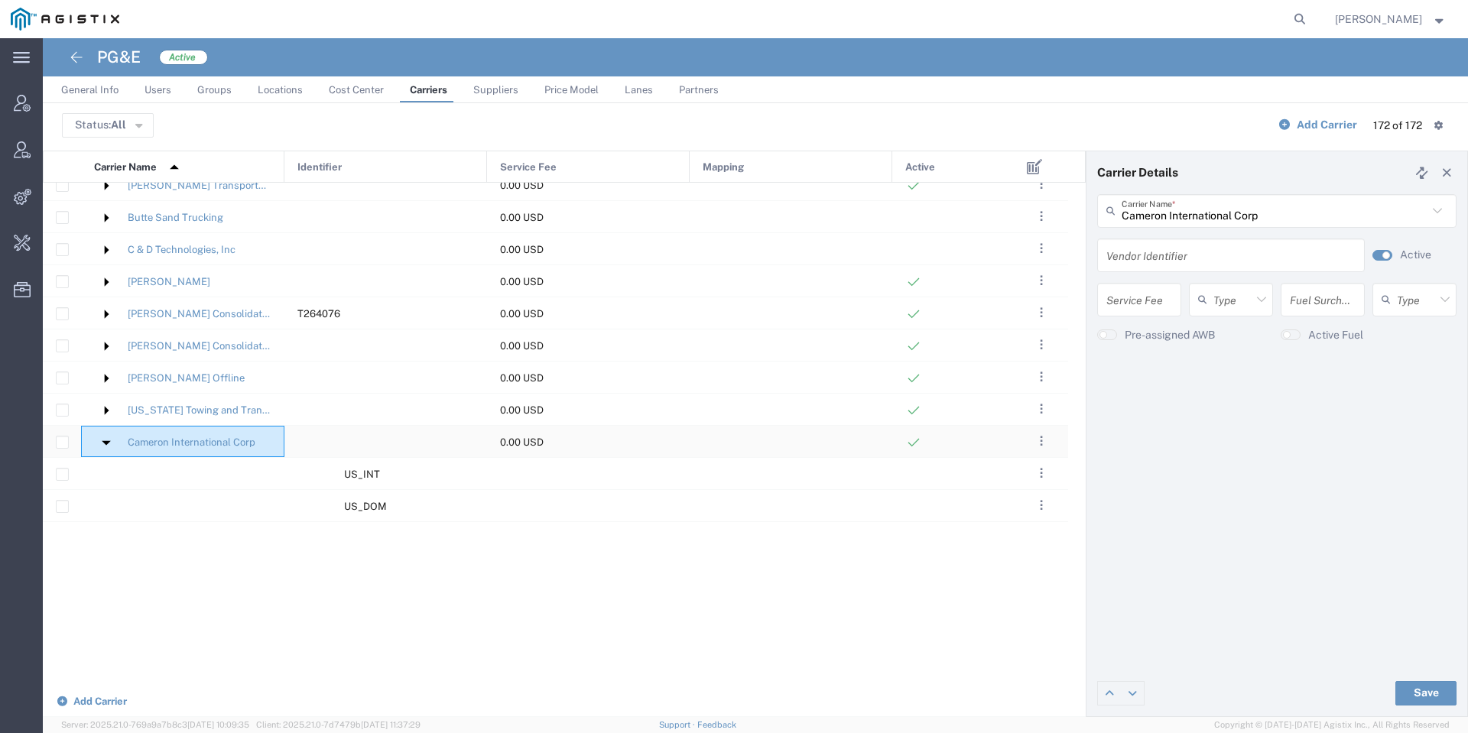
click at [109, 445] on img at bounding box center [106, 442] width 24 height 24
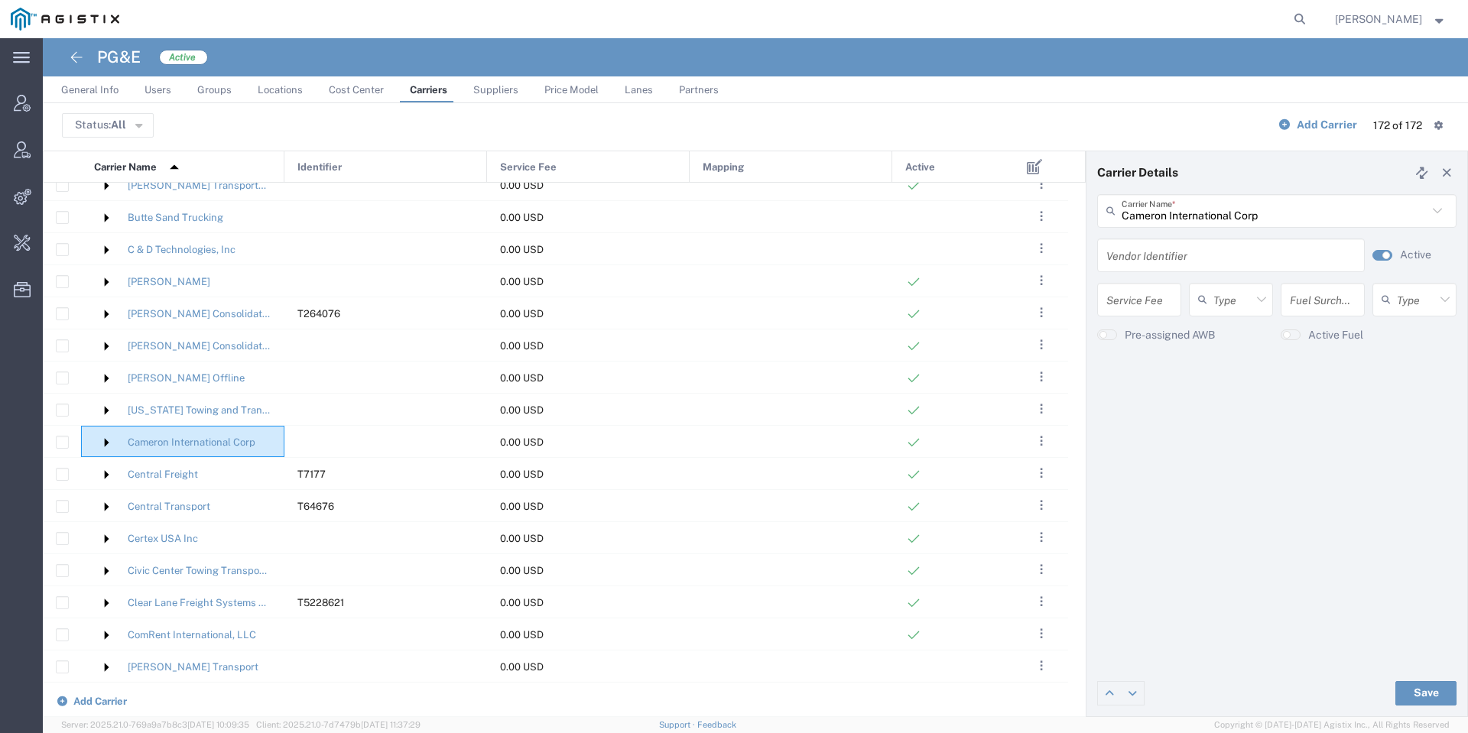
click at [1405, 259] on label "Active" at bounding box center [1415, 255] width 31 height 16
click at [1407, 697] on button "Save" at bounding box center [1425, 693] width 61 height 24
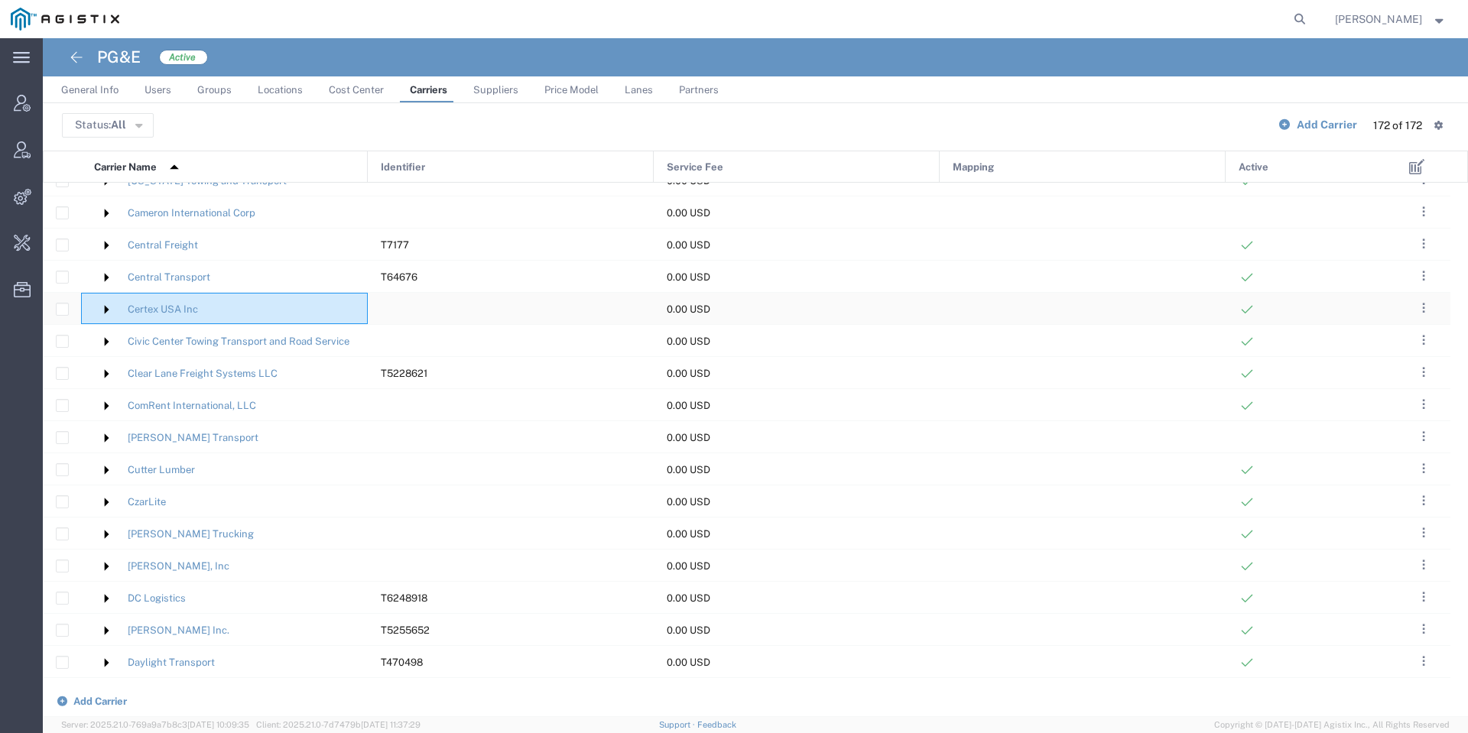
click at [106, 315] on img at bounding box center [106, 309] width 24 height 24
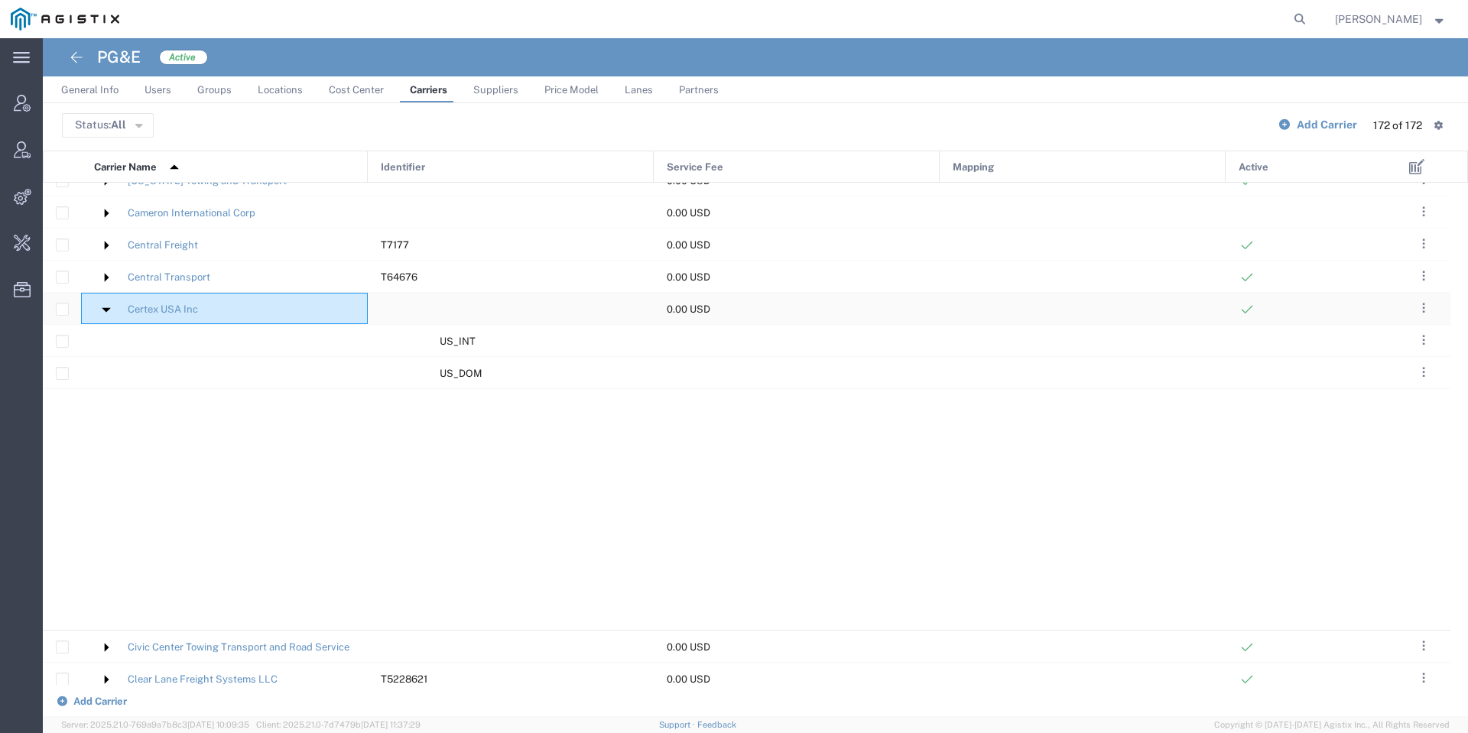
click at [106, 307] on img at bounding box center [106, 309] width 24 height 24
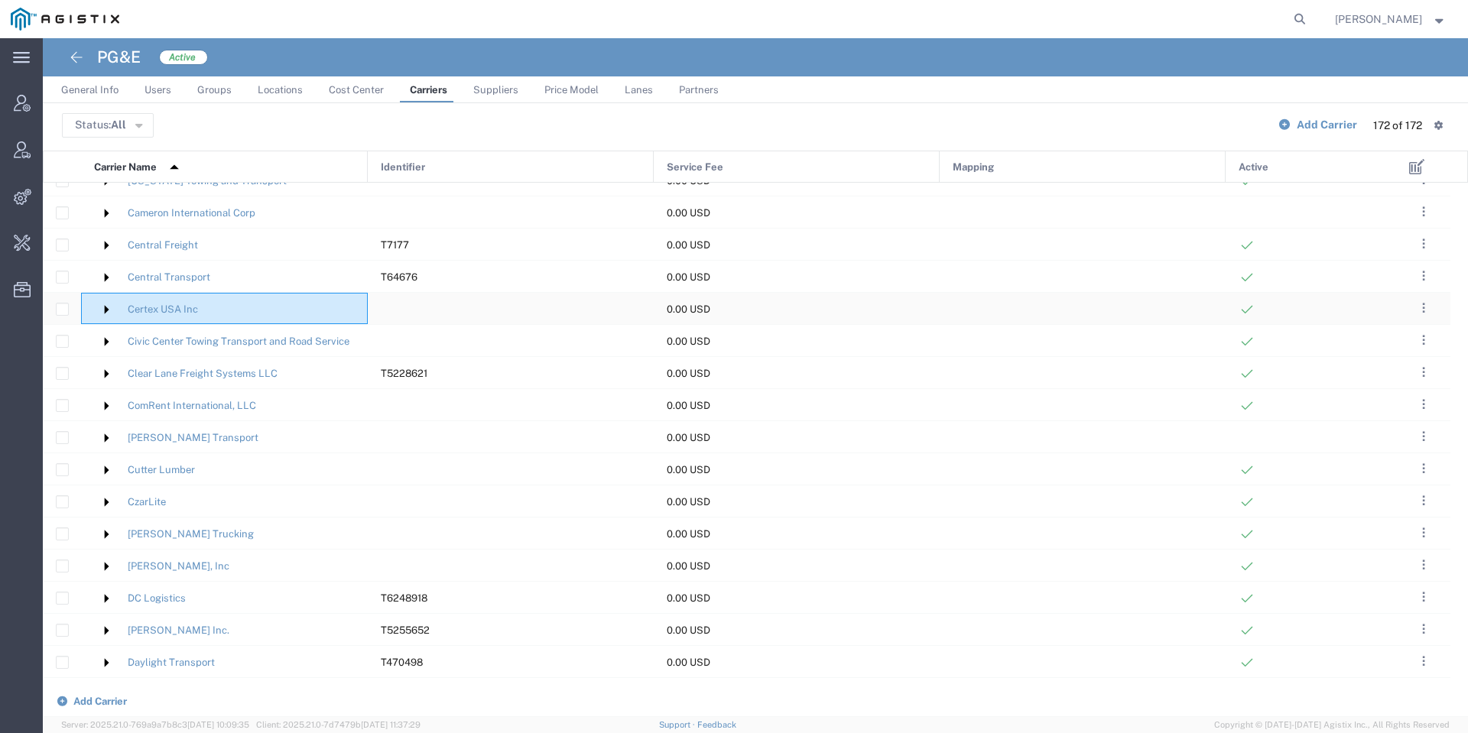
click at [970, 301] on div at bounding box center [1083, 308] width 286 height 31
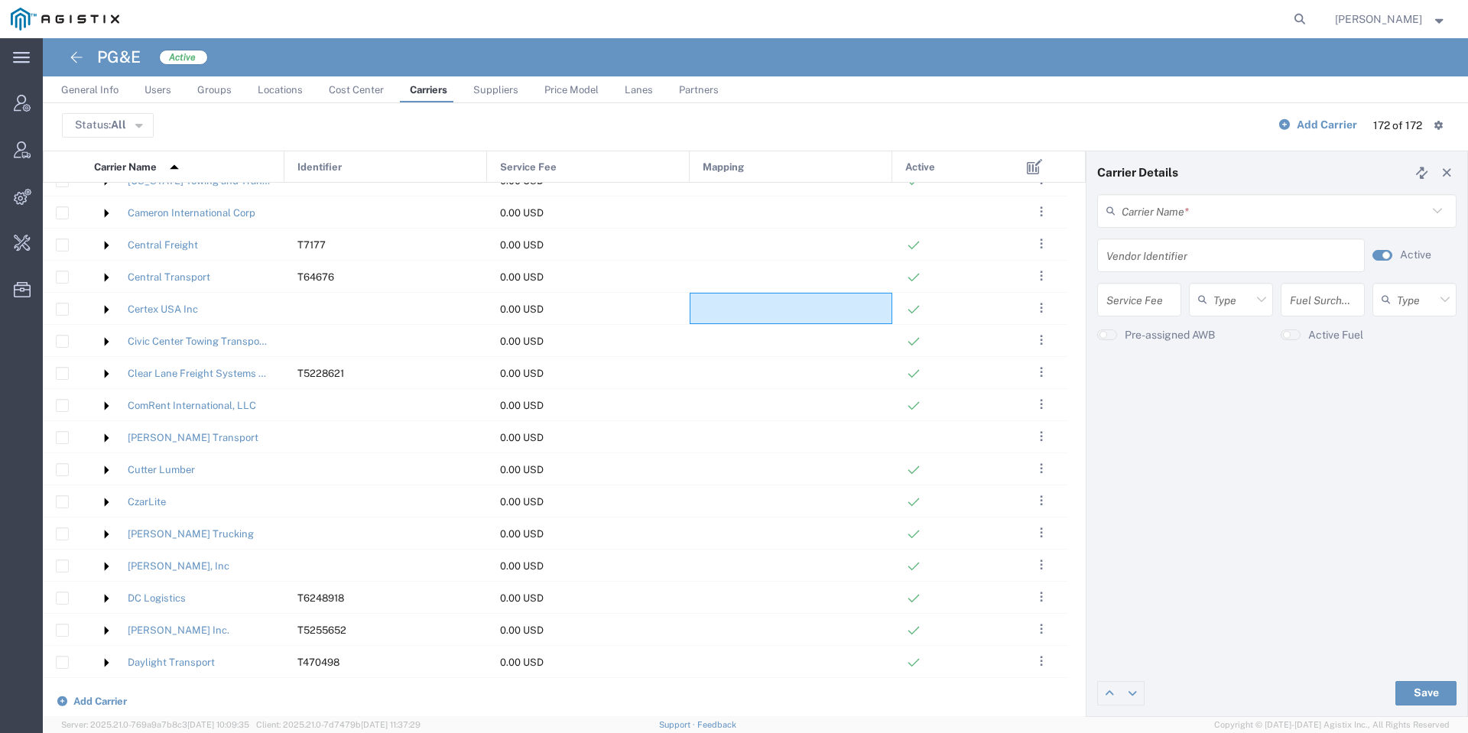
type input "Certex USA Inc"
click at [1380, 258] on button "button" at bounding box center [1383, 255] width 20 height 11
click at [1414, 687] on button "Save" at bounding box center [1425, 693] width 61 height 24
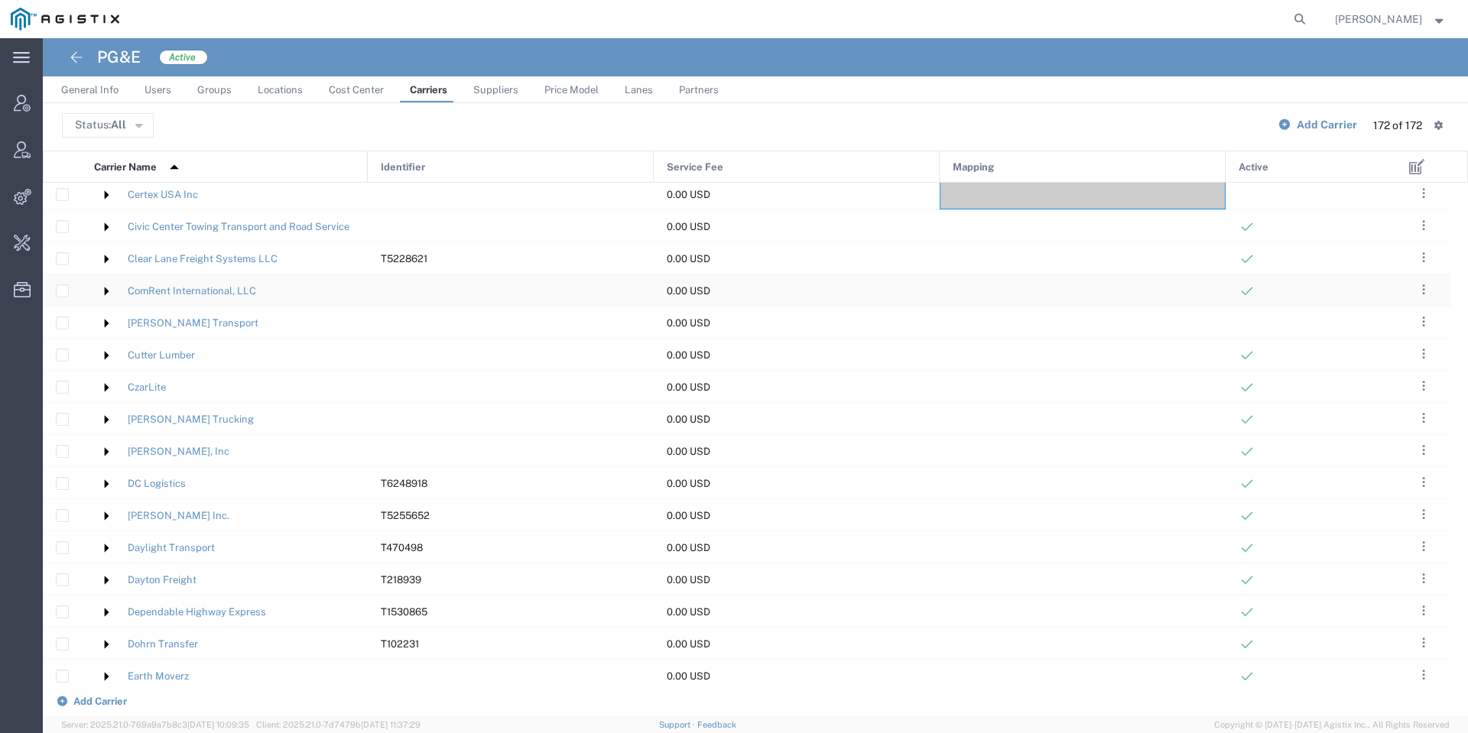
click at [832, 297] on div "0.00 USD" at bounding box center [797, 290] width 286 height 31
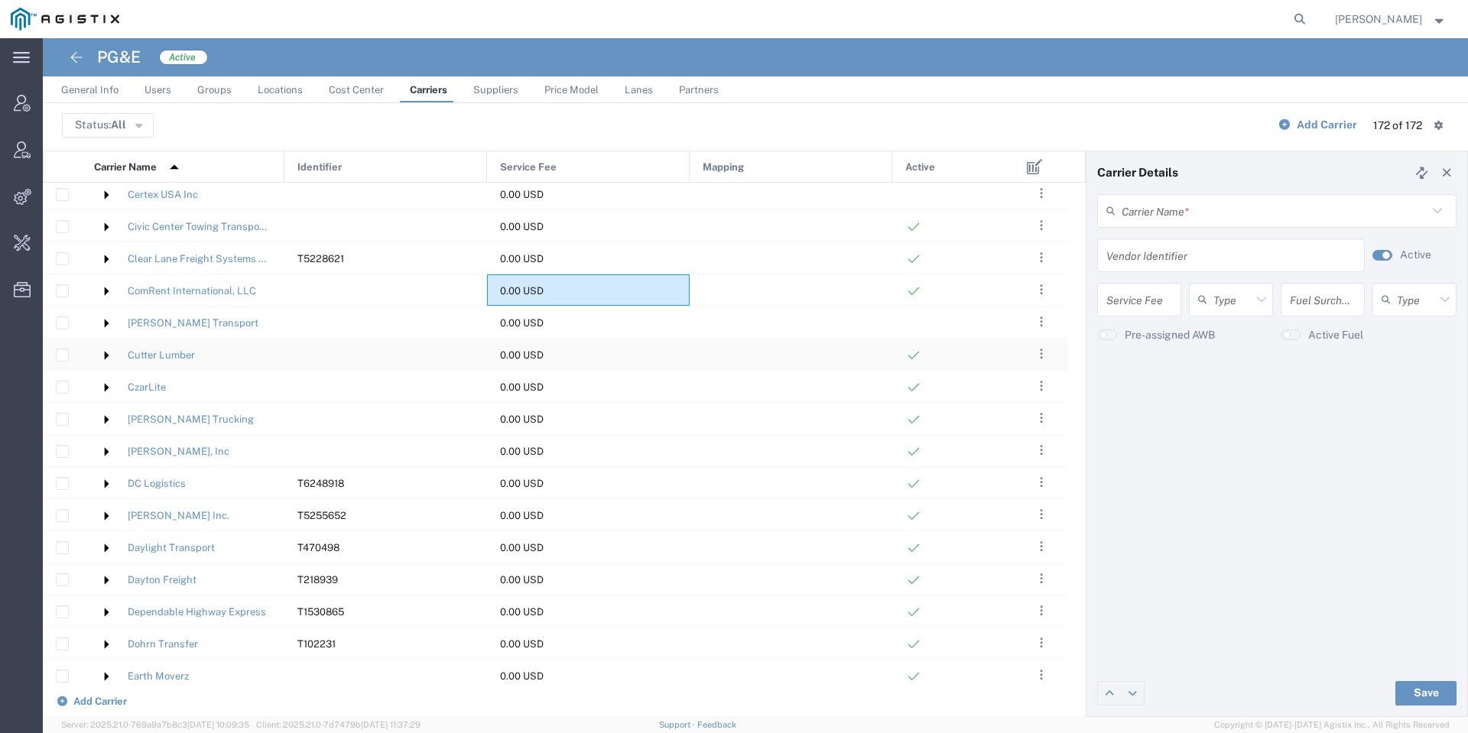
type input "ComRent International, LLC"
drag, startPoint x: 1265, startPoint y: 183, endPoint x: 1275, endPoint y: 236, distance: 53.6
click at [1275, 236] on agx-account-vendor-edit "Carrier Details ComRent International, LLC Carrier Name * ComRent International…" at bounding box center [1277, 434] width 381 height 566
copy agx-account-vendor-edit
click at [1418, 256] on label "Active" at bounding box center [1415, 255] width 31 height 16
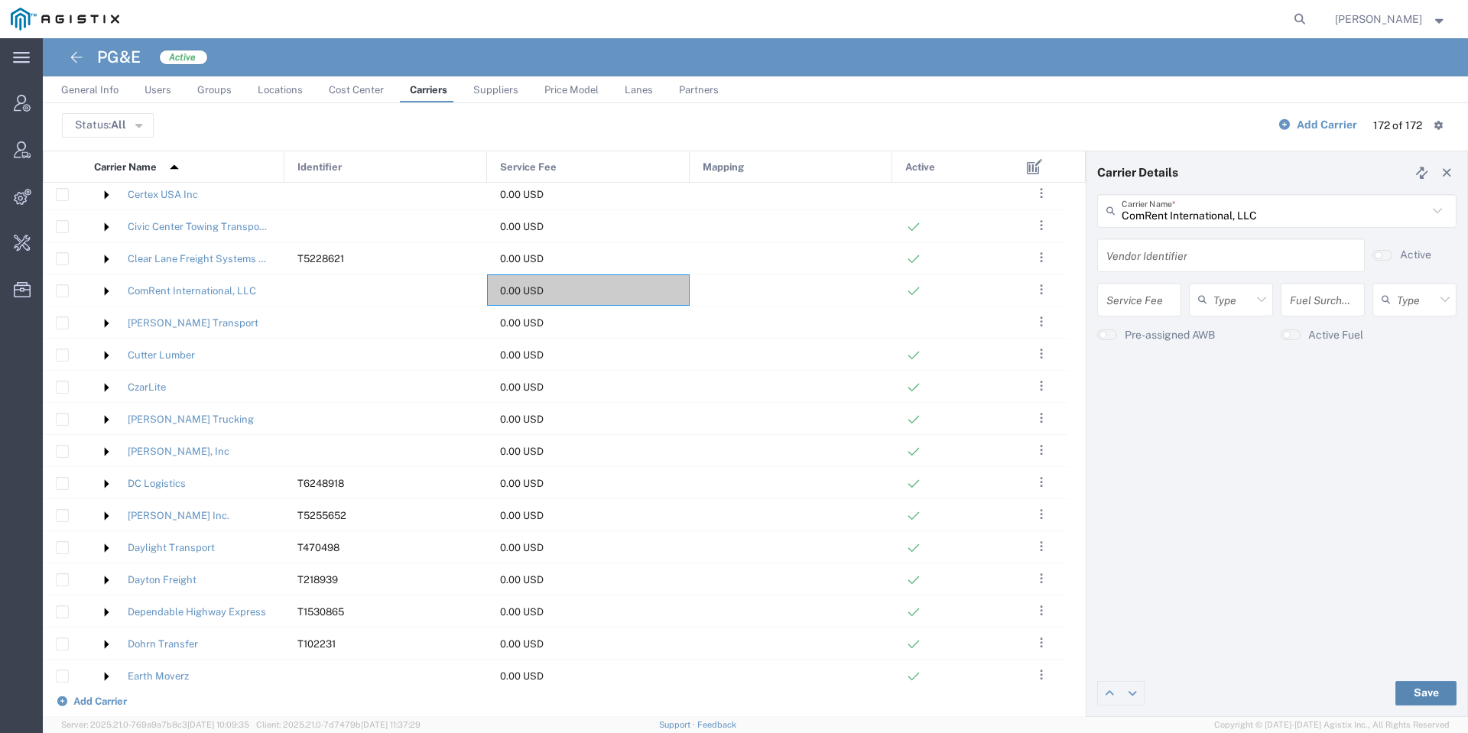
click at [1430, 692] on button "Save" at bounding box center [1425, 693] width 61 height 24
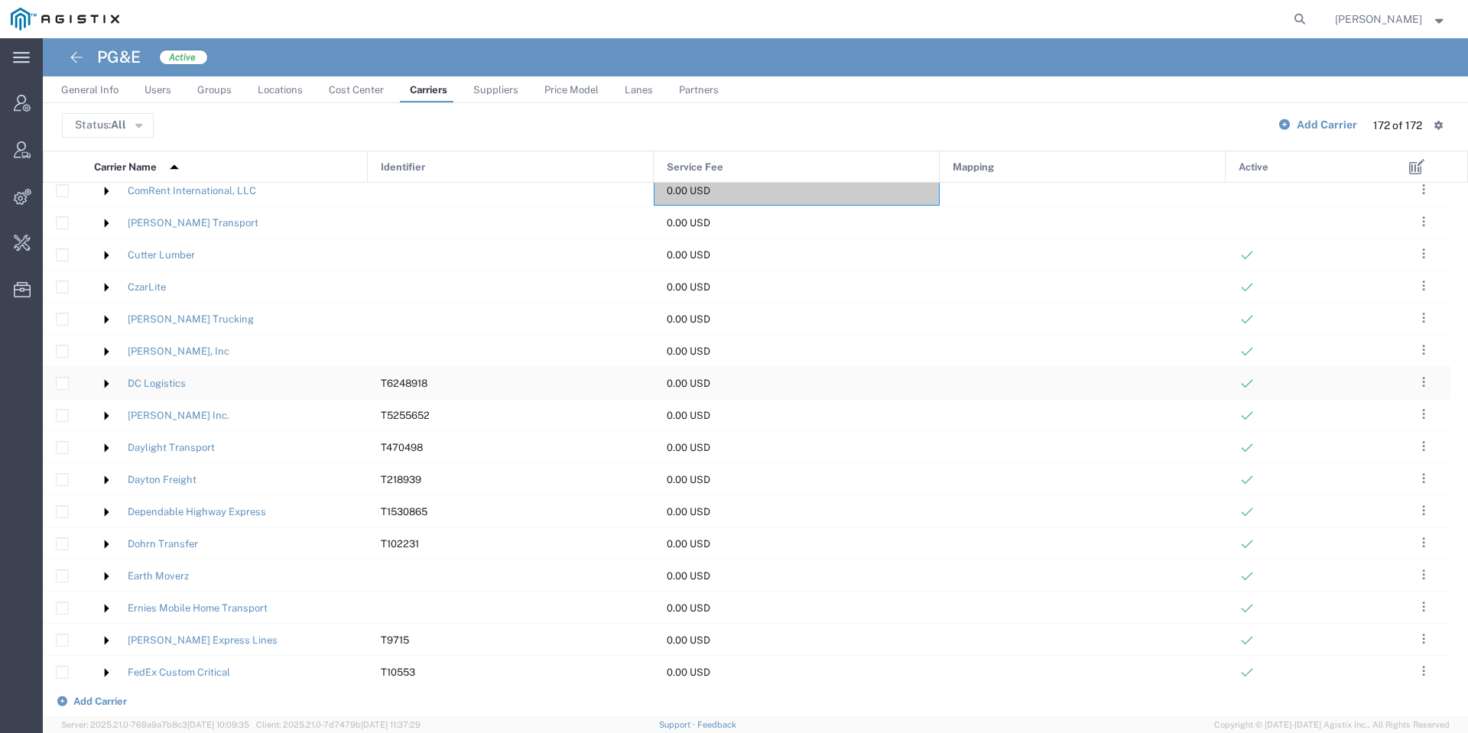
scroll to position [1147, 0]
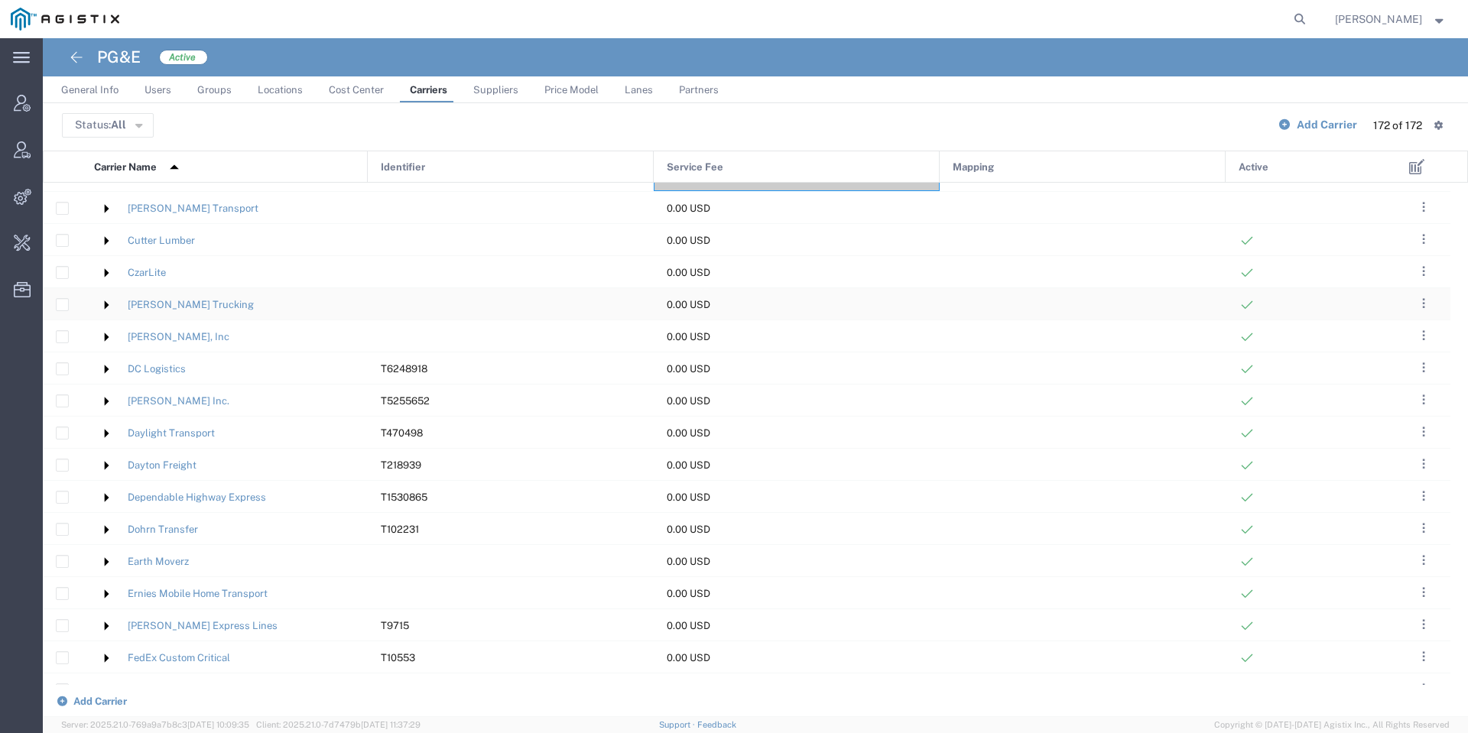
click at [1057, 310] on div at bounding box center [1083, 303] width 286 height 31
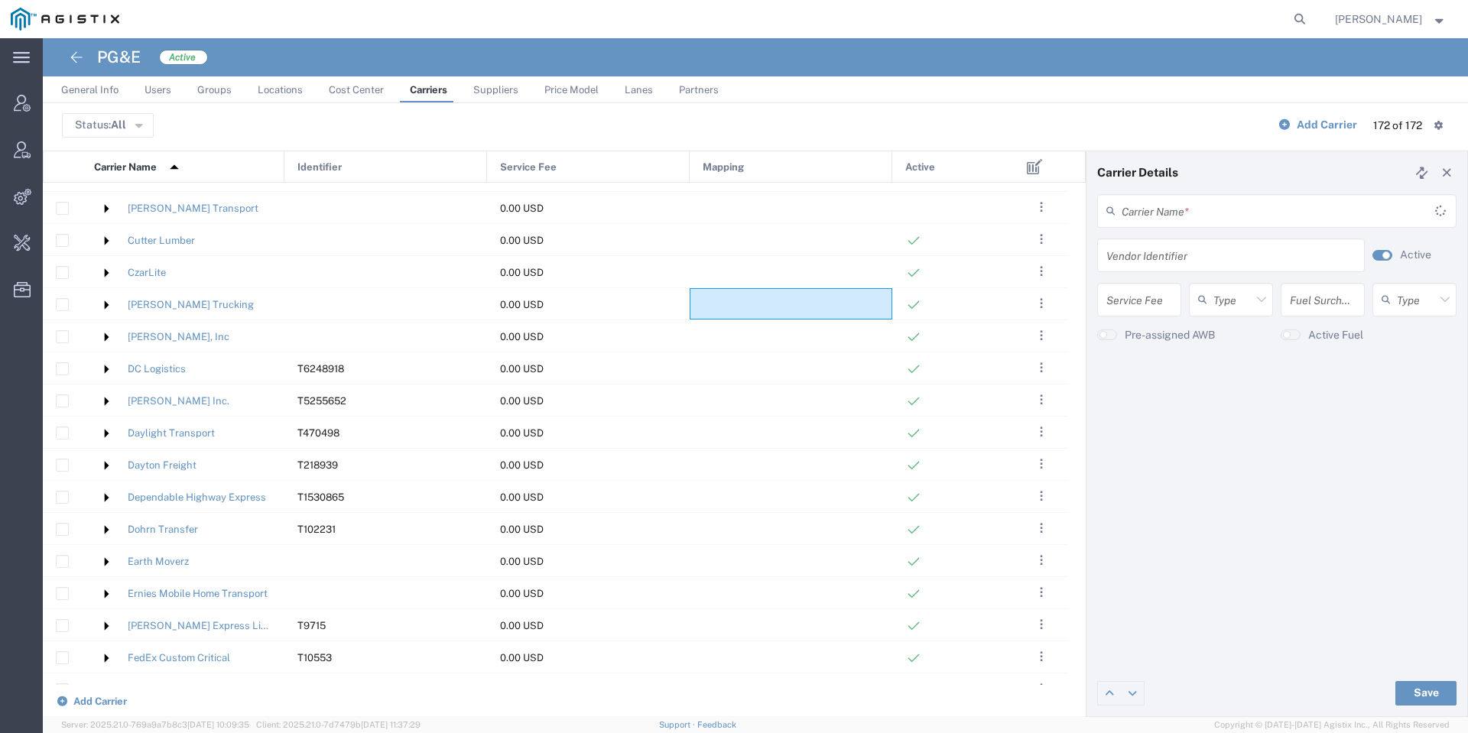
type input "D. Hill Trucking"
drag, startPoint x: 1215, startPoint y: 189, endPoint x: 1220, endPoint y: 242, distance: 53.0
click at [1220, 242] on agx-account-vendor-edit "Carrier Details D. Hill Trucking Carrier Name * D. Hill Trucking (F639) Kalitta…" at bounding box center [1277, 434] width 381 height 566
copy agx-account-vendor-edit "Carrier Name * D. Hill Trucking (F639) Kalitta C/O Korean Air 1 Ippon Inc 101 T…"
click at [1129, 96] on ul "General Info Users Groups Locations Cost Center Carriers Suppliers Price Model …" at bounding box center [755, 89] width 1425 height 27
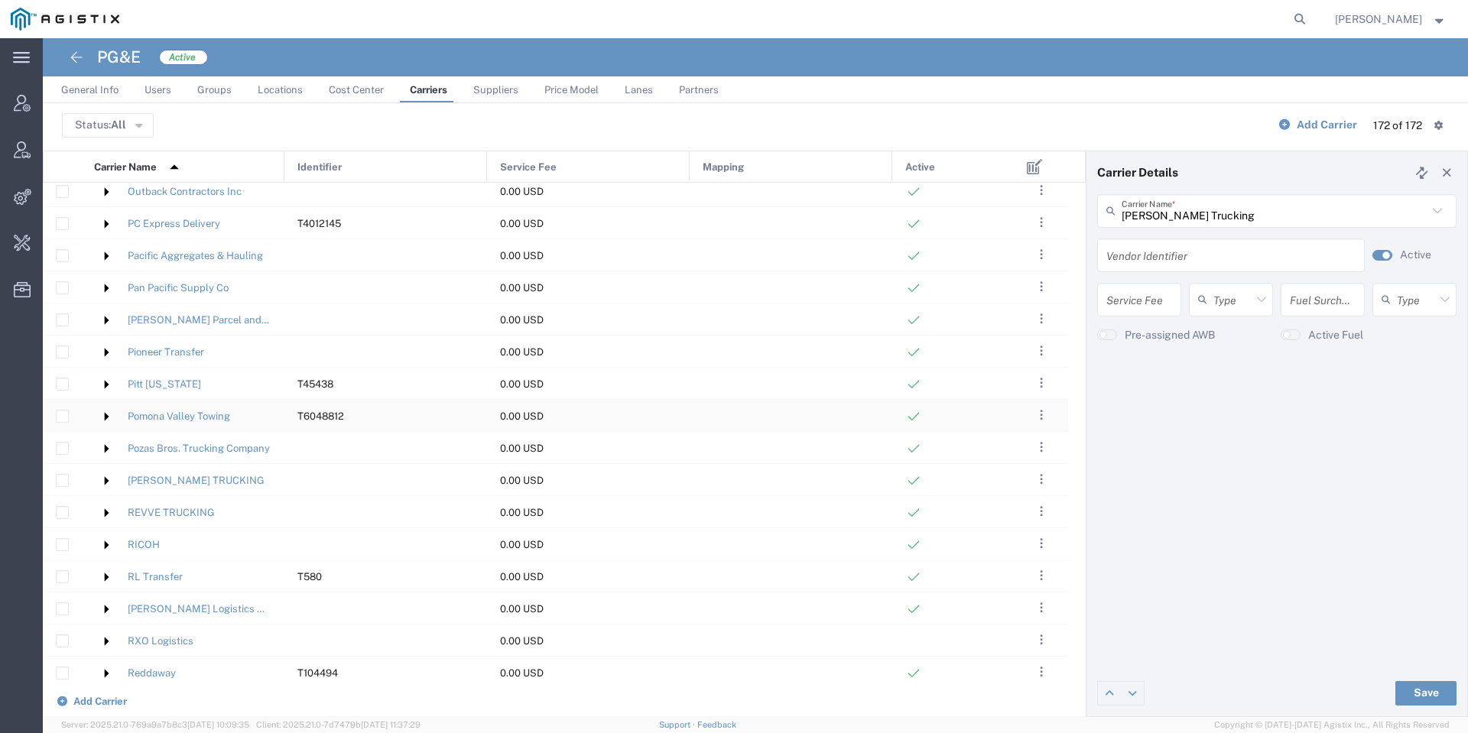
scroll to position [3326, 0]
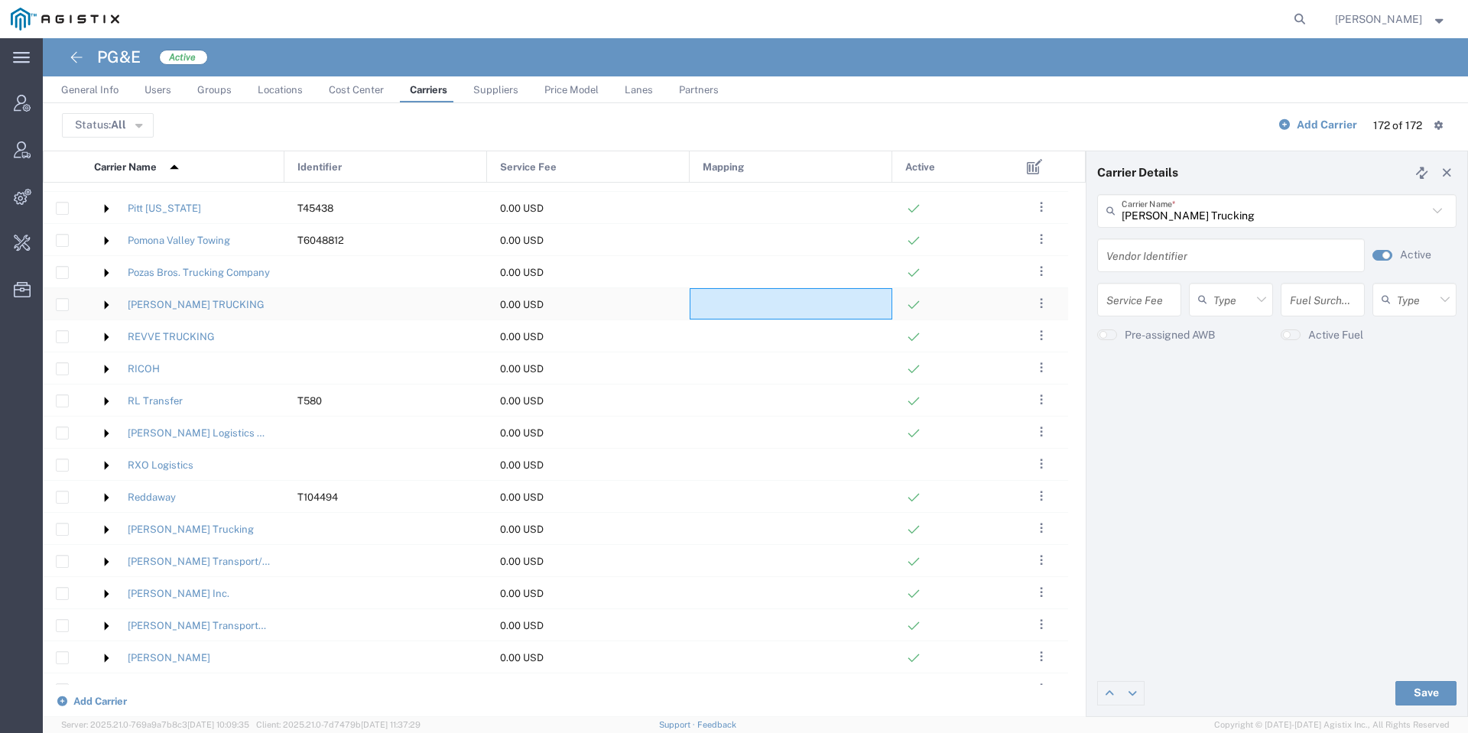
click at [867, 306] on div at bounding box center [791, 303] width 203 height 31
type input "REEVE TRUCKING"
click at [107, 307] on img at bounding box center [106, 305] width 24 height 24
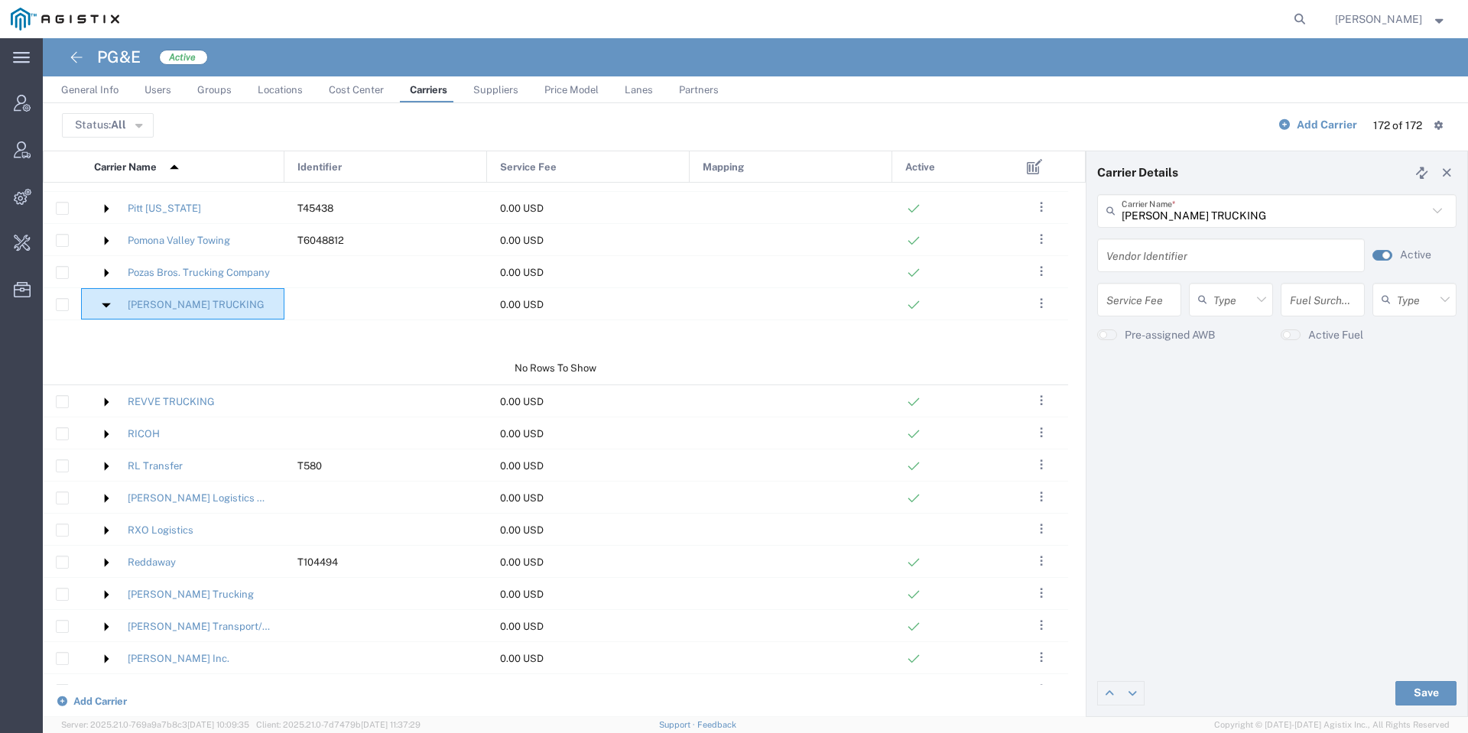
click at [1386, 256] on small "button" at bounding box center [1386, 256] width 8 height 8
click at [1440, 694] on button "Save" at bounding box center [1425, 693] width 61 height 24
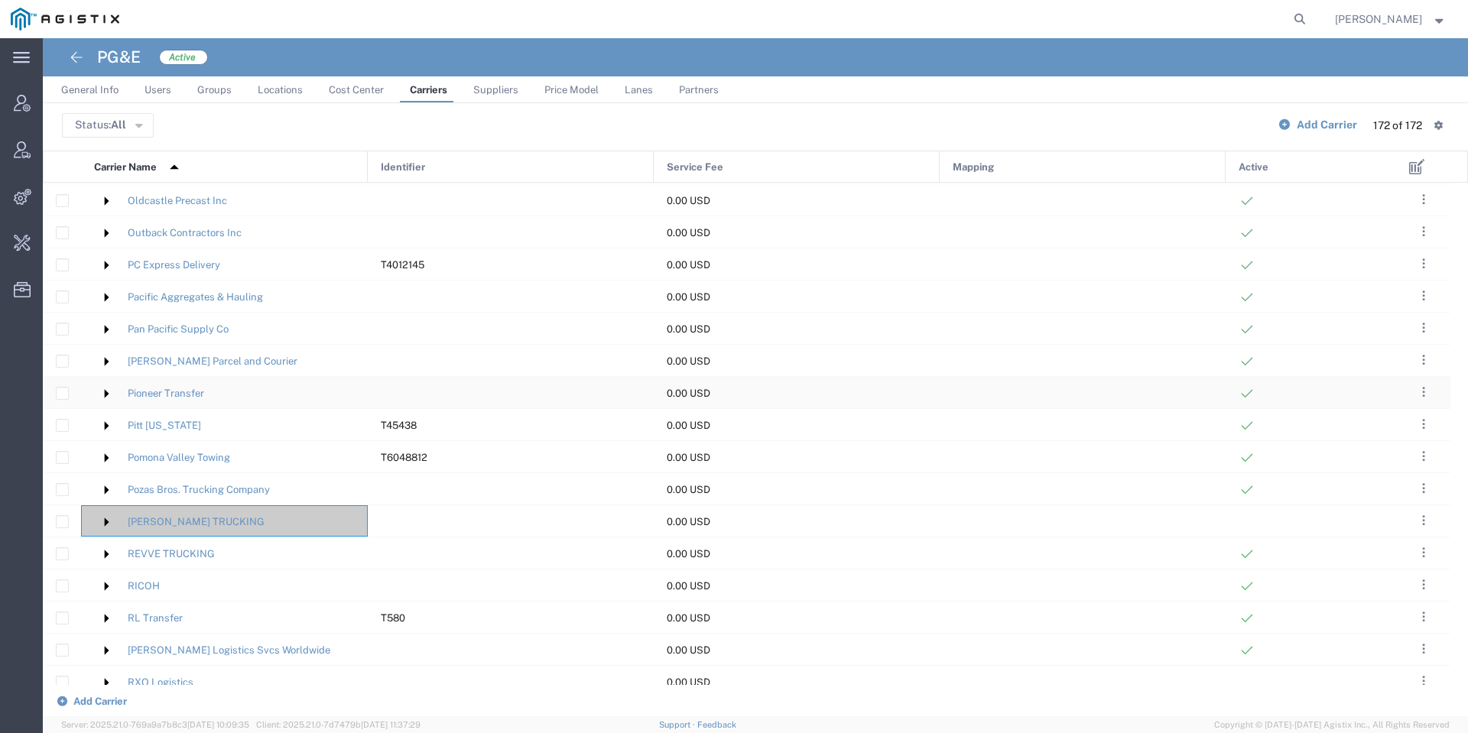
scroll to position [3441, 0]
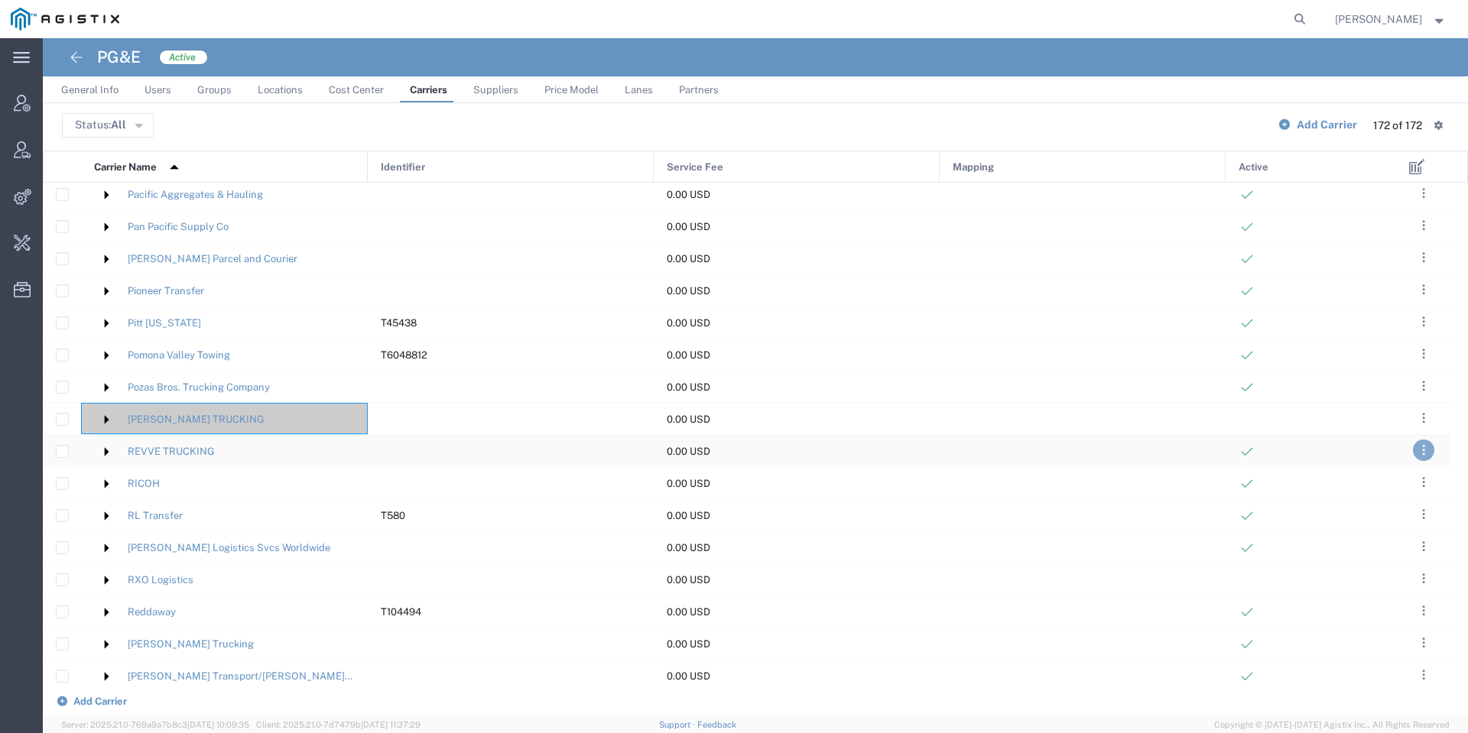
click at [1420, 448] on button ". . ." at bounding box center [1423, 450] width 21 height 21
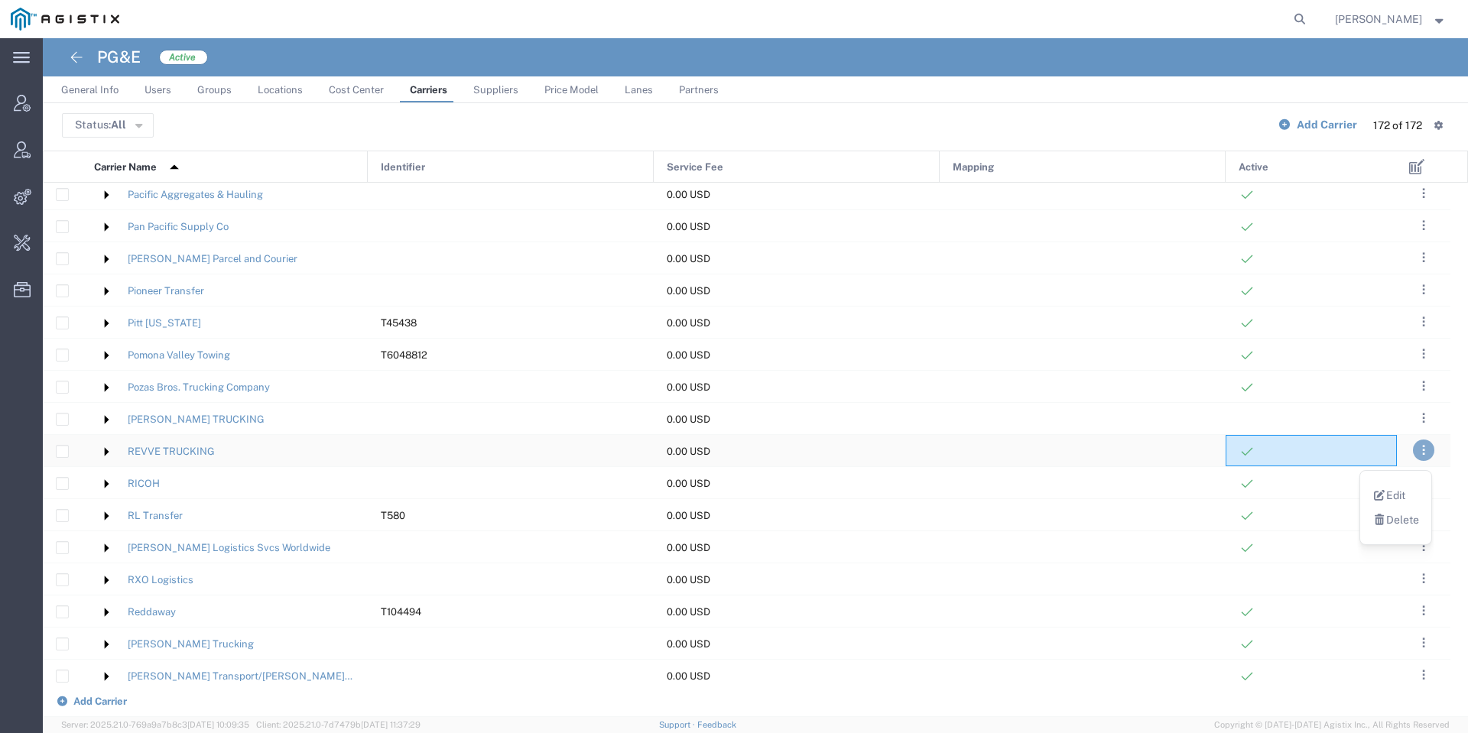
click at [1353, 448] on div at bounding box center [1311, 450] width 171 height 31
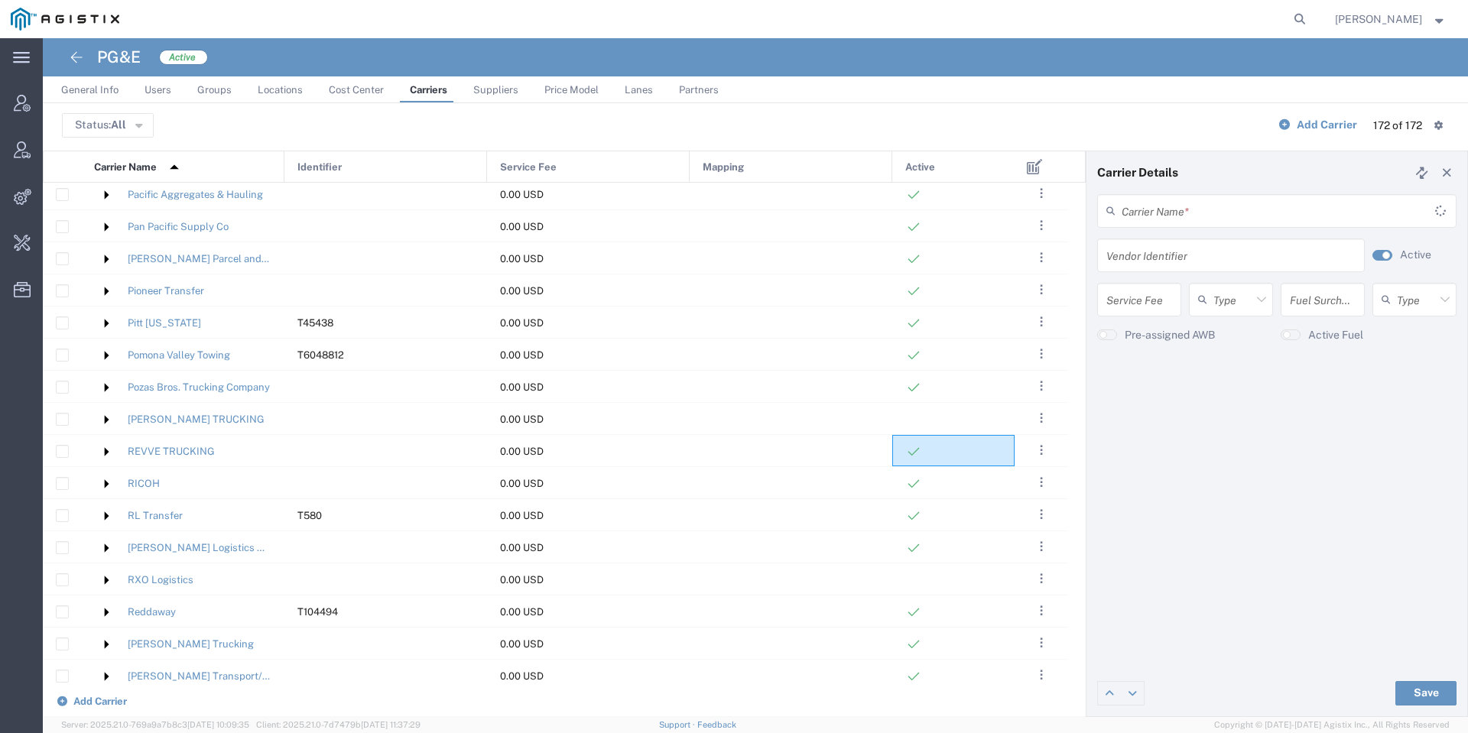
type input "REVVE TRUCKING"
click at [1405, 262] on label "Active" at bounding box center [1415, 255] width 31 height 16
click at [1443, 686] on button "Save" at bounding box center [1425, 693] width 61 height 24
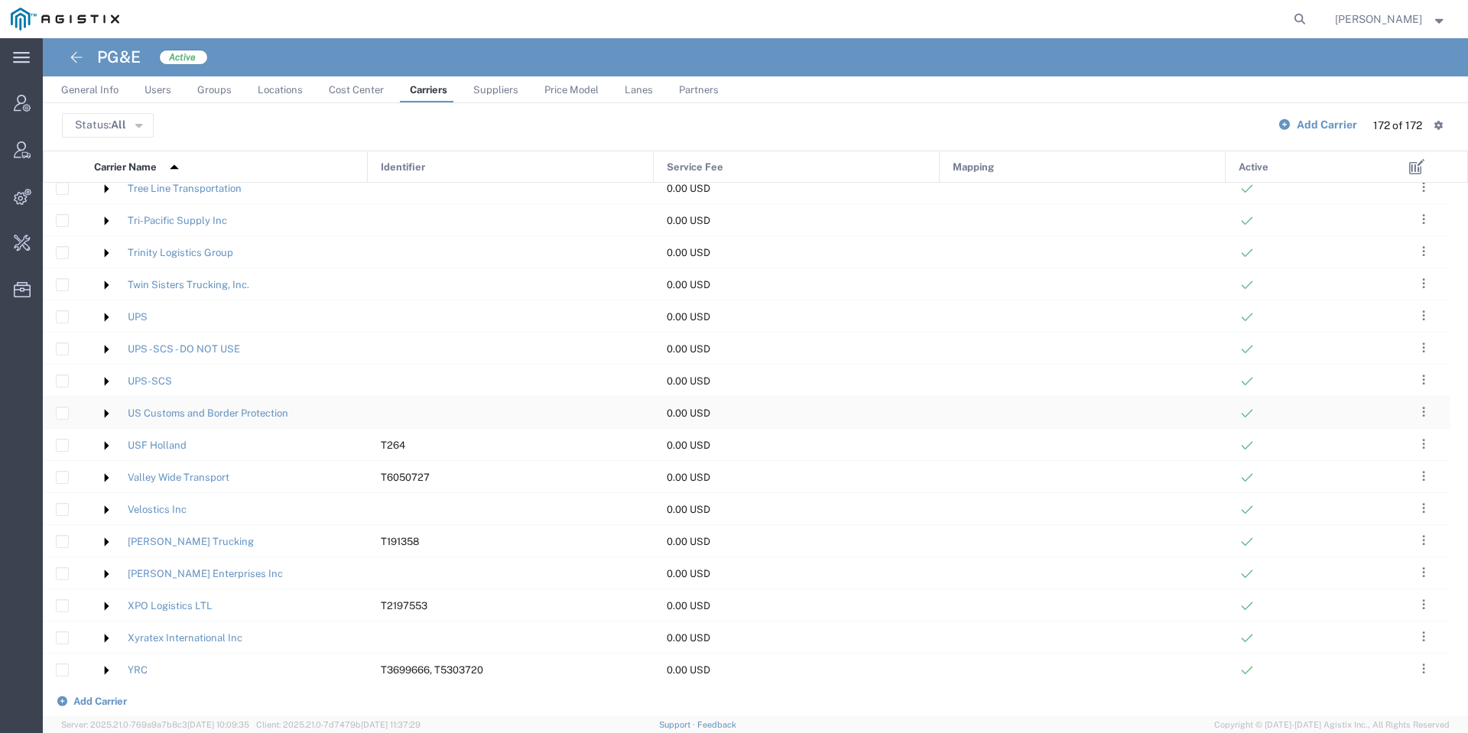
scroll to position [5021, 0]
click at [859, 422] on div "0.00 USD" at bounding box center [797, 412] width 286 height 31
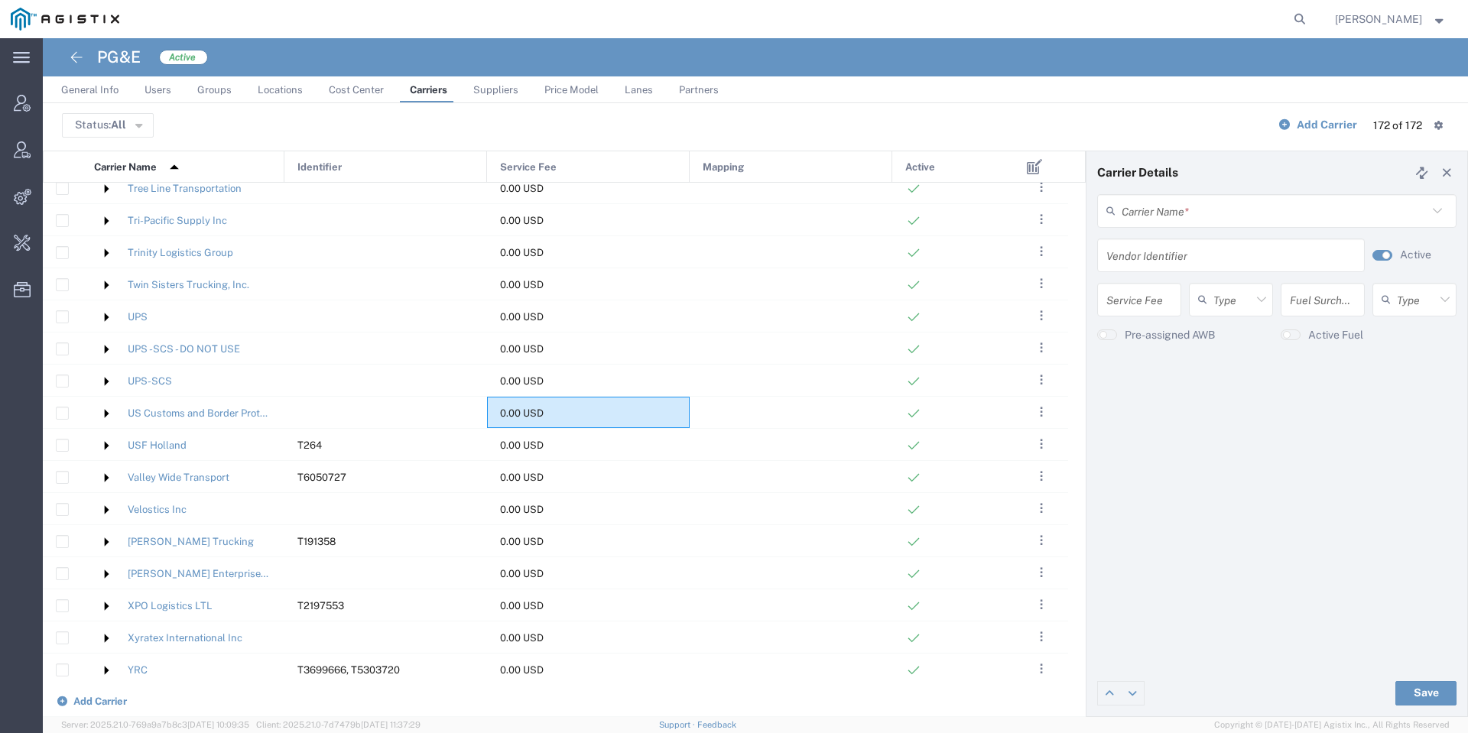
type input "US Customs and Border Protection"
click at [1389, 253] on small "button" at bounding box center [1386, 256] width 8 height 8
click at [1418, 688] on button "Save" at bounding box center [1425, 693] width 61 height 24
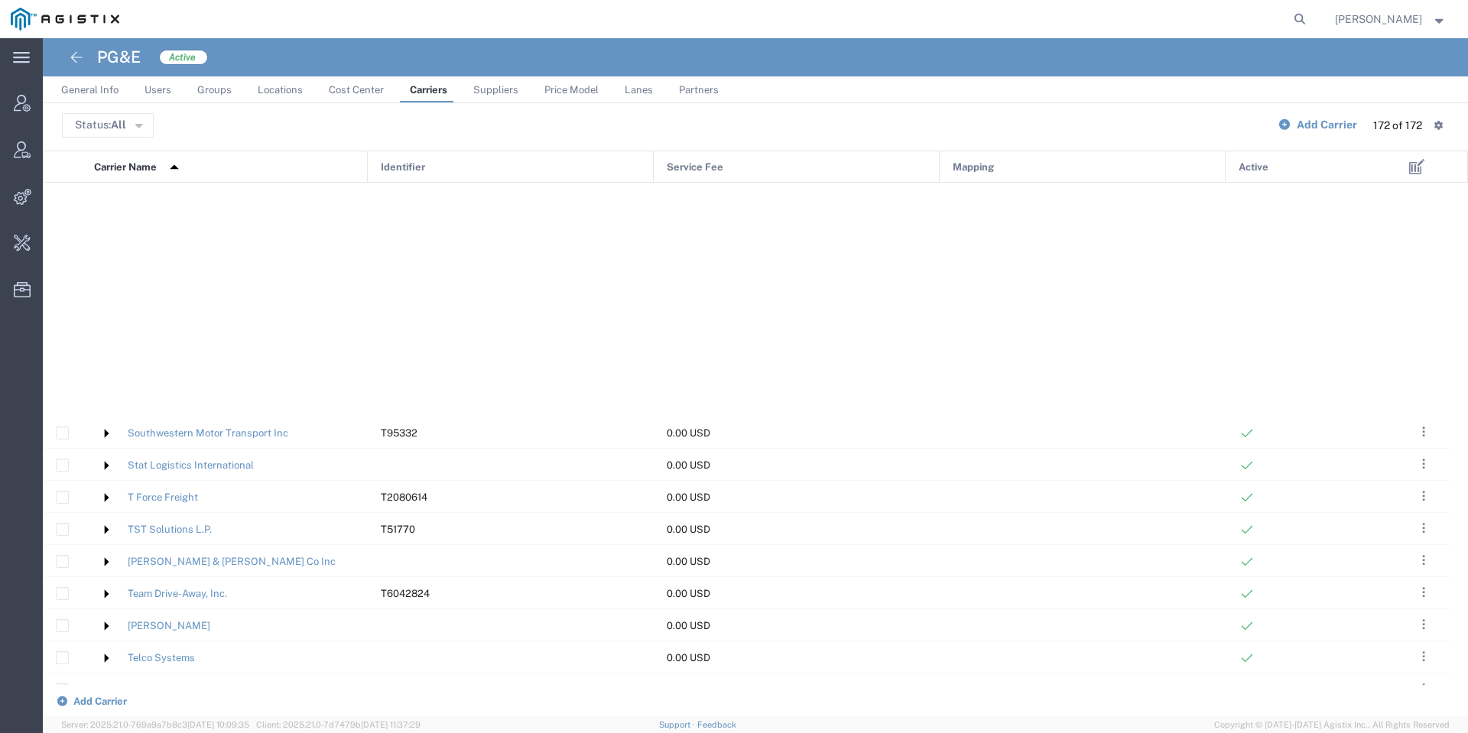
scroll to position [4984, 0]
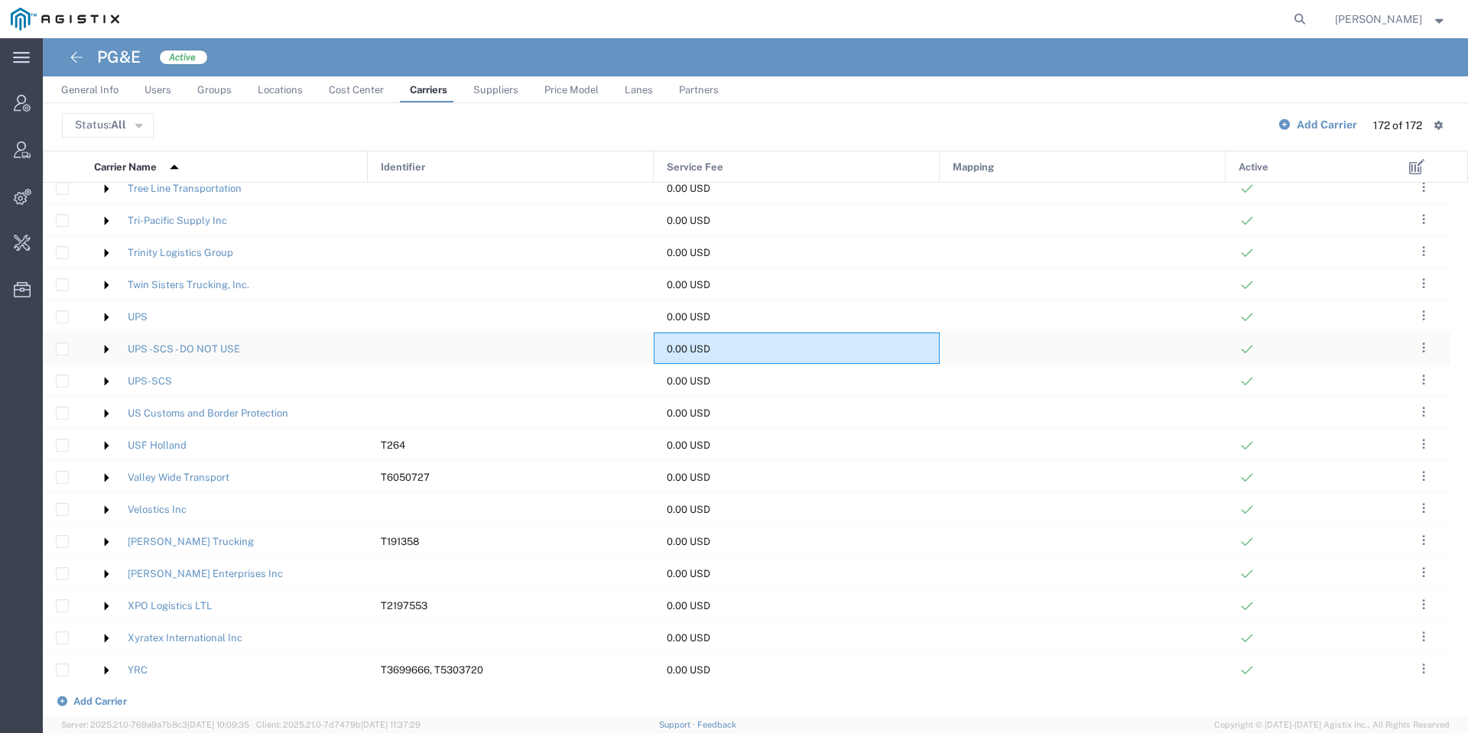
click at [864, 339] on div "0.00 USD" at bounding box center [797, 348] width 286 height 31
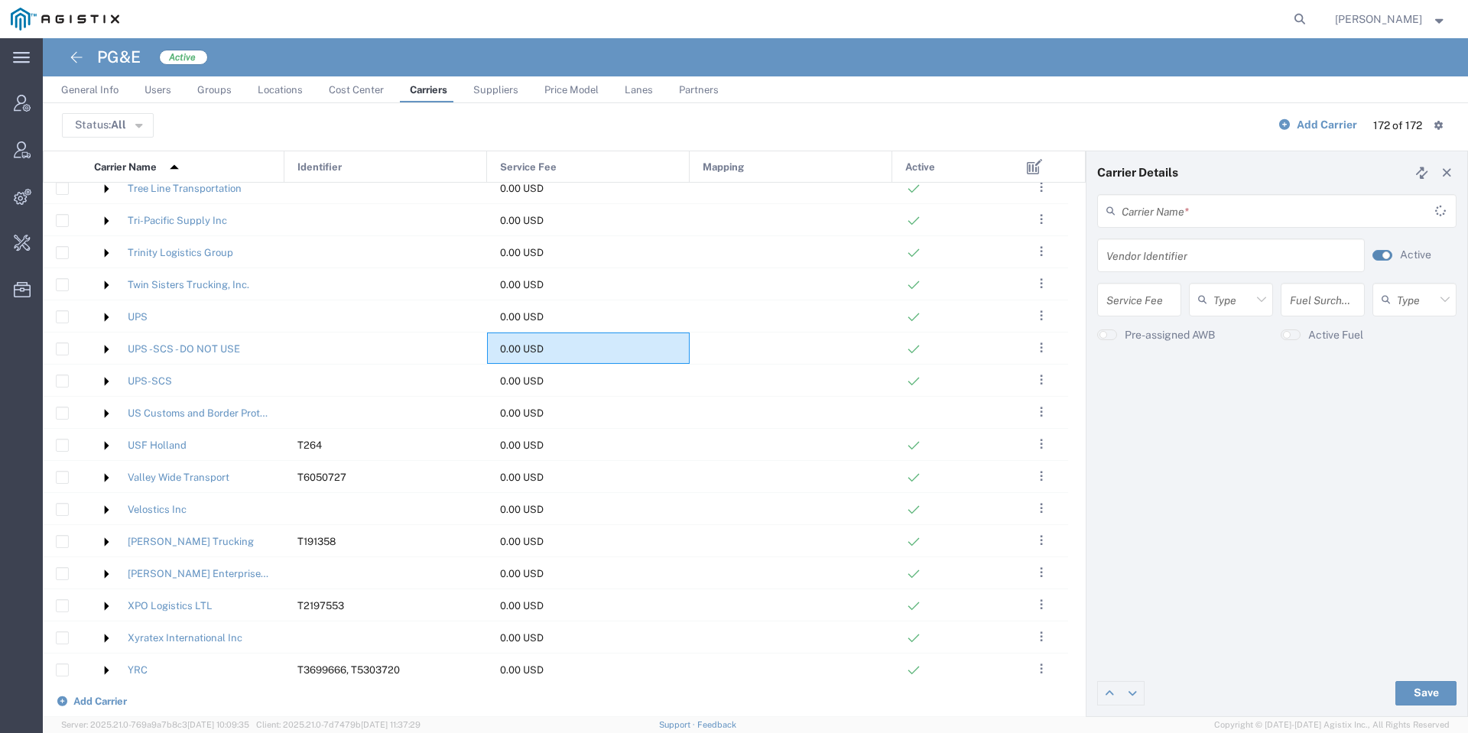
type input "UPS -SCS - DO NOT USE"
click at [1387, 255] on small "button" at bounding box center [1386, 256] width 8 height 8
click at [1415, 695] on button "Save" at bounding box center [1425, 693] width 61 height 24
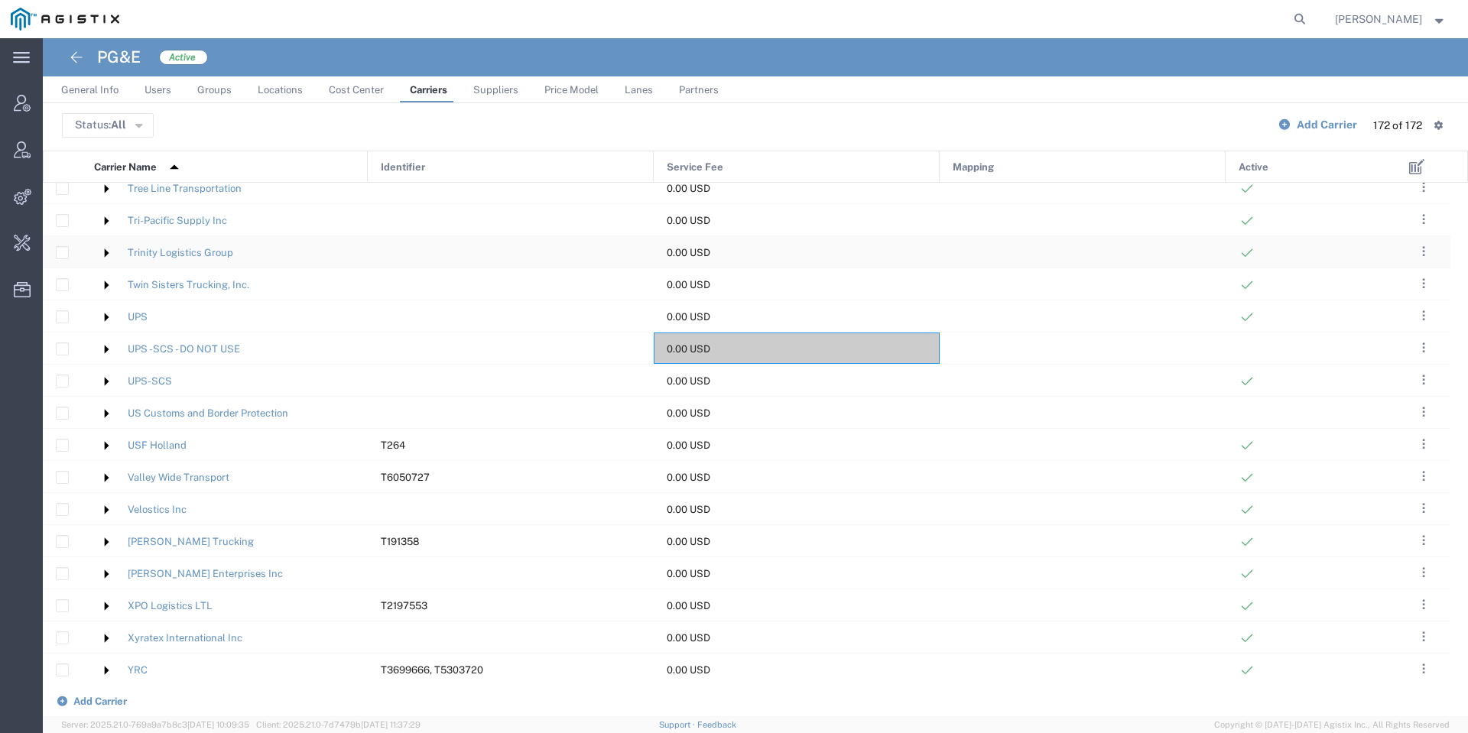
click at [809, 257] on div "0.00 USD" at bounding box center [797, 251] width 286 height 31
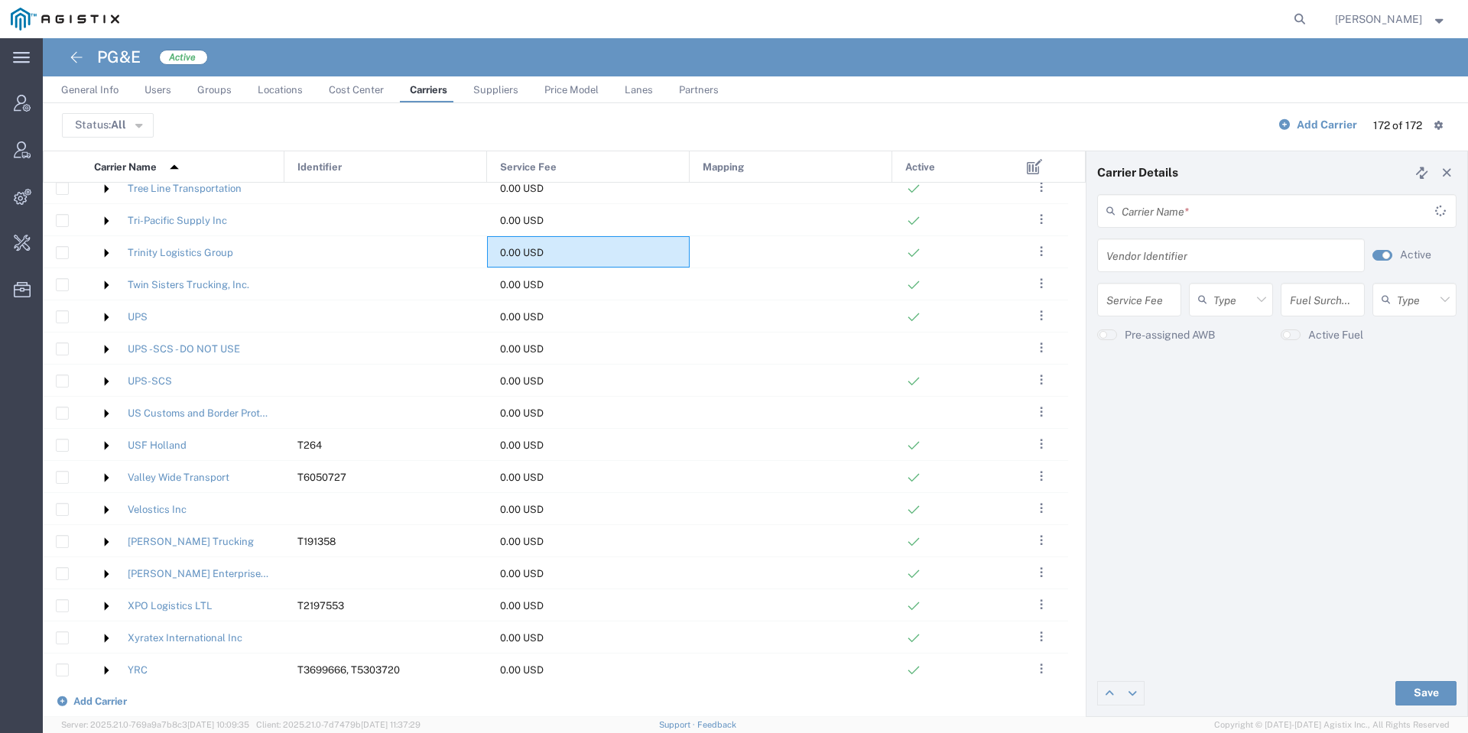
type input "Trinity Logistics Group"
drag, startPoint x: 1242, startPoint y: 224, endPoint x: 1207, endPoint y: 235, distance: 36.0
click at [1207, 235] on div "Trinity Logistics Group Carrier Name * Trinity Logistics Group (F639) Kalitta C…" at bounding box center [1277, 216] width 375 height 44
drag, startPoint x: 1243, startPoint y: 228, endPoint x: 1257, endPoint y: 265, distance: 39.2
click at [1257, 265] on form "Trinity Logistics Group Carrier Name * Trinity Logistics Group (F639) Kalitta C…" at bounding box center [1276, 274] width 359 height 160
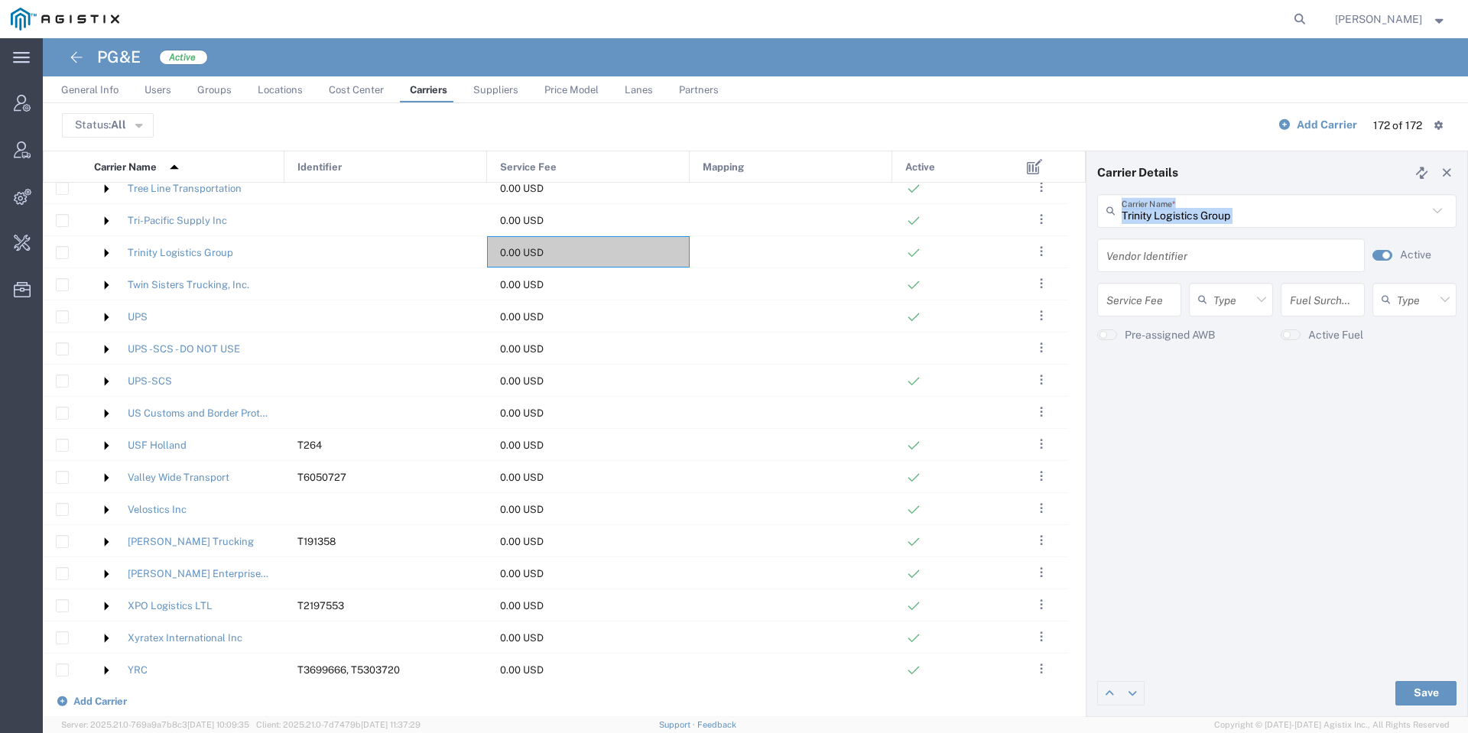
copy form "Carrier Name * Trinity Logistics Group (F639) Kalitta C/O Korean Air 1 Ippon In…"
click at [1385, 255] on small "button" at bounding box center [1386, 256] width 8 height 8
click at [1409, 687] on button "Save" at bounding box center [1425, 693] width 61 height 24
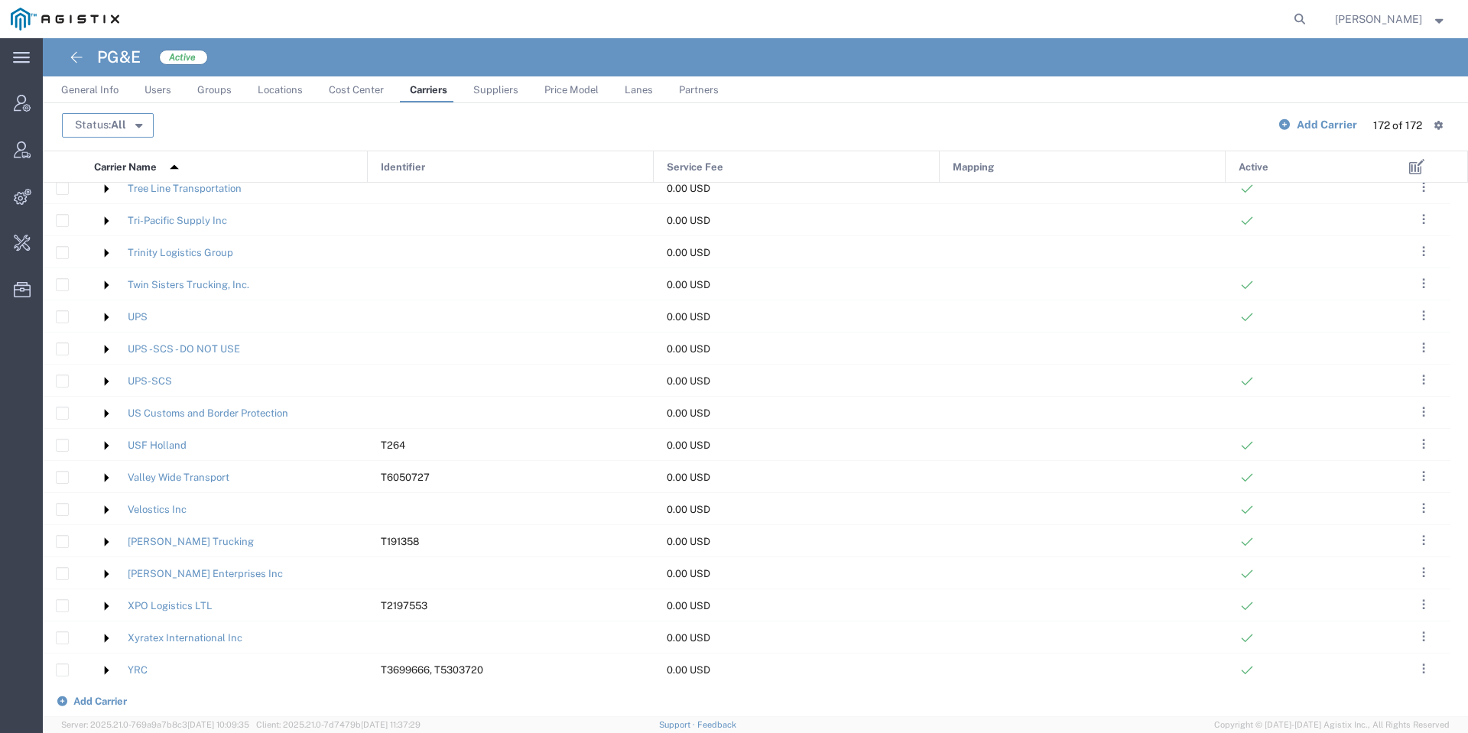
click at [141, 122] on icon "button" at bounding box center [138, 124] width 7 height 11
click at [145, 158] on span "Active" at bounding box center [151, 154] width 177 height 24
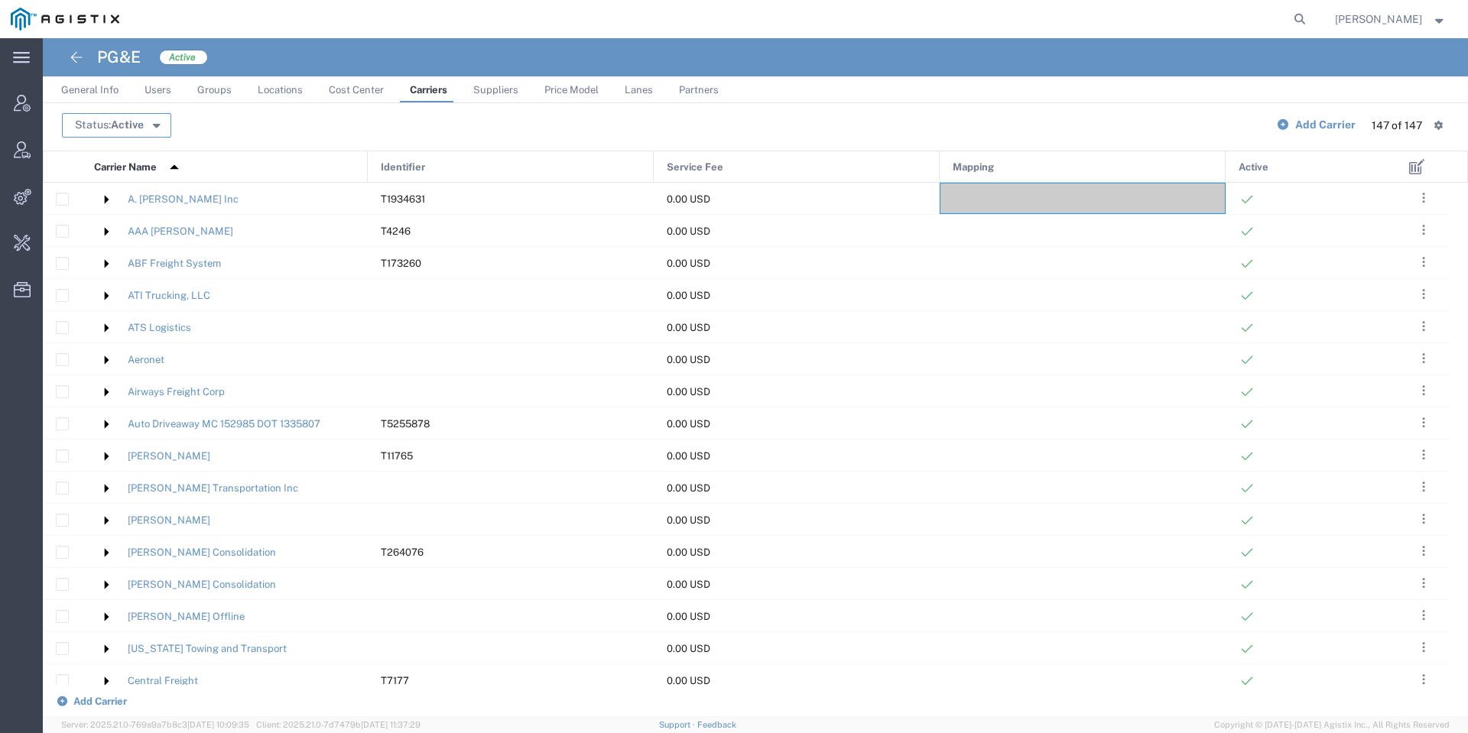
click at [144, 118] on button "Status: Active" at bounding box center [116, 125] width 109 height 24
click at [129, 194] on span "Inactive" at bounding box center [151, 204] width 177 height 24
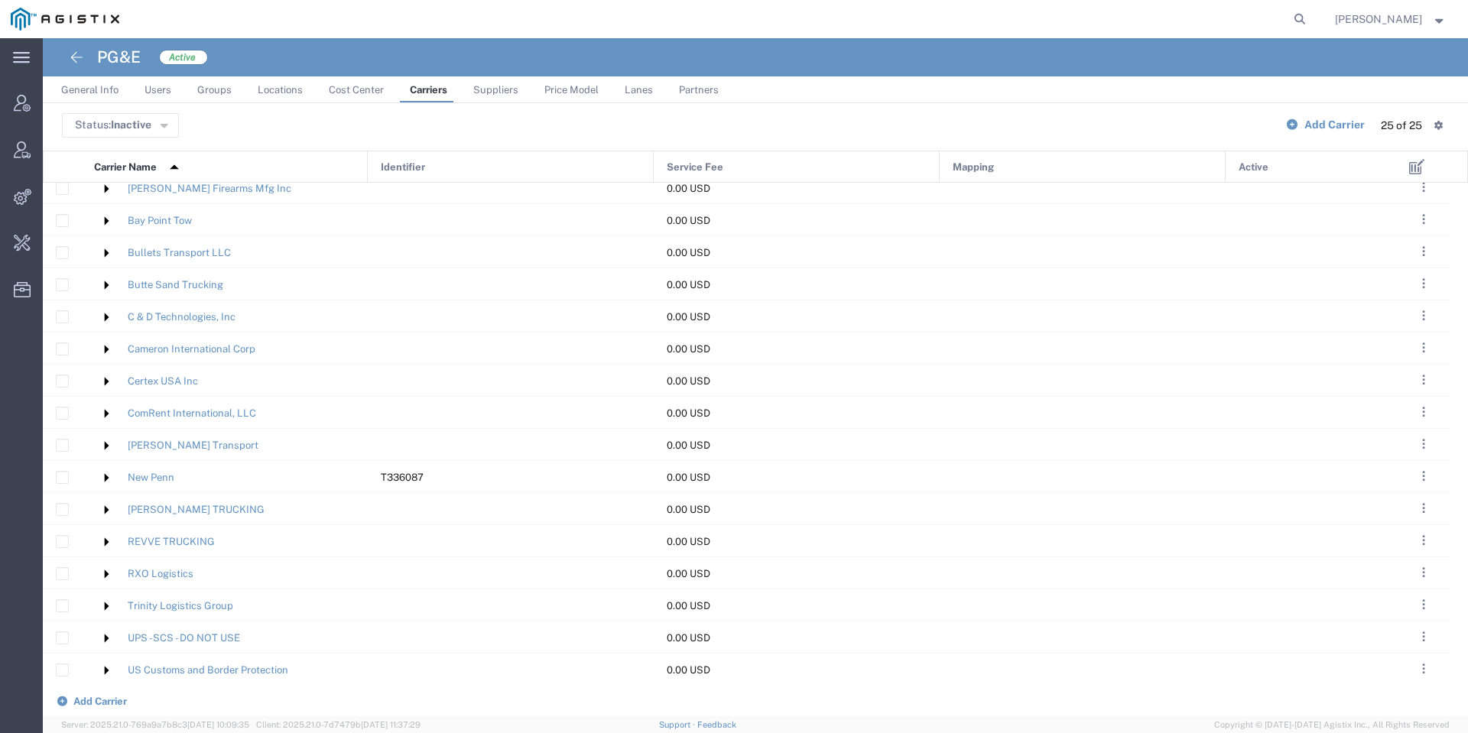
click at [139, 137] on header "Status: Inactive Active All Inactive Add Carrier 25 of 25 Table View: Default C…" at bounding box center [755, 128] width 1425 height 44
click at [138, 129] on span "Inactive" at bounding box center [131, 125] width 41 height 12
click at [135, 146] on span "Active" at bounding box center [151, 154] width 177 height 24
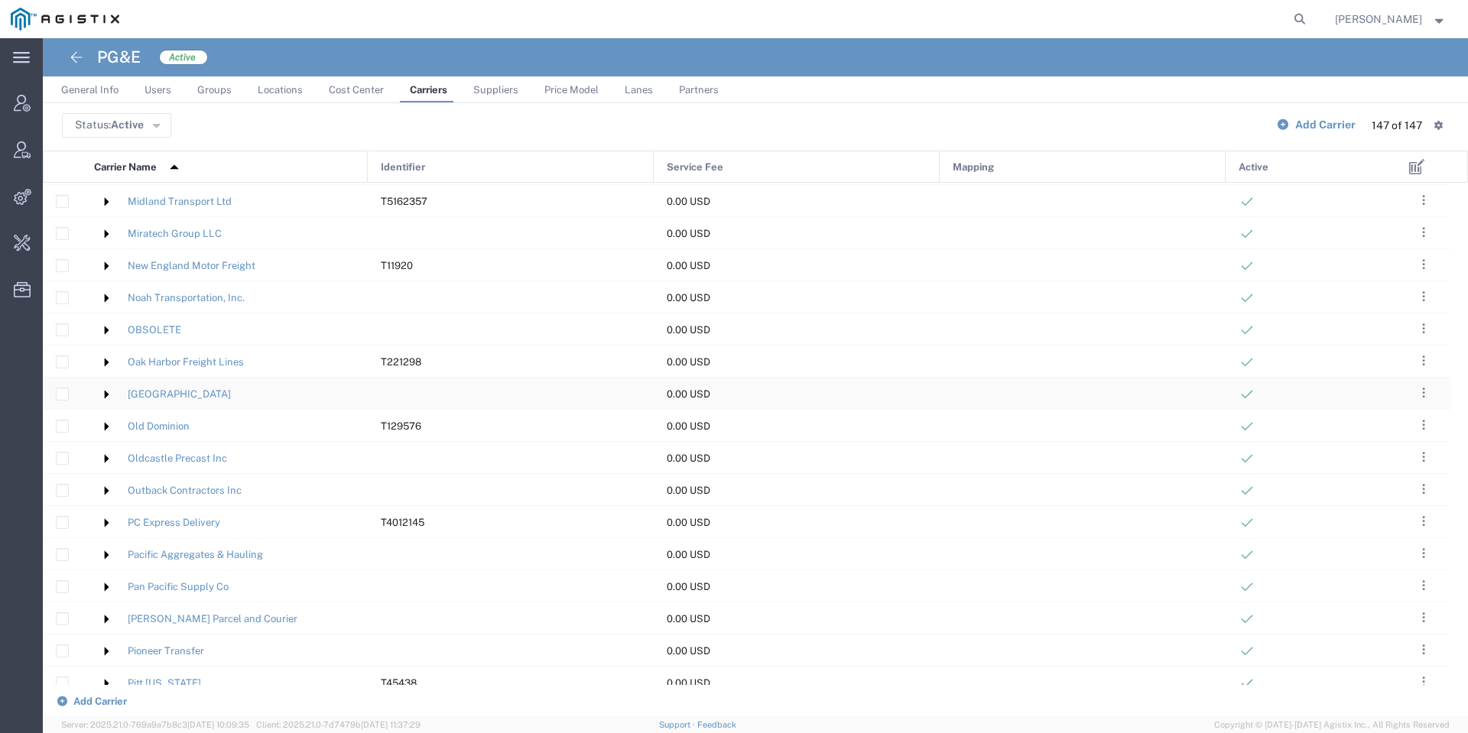
scroll to position [2409, 0]
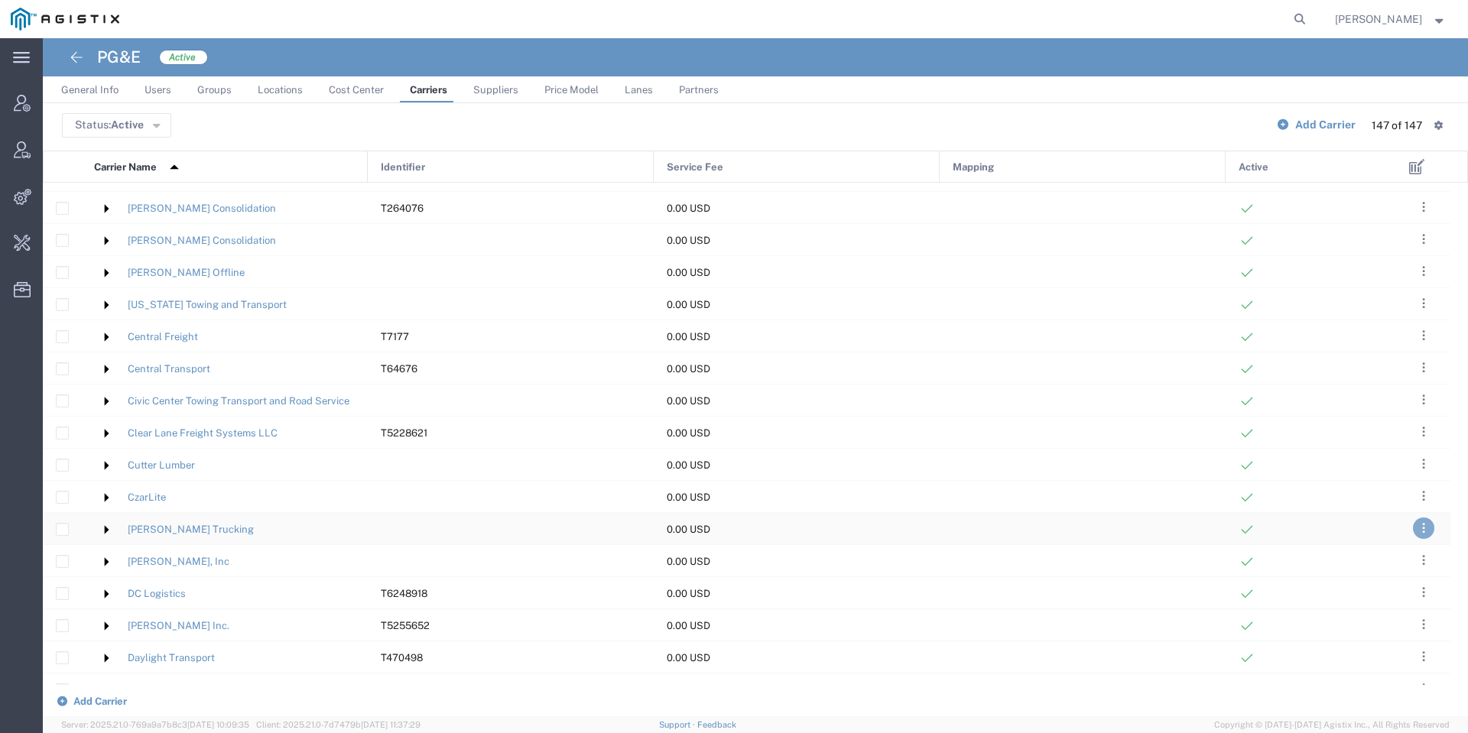
click at [1421, 528] on button ". . ." at bounding box center [1423, 528] width 21 height 21
click at [1324, 531] on div at bounding box center [1311, 528] width 171 height 31
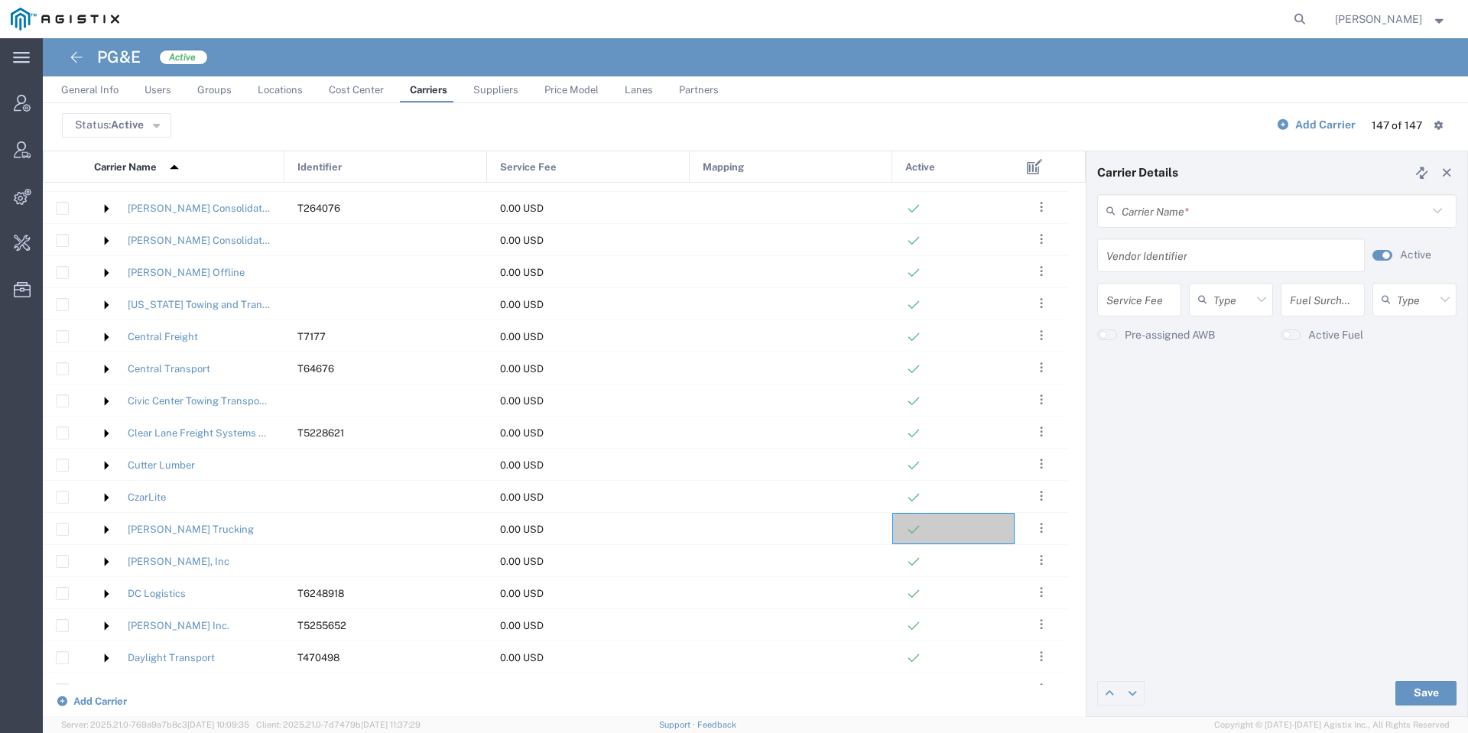
click at [1385, 257] on small "button" at bounding box center [1386, 256] width 8 height 8
type input "D. Hill Trucking"
click at [1422, 679] on div "Save" at bounding box center [1277, 694] width 381 height 46
click at [1424, 693] on button "Save" at bounding box center [1425, 693] width 61 height 24
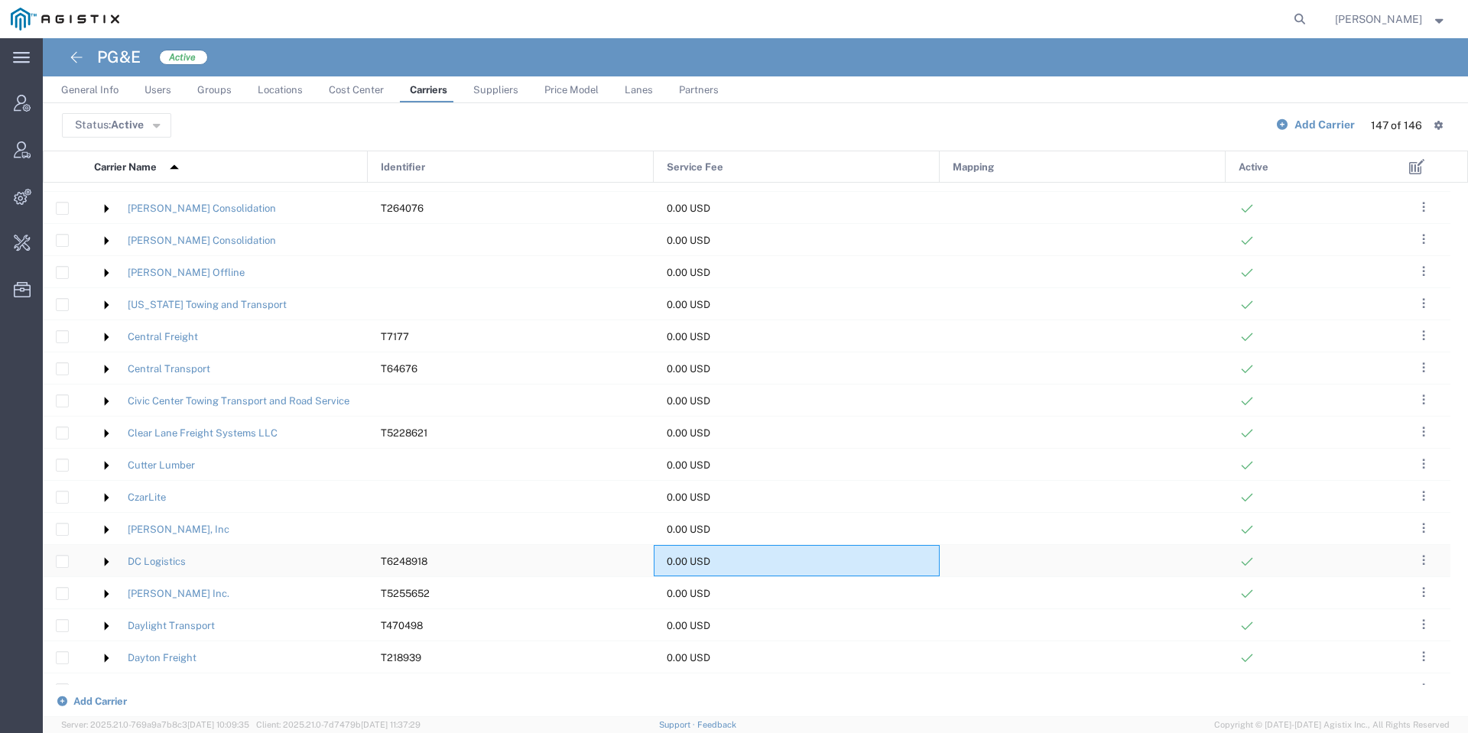
click at [798, 547] on div "0.00 USD" at bounding box center [797, 560] width 286 height 31
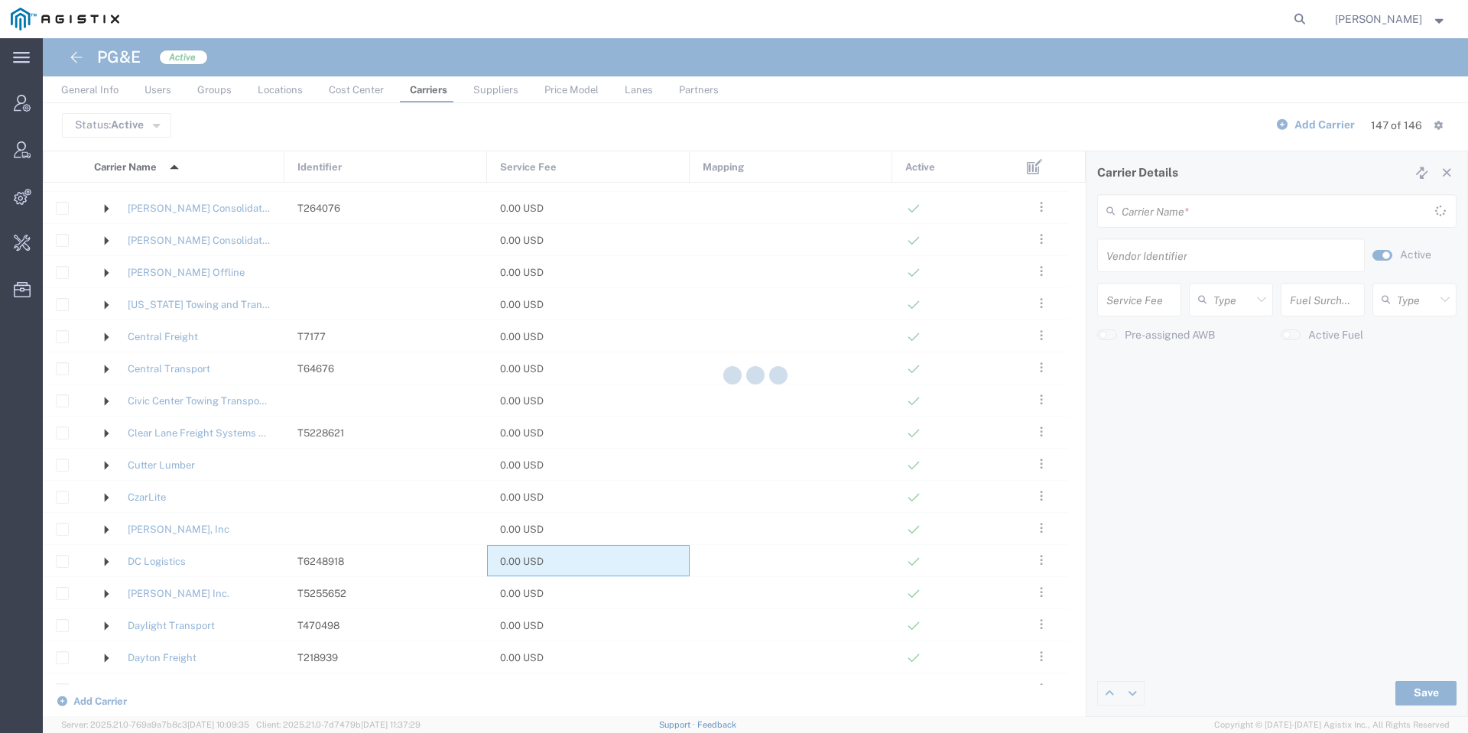
type input "T6248918"
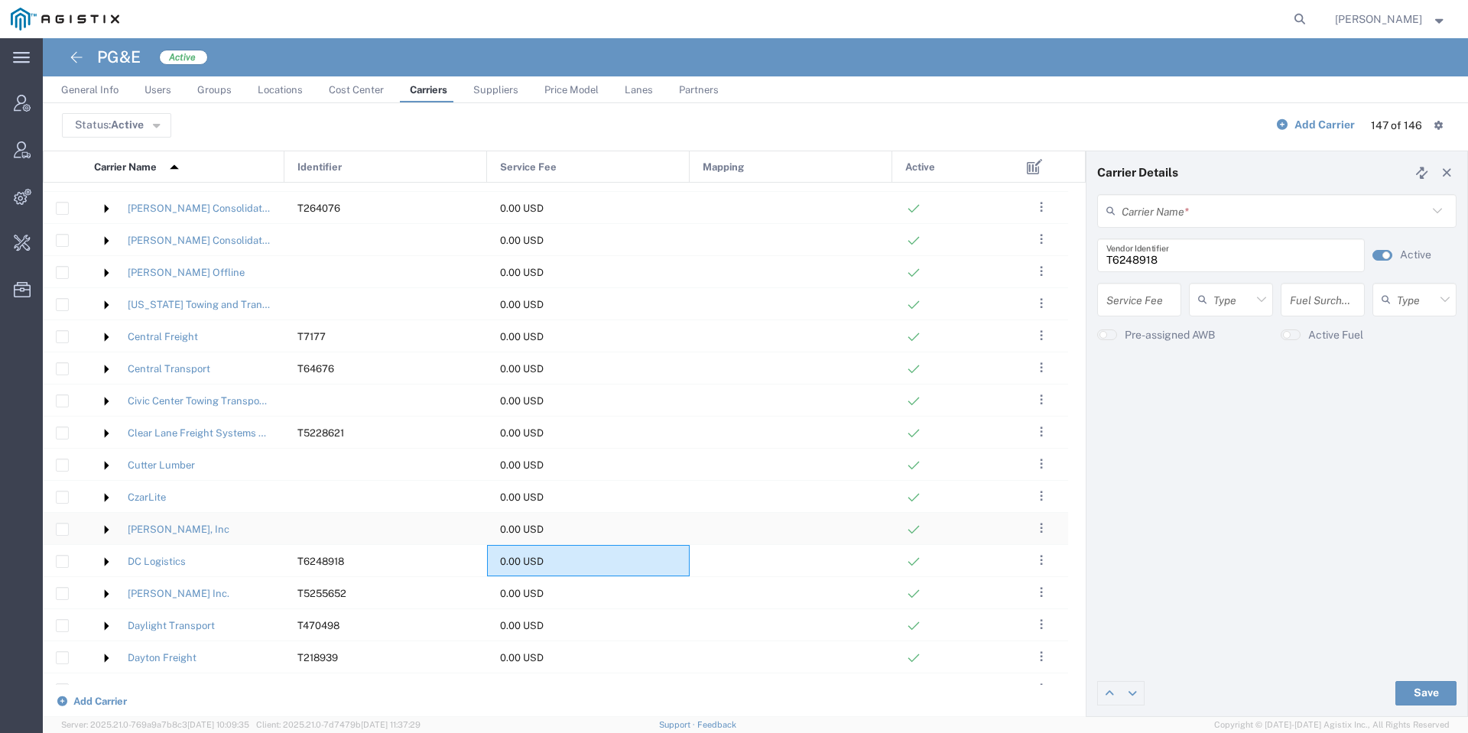
click at [586, 525] on div "0.00 USD" at bounding box center [588, 528] width 203 height 31
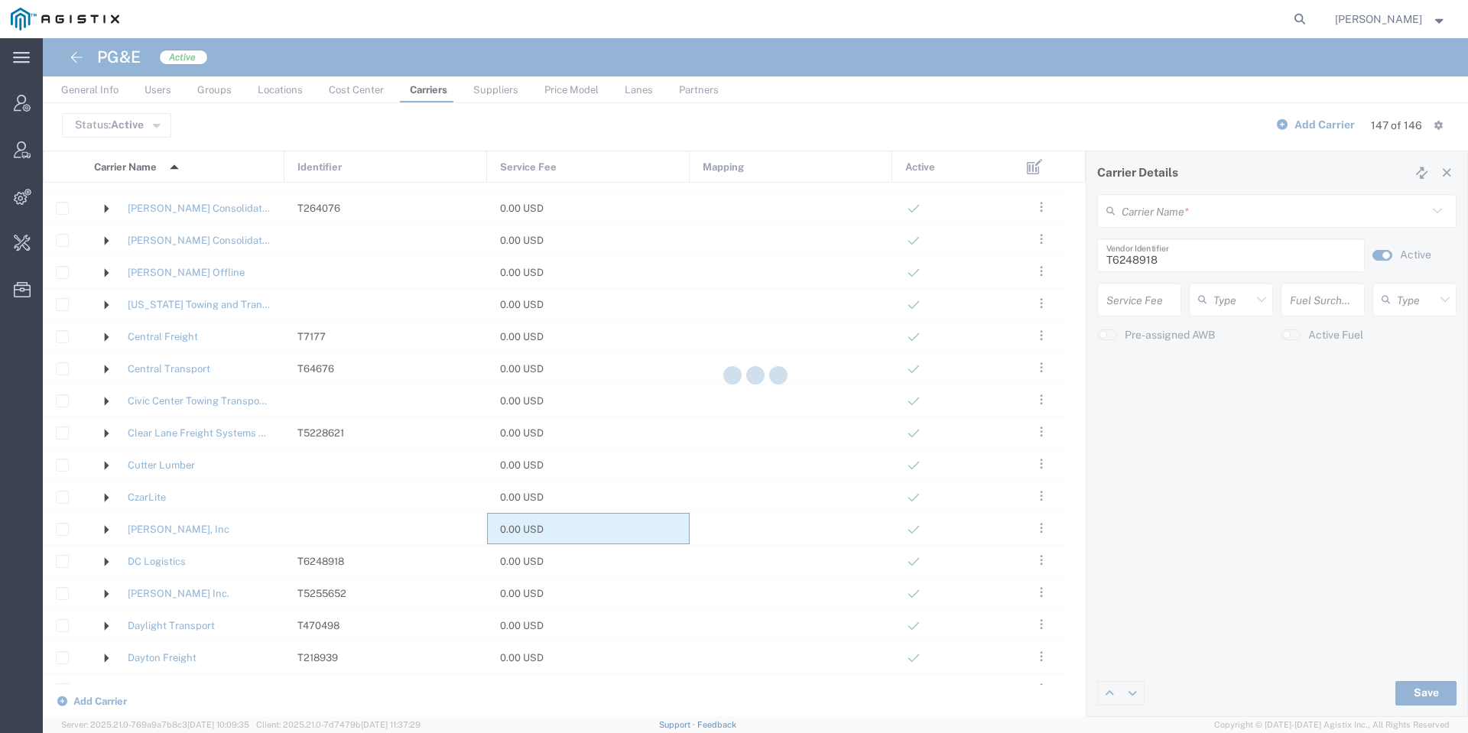
type input "DC Logistics"
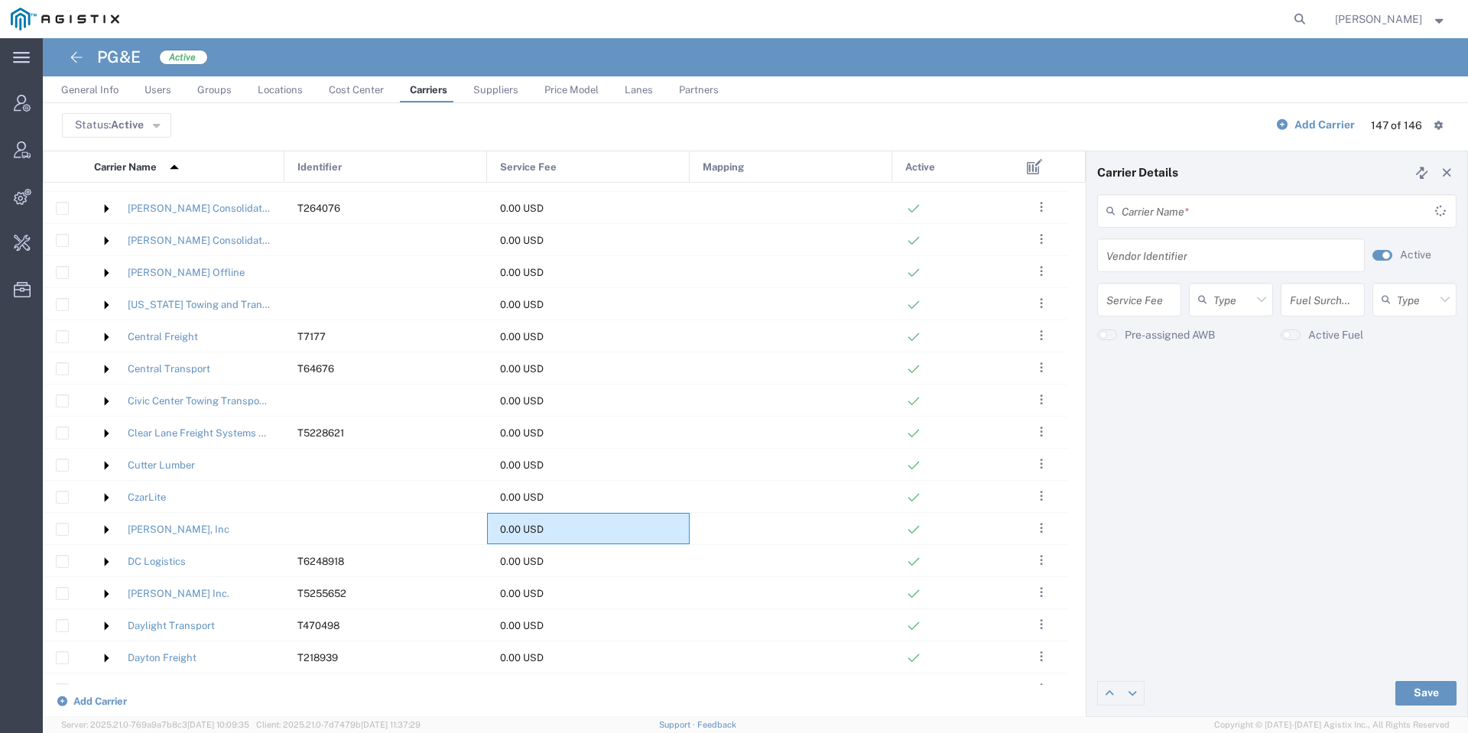
type input "D.P. Nicoli, Inc"
click at [1391, 252] on button "button" at bounding box center [1383, 255] width 20 height 11
click at [1422, 698] on button "Save" at bounding box center [1425, 693] width 61 height 24
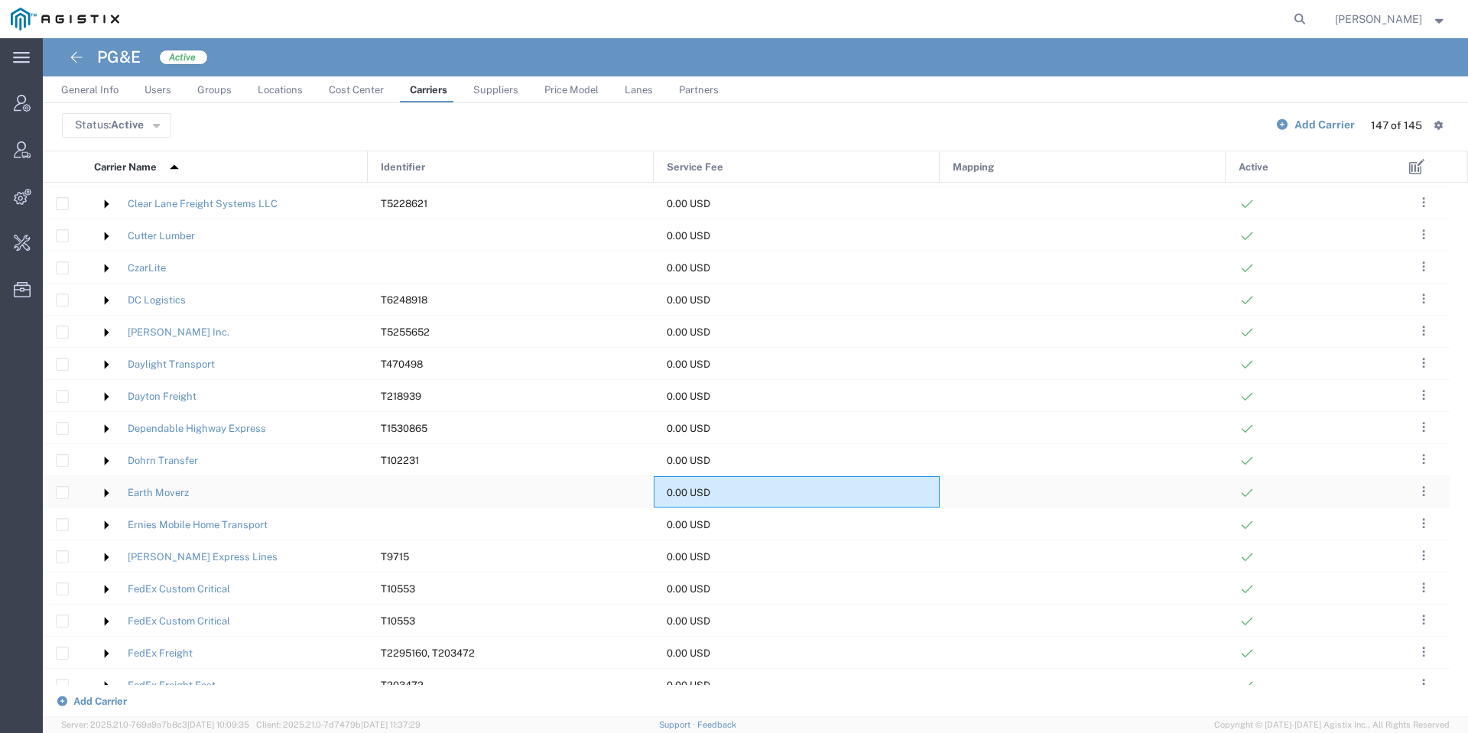
click at [887, 492] on div "0.00 USD" at bounding box center [797, 491] width 286 height 31
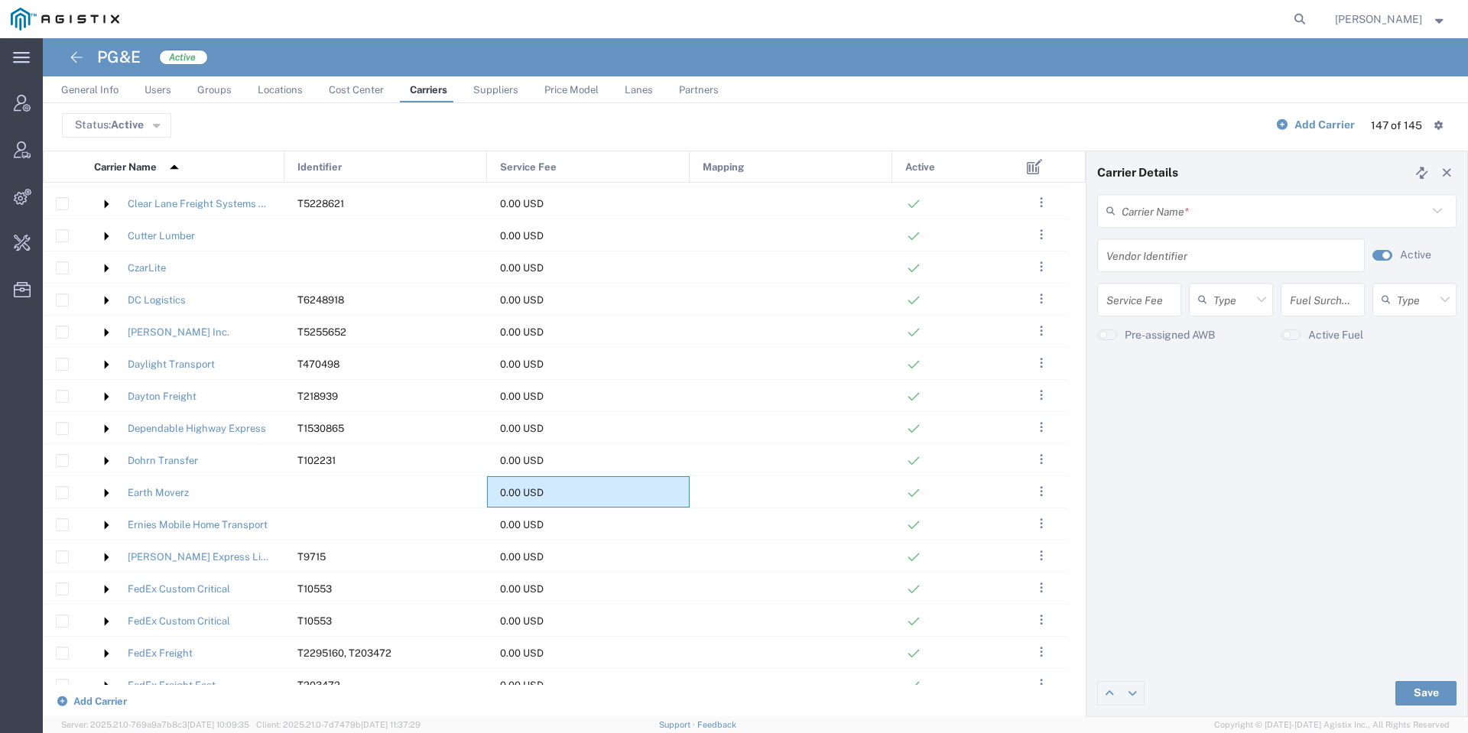
click at [1386, 260] on agx-switch-control "Active" at bounding box center [1411, 256] width 92 height 34
type input "Earth Moverz"
click at [1374, 258] on button "button" at bounding box center [1383, 255] width 20 height 11
click at [1411, 689] on button "Save" at bounding box center [1425, 693] width 61 height 24
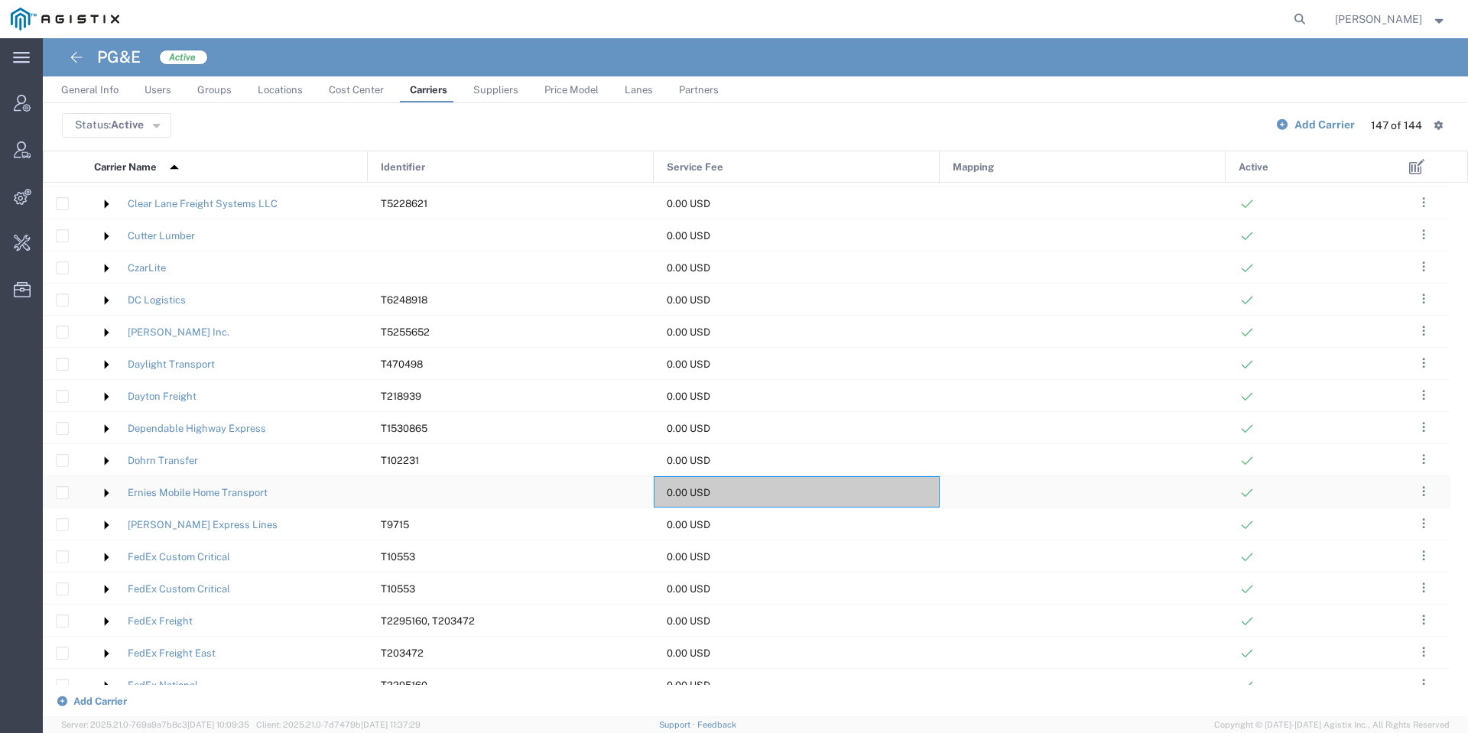
click at [901, 482] on div "0.00 USD" at bounding box center [797, 491] width 286 height 31
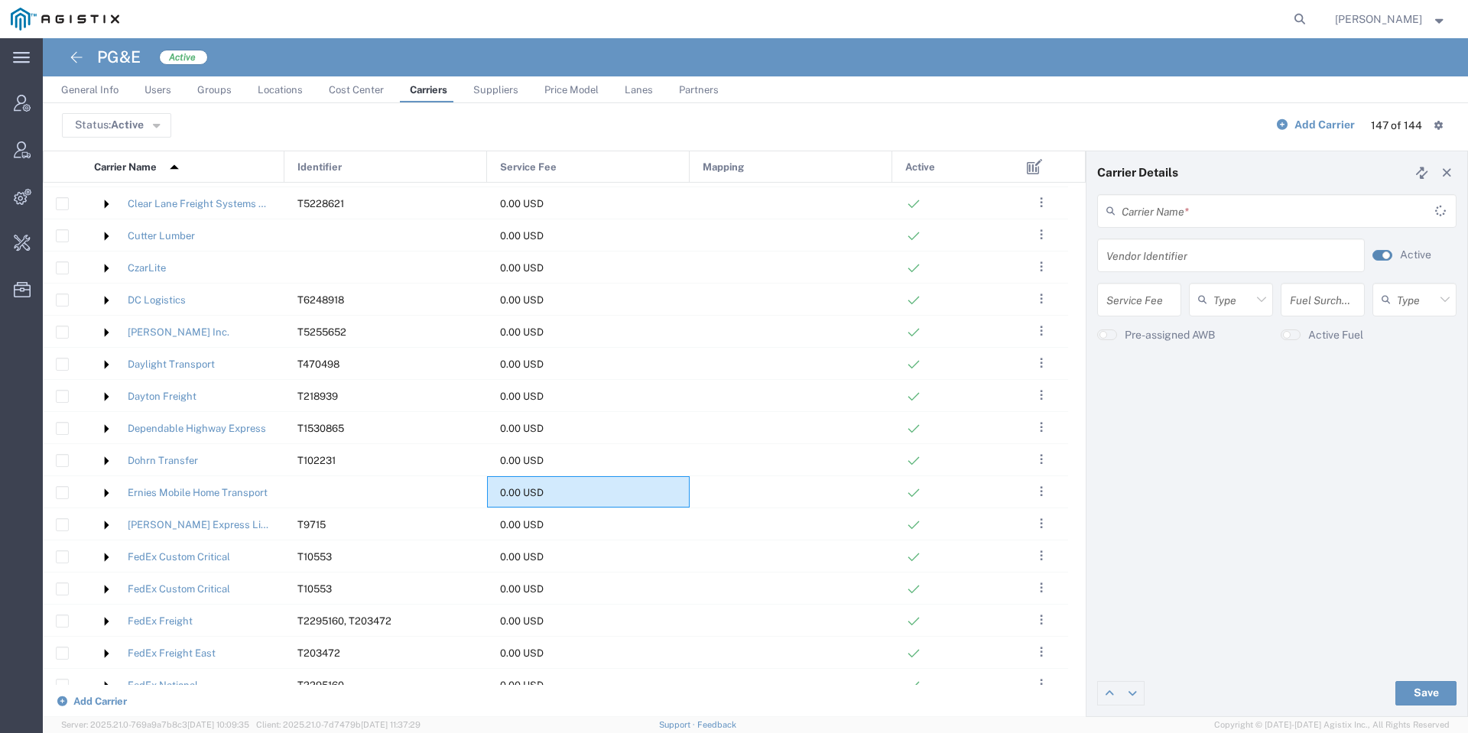
click at [1387, 250] on button "button" at bounding box center [1383, 255] width 20 height 11
type input "Ernies Mobile Home Transport"
click at [1435, 690] on button "Save" at bounding box center [1425, 693] width 61 height 24
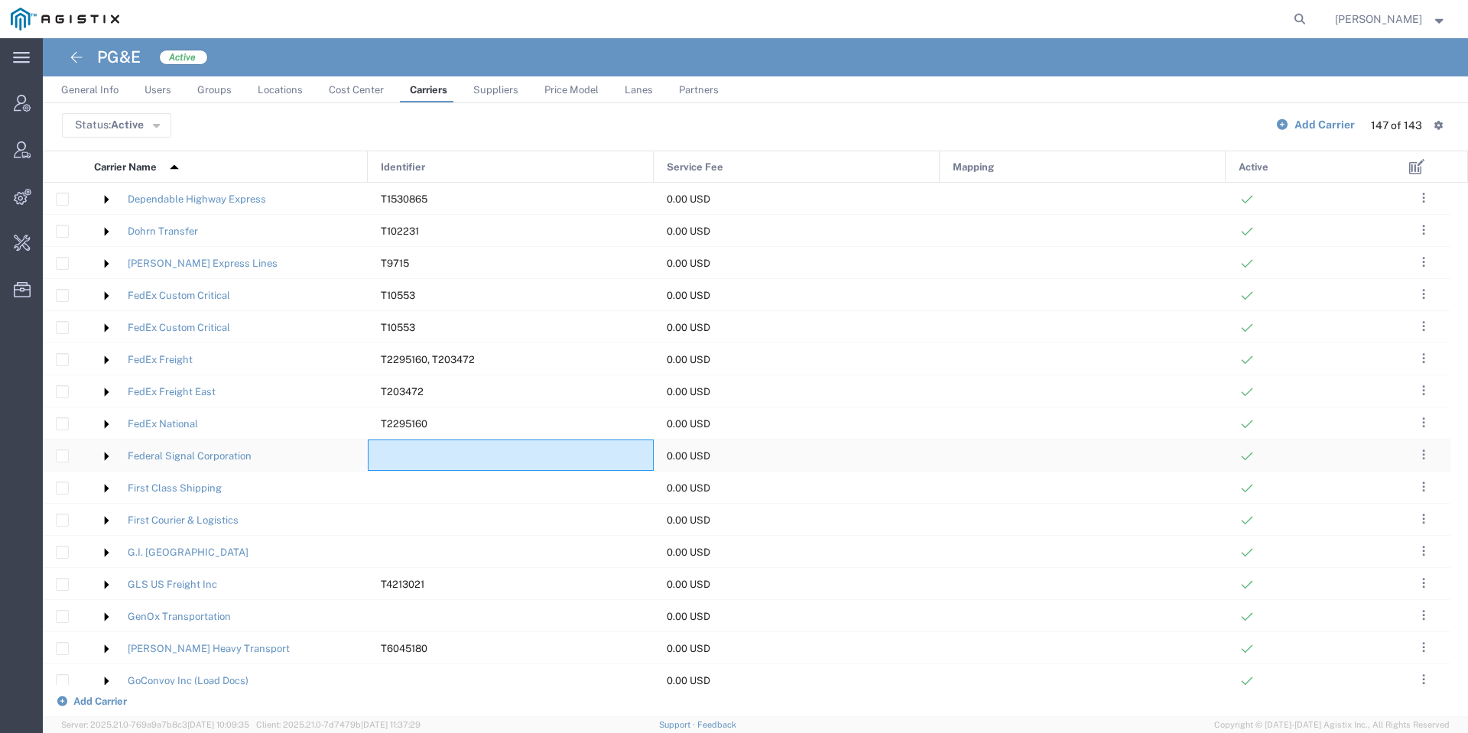
click at [612, 464] on div at bounding box center [511, 455] width 286 height 31
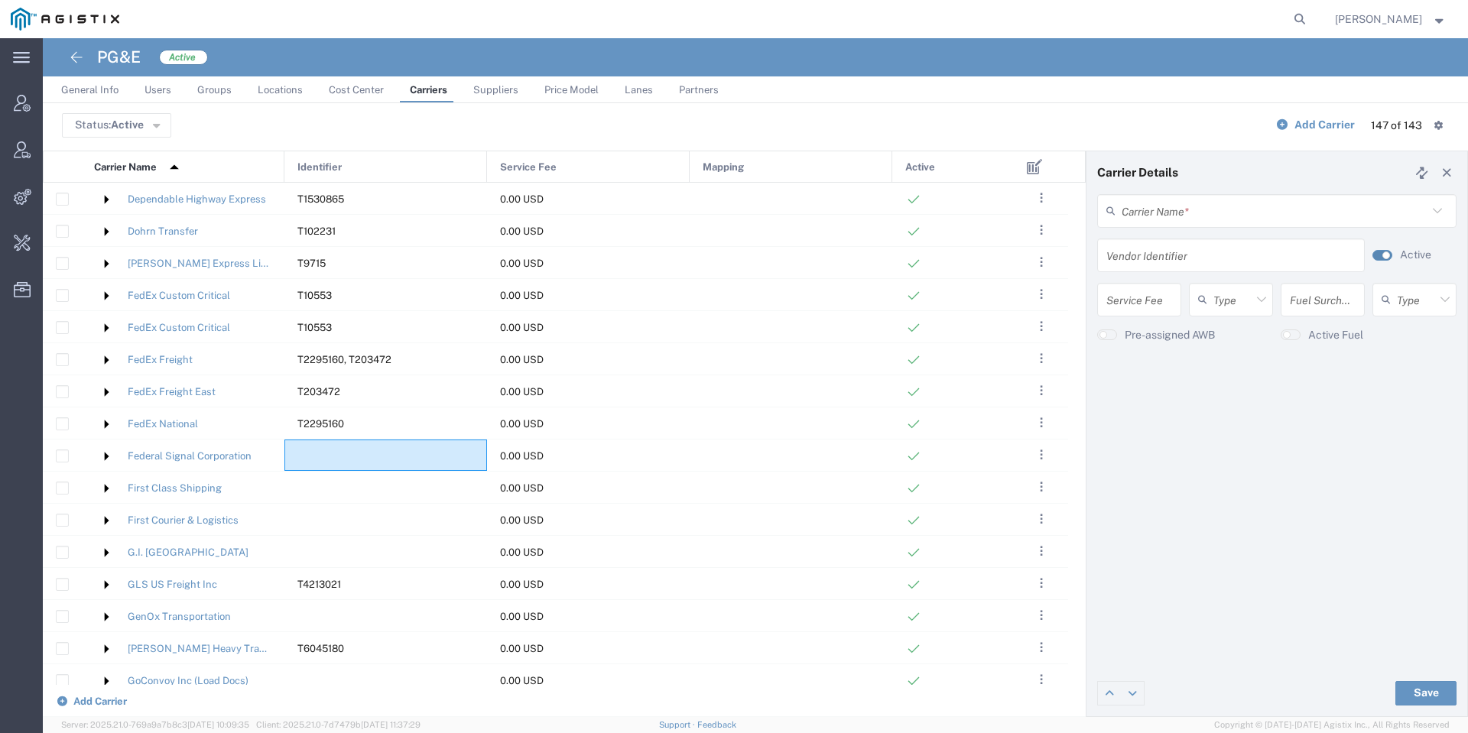
click at [1381, 255] on button "button" at bounding box center [1383, 255] width 20 height 11
type input "Federal Signal Corporation"
click at [1416, 699] on button "Save" at bounding box center [1425, 693] width 61 height 24
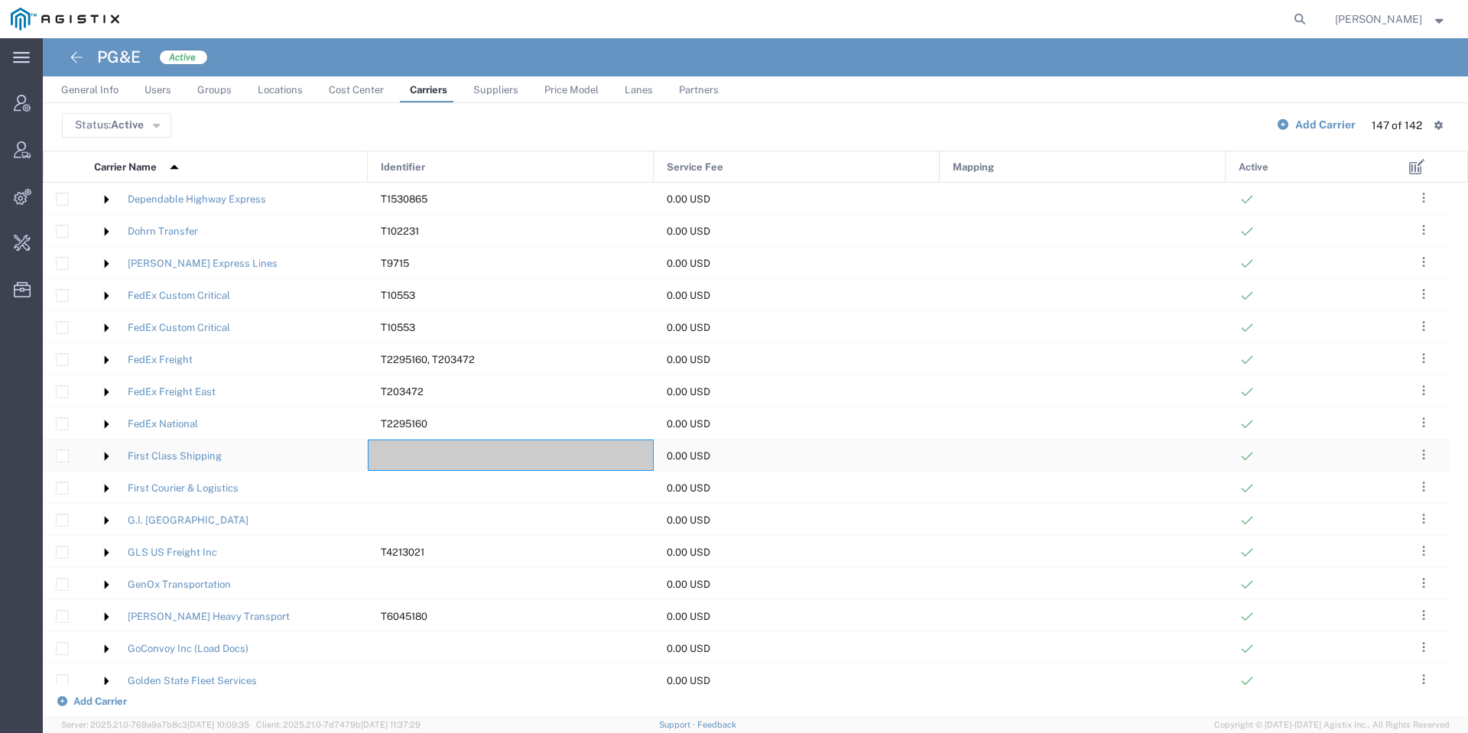
click at [933, 447] on div "0.00 USD" at bounding box center [797, 455] width 286 height 31
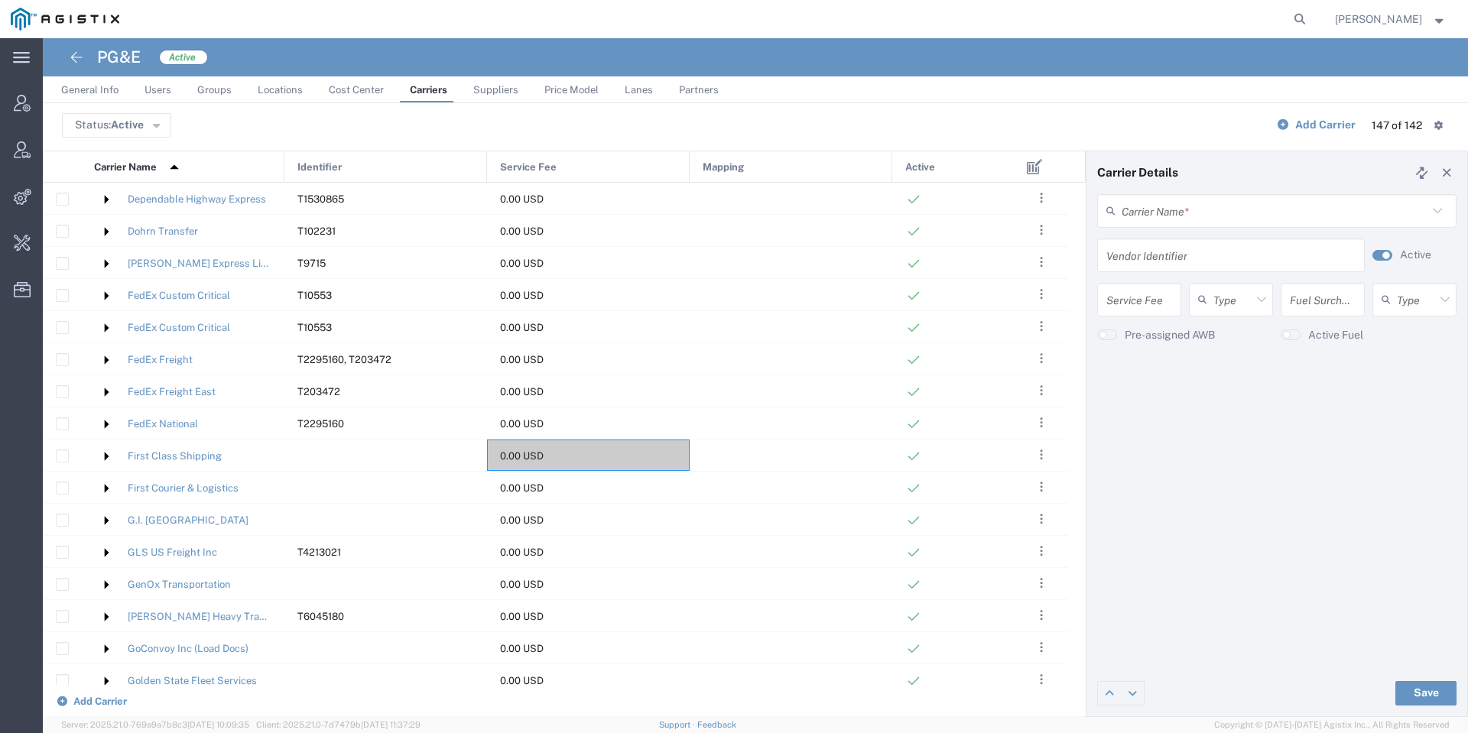
click at [1385, 255] on small "button" at bounding box center [1386, 256] width 8 height 8
type input "First Class Shipping"
click at [1418, 685] on button "Save" at bounding box center [1425, 693] width 61 height 24
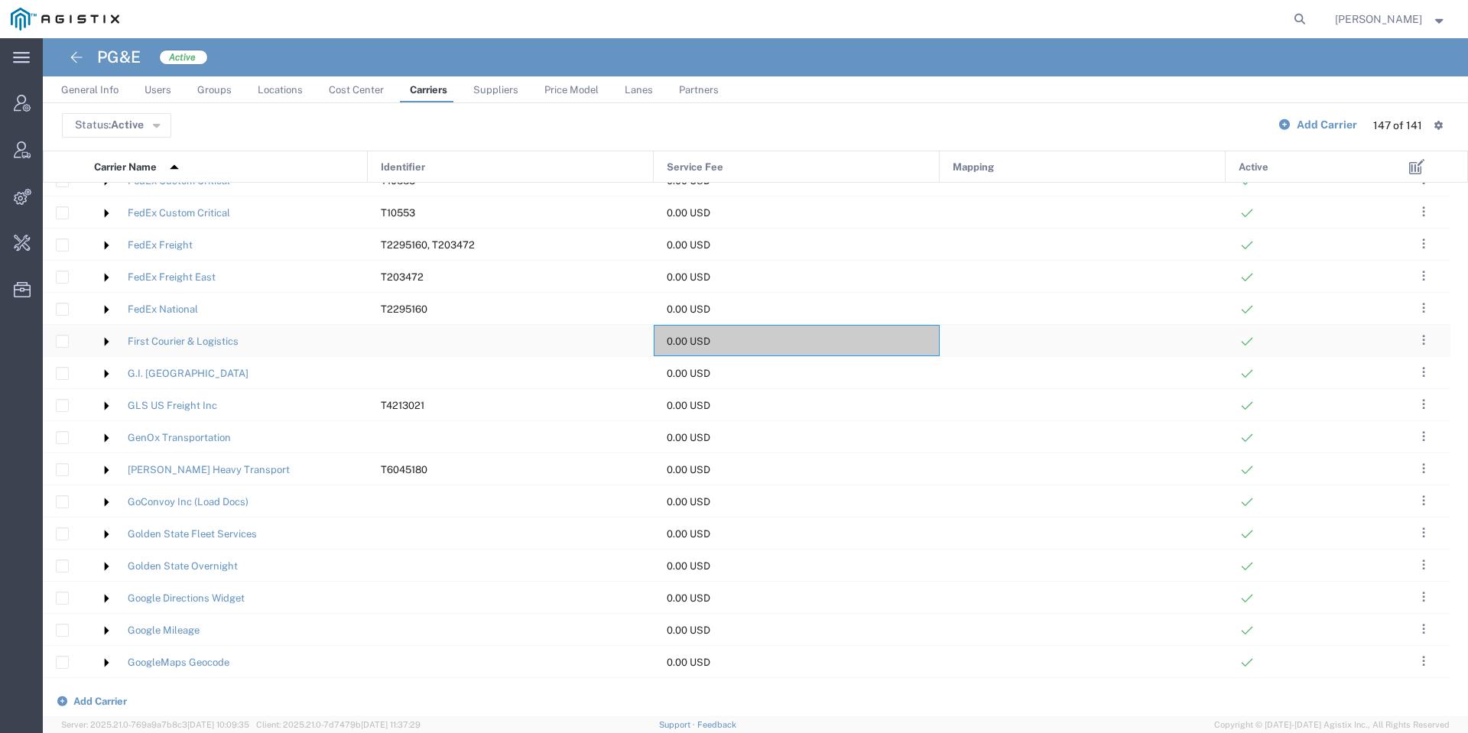
click at [506, 343] on div at bounding box center [511, 340] width 286 height 31
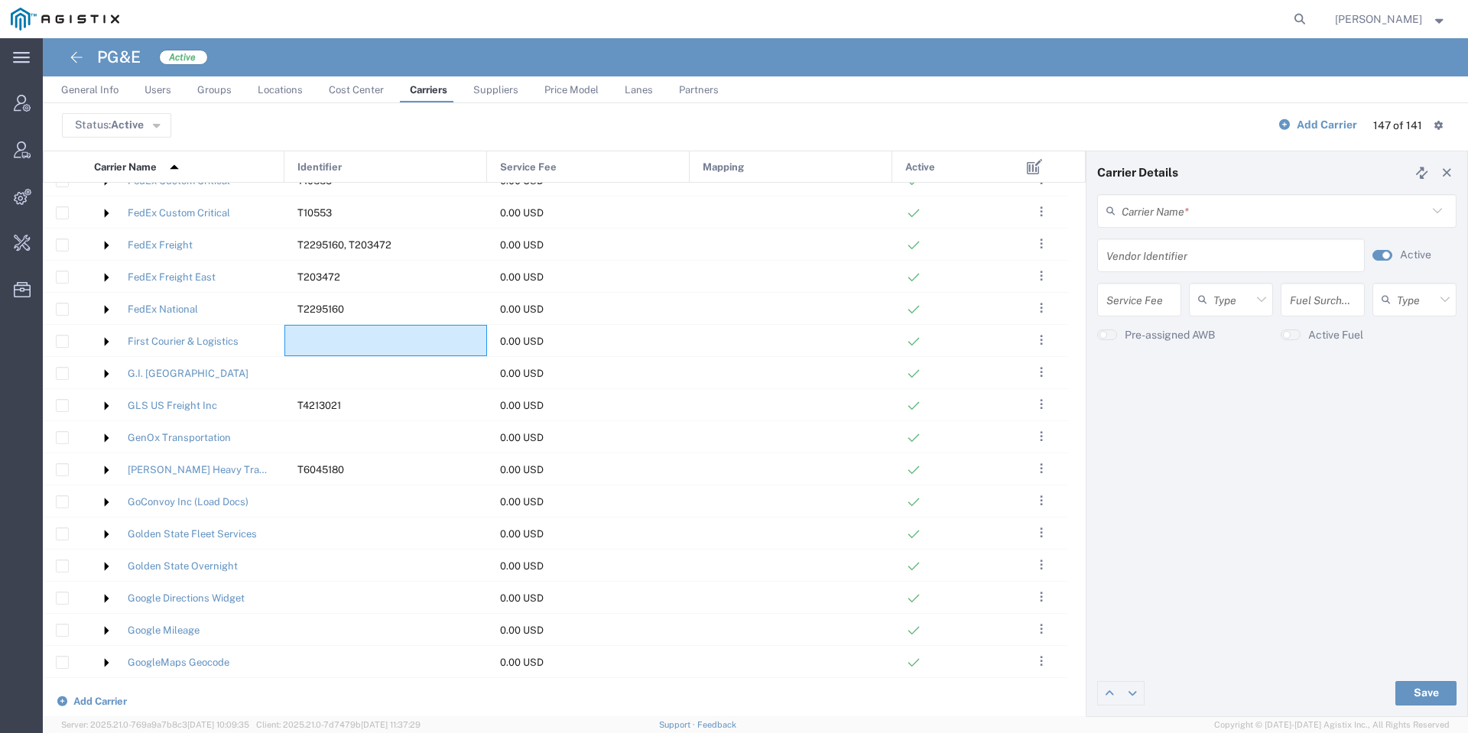
type input "First Courier & Logistics"
click at [1382, 255] on small "button" at bounding box center [1386, 256] width 8 height 8
click at [1431, 687] on button "Save" at bounding box center [1425, 693] width 61 height 24
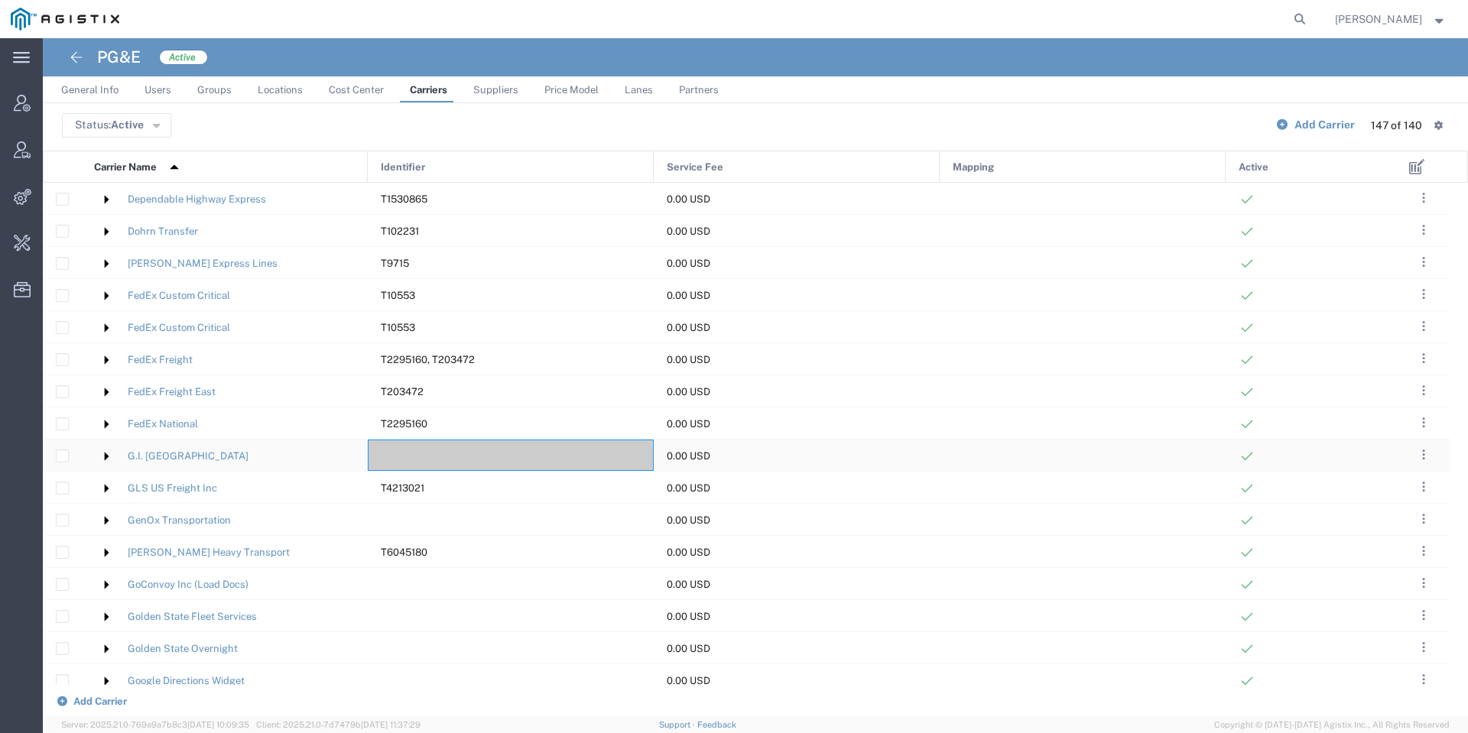
click at [702, 451] on span "0.00 USD" at bounding box center [689, 455] width 44 height 11
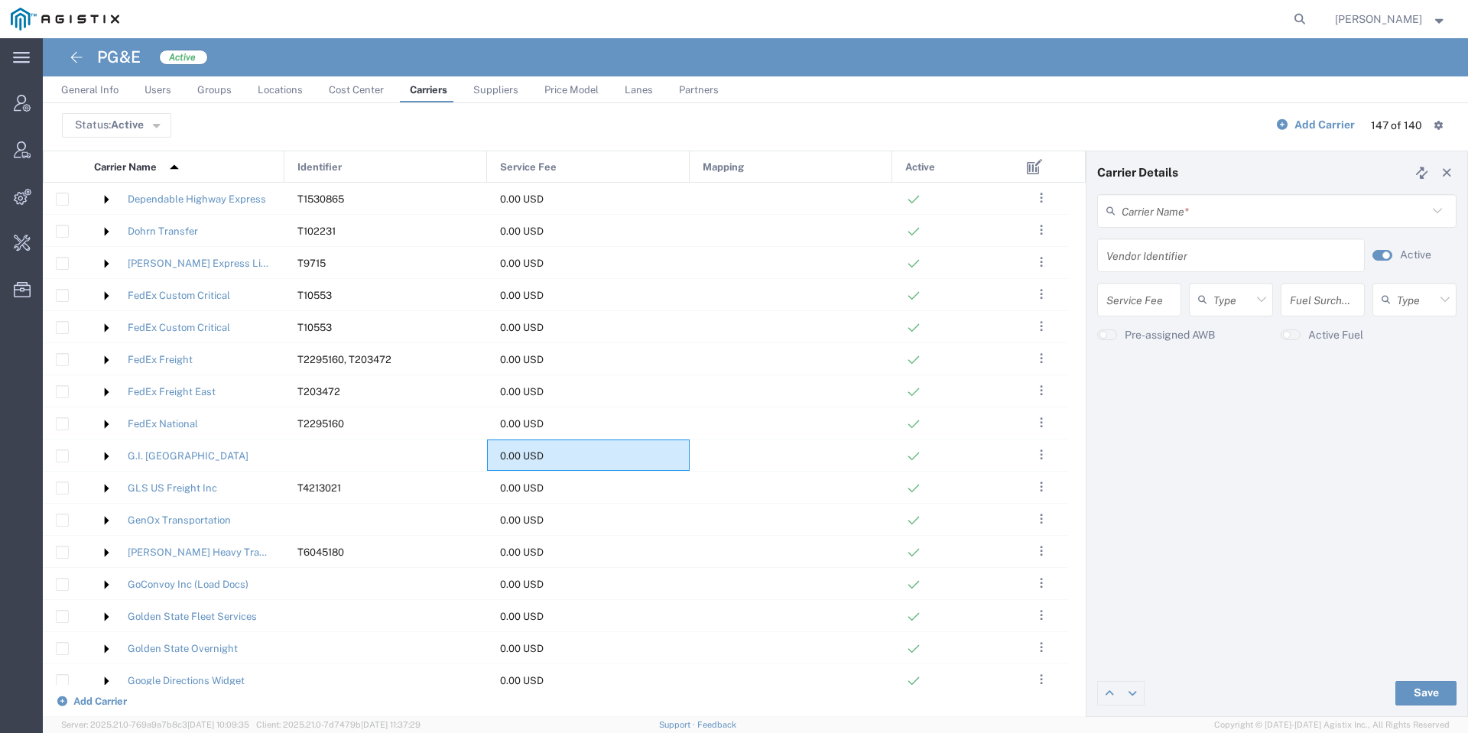
type input "G.I. Drayage"
drag, startPoint x: 1228, startPoint y: 229, endPoint x: 1216, endPoint y: 246, distance: 20.8
click at [1216, 246] on form "G.I. Drayage Carrier Name * G.I. Drayage (F639) Kalitta C/O Korean Air 1 Ippon …" at bounding box center [1276, 274] width 359 height 160
copy form "Carrier Name * G.I. Drayage (F639) Kalitta C/O Korean Air 1 Ippon Inc 101 Truck…"
click at [1271, 419] on div "G.I. Drayage Carrier Name * G.I. Drayage (F639) Kalitta C/O Korean Air 1 Ippon …" at bounding box center [1277, 432] width 381 height 476
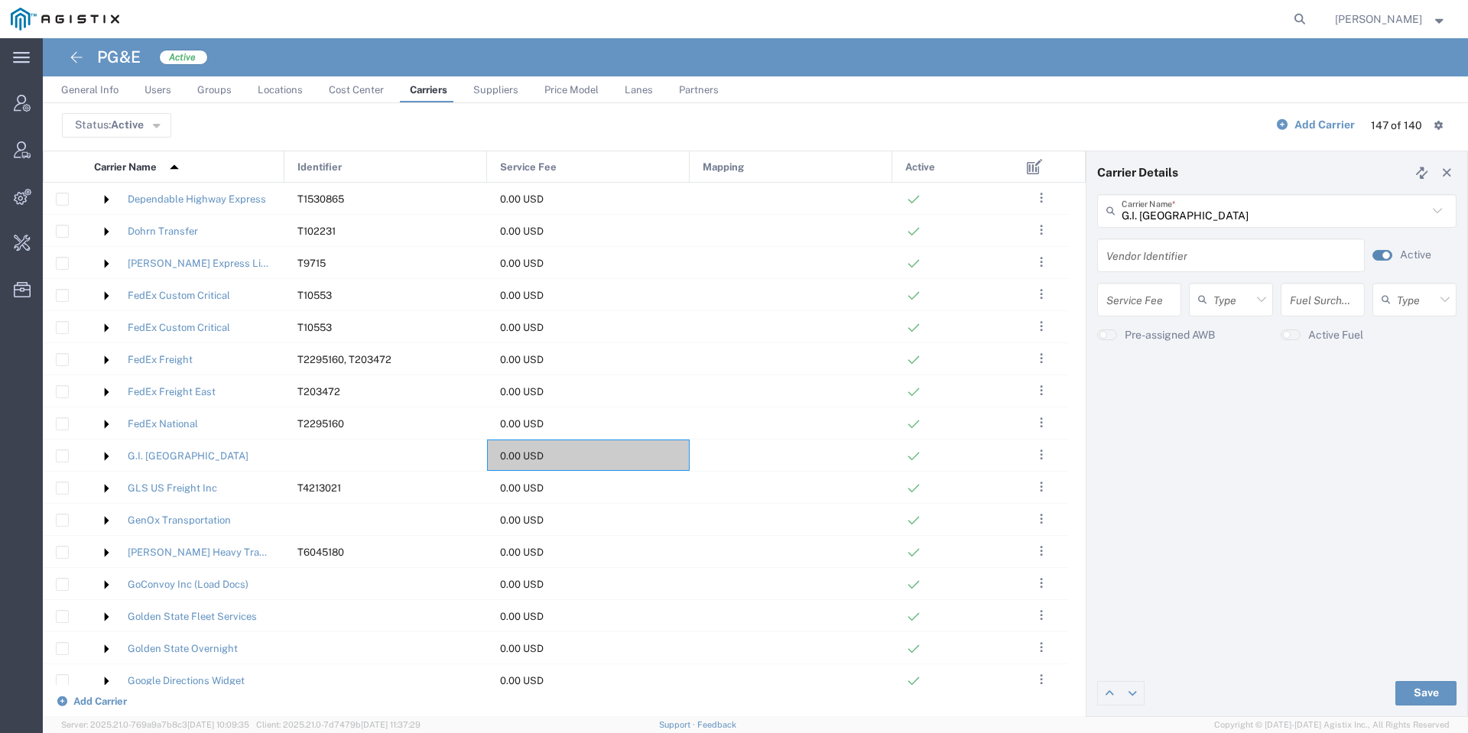
click at [1390, 257] on button "button" at bounding box center [1383, 255] width 20 height 11
click at [1426, 690] on button "Save" at bounding box center [1425, 693] width 61 height 24
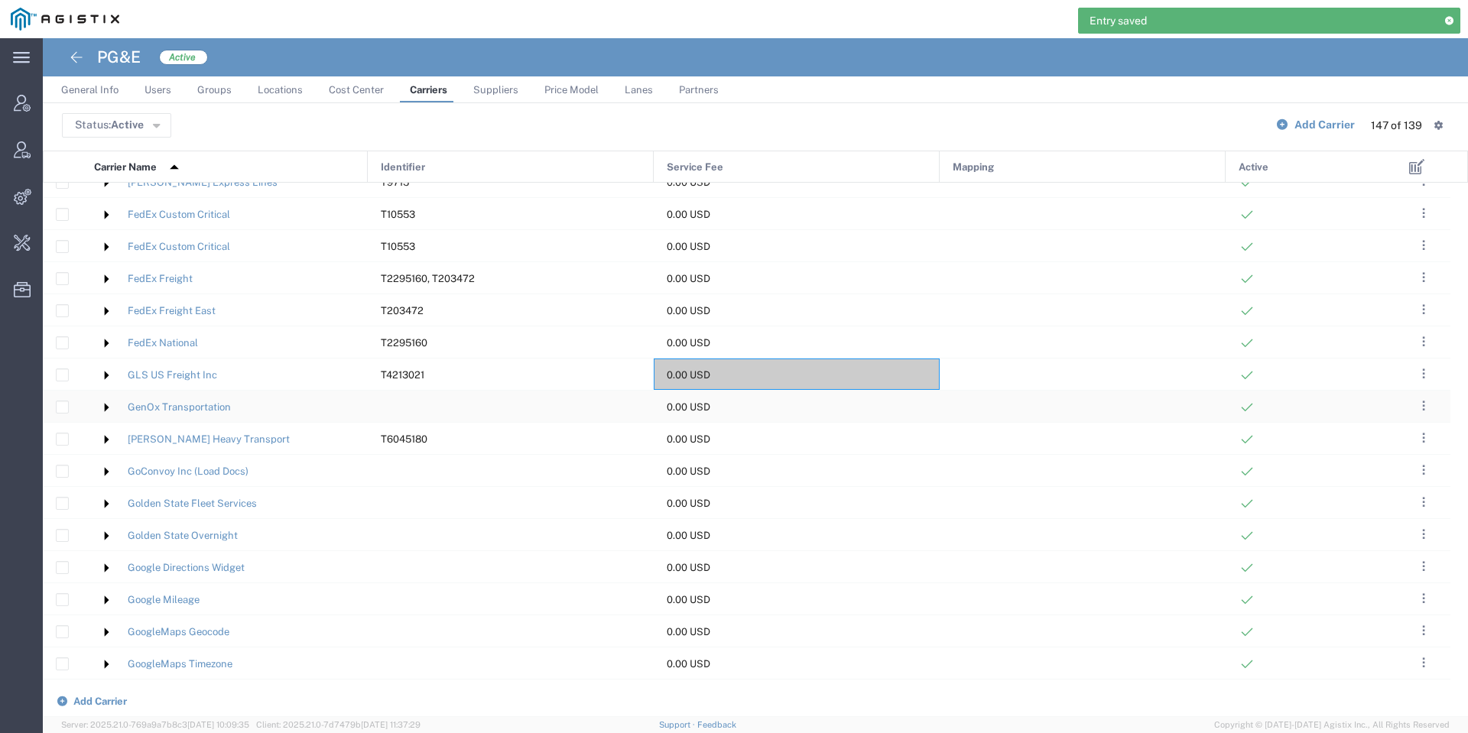
scroll to position [918, 0]
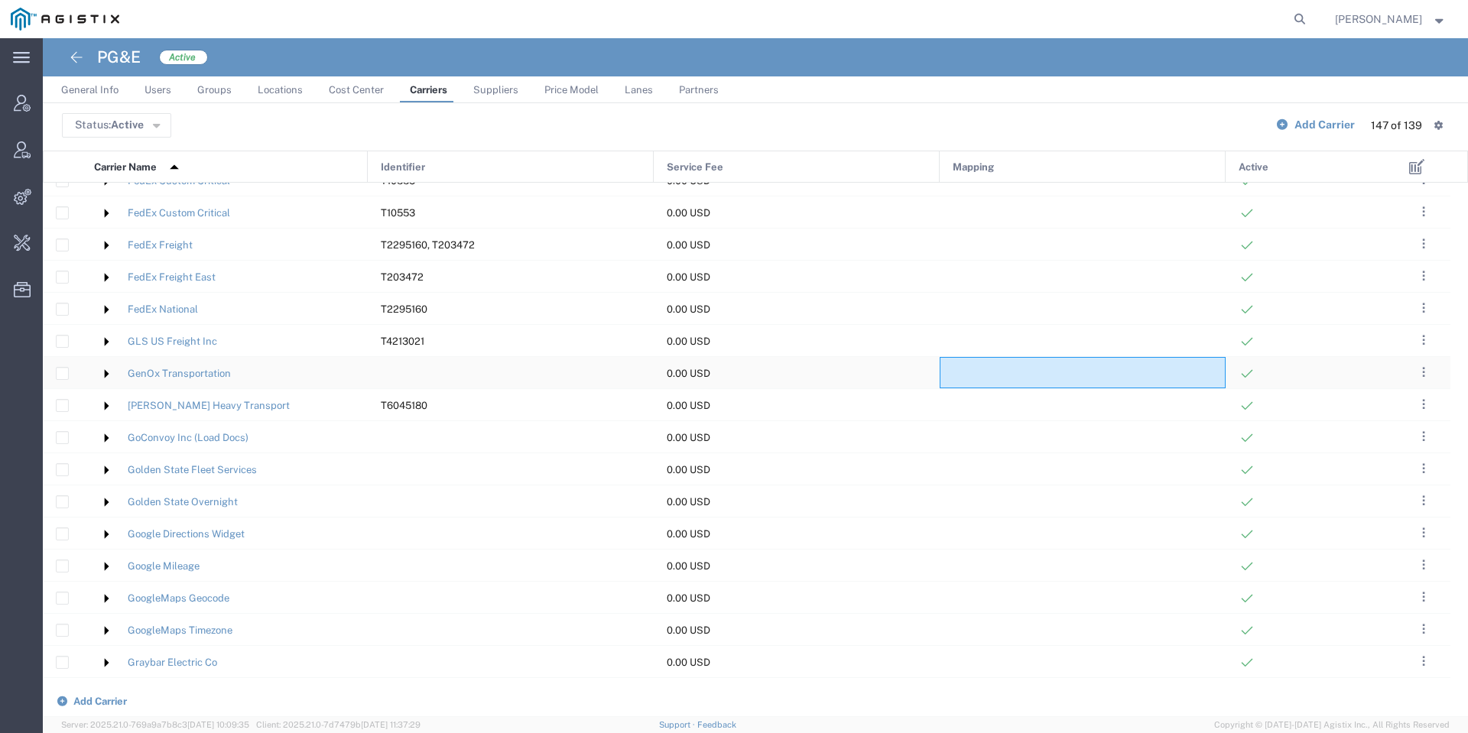
click at [950, 369] on div at bounding box center [1083, 372] width 286 height 31
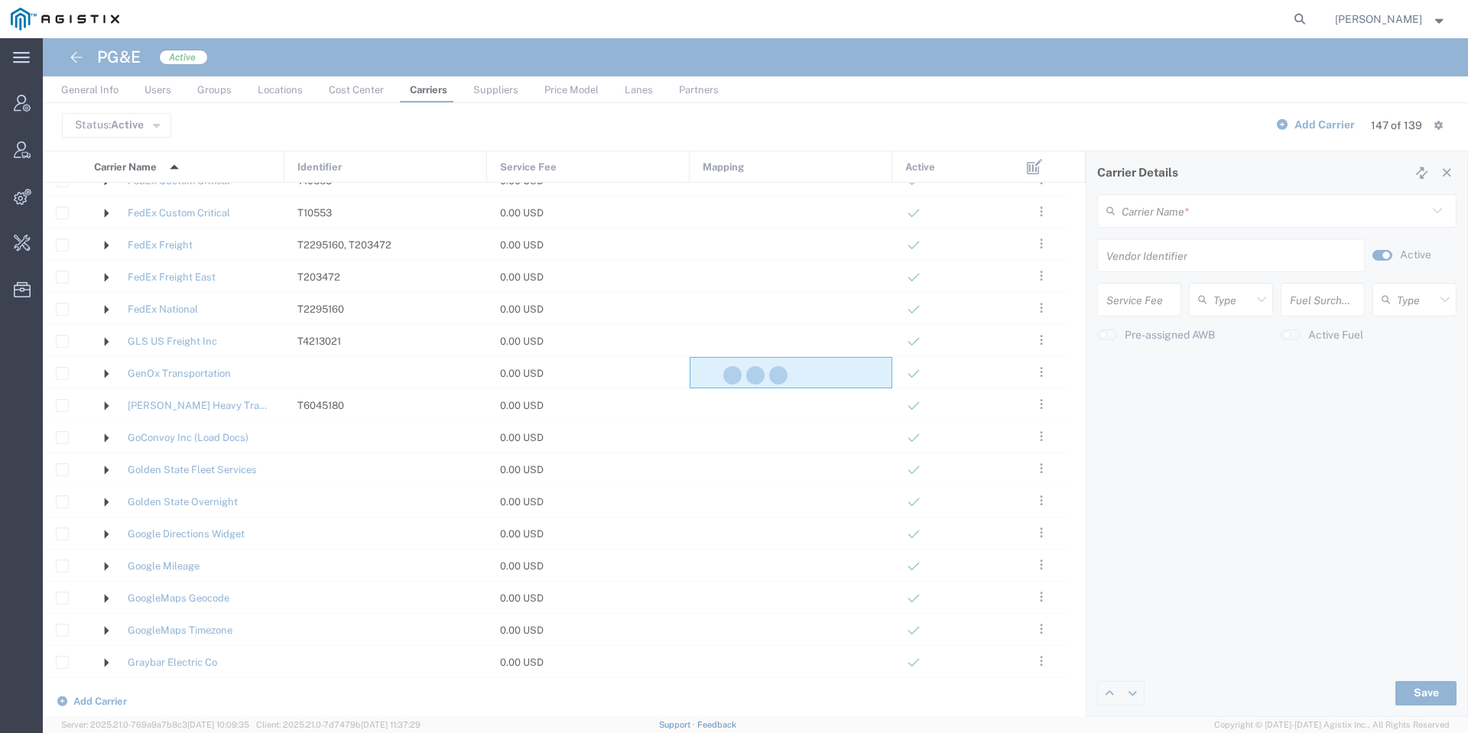
type input "0.062"
type input "Mile"
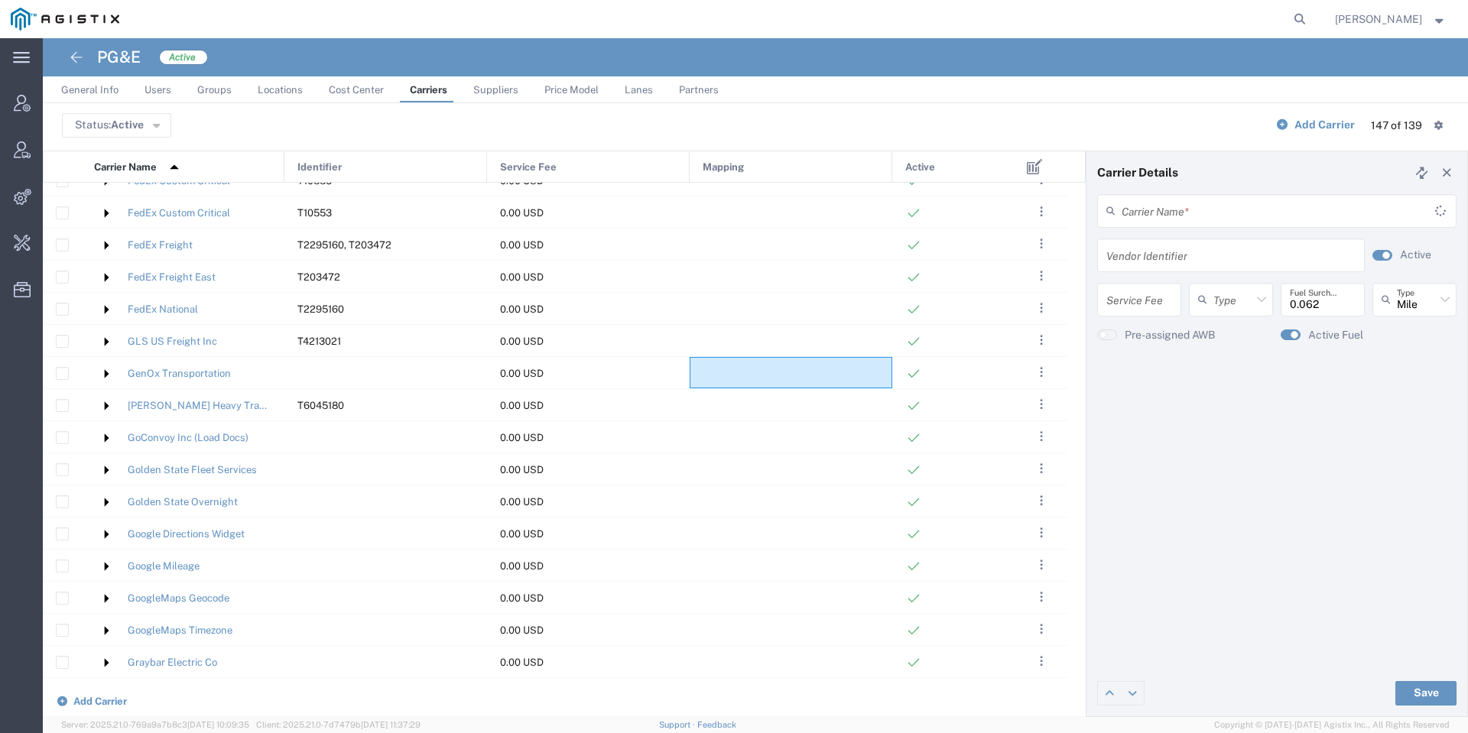
type input "GenOx Transportation"
click at [1376, 257] on button "button" at bounding box center [1383, 255] width 20 height 11
click at [1442, 689] on button "Save" at bounding box center [1425, 693] width 61 height 24
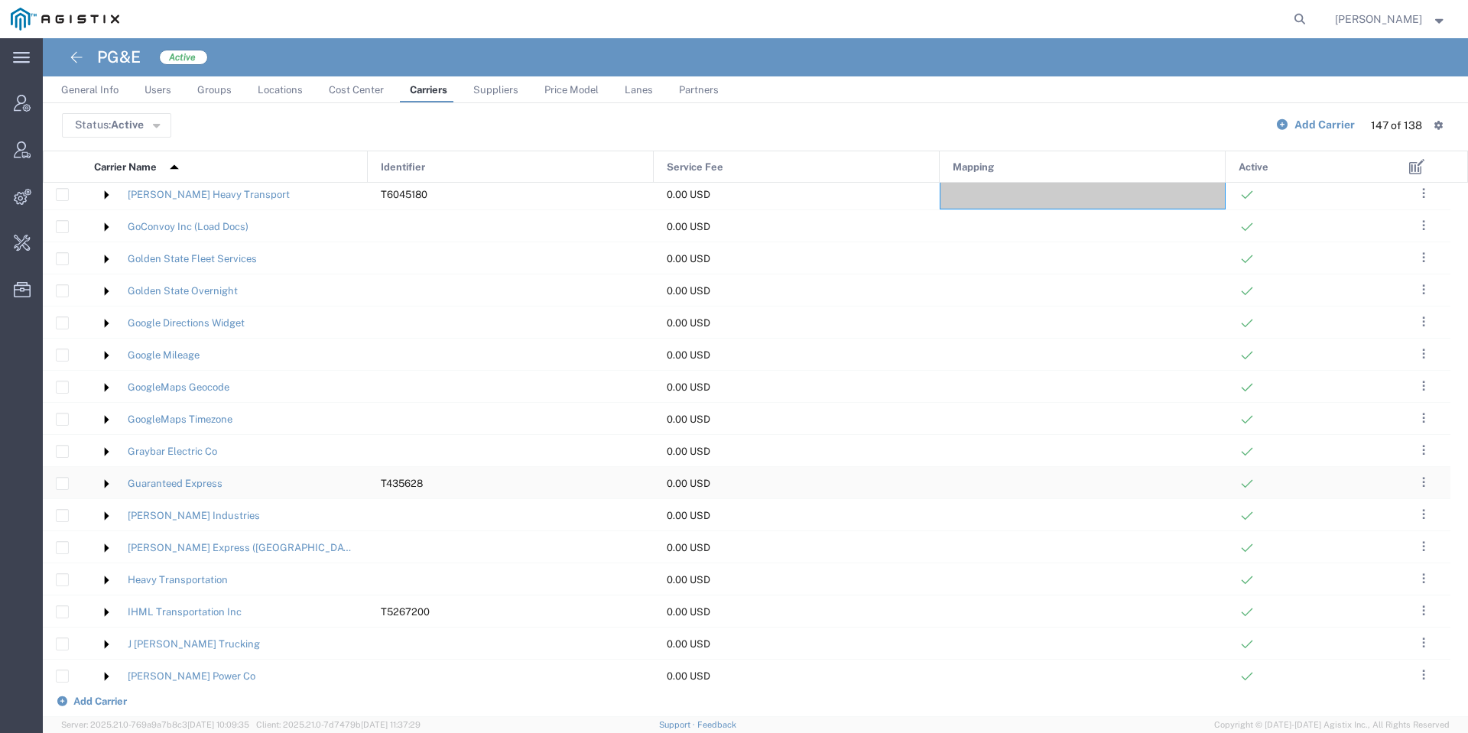
scroll to position [1147, 0]
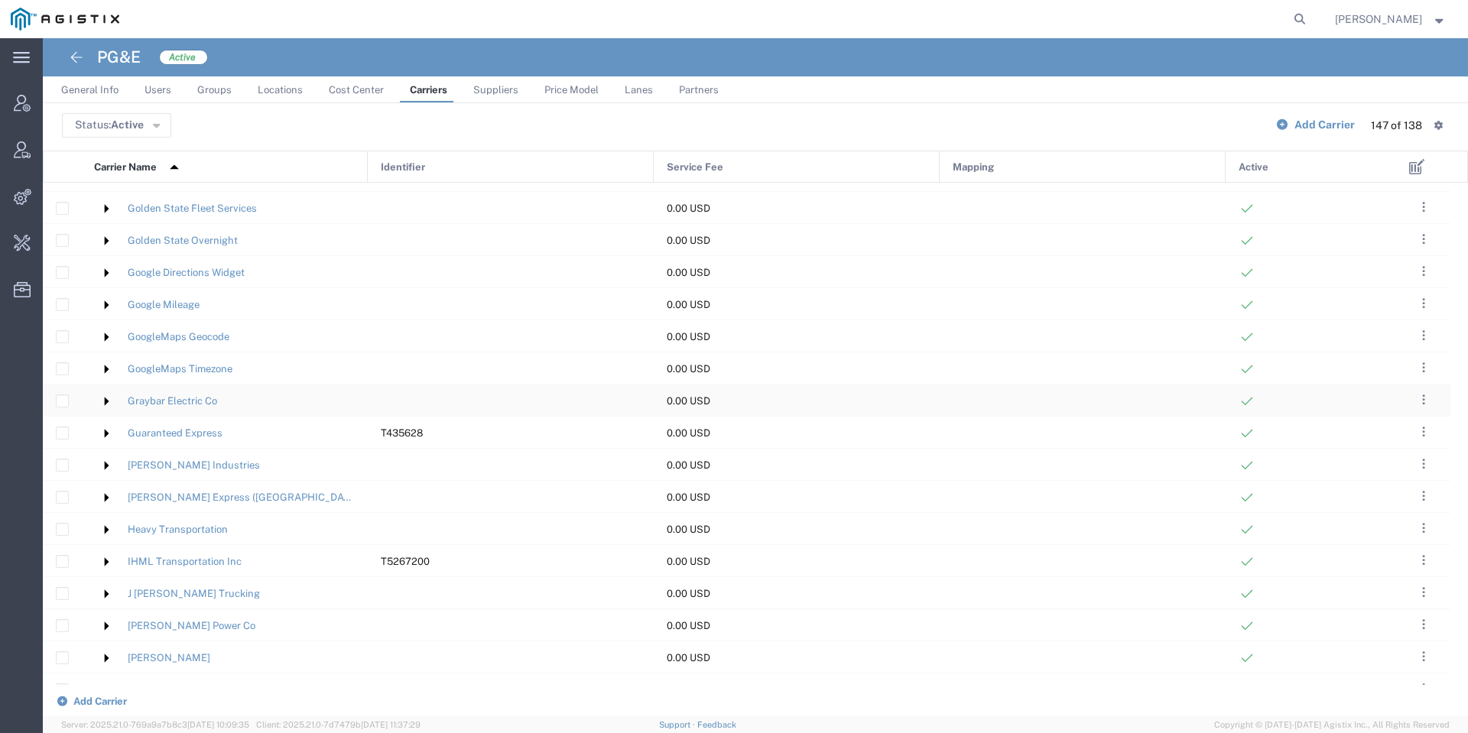
click at [778, 404] on div "0.00 USD" at bounding box center [797, 400] width 286 height 31
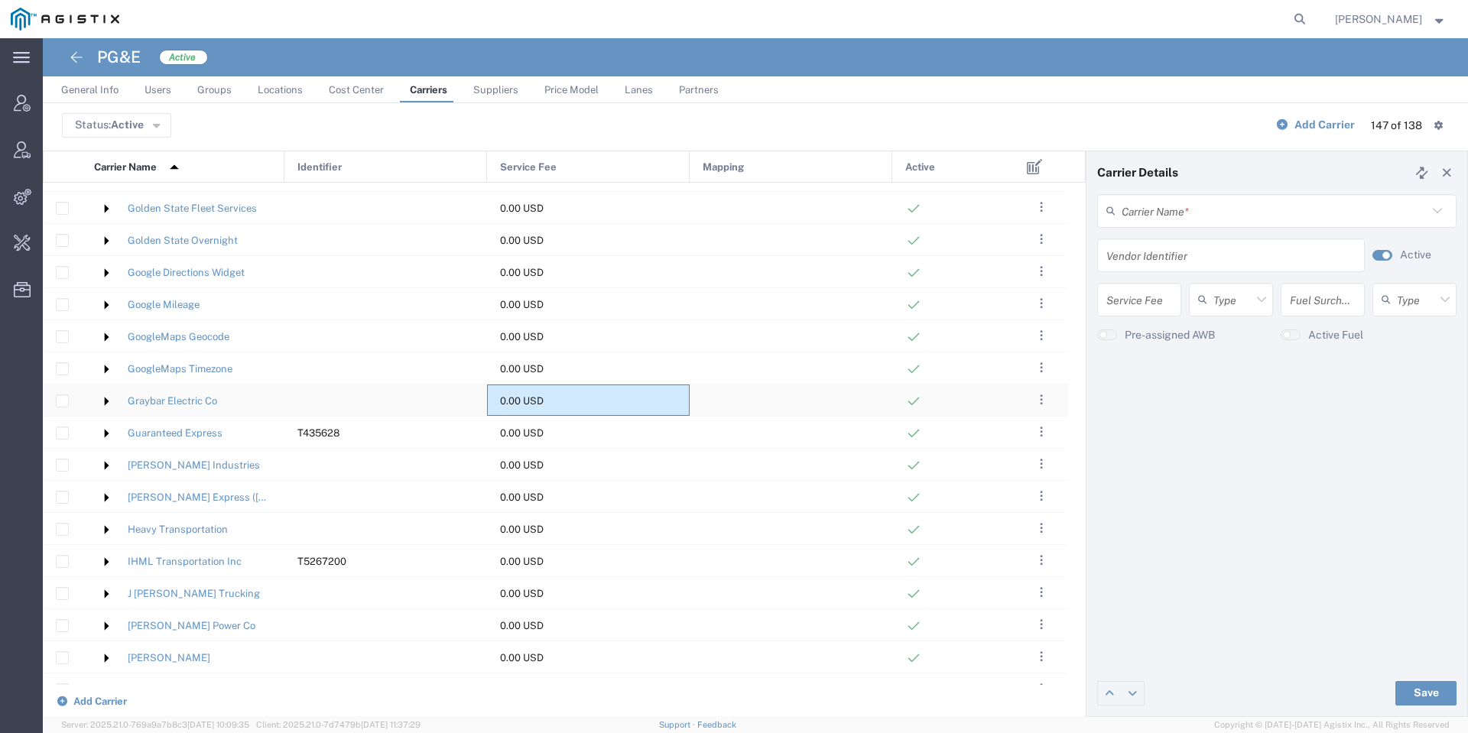
type input "Graybar Electric Co"
click at [1383, 258] on small "button" at bounding box center [1386, 256] width 8 height 8
click at [1412, 694] on button "Save" at bounding box center [1425, 693] width 61 height 24
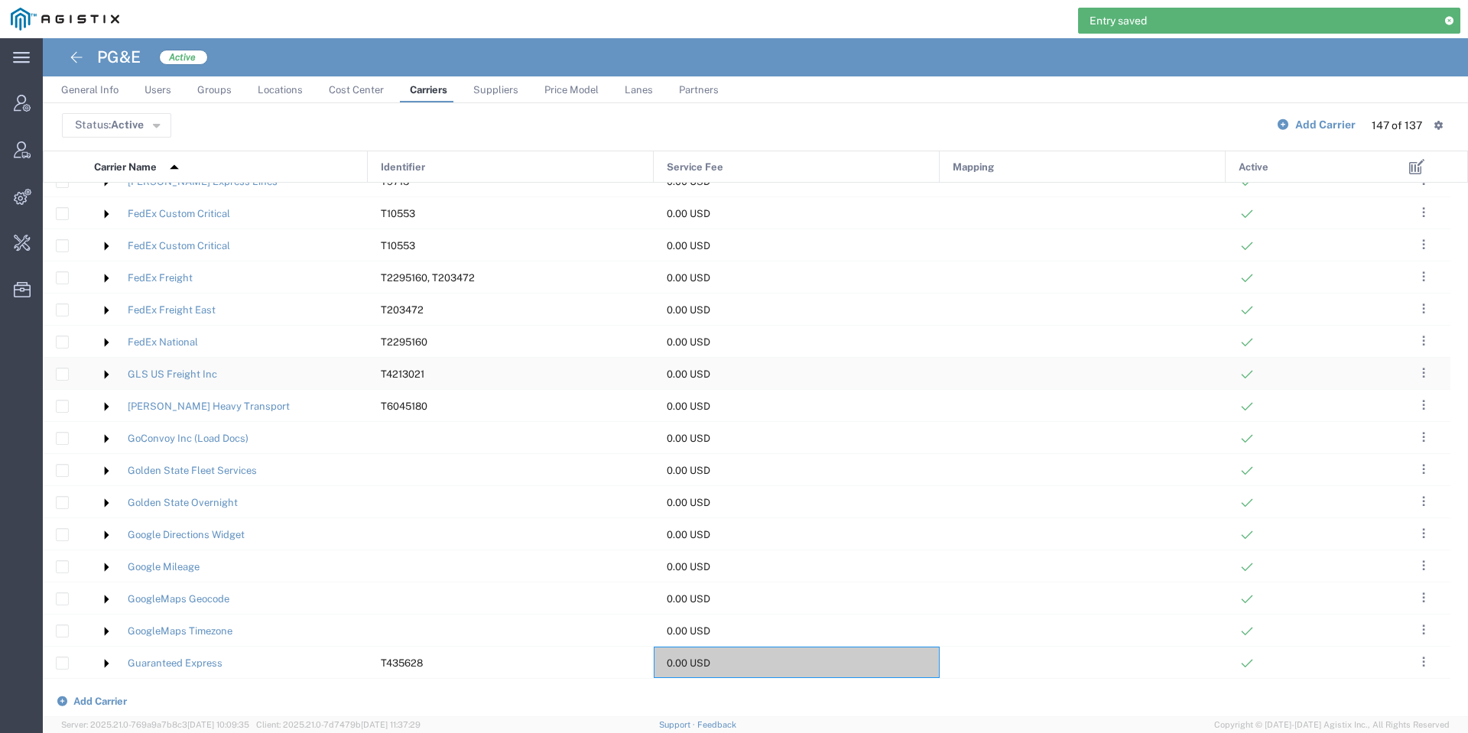
scroll to position [918, 0]
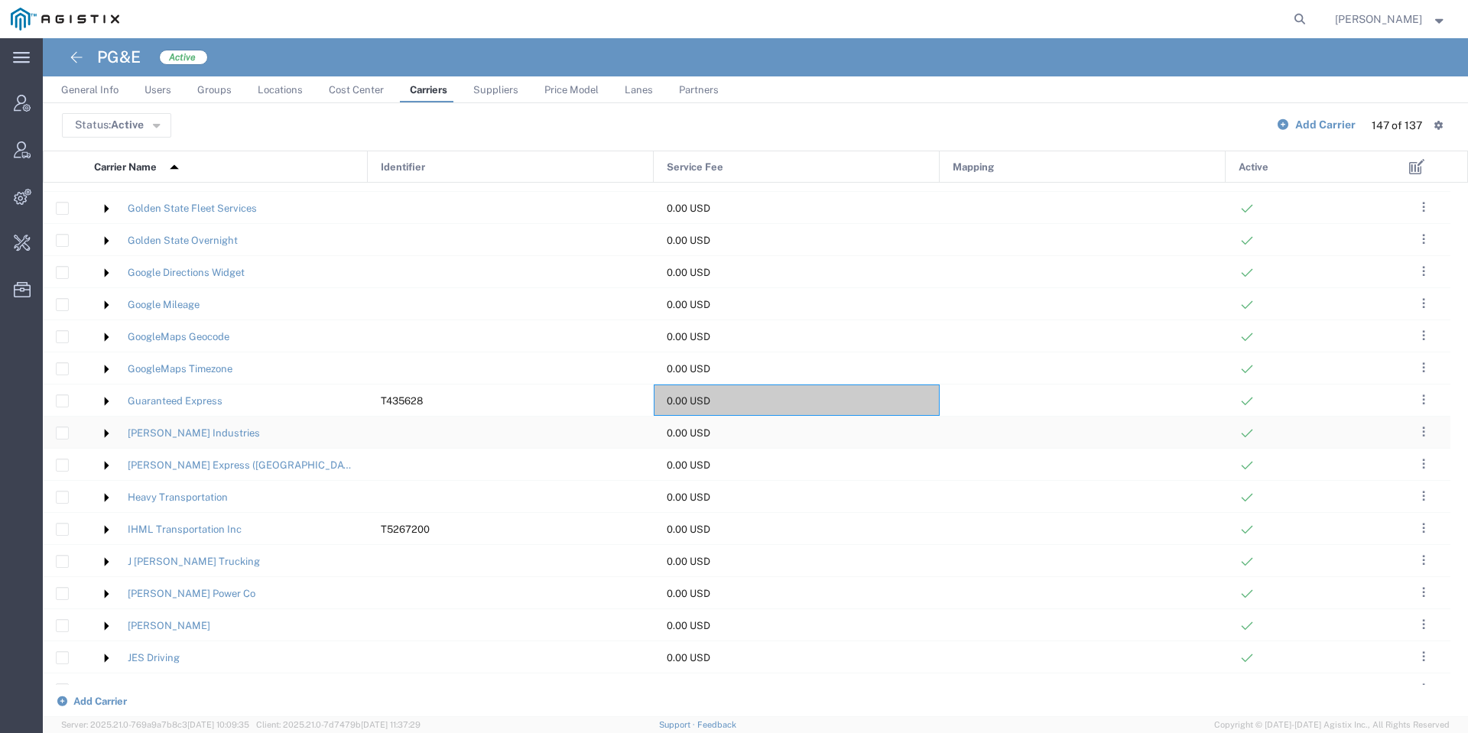
click at [869, 434] on div "0.00 USD" at bounding box center [797, 432] width 286 height 31
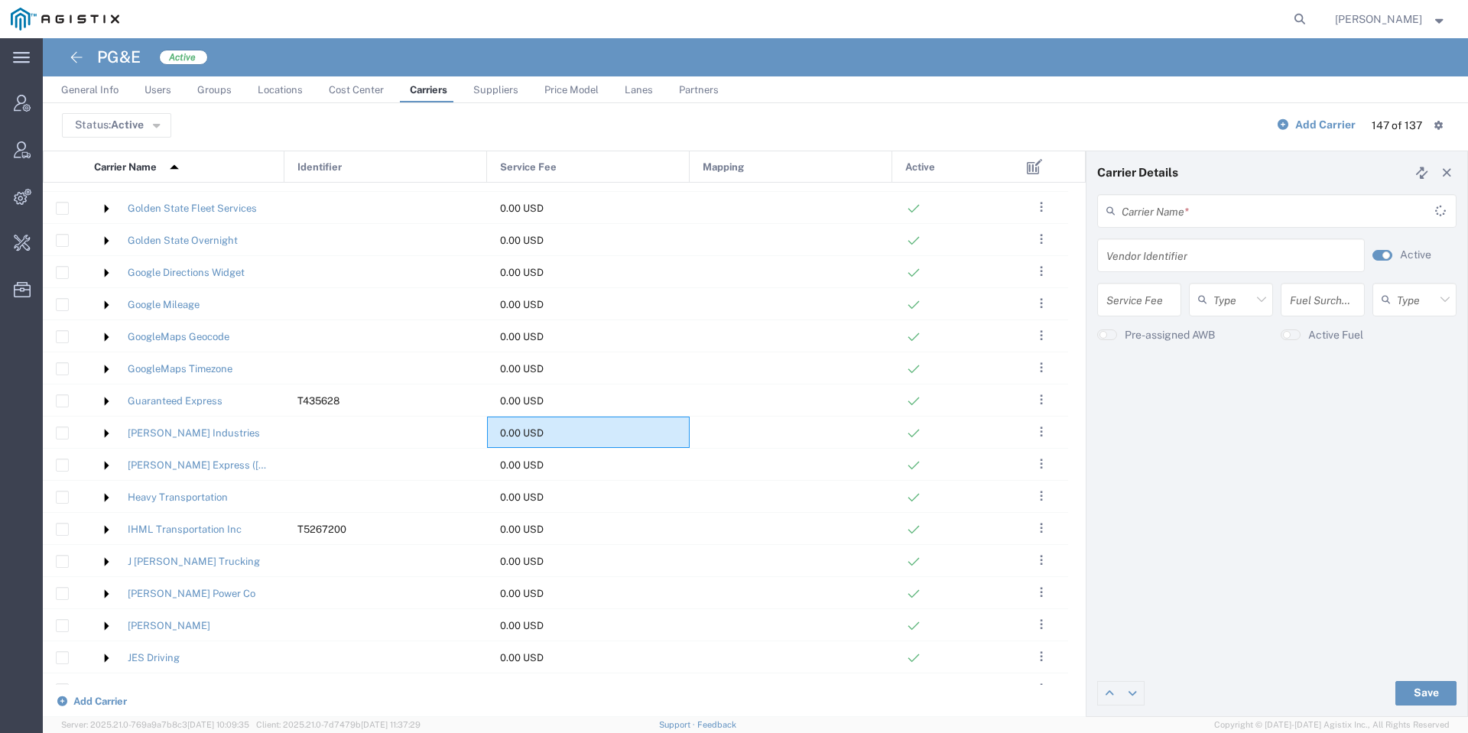
type input "Haas Industries"
click at [1383, 256] on small "button" at bounding box center [1386, 256] width 8 height 8
click at [1413, 684] on button "Save" at bounding box center [1425, 693] width 61 height 24
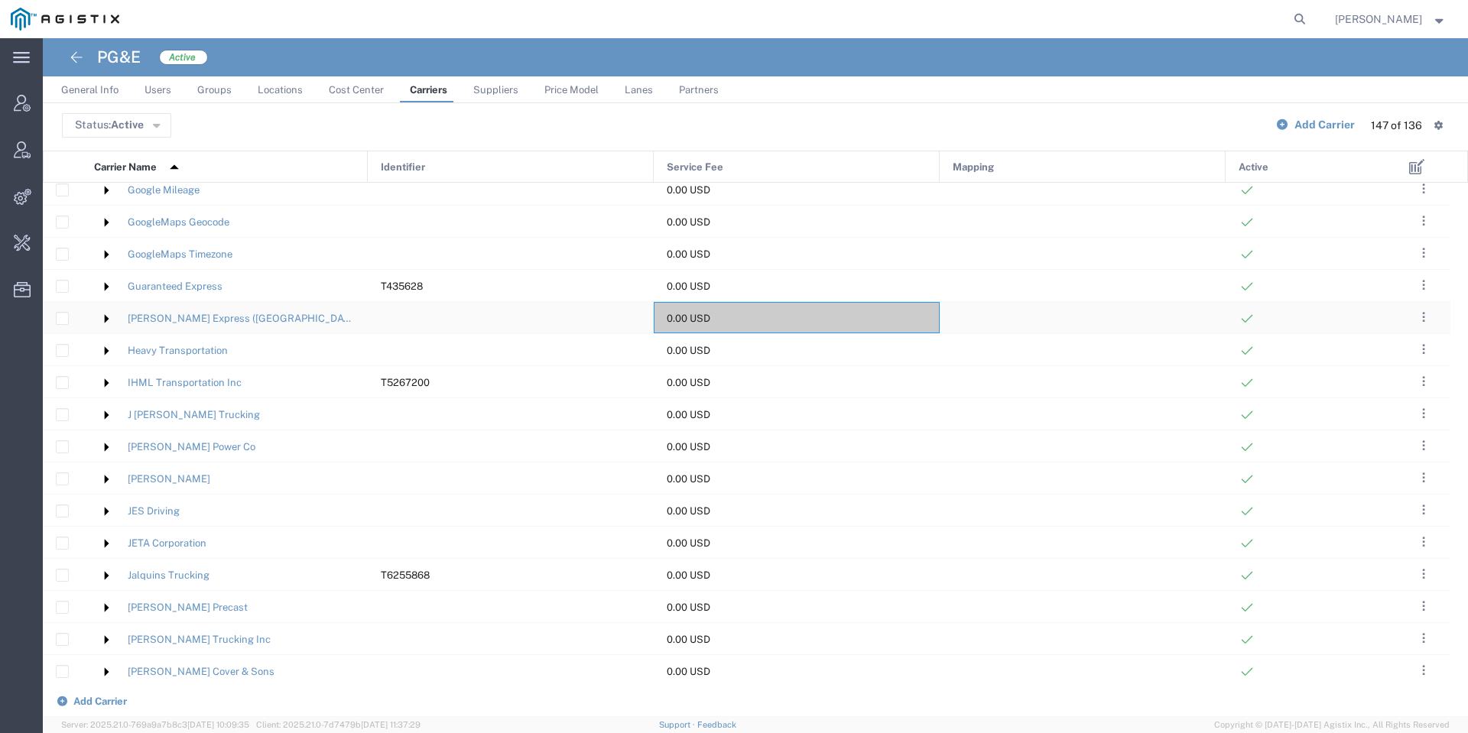
click at [830, 317] on div "0.00 USD" at bounding box center [797, 317] width 286 height 31
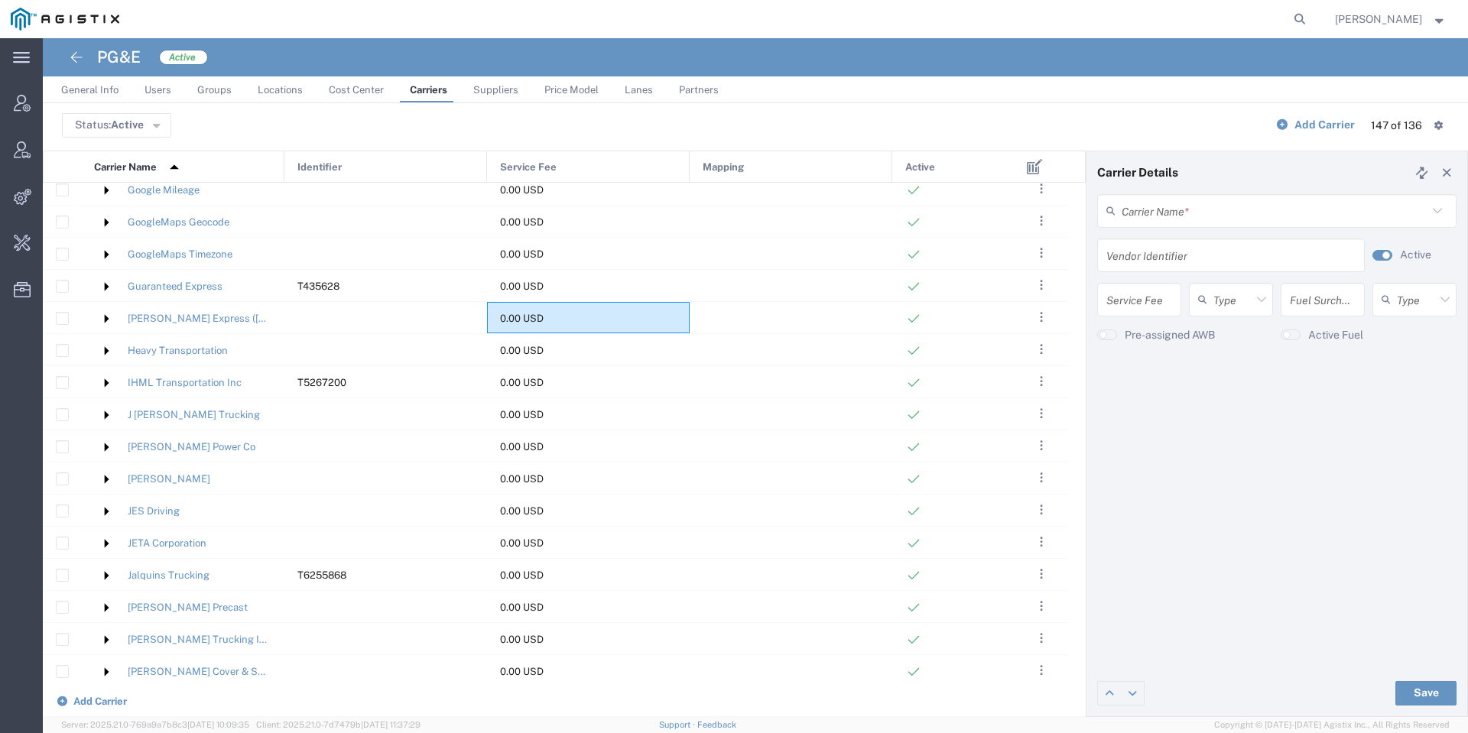
type input "Hankyu Hanshin Express (USA) Inc"
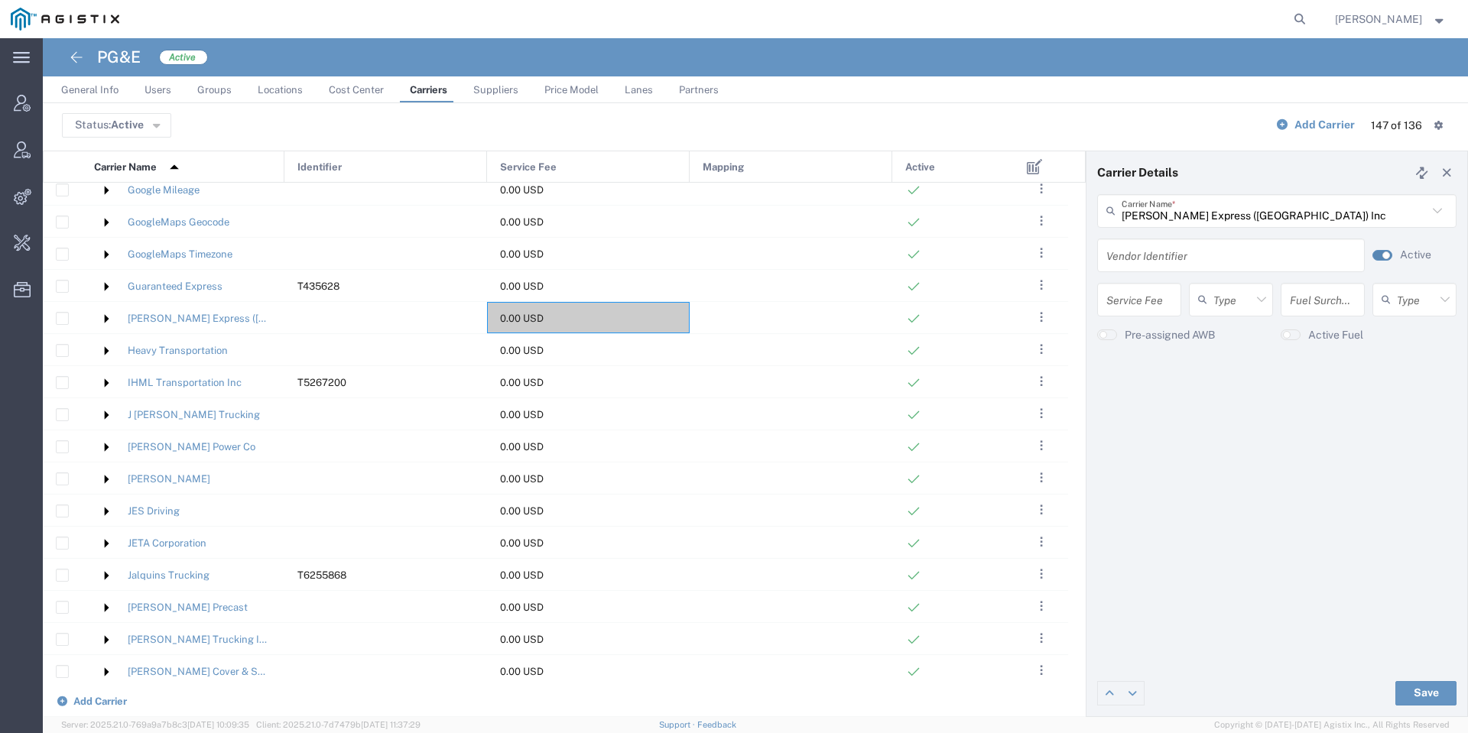
click at [1388, 255] on small "button" at bounding box center [1386, 256] width 8 height 8
click at [1411, 686] on button "Save" at bounding box center [1425, 693] width 61 height 24
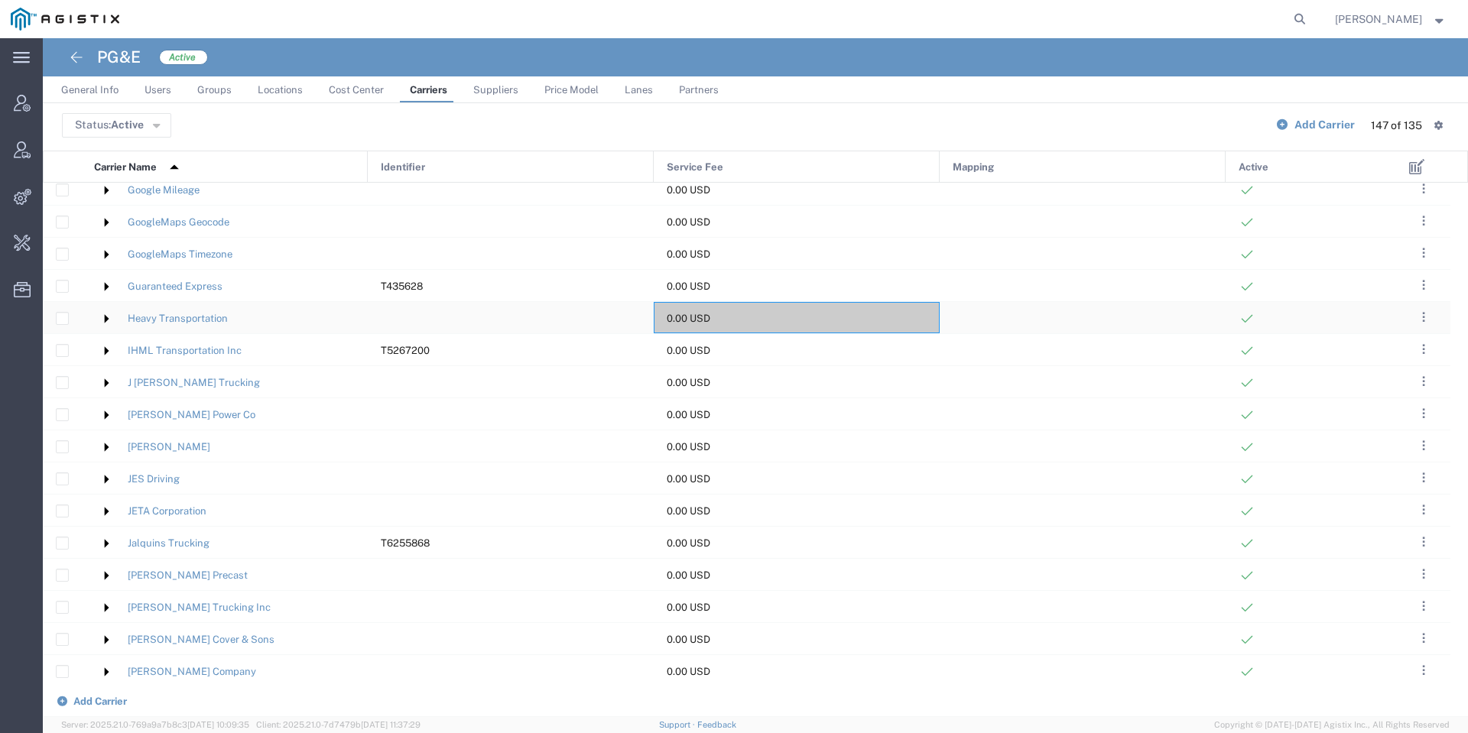
click at [820, 307] on div "0.00 USD" at bounding box center [797, 317] width 286 height 31
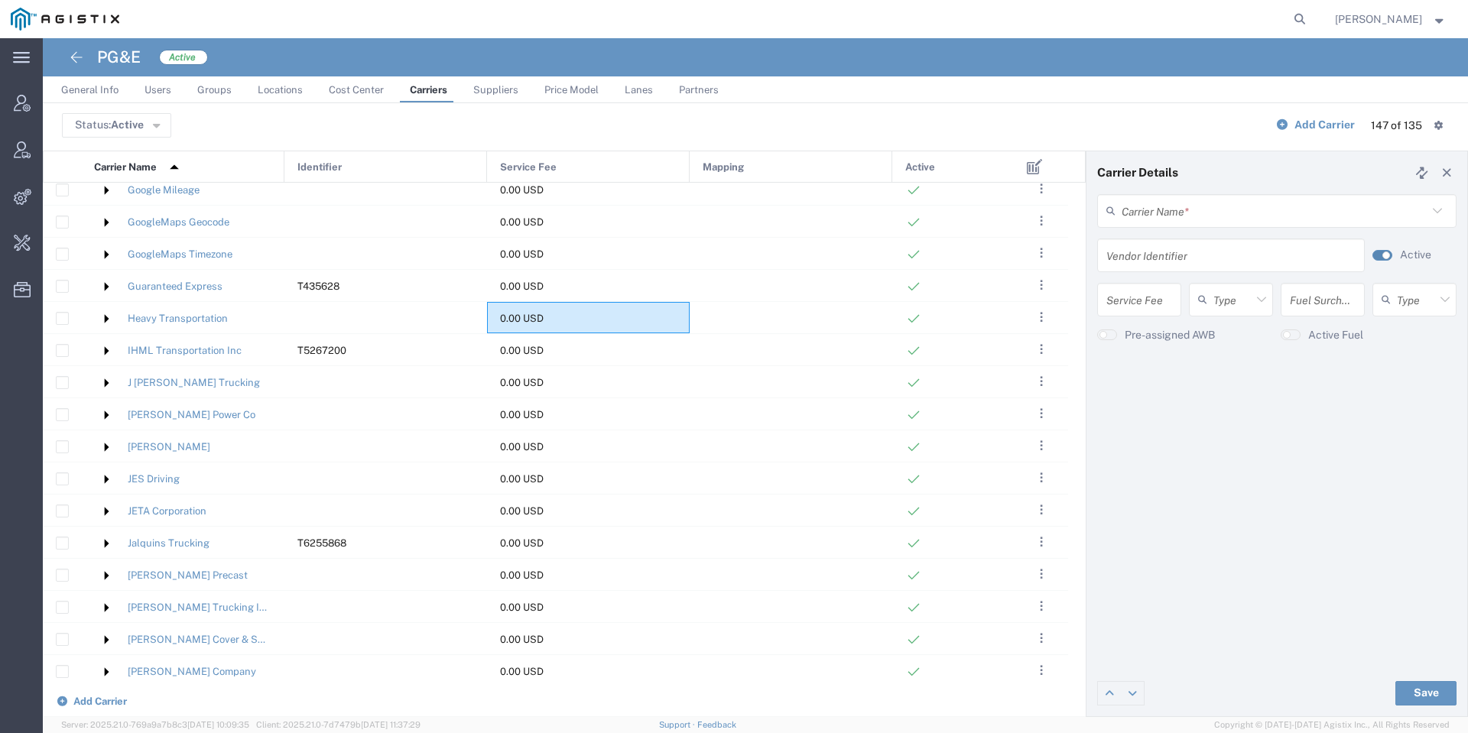
type input "Heavy Transportation"
click at [1386, 256] on small "button" at bounding box center [1386, 256] width 8 height 8
click at [1408, 677] on div "Save" at bounding box center [1277, 694] width 381 height 46
click at [1400, 690] on button "Save" at bounding box center [1425, 693] width 61 height 24
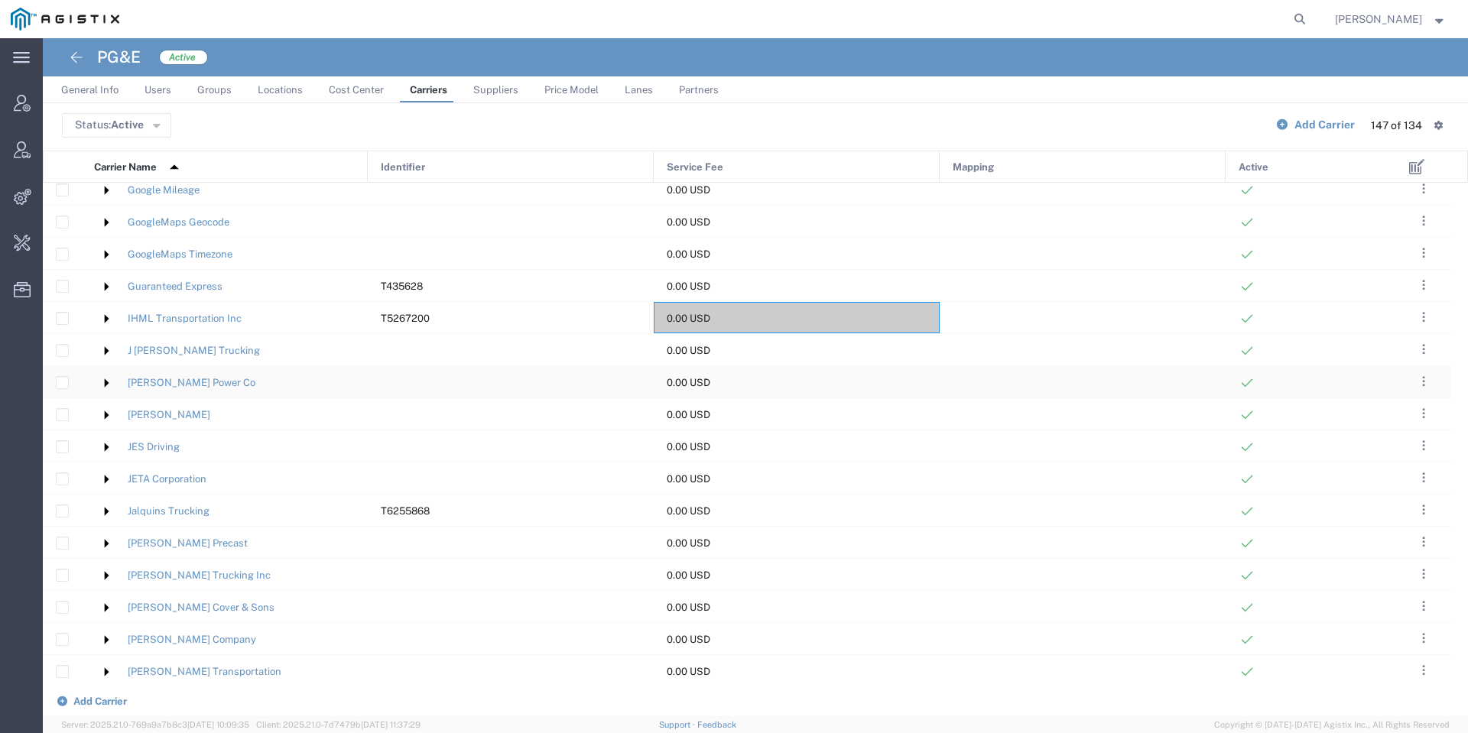
click at [886, 395] on div "0.00 USD" at bounding box center [797, 381] width 286 height 31
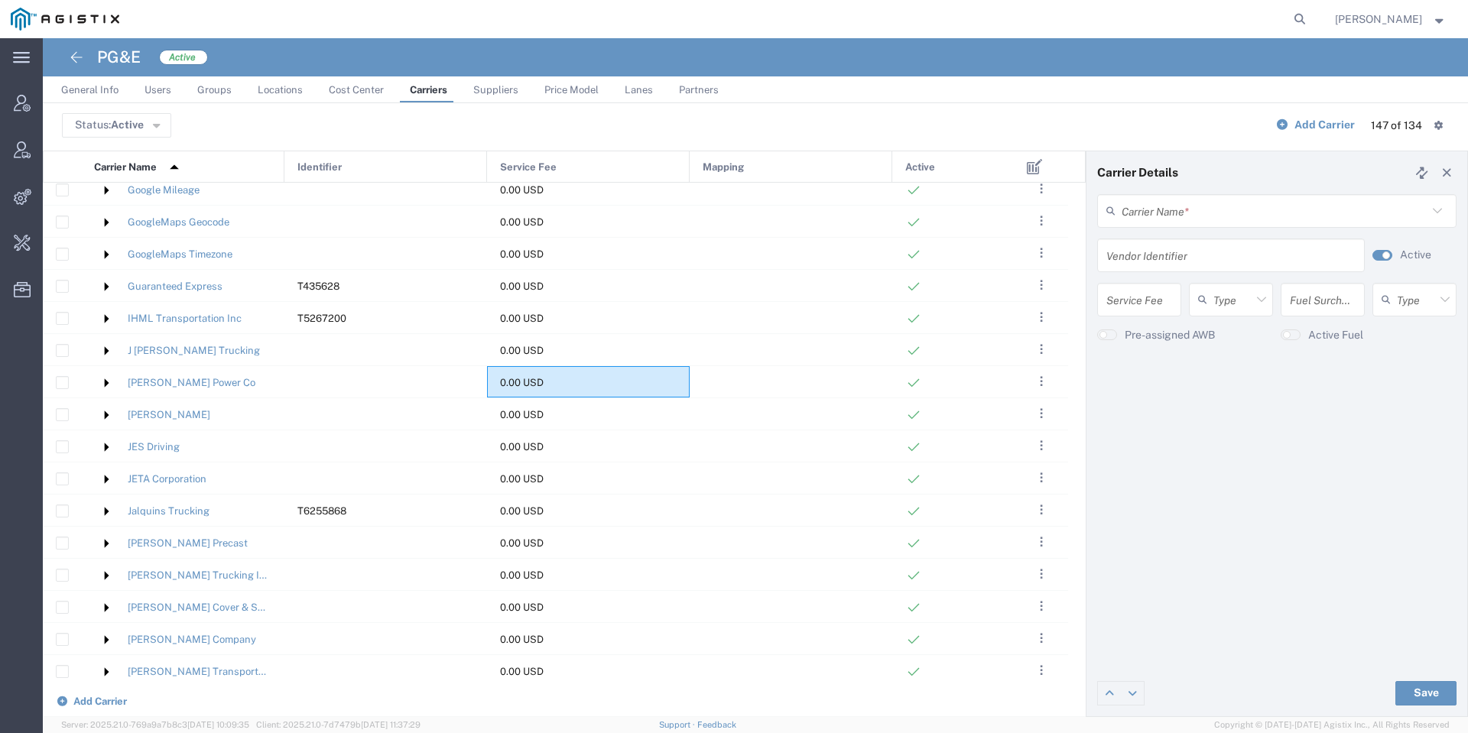
type input "J-W Power Co"
drag, startPoint x: 1224, startPoint y: 186, endPoint x: 1228, endPoint y: 249, distance: 63.6
click at [1228, 249] on agx-account-vendor-edit "Carrier Details J-W Power Co Carrier Name * J-W Power Co (F639) Kalitta C/O Kor…" at bounding box center [1277, 434] width 381 height 566
copy agx-account-vendor-edit "Carrier Name * J-W Power Co (F639) Kalitta C/O Korean Air 1 Ippon Inc 101 Truck…"
